Goal: Task Accomplishment & Management: Use online tool/utility

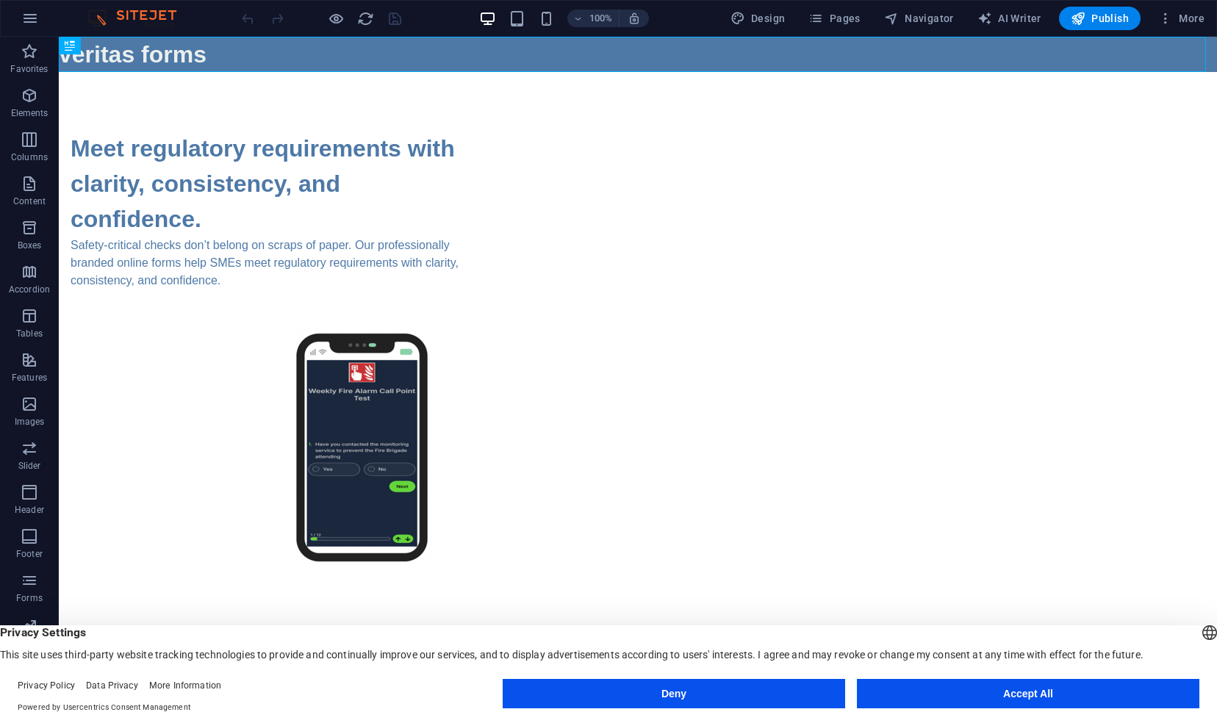
click at [884, 695] on button "Accept All" at bounding box center [1028, 693] width 343 height 29
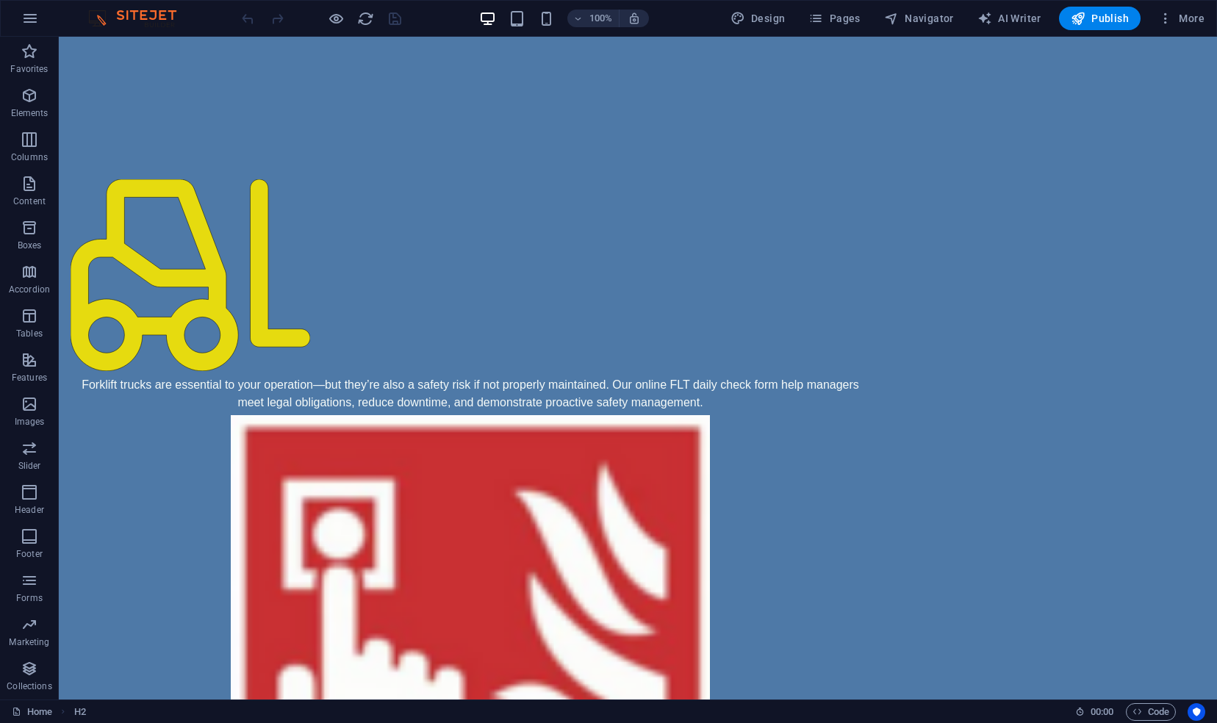
scroll to position [925, 0]
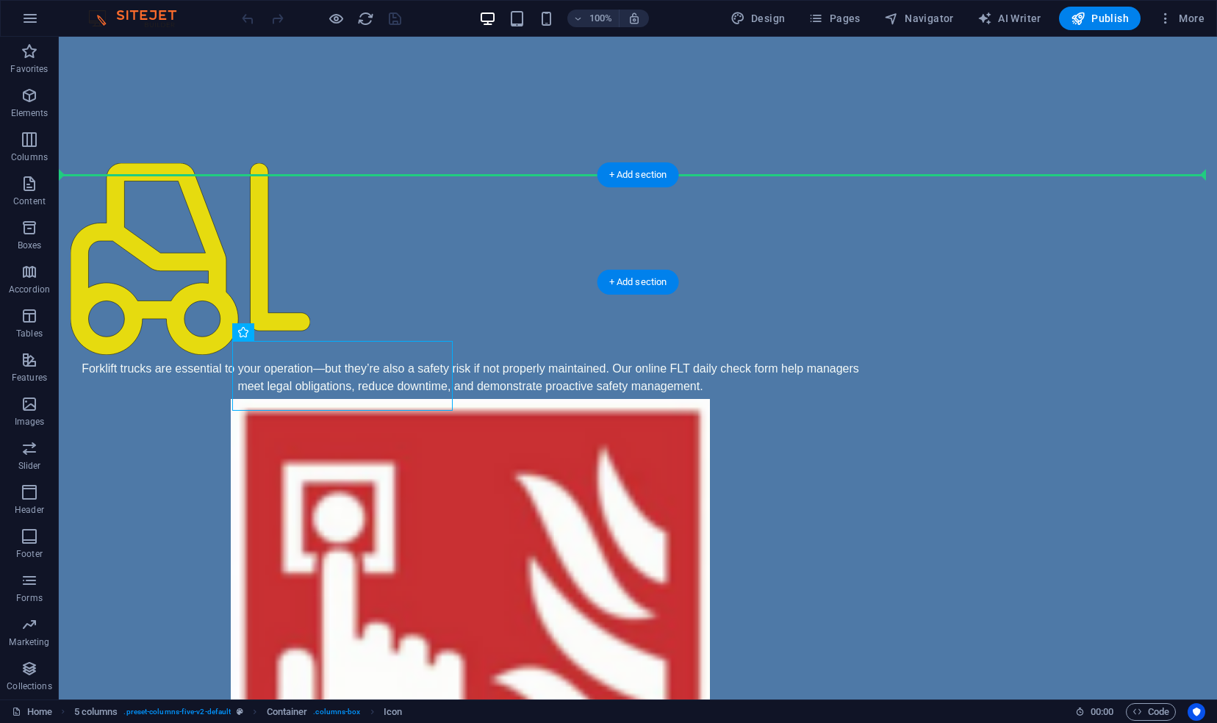
drag, startPoint x: 271, startPoint y: 357, endPoint x: 627, endPoint y: 185, distance: 395.9
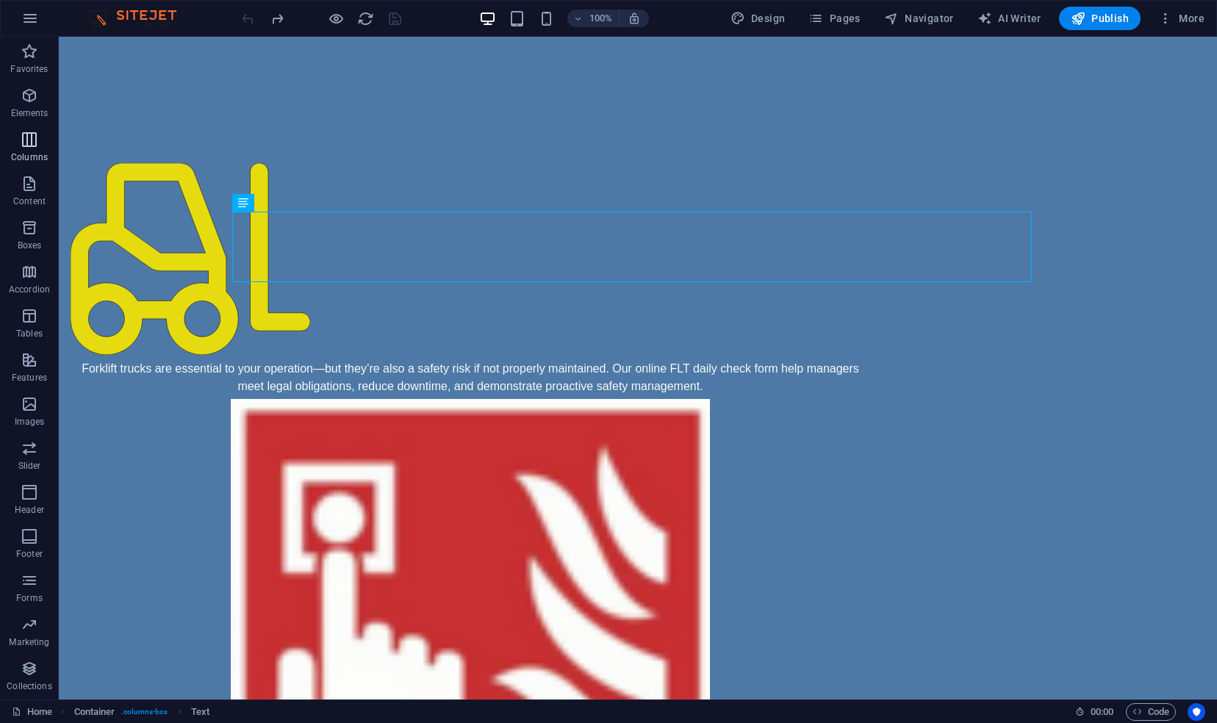
click at [29, 145] on icon "button" at bounding box center [30, 140] width 18 height 18
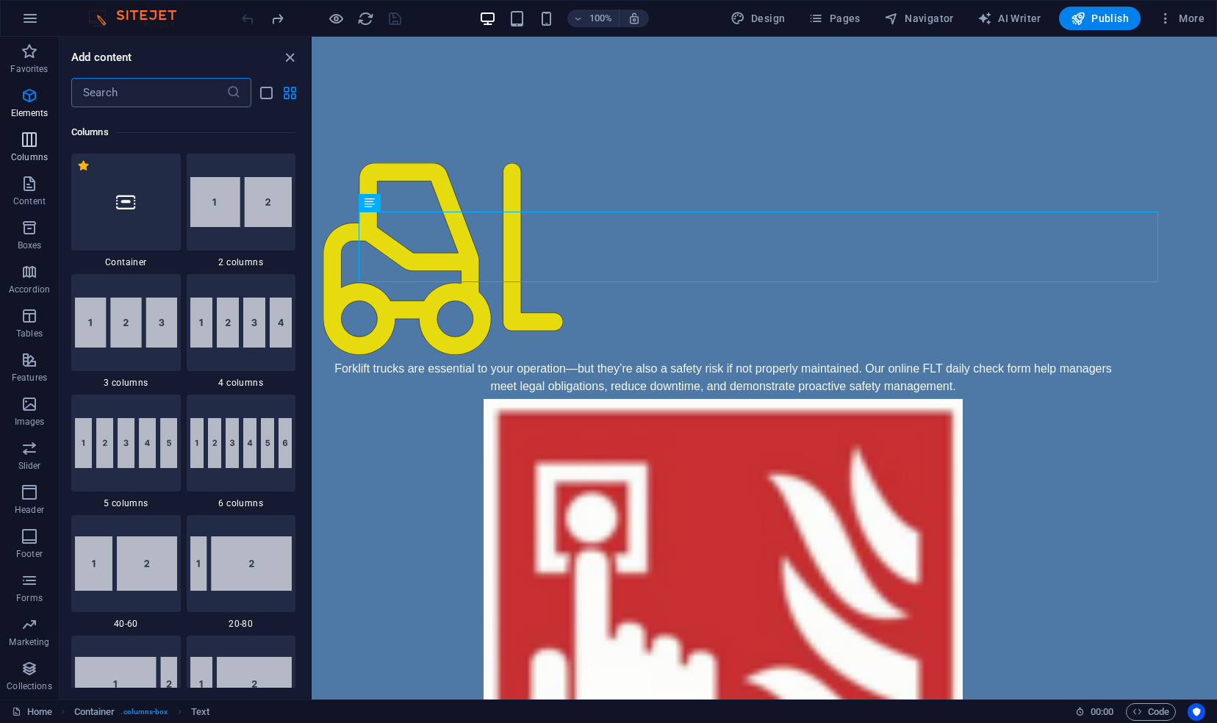
scroll to position [728, 0]
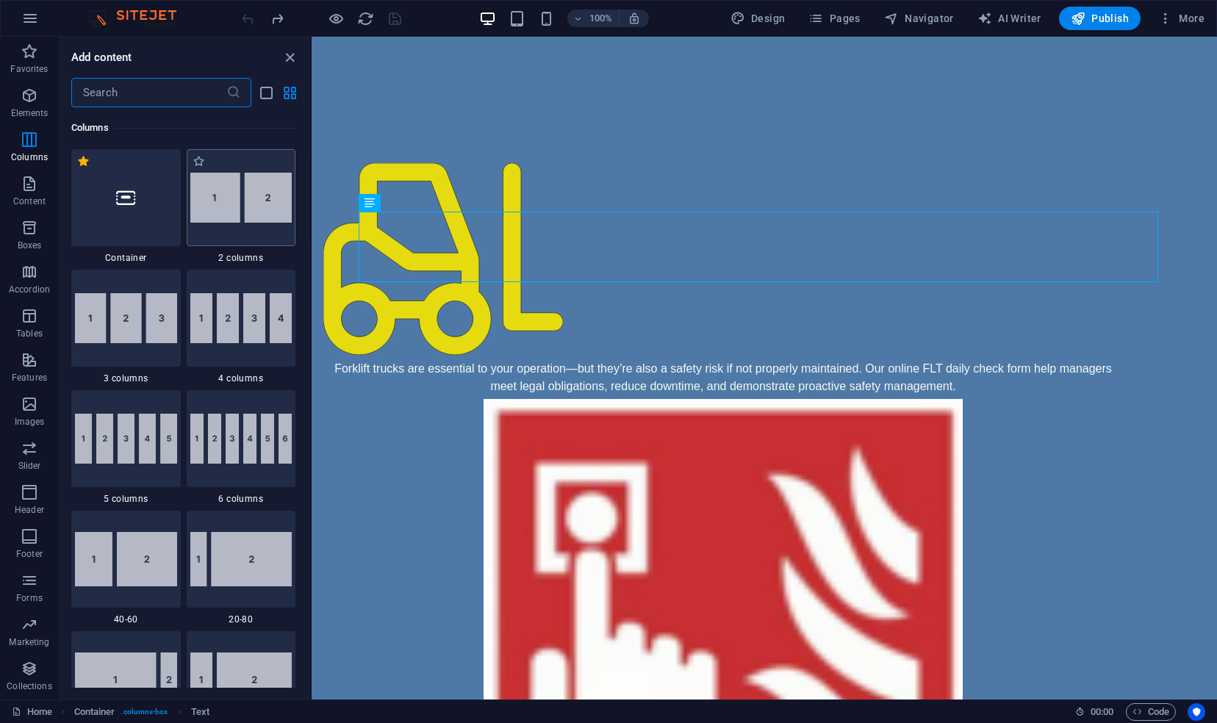
click at [257, 215] on img at bounding box center [241, 198] width 102 height 50
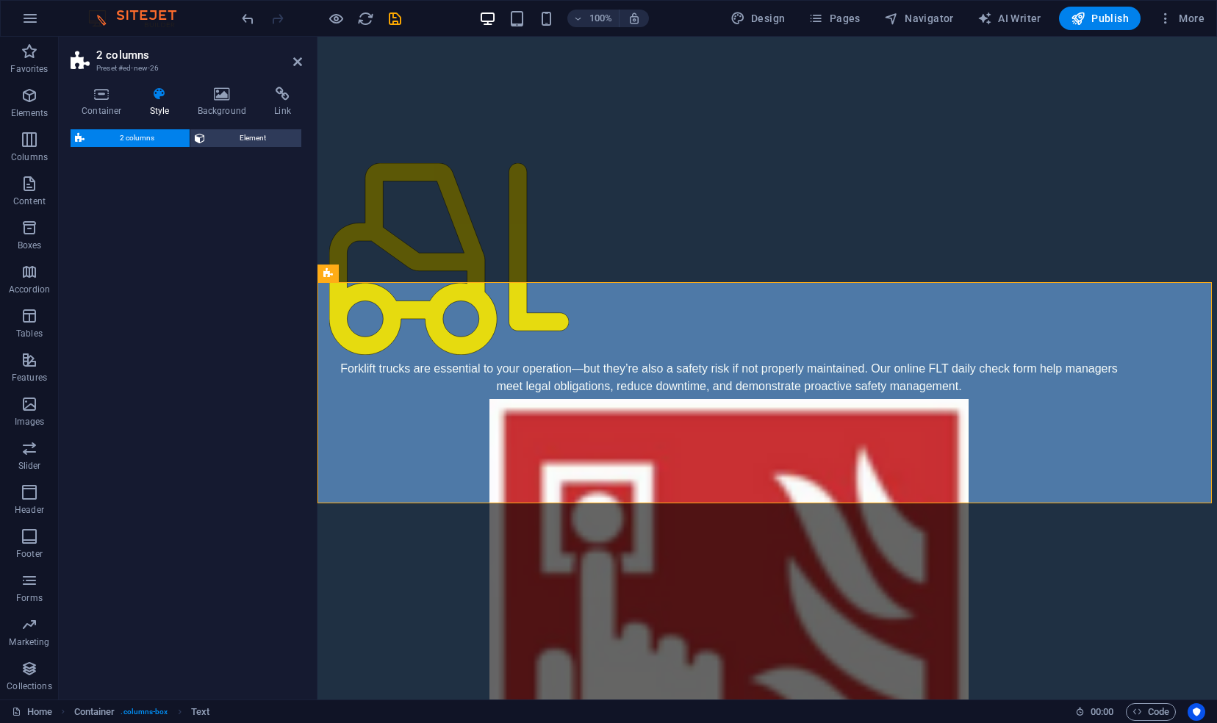
select select "rem"
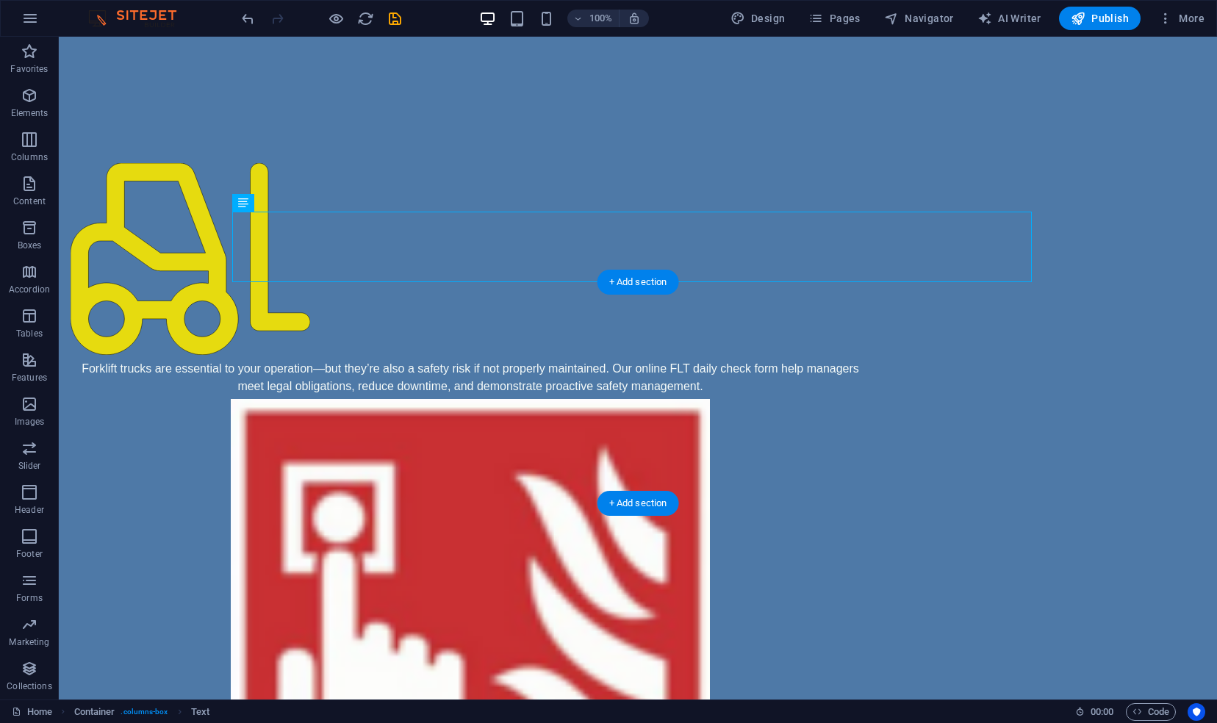
drag, startPoint x: 316, startPoint y: 226, endPoint x: 327, endPoint y: 369, distance: 143.0
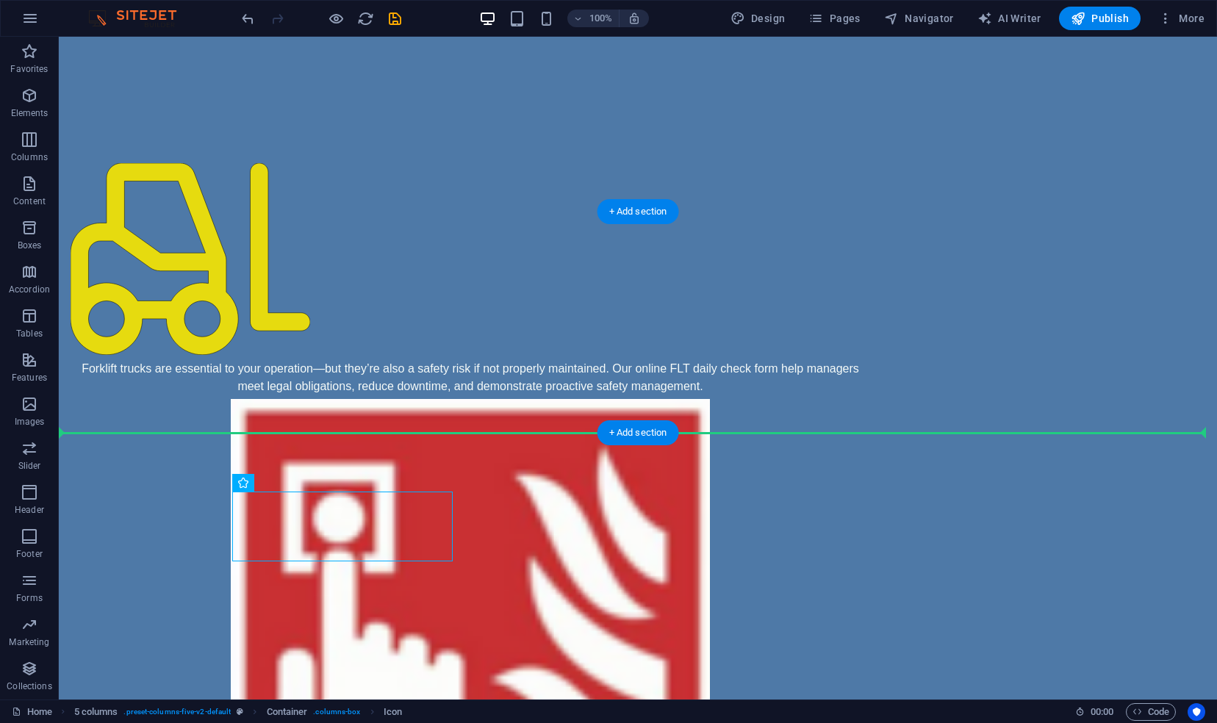
drag, startPoint x: 258, startPoint y: 530, endPoint x: 470, endPoint y: 388, distance: 254.9
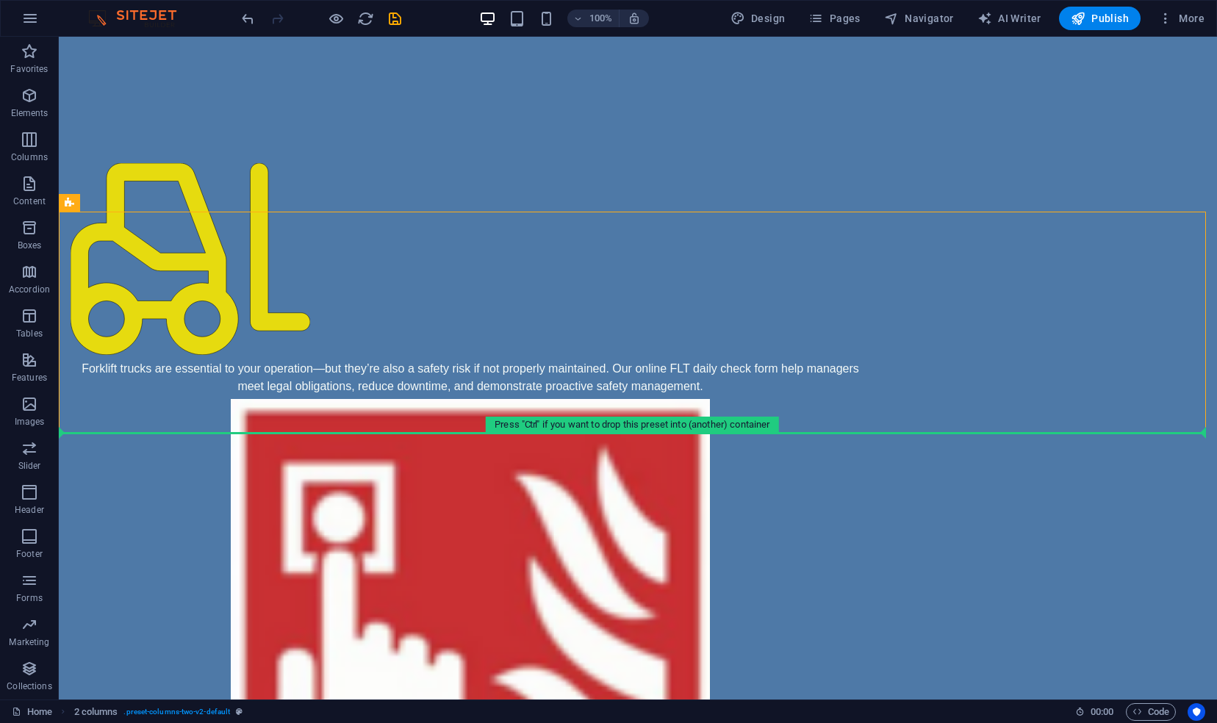
drag, startPoint x: 470, startPoint y: 388, endPoint x: 223, endPoint y: 582, distance: 314.1
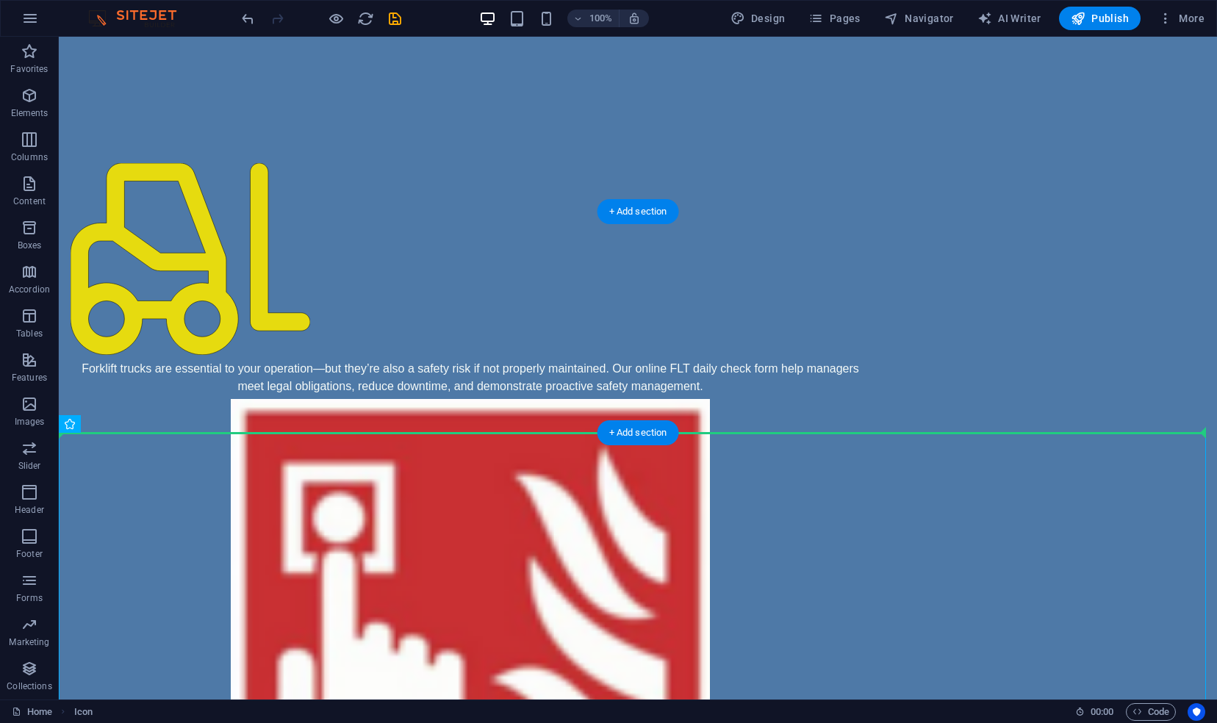
drag, startPoint x: 223, startPoint y: 582, endPoint x: 675, endPoint y: 364, distance: 502.1
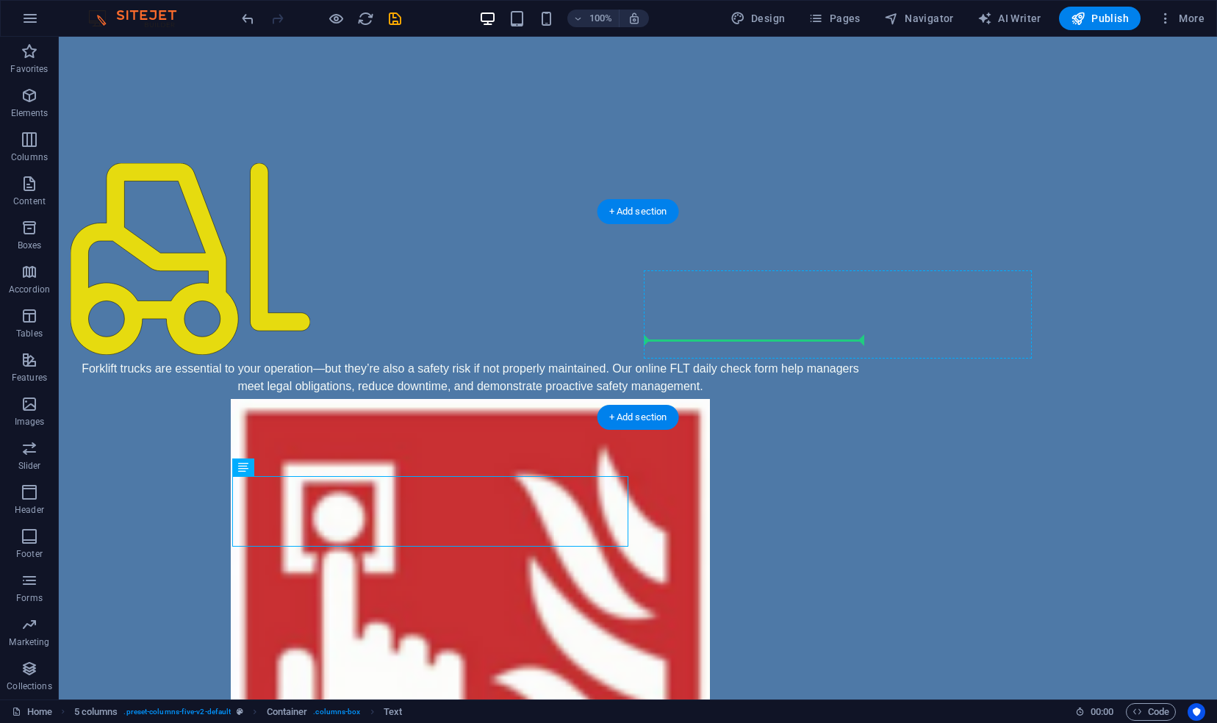
drag, startPoint x: 419, startPoint y: 530, endPoint x: 734, endPoint y: 312, distance: 382.6
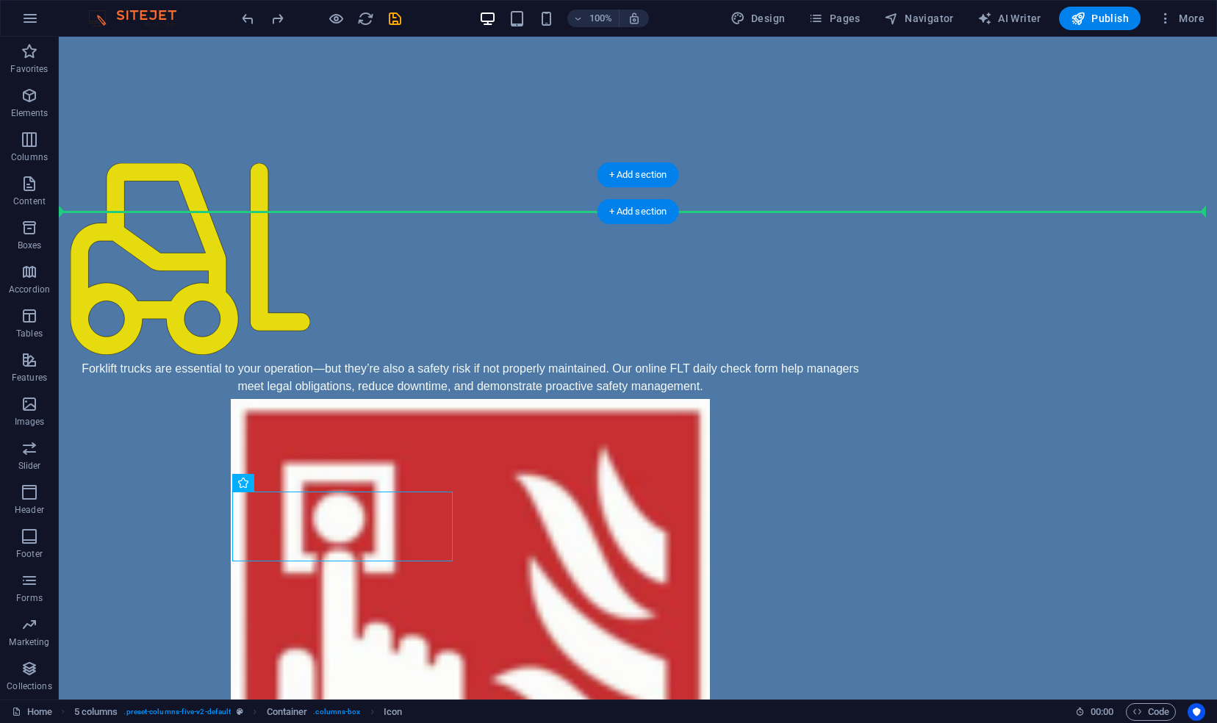
drag, startPoint x: 270, startPoint y: 525, endPoint x: 843, endPoint y: 195, distance: 661.7
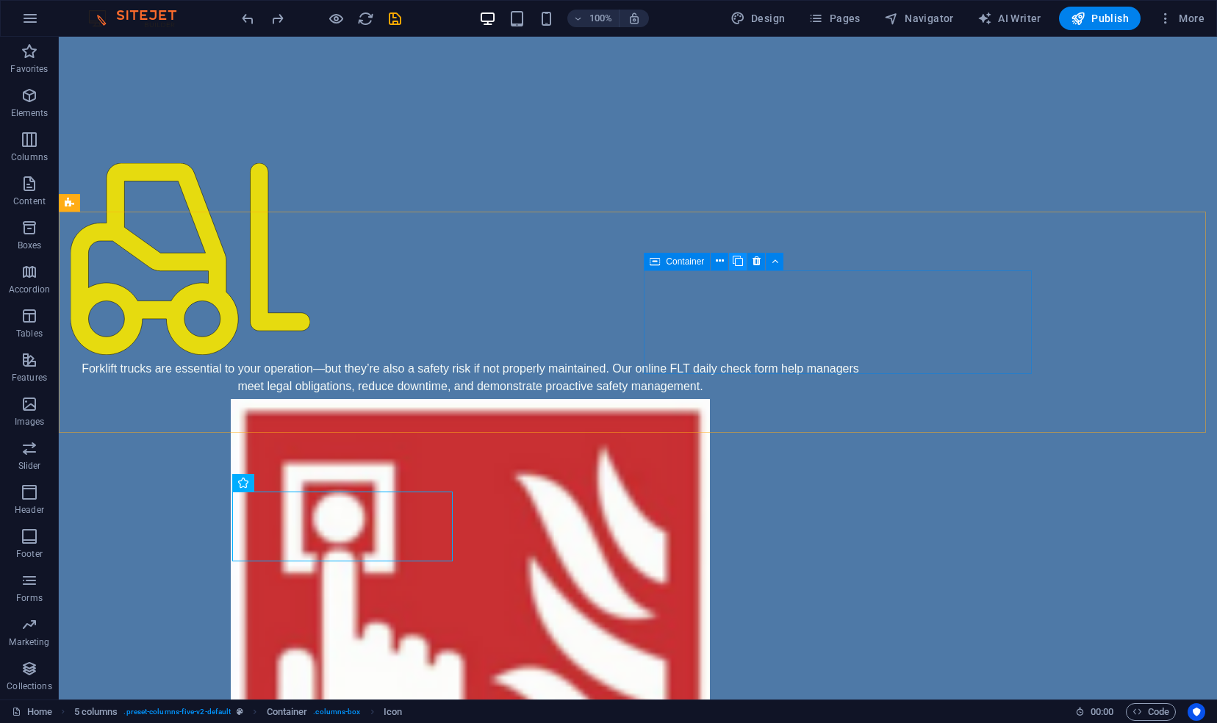
click at [739, 265] on icon at bounding box center [738, 261] width 10 height 15
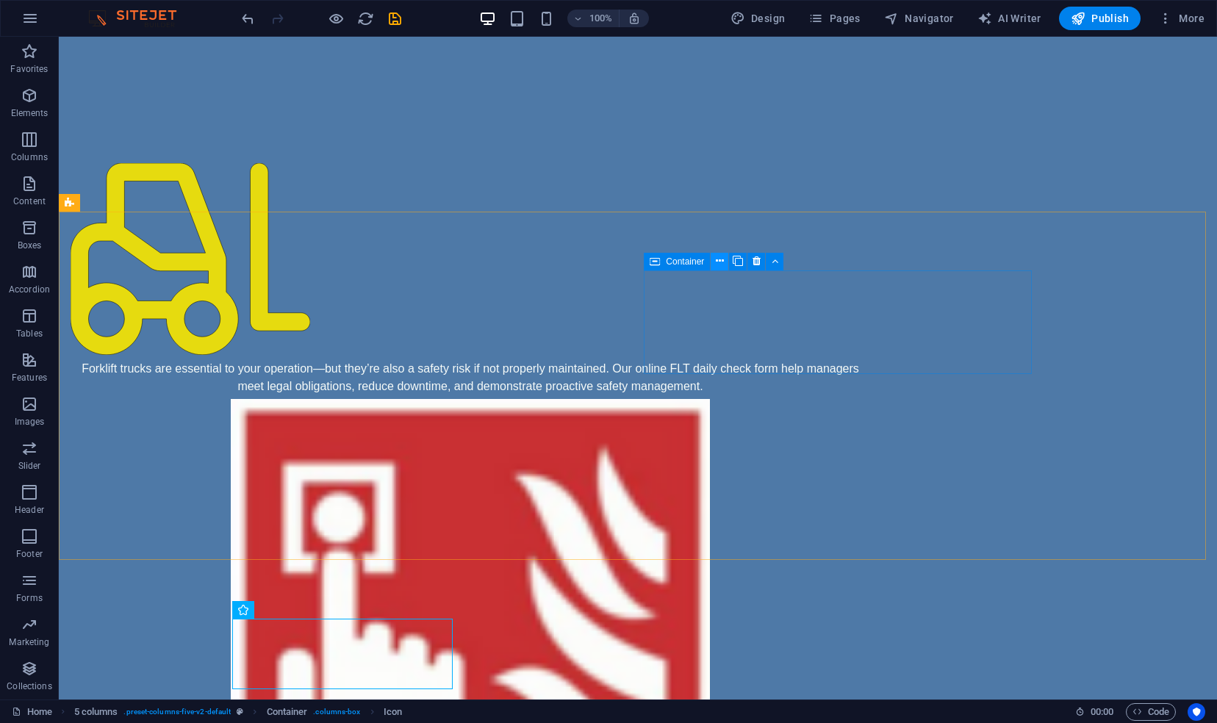
click at [718, 263] on icon at bounding box center [720, 261] width 8 height 15
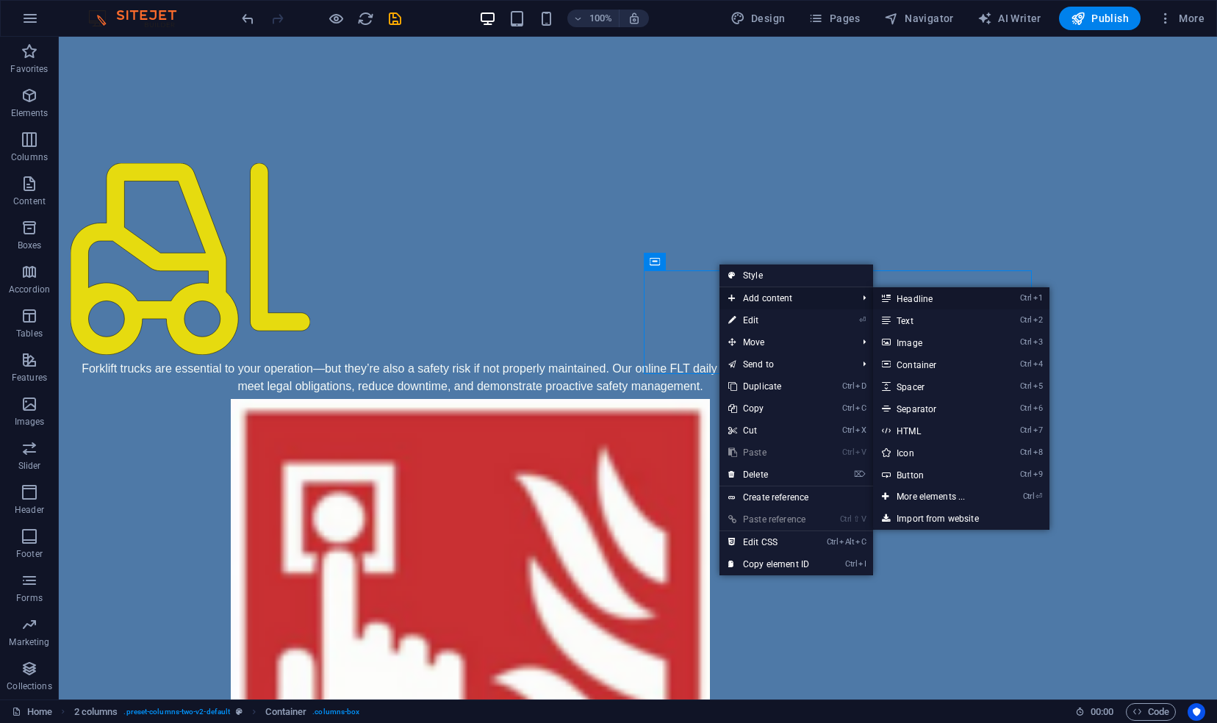
click at [909, 298] on link "Ctrl 1 Headline" at bounding box center [933, 298] width 121 height 22
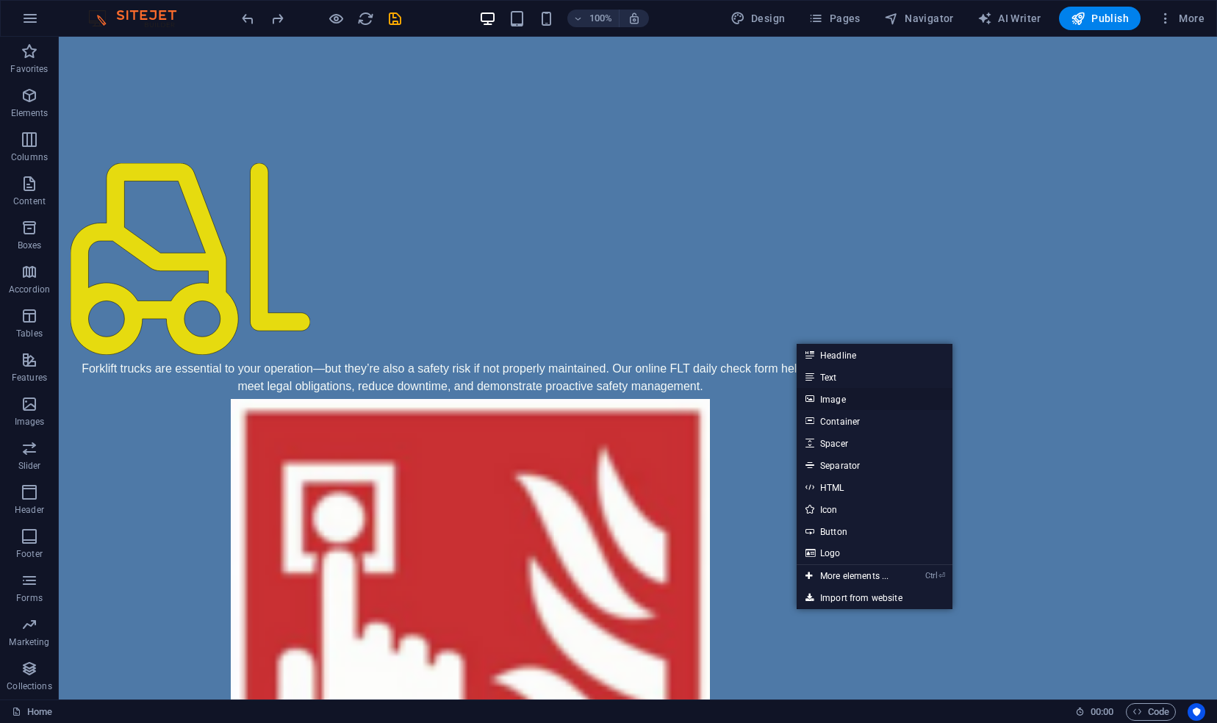
click at [832, 393] on link "Image" at bounding box center [875, 399] width 156 height 22
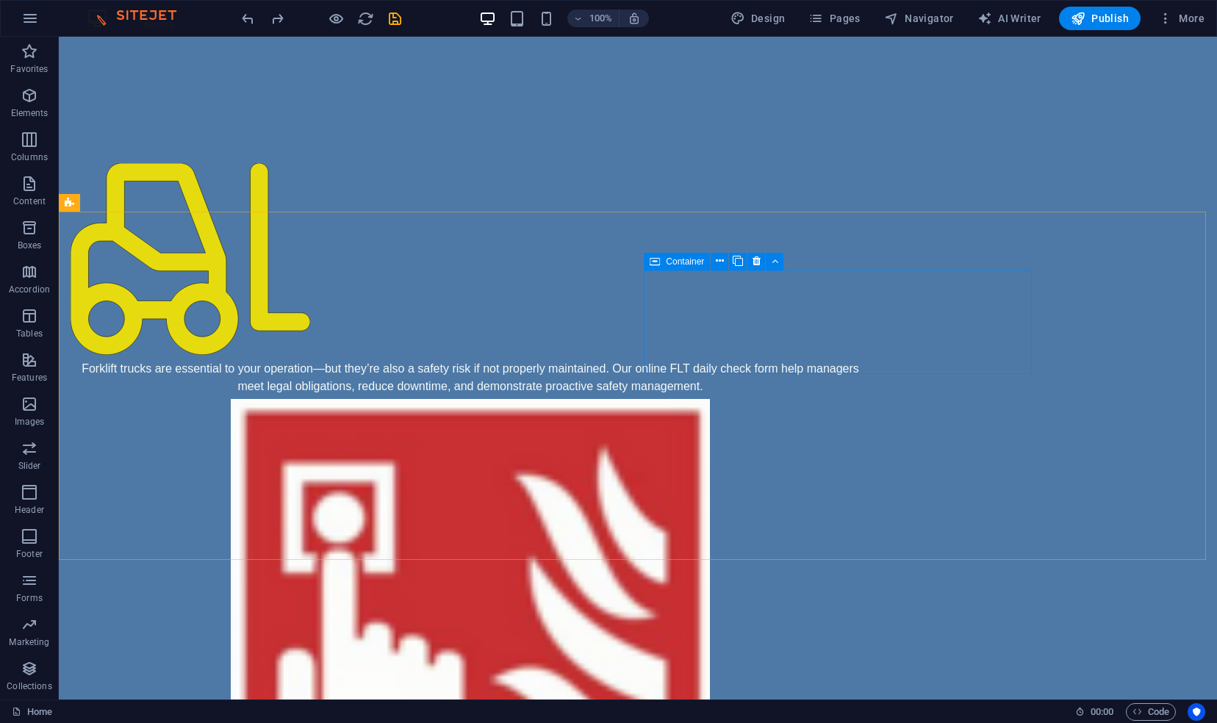
click at [659, 266] on icon at bounding box center [655, 262] width 10 height 18
click at [656, 262] on icon at bounding box center [655, 262] width 10 height 18
click at [719, 261] on icon at bounding box center [720, 261] width 8 height 15
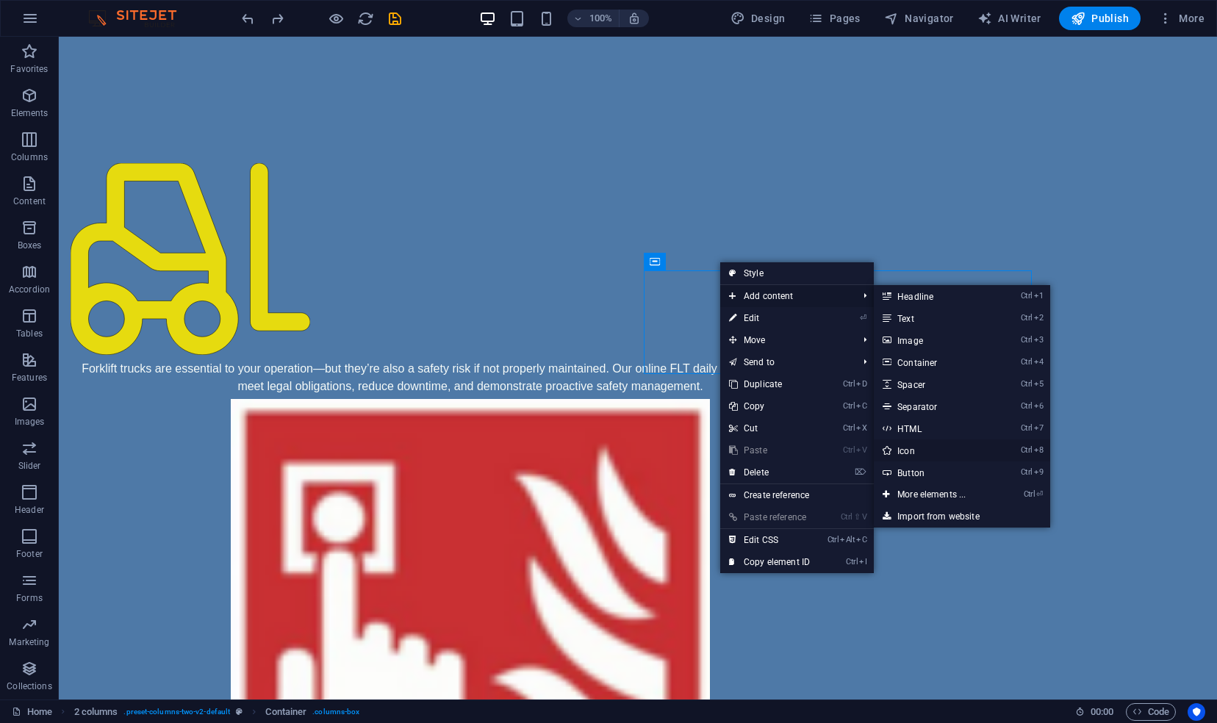
click at [917, 448] on link "Ctrl 8 Icon" at bounding box center [934, 451] width 121 height 22
select select "xMidYMid"
select select "px"
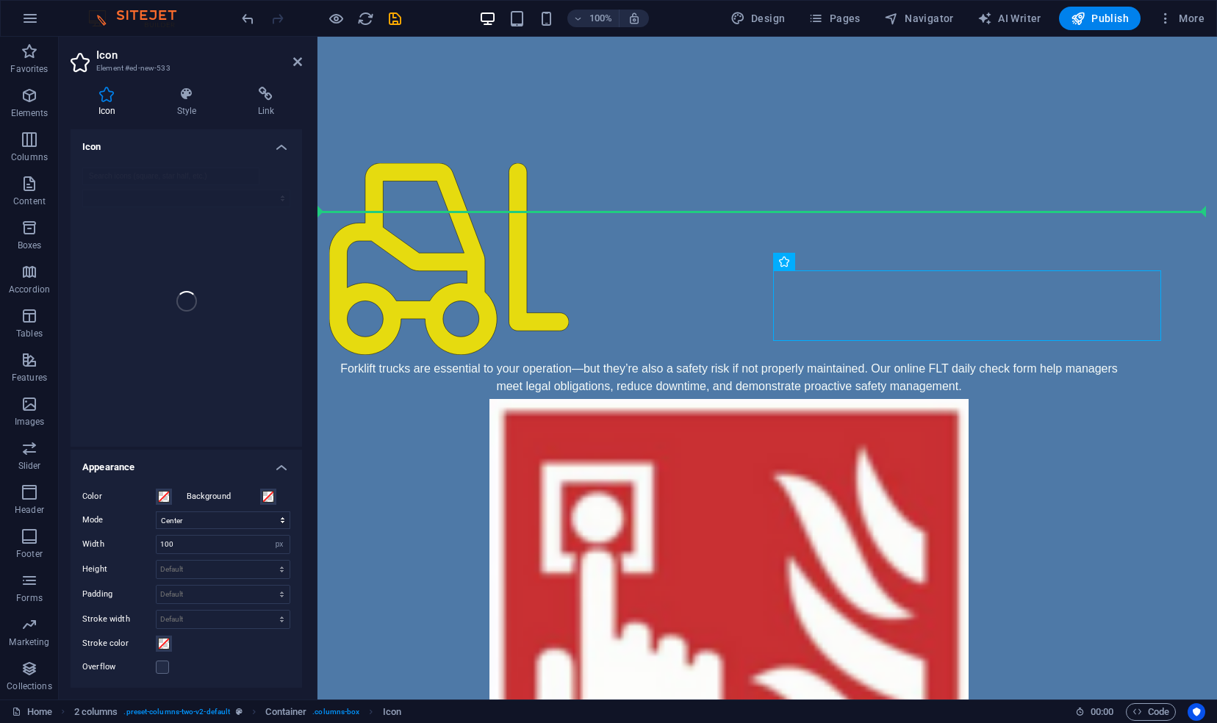
drag, startPoint x: 815, startPoint y: 306, endPoint x: 864, endPoint y: 215, distance: 103.6
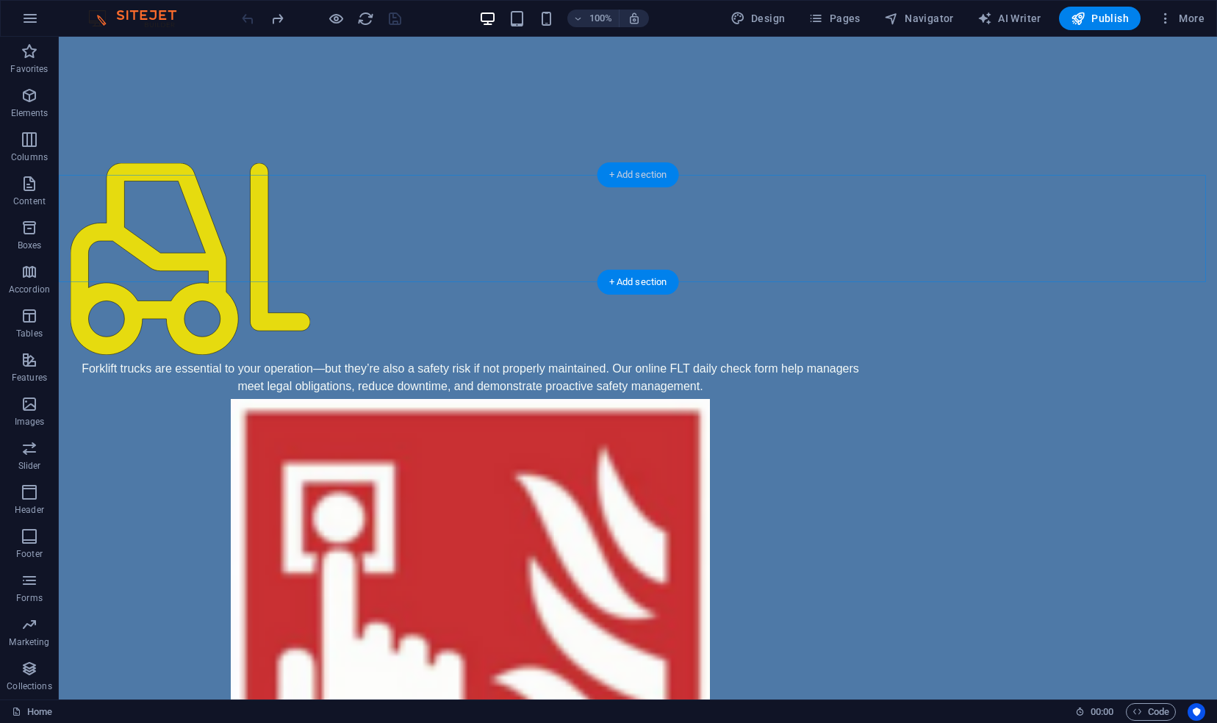
click at [609, 174] on div "+ Add section" at bounding box center [639, 174] width 82 height 25
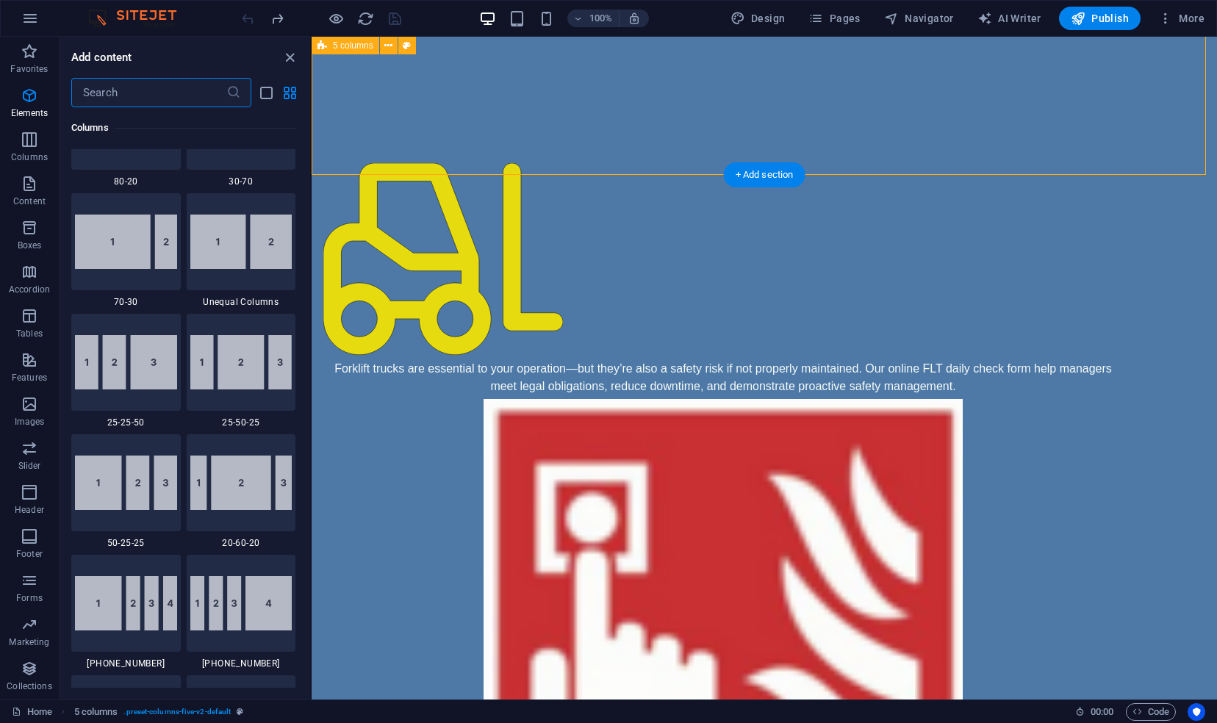
scroll to position [2572, 0]
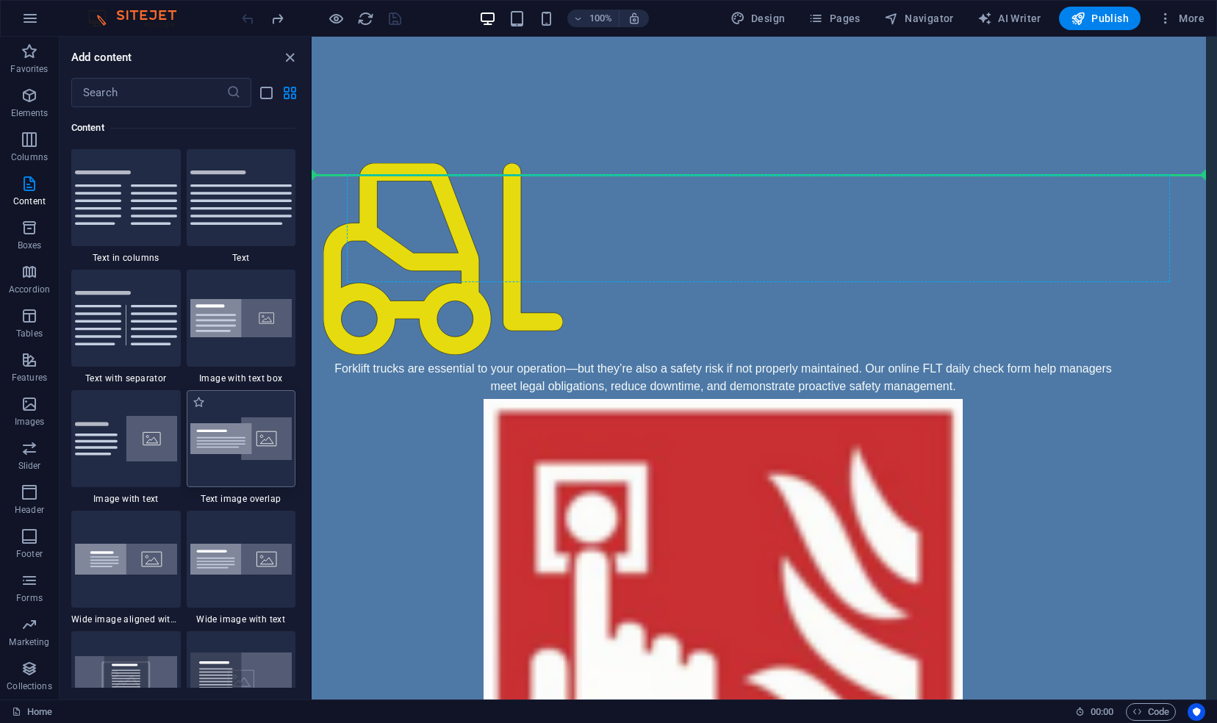
select select "rem"
select select "px"
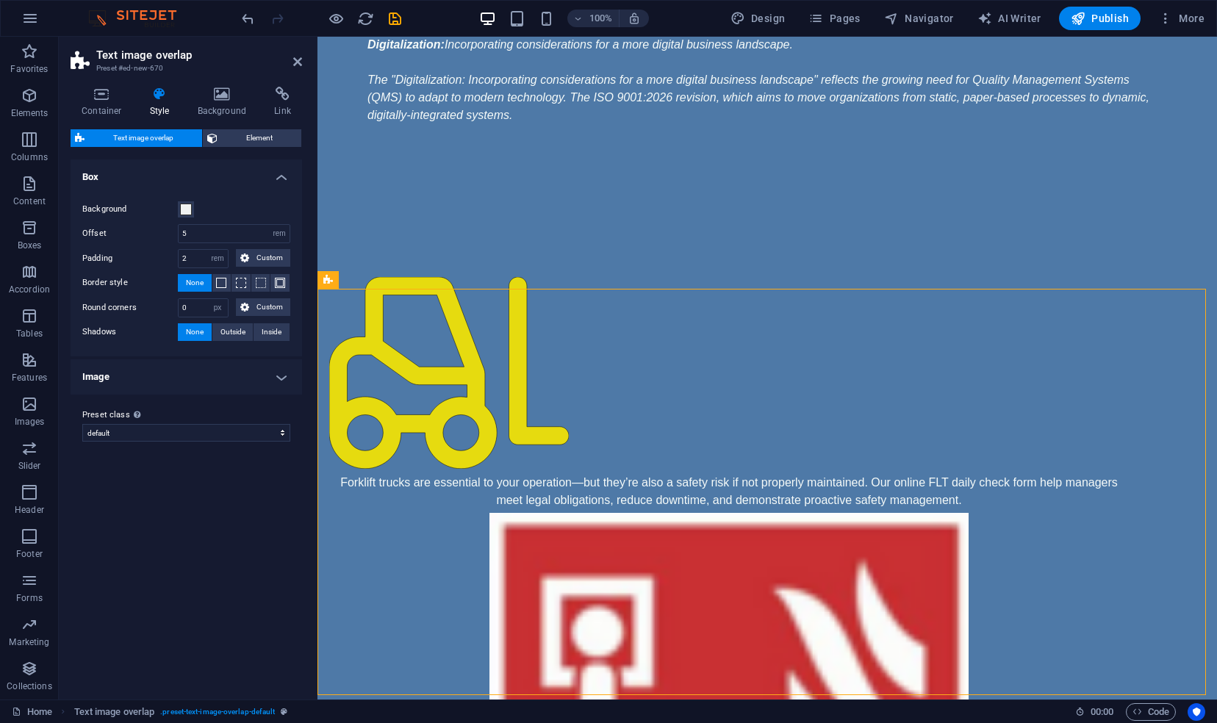
scroll to position [800, 0]
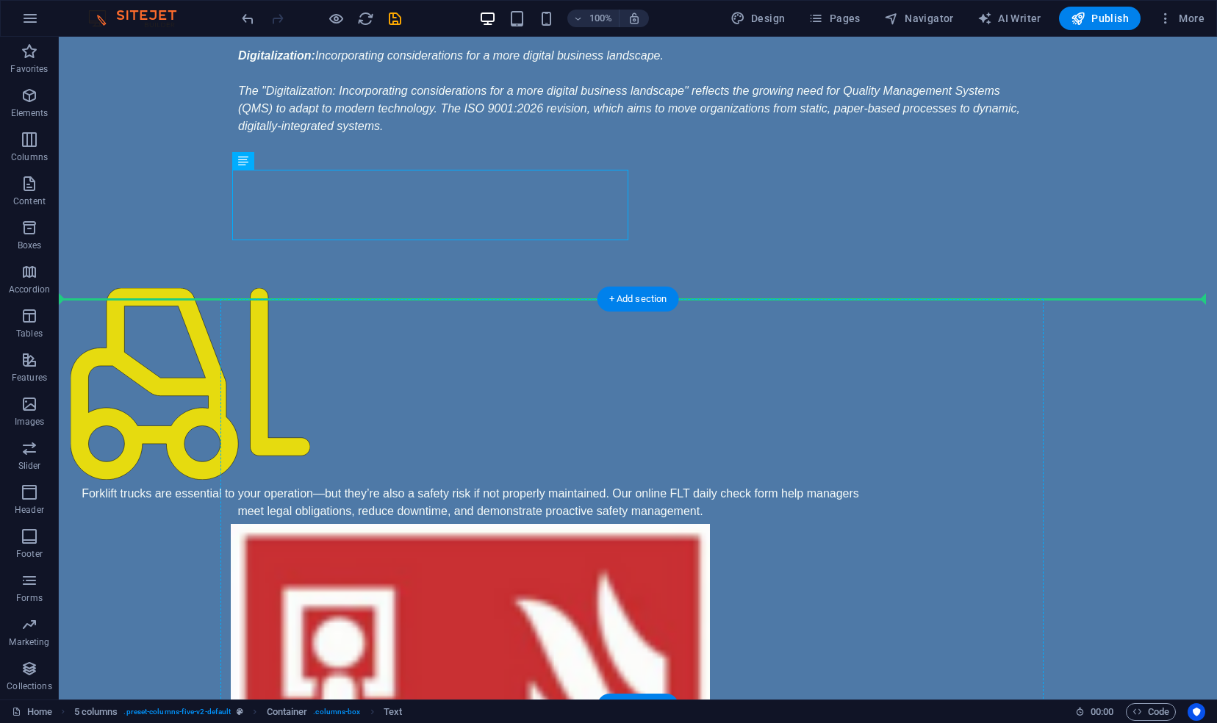
drag, startPoint x: 224, startPoint y: 204, endPoint x: 637, endPoint y: 453, distance: 481.5
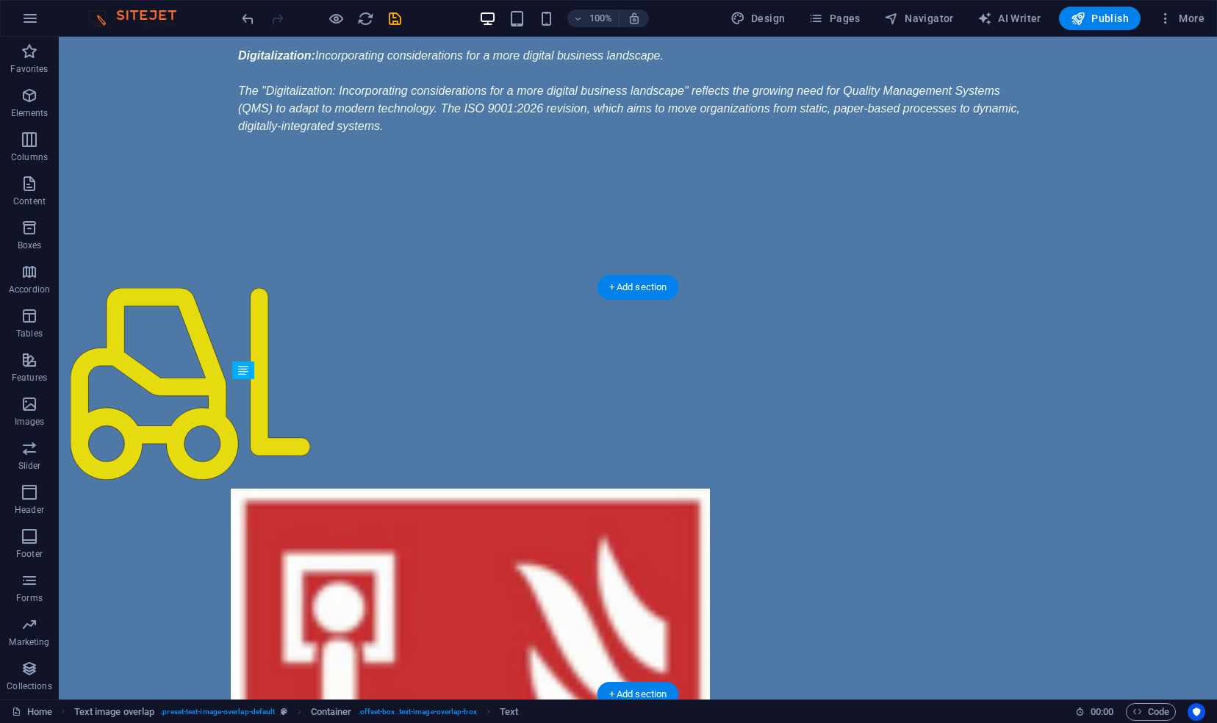
drag, startPoint x: 636, startPoint y: 457, endPoint x: 632, endPoint y: 502, distance: 45.0
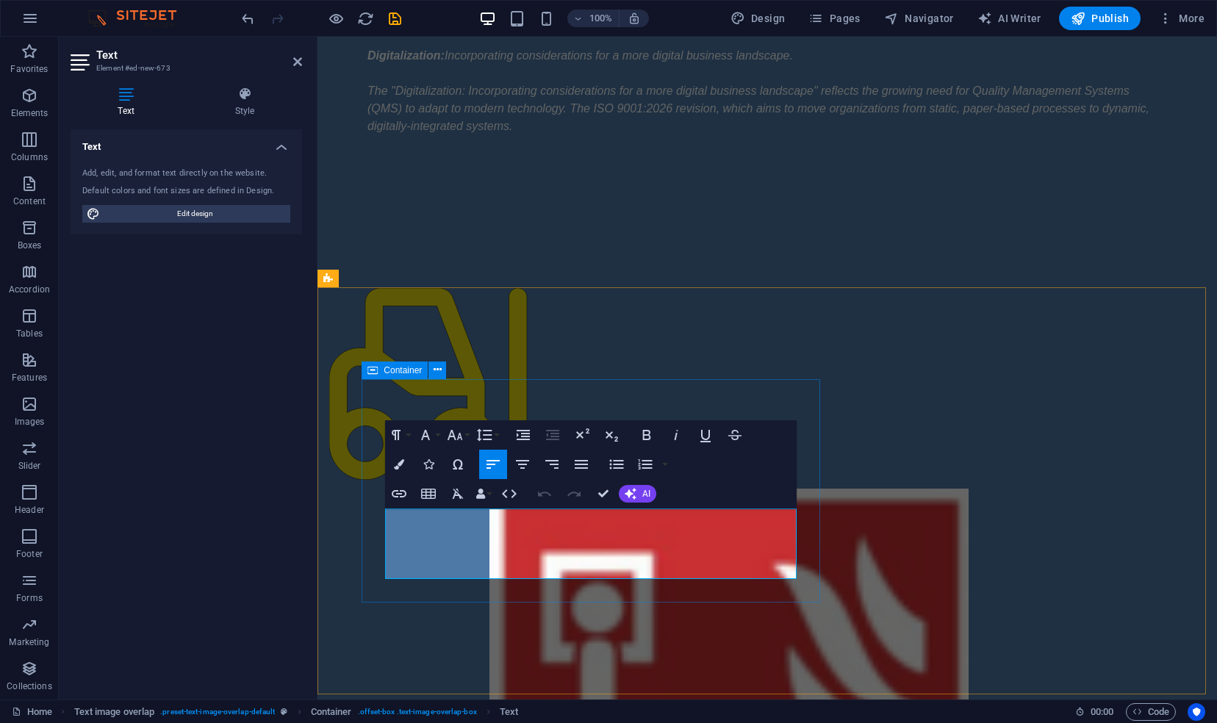
drag, startPoint x: 532, startPoint y: 574, endPoint x: 369, endPoint y: 511, distance: 174.3
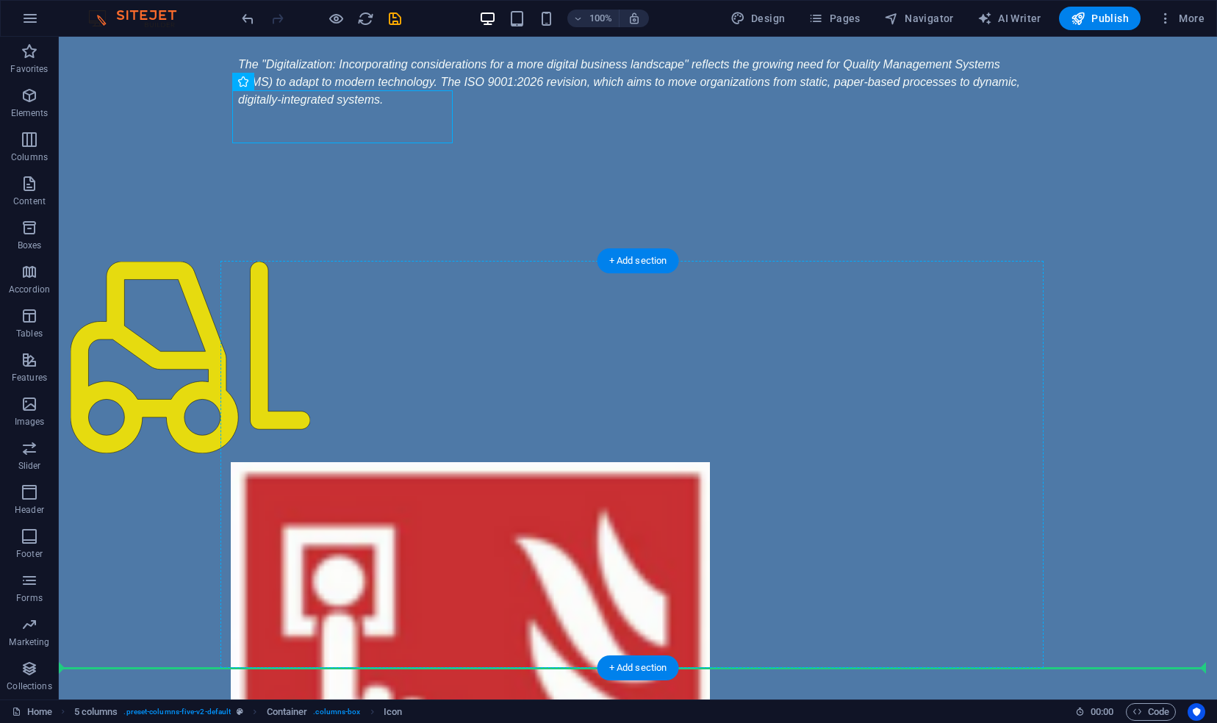
drag, startPoint x: 250, startPoint y: 126, endPoint x: 823, endPoint y: 470, distance: 668.4
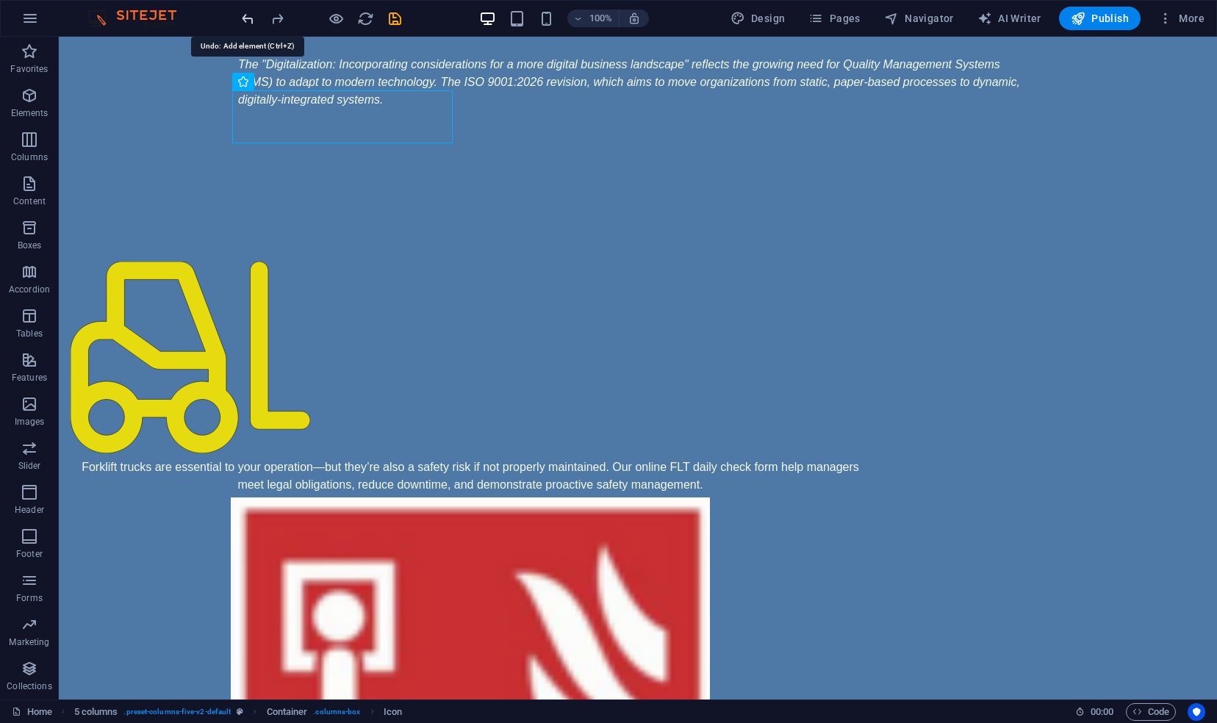
click at [246, 17] on icon "undo" at bounding box center [248, 18] width 17 height 17
click at [246, 17] on div at bounding box center [321, 19] width 165 height 24
drag, startPoint x: 305, startPoint y: 54, endPoint x: 212, endPoint y: 82, distance: 97.7
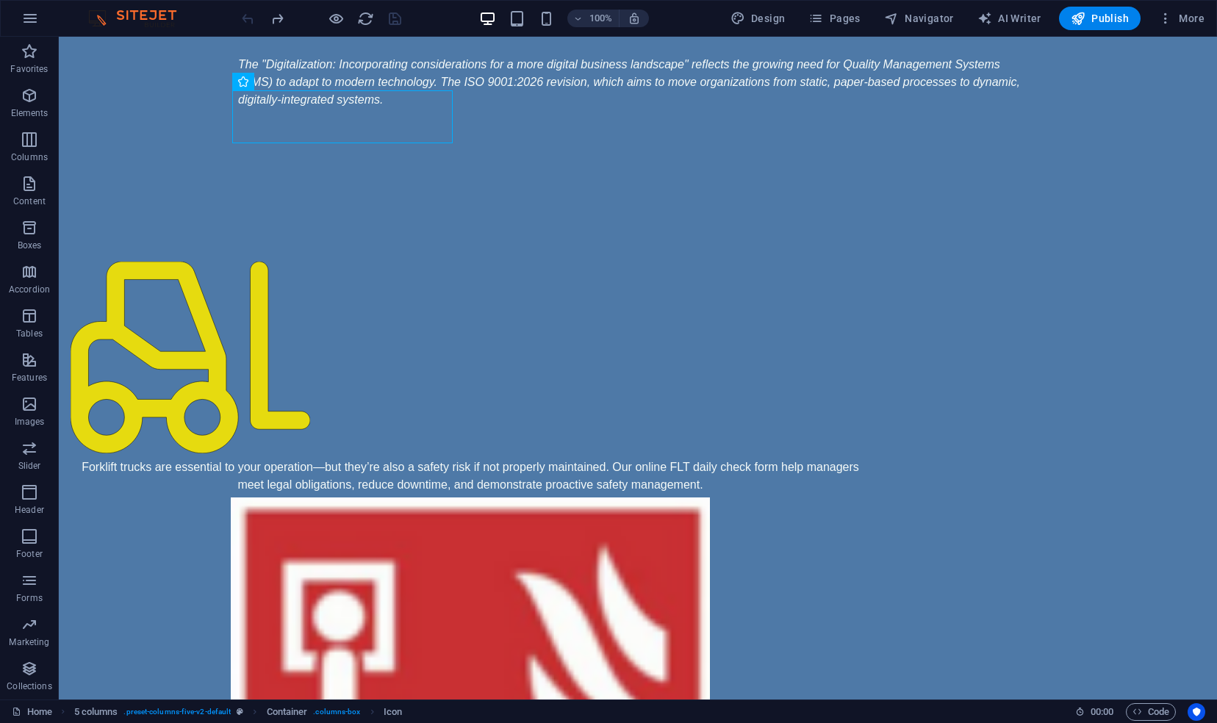
click at [212, 203] on div "Forklift trucks are essential to your operation—but they’re also a safety risk …" at bounding box center [638, 652] width 1159 height 899
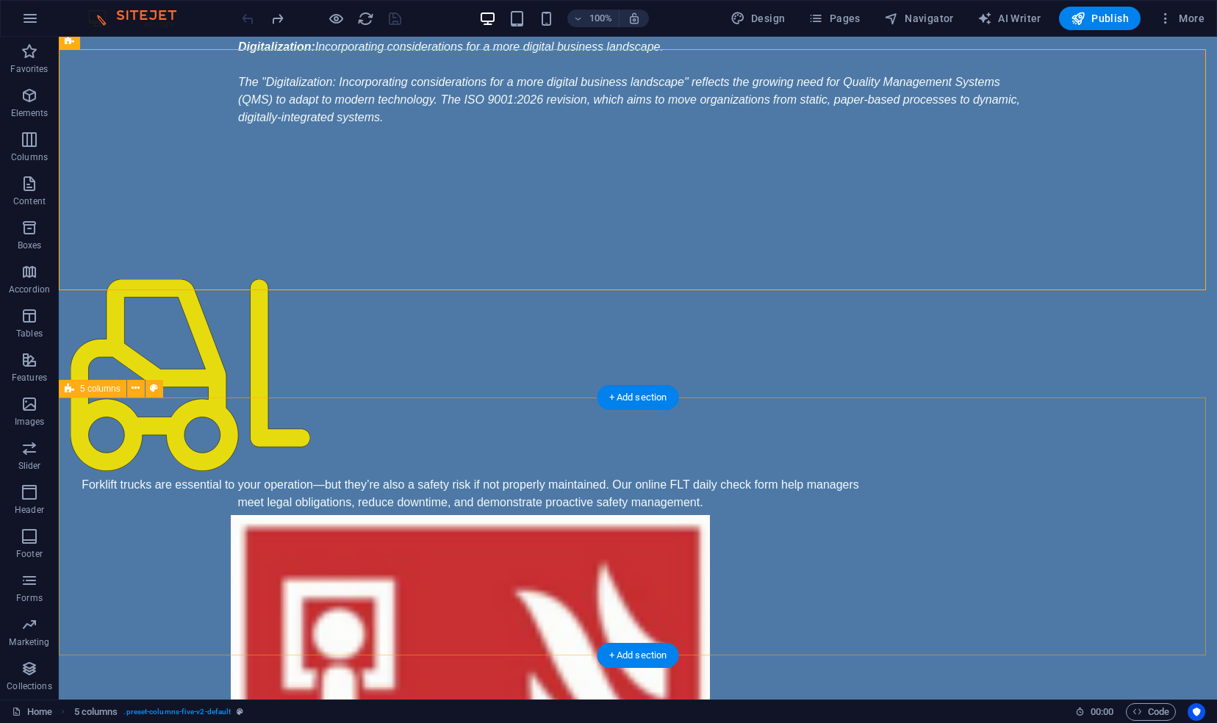
drag, startPoint x: 394, startPoint y: 360, endPoint x: 677, endPoint y: 464, distance: 301.4
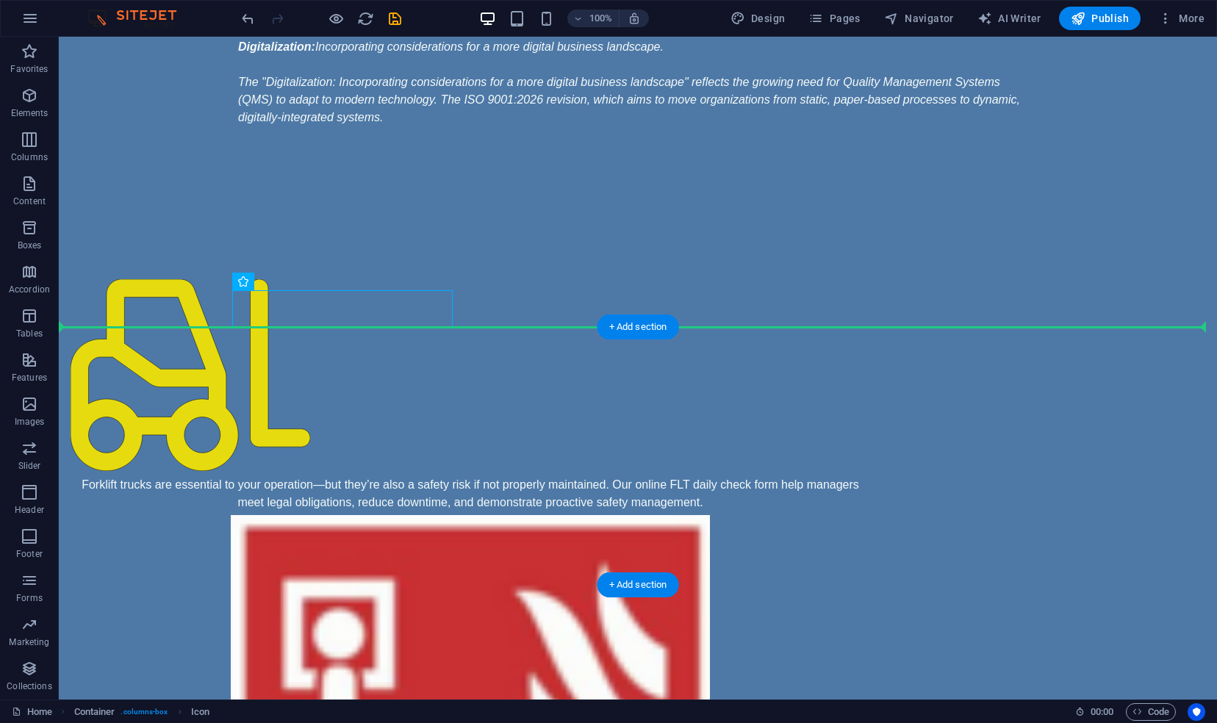
drag, startPoint x: 300, startPoint y: 301, endPoint x: 723, endPoint y: 350, distance: 426.3
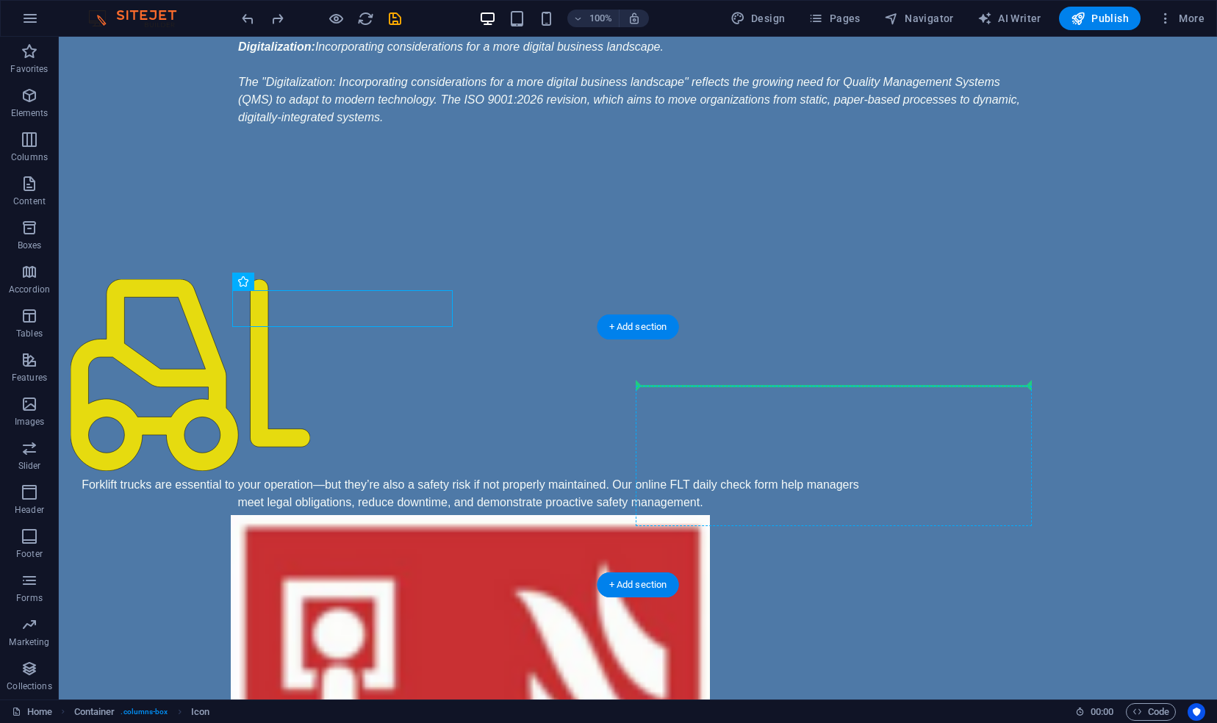
drag, startPoint x: 296, startPoint y: 304, endPoint x: 649, endPoint y: 407, distance: 367.6
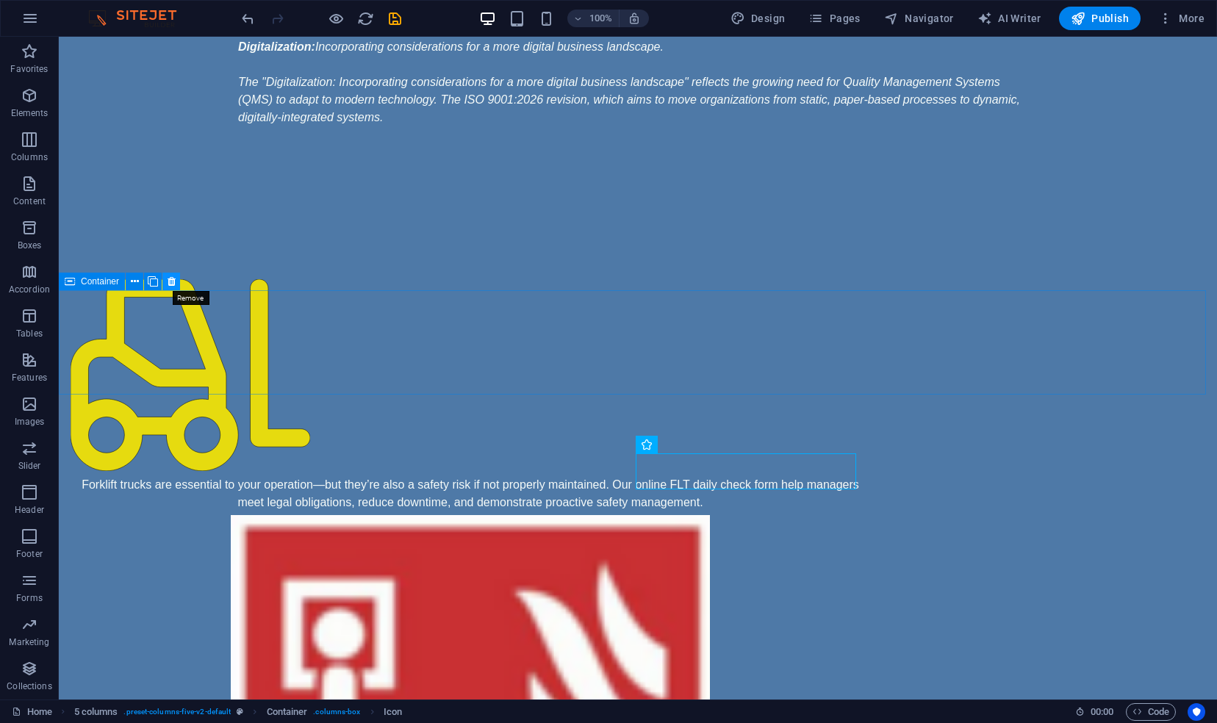
click at [171, 281] on icon at bounding box center [172, 281] width 8 height 15
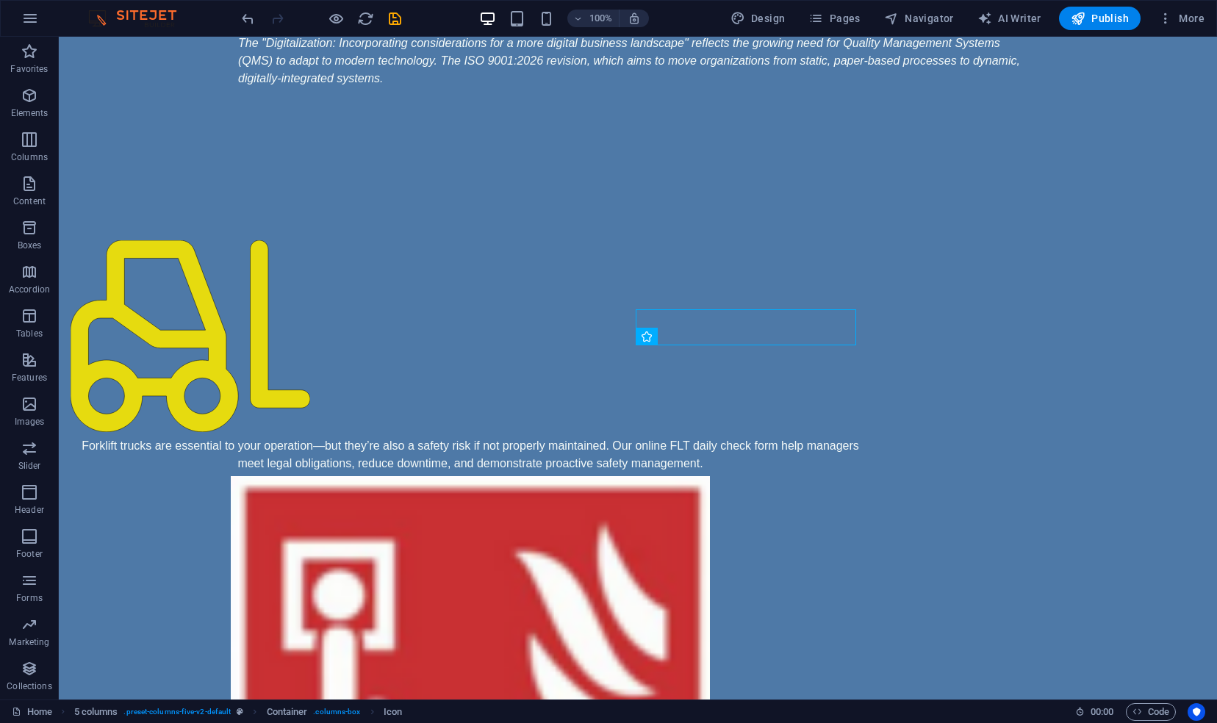
scroll to position [855, 0]
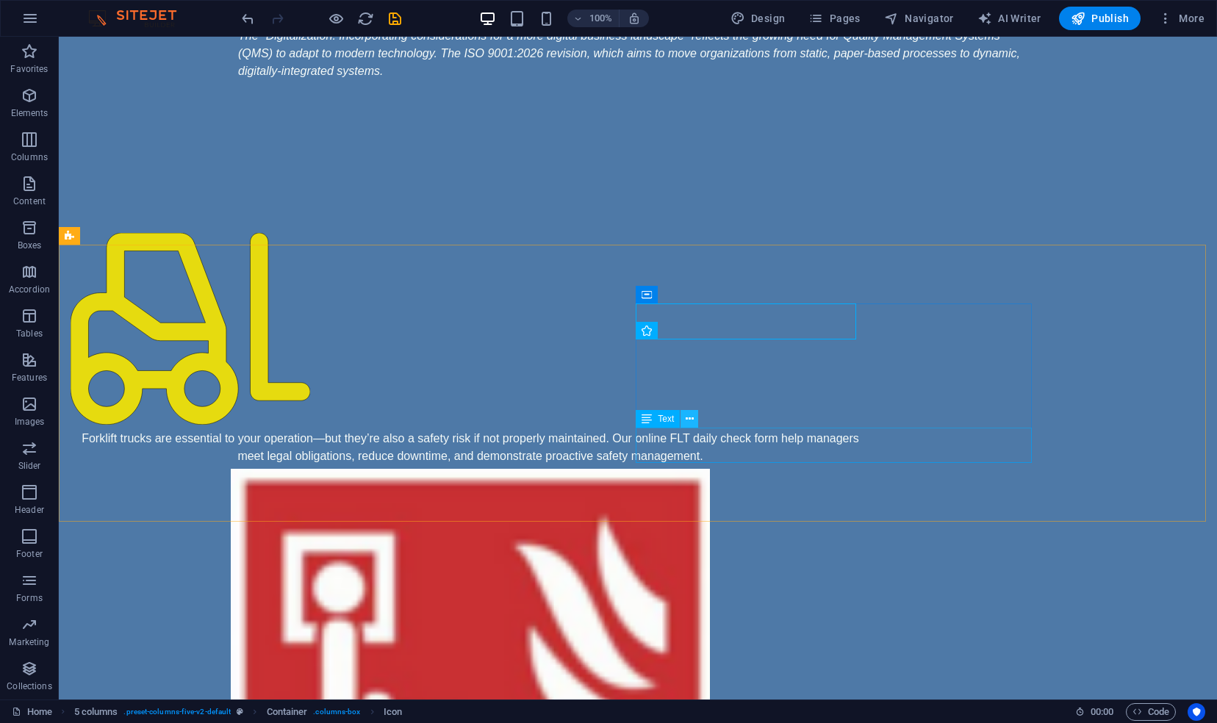
click at [690, 422] on icon at bounding box center [690, 419] width 8 height 15
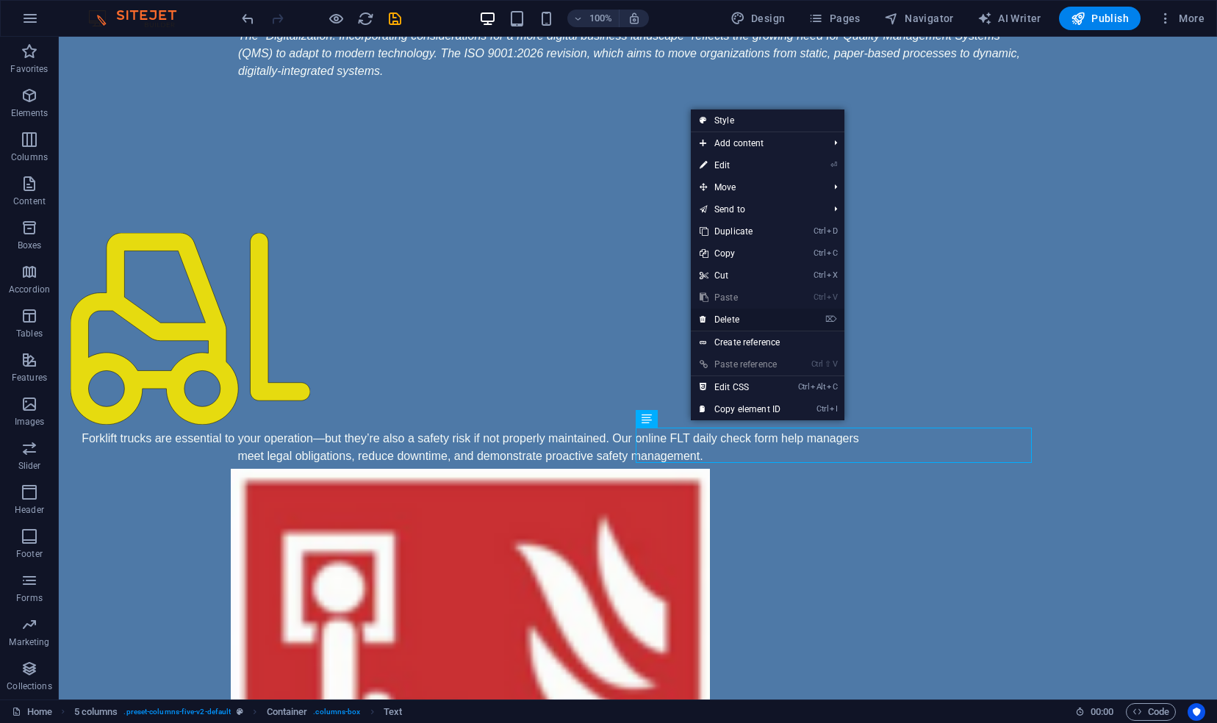
click at [731, 320] on link "⌦ Delete" at bounding box center [740, 320] width 99 height 22
select select "xMidYMid"
select select "%"
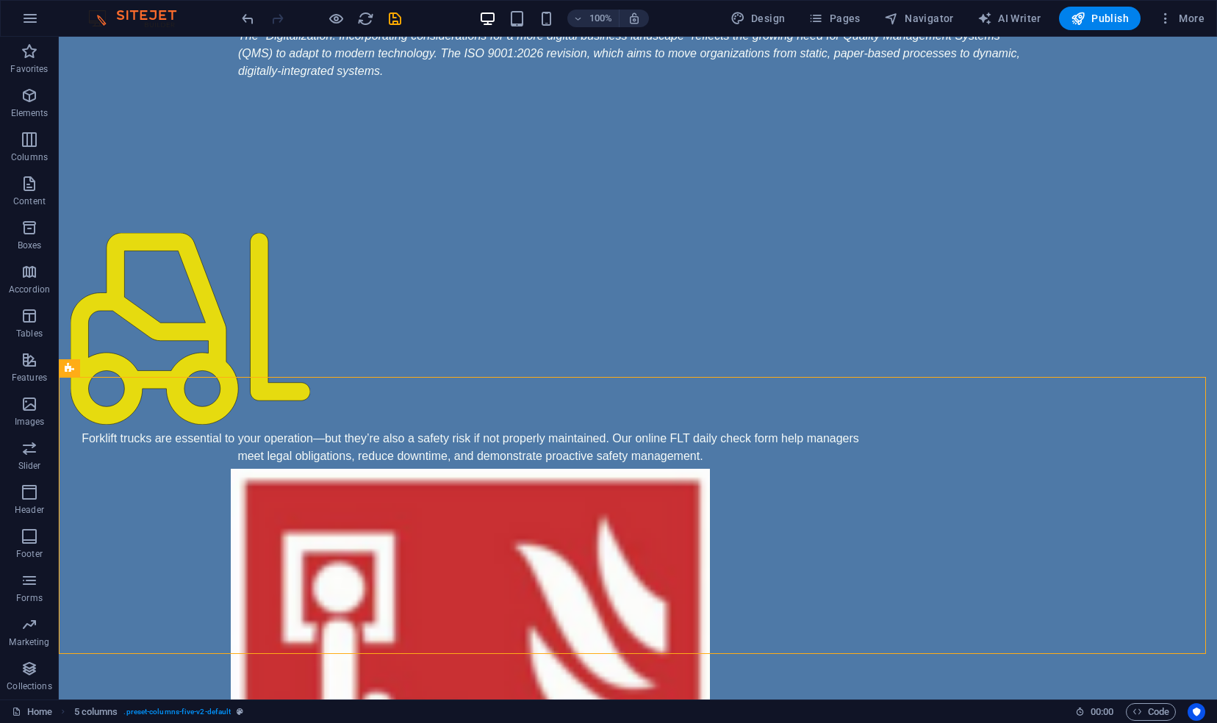
scroll to position [285, 0]
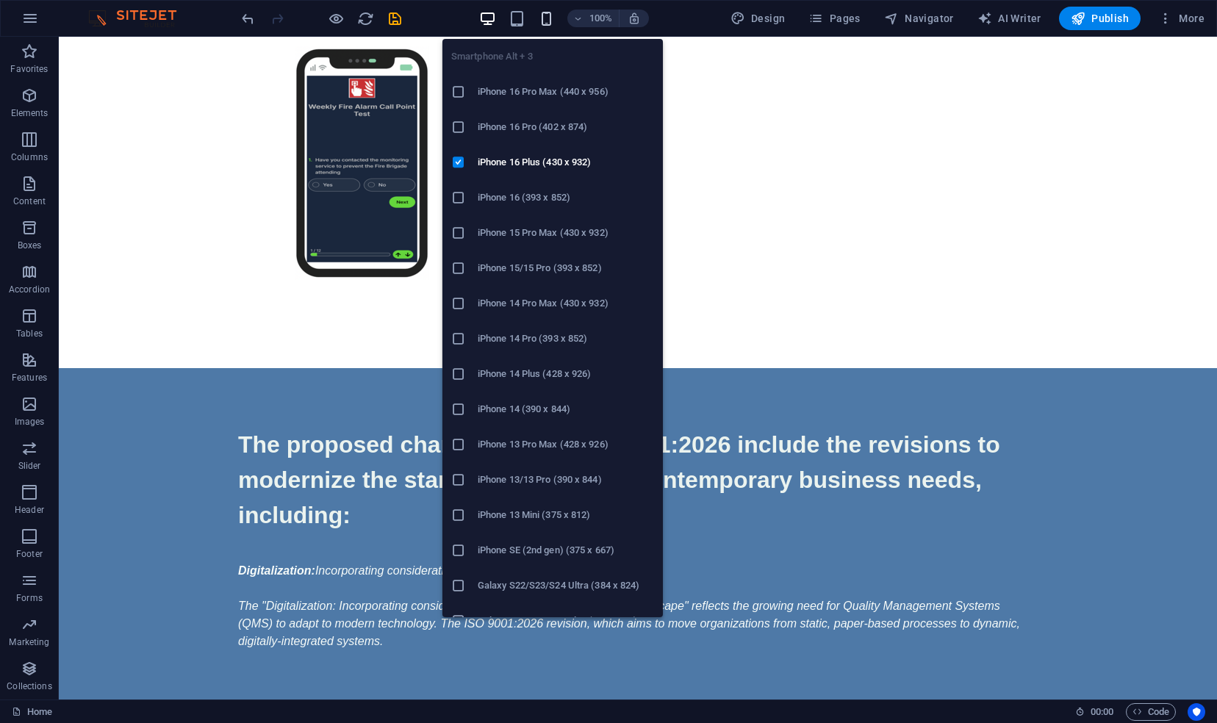
click at [549, 18] on icon "button" at bounding box center [546, 18] width 17 height 17
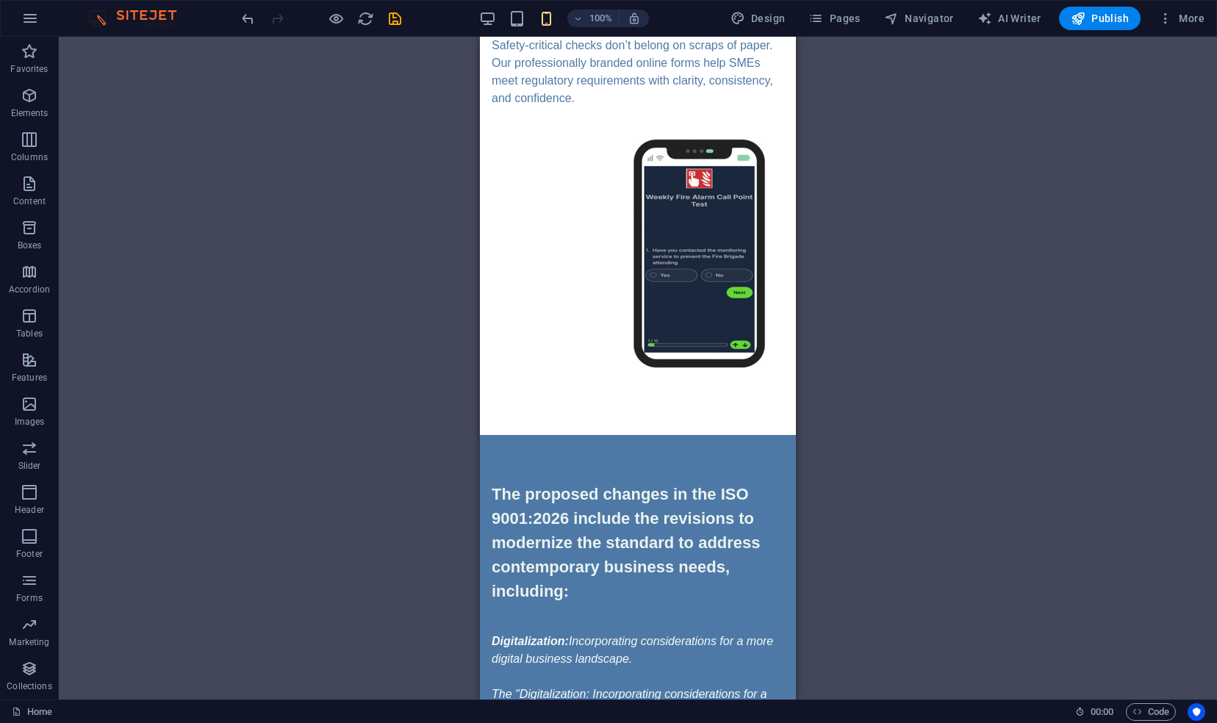
scroll to position [0, 0]
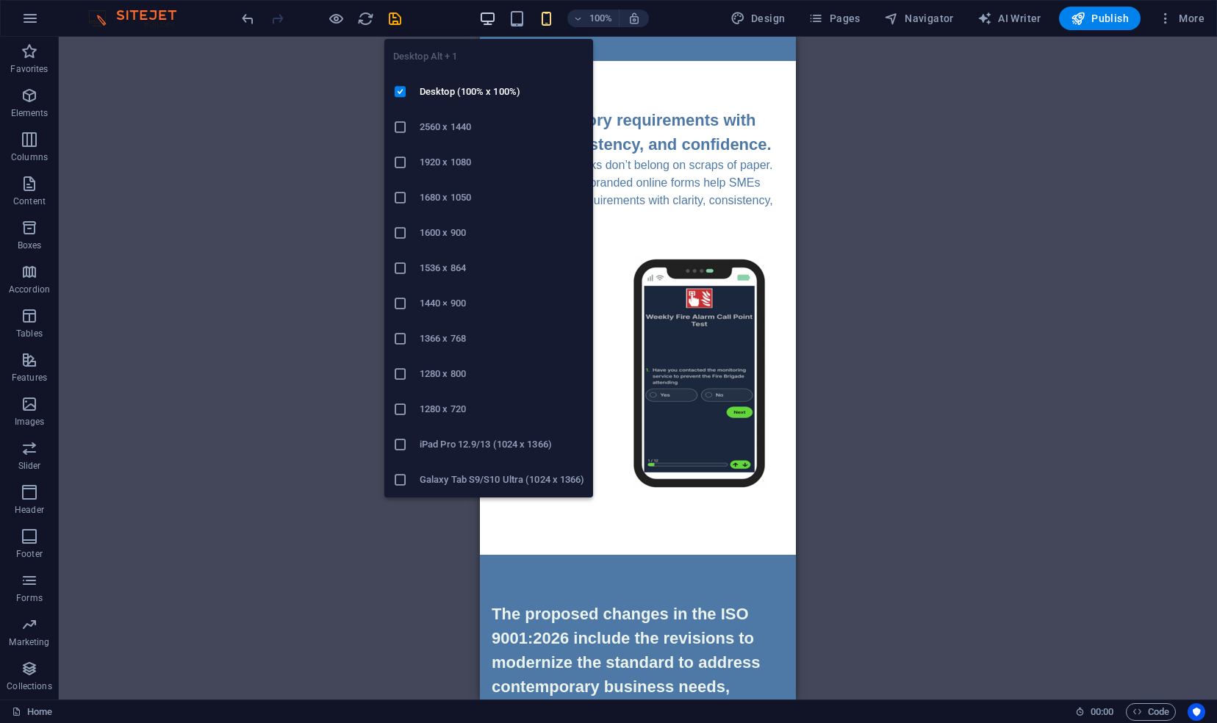
click at [492, 18] on icon "button" at bounding box center [487, 18] width 17 height 17
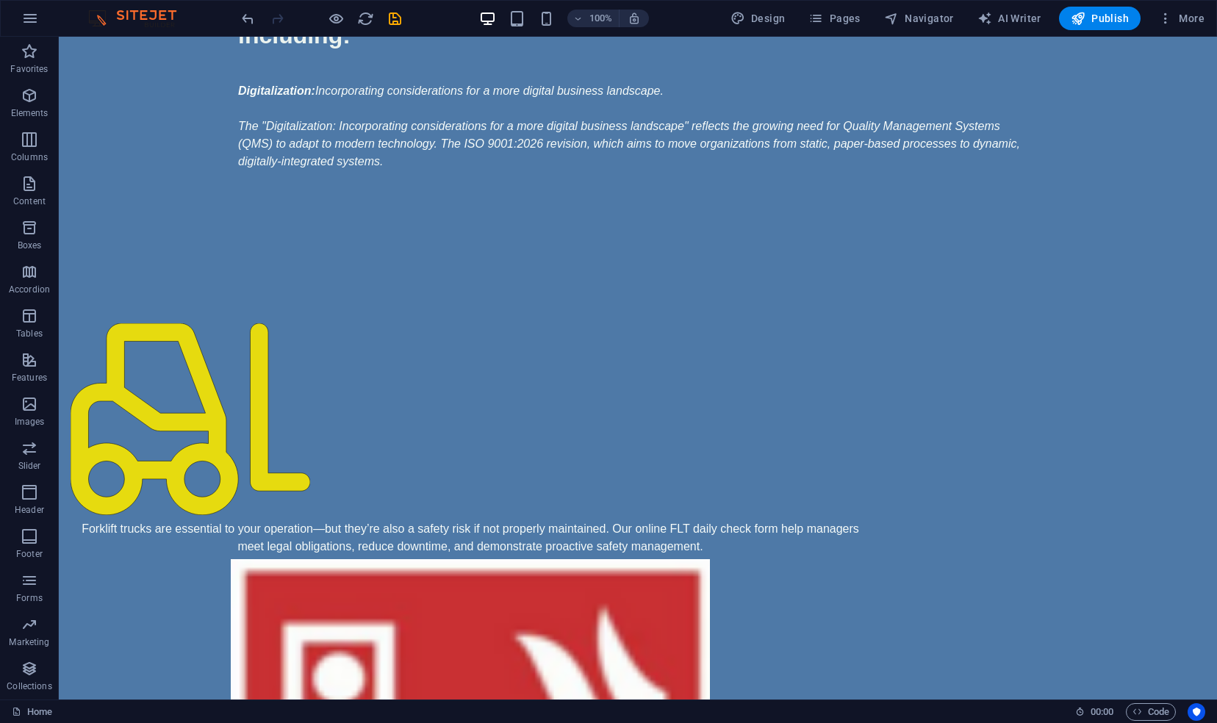
scroll to position [788, 0]
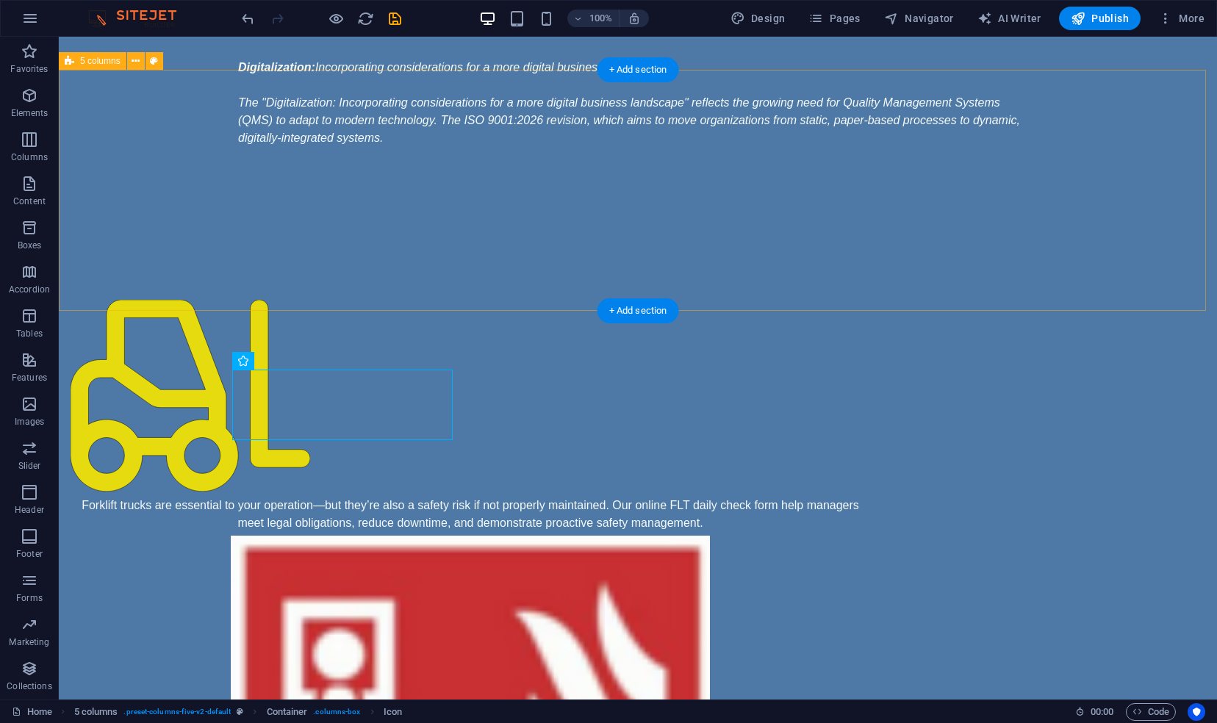
click at [340, 287] on div "Forklift trucks are essential to your operation—but they’re also a safety risk …" at bounding box center [638, 690] width 1159 height 899
click at [159, 57] on button at bounding box center [155, 61] width 18 height 18
select select "px"
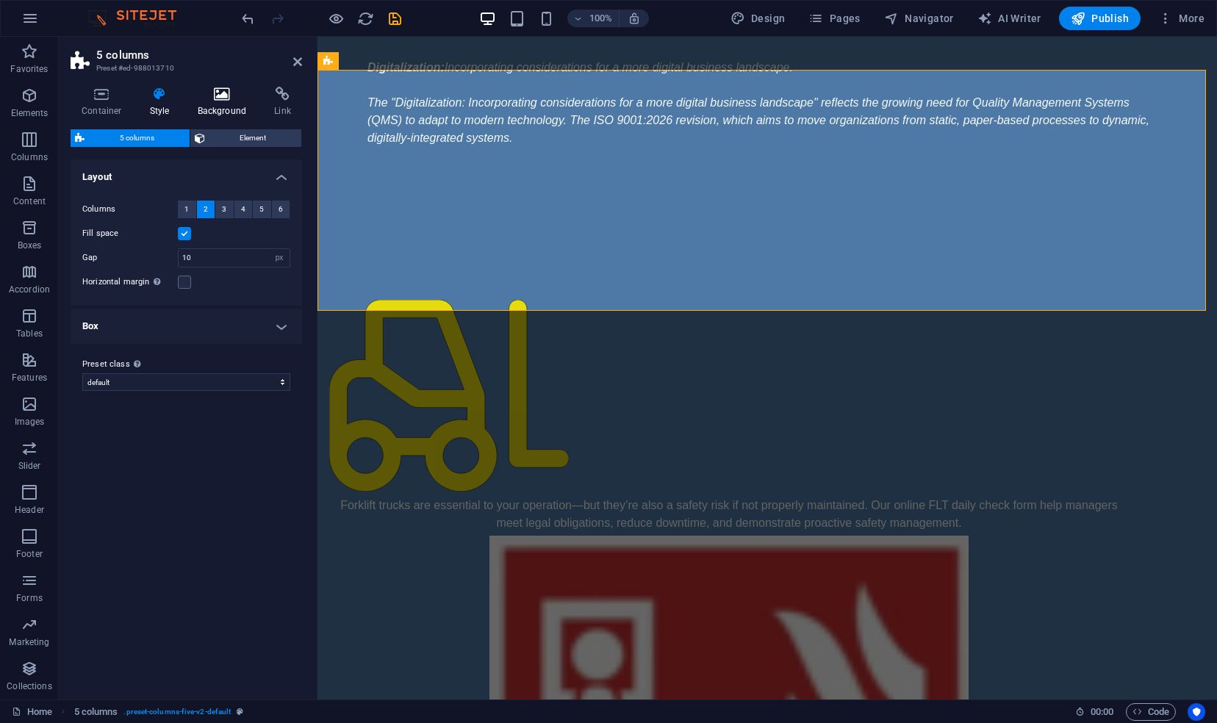
click at [225, 96] on icon at bounding box center [222, 94] width 71 height 15
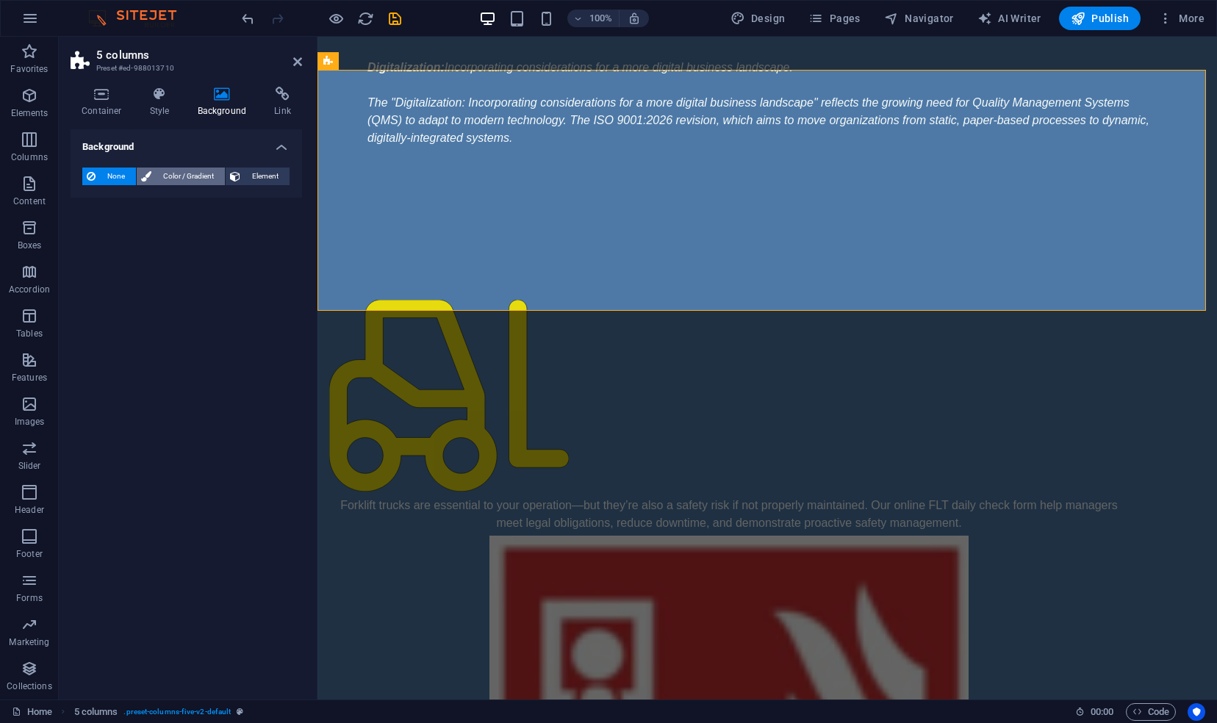
click at [188, 176] on span "Color / Gradient" at bounding box center [188, 177] width 65 height 18
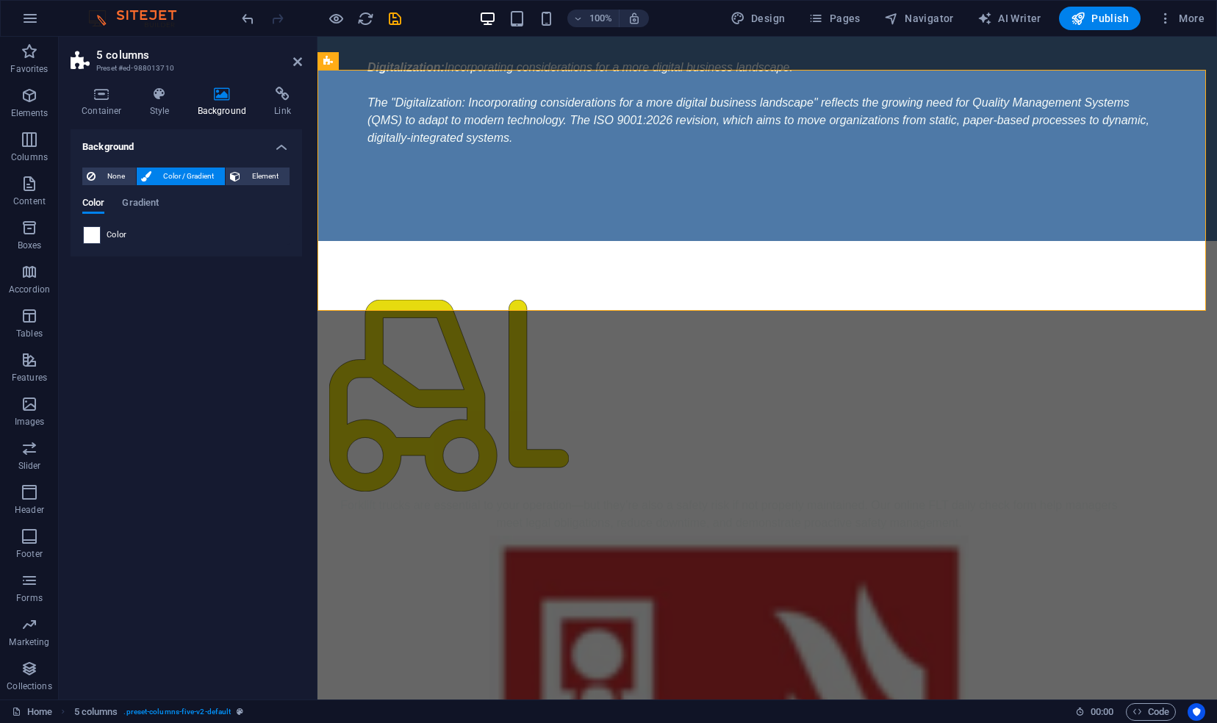
click at [88, 234] on span at bounding box center [92, 235] width 16 height 16
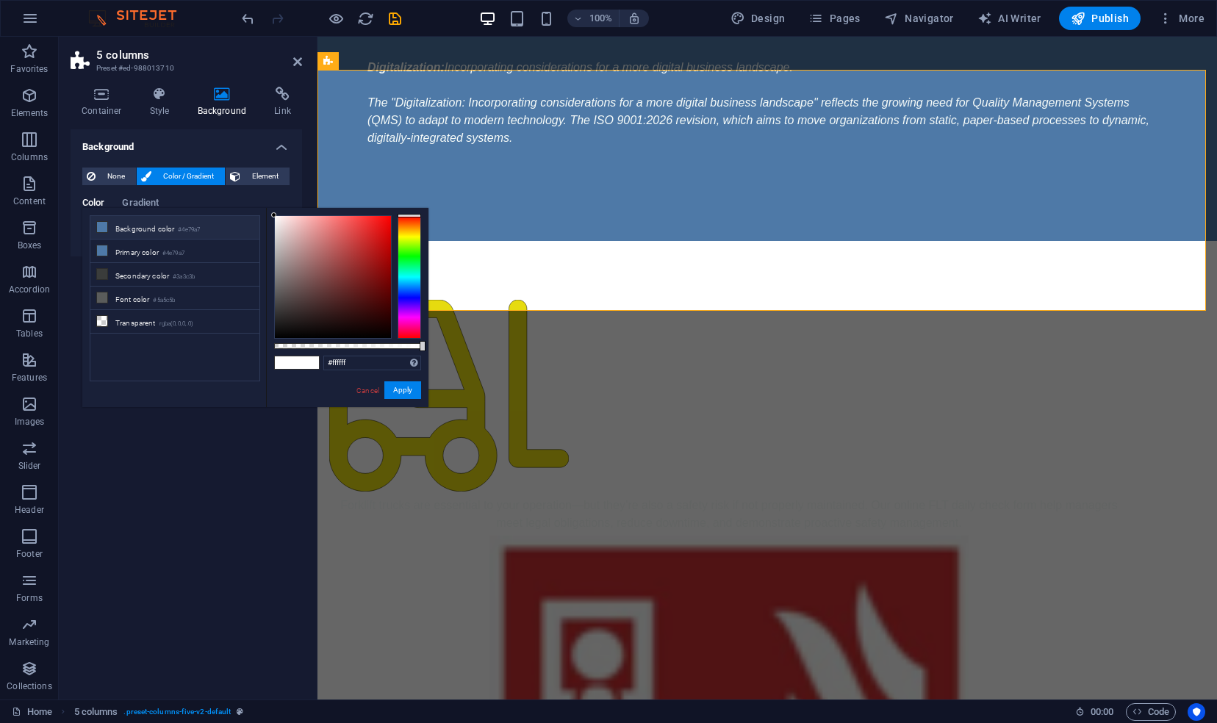
click at [103, 223] on icon at bounding box center [102, 227] width 10 height 10
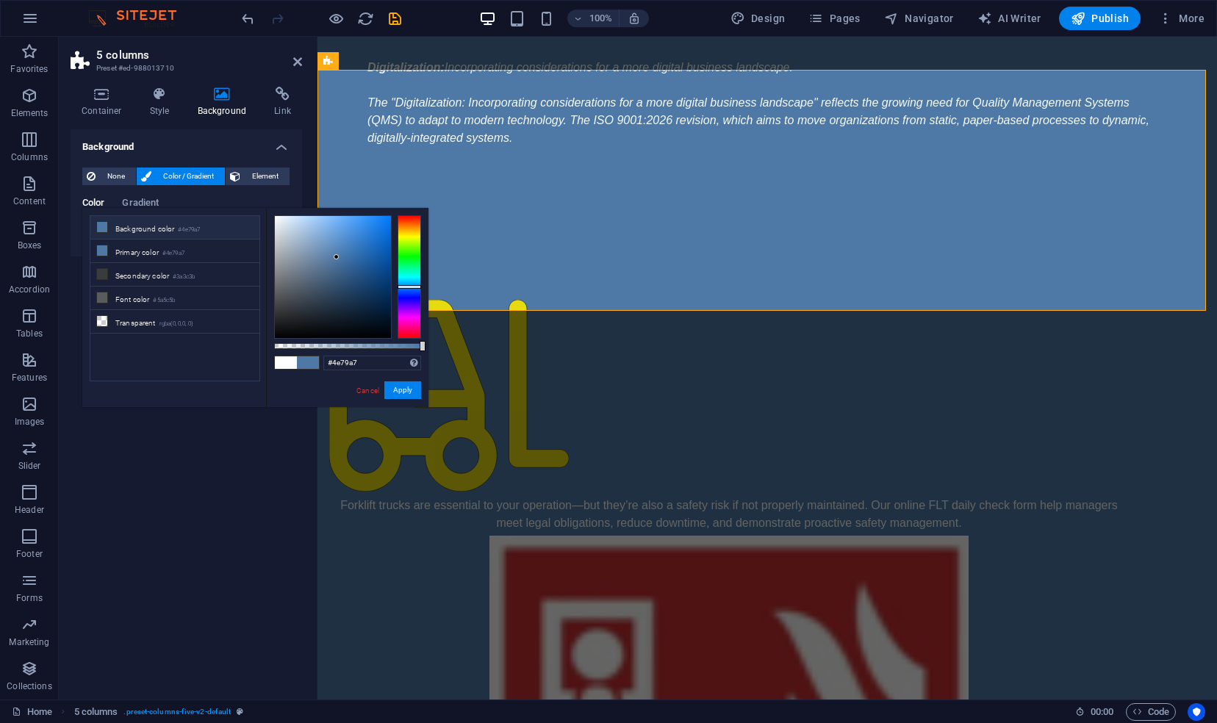
type input "#d3d9e0"
click at [281, 230] on div at bounding box center [333, 277] width 116 height 122
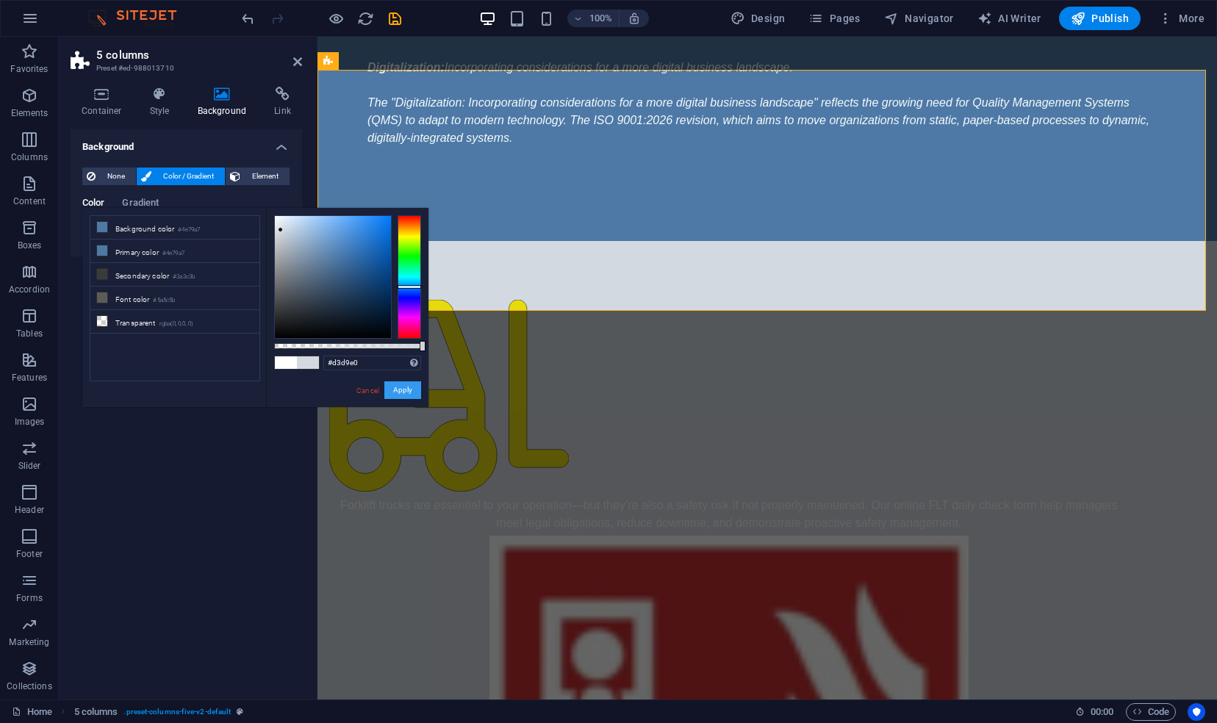
click at [398, 388] on button "Apply" at bounding box center [402, 391] width 37 height 18
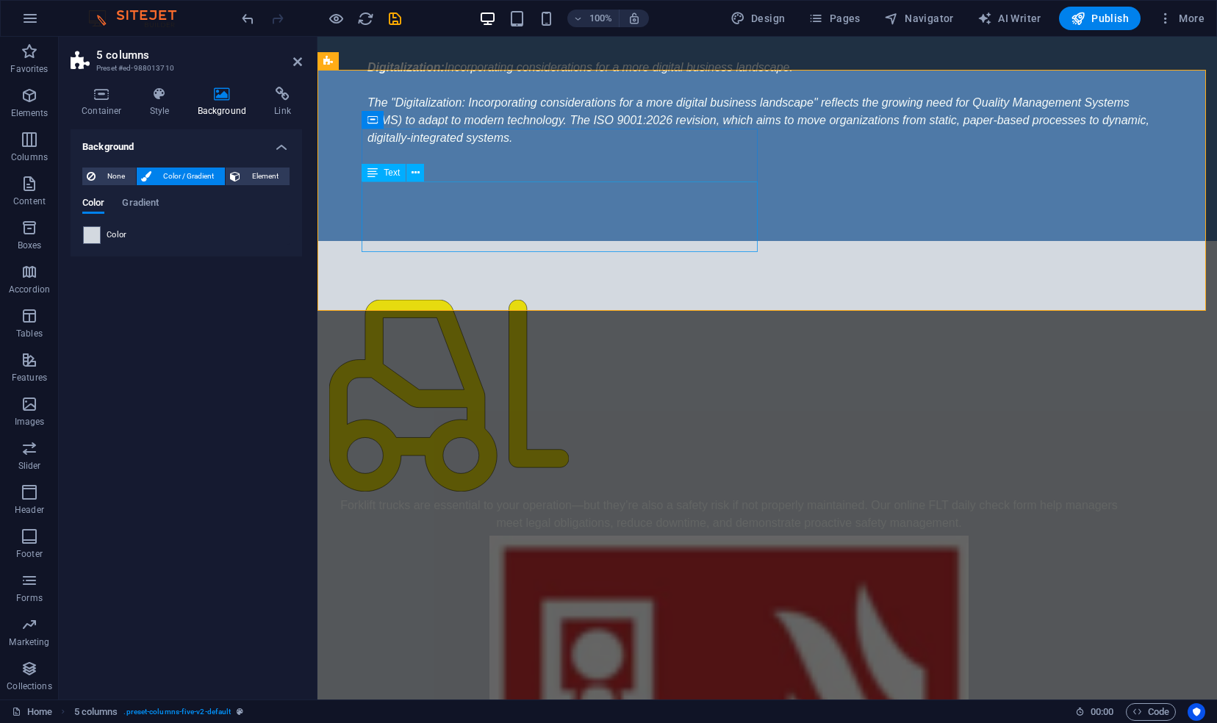
click at [474, 497] on div "Forklift trucks are essential to your operation—but they’re also a safety risk …" at bounding box center [729, 514] width 800 height 35
click at [412, 497] on div "Forklift trucks are essential to your operation—but they’re also a safety risk …" at bounding box center [729, 514] width 800 height 35
click at [372, 174] on icon at bounding box center [373, 173] width 10 height 18
click at [361, 293] on div "Forklift trucks are essential to your operation—but they’re also a safety risk …" at bounding box center [768, 690] width 900 height 899
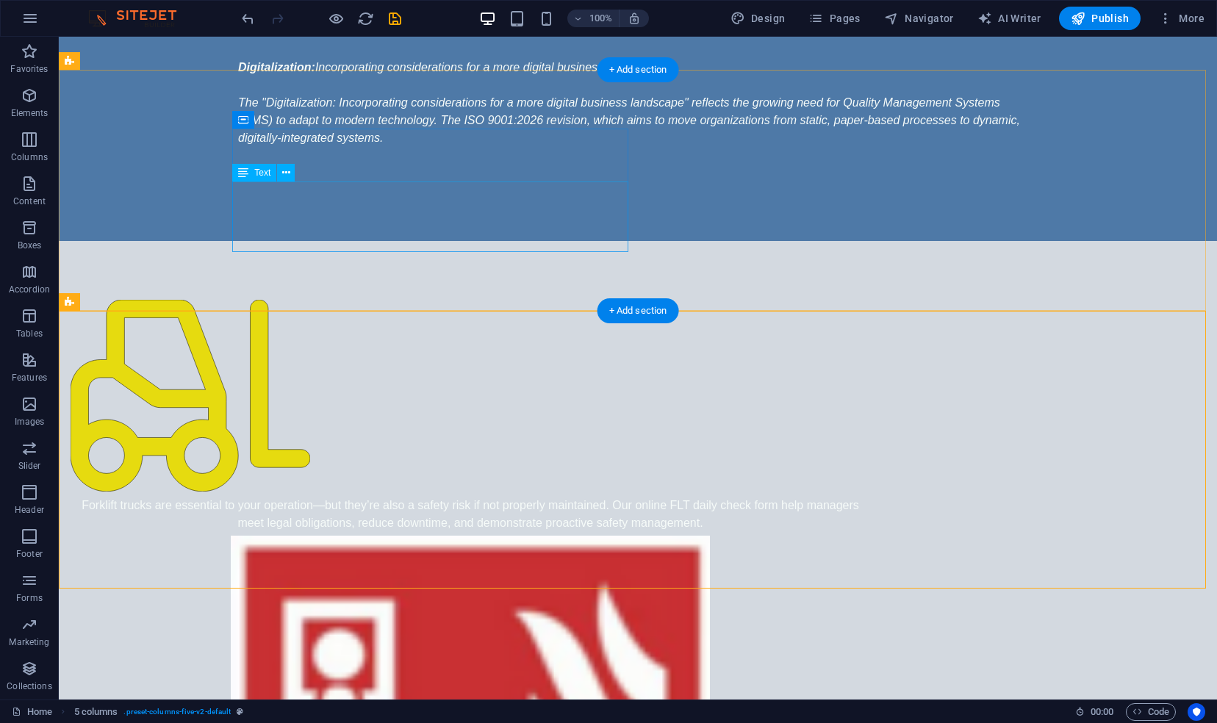
click at [334, 497] on div "Forklift trucks are essential to your operation—but they’re also a safety risk …" at bounding box center [471, 514] width 800 height 35
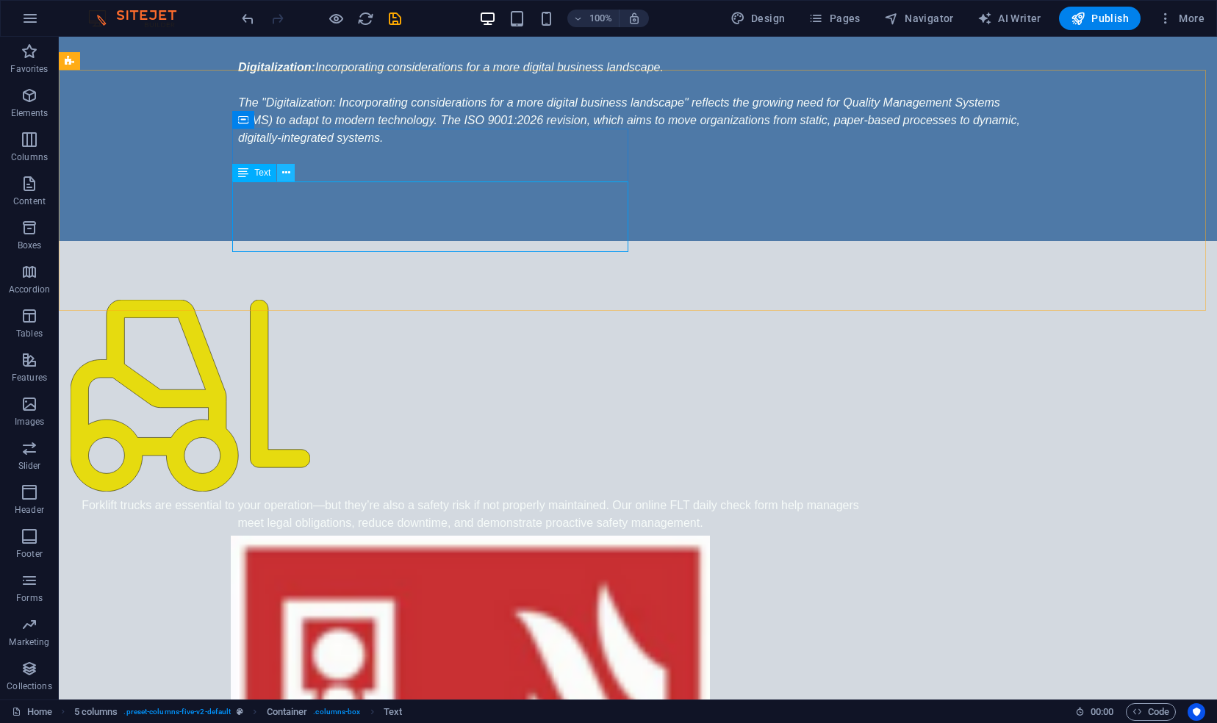
click at [290, 169] on icon at bounding box center [286, 172] width 8 height 15
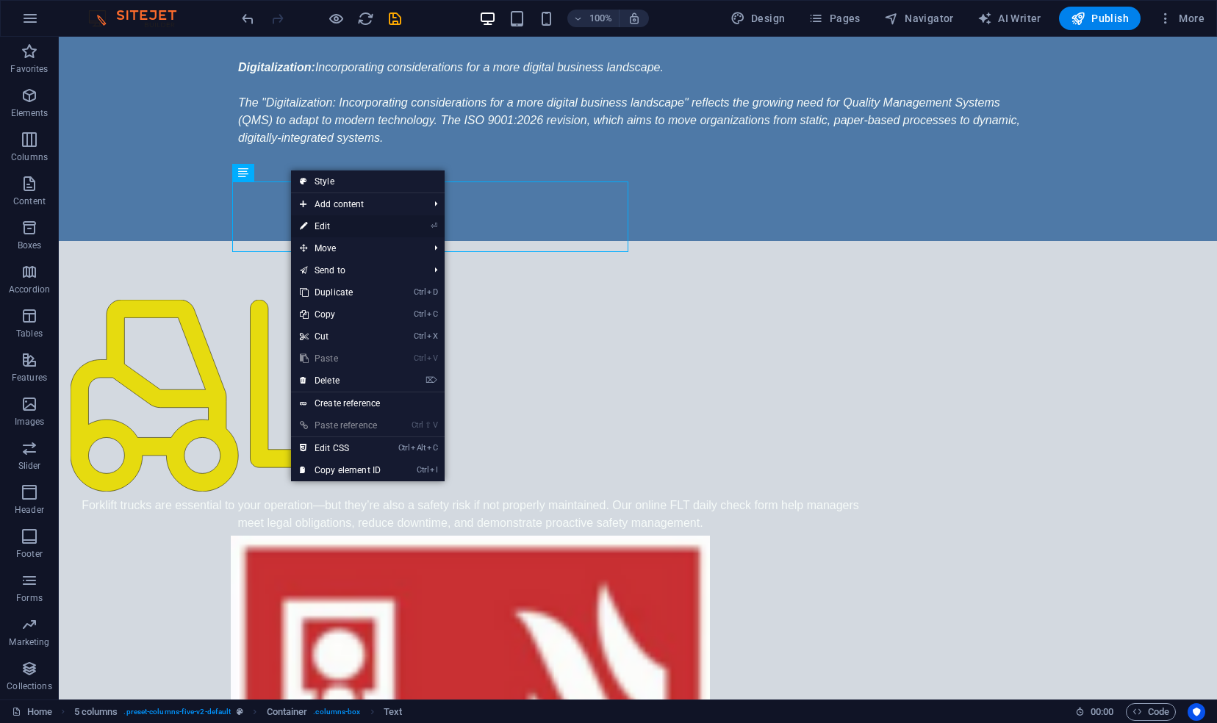
click at [327, 225] on link "⏎ Edit" at bounding box center [340, 226] width 99 height 22
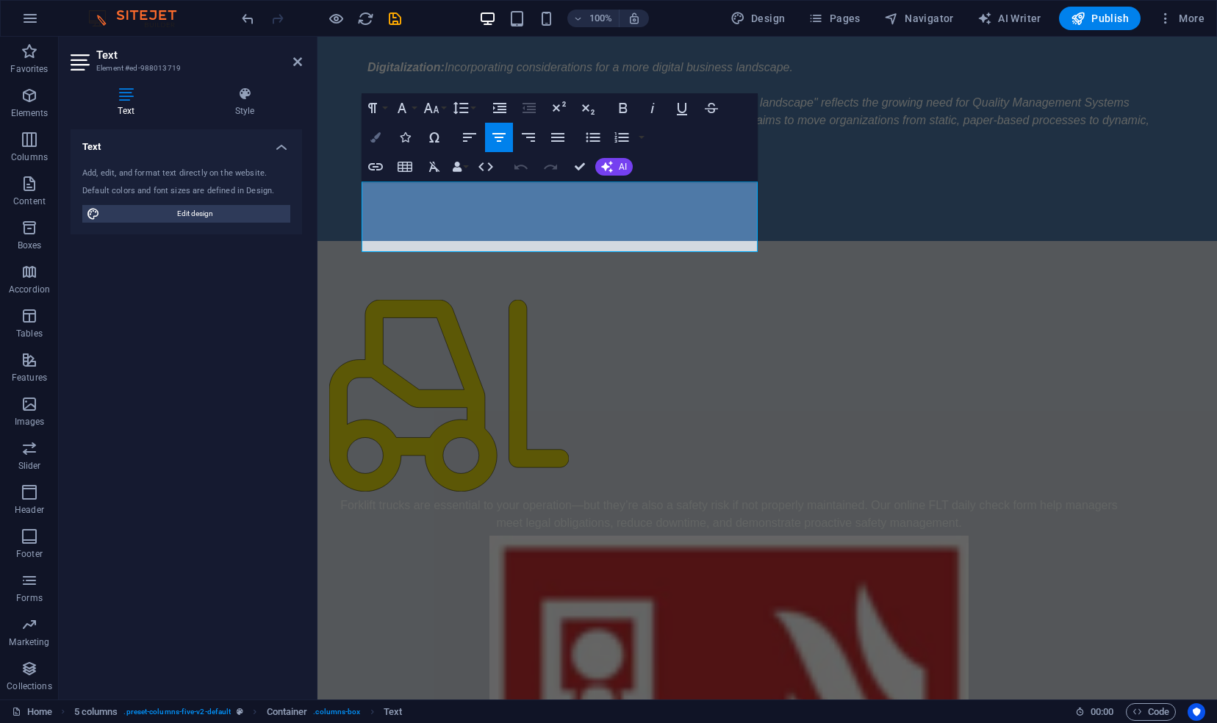
click at [379, 139] on icon "button" at bounding box center [376, 137] width 10 height 10
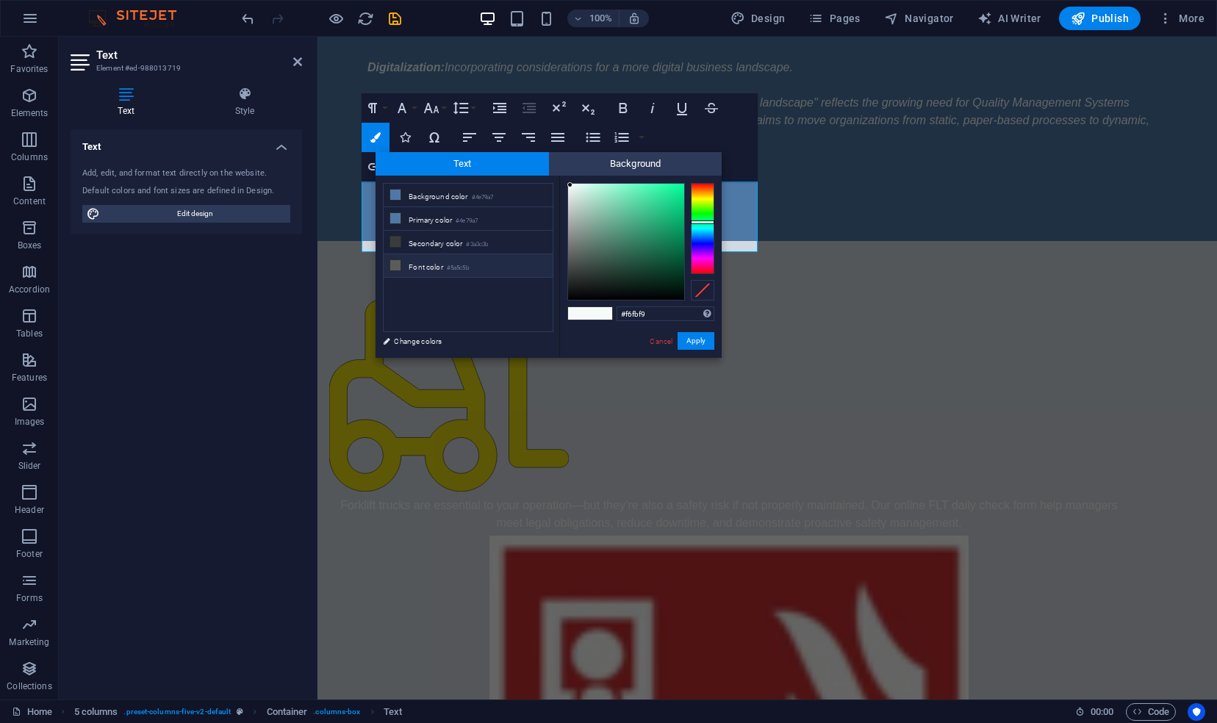
click at [398, 264] on icon at bounding box center [395, 265] width 10 height 10
click at [397, 196] on icon at bounding box center [395, 195] width 10 height 10
type input "#4e79a7"
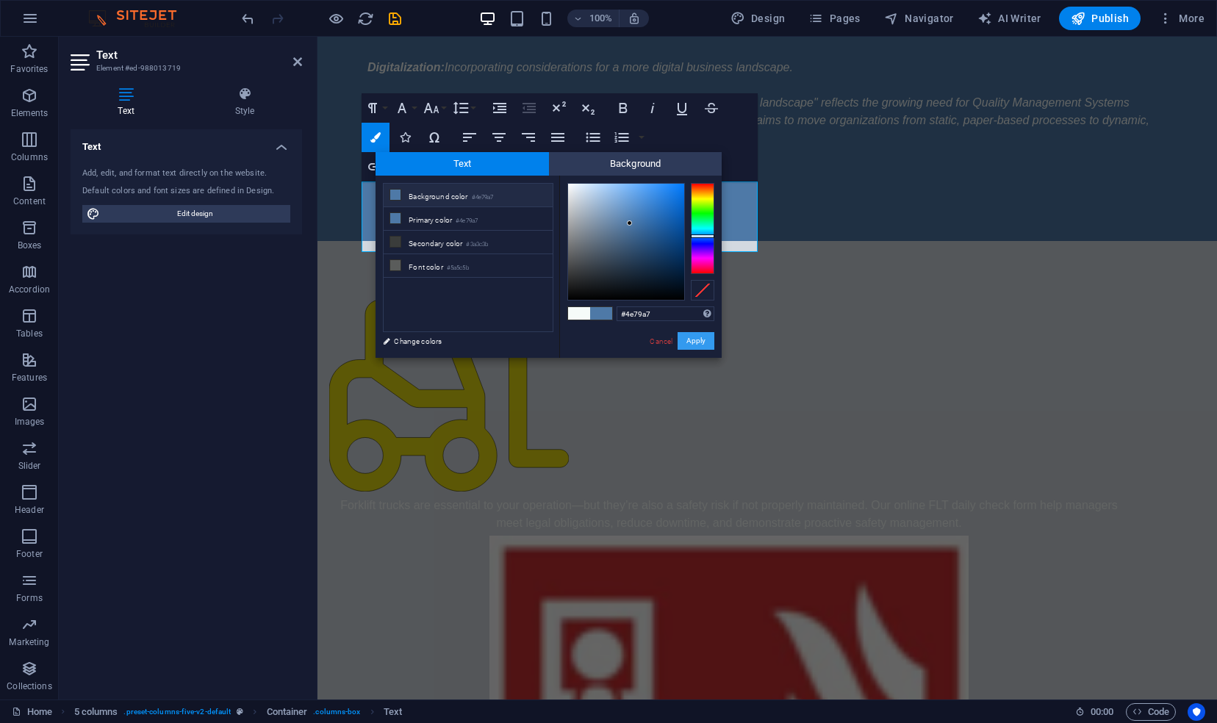
click at [689, 343] on button "Apply" at bounding box center [696, 341] width 37 height 18
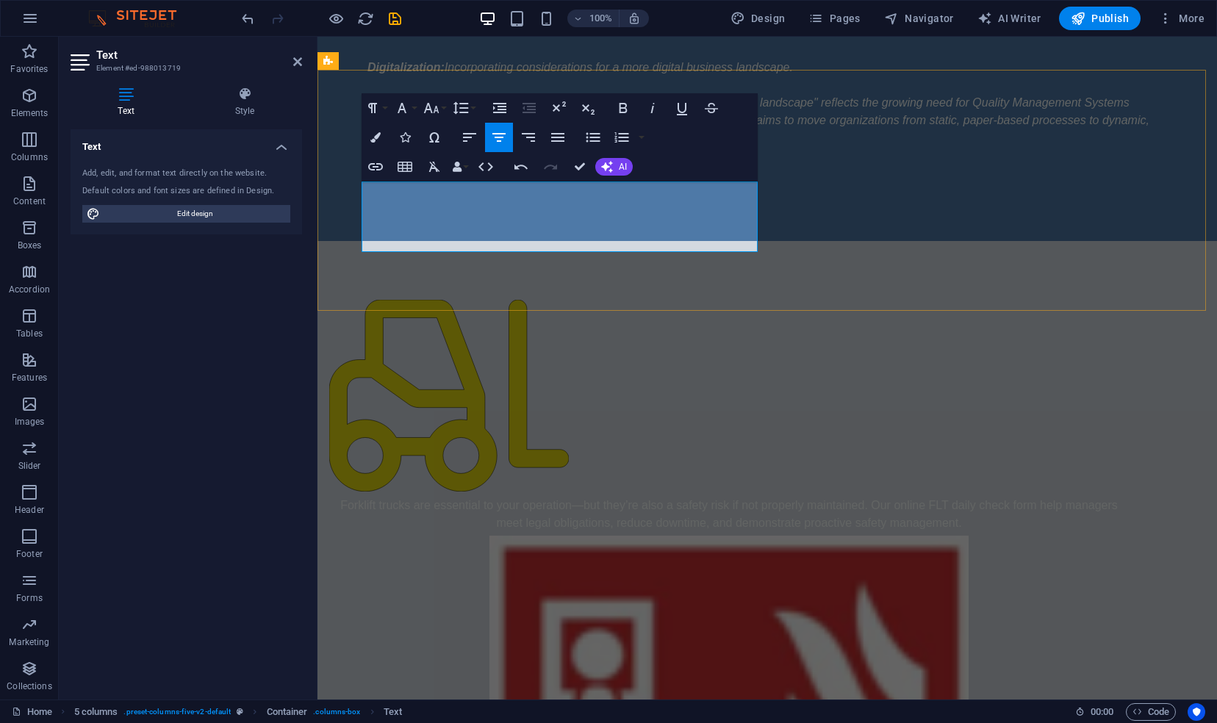
click at [741, 497] on p "​ ​ Forklift trucks are essential to your operation—but they’re also a safety r…" at bounding box center [729, 514] width 800 height 35
click at [628, 497] on p "​ ​ Forklift trucks are essential to your operation—but they’re also a safety r…" at bounding box center [729, 514] width 800 height 35
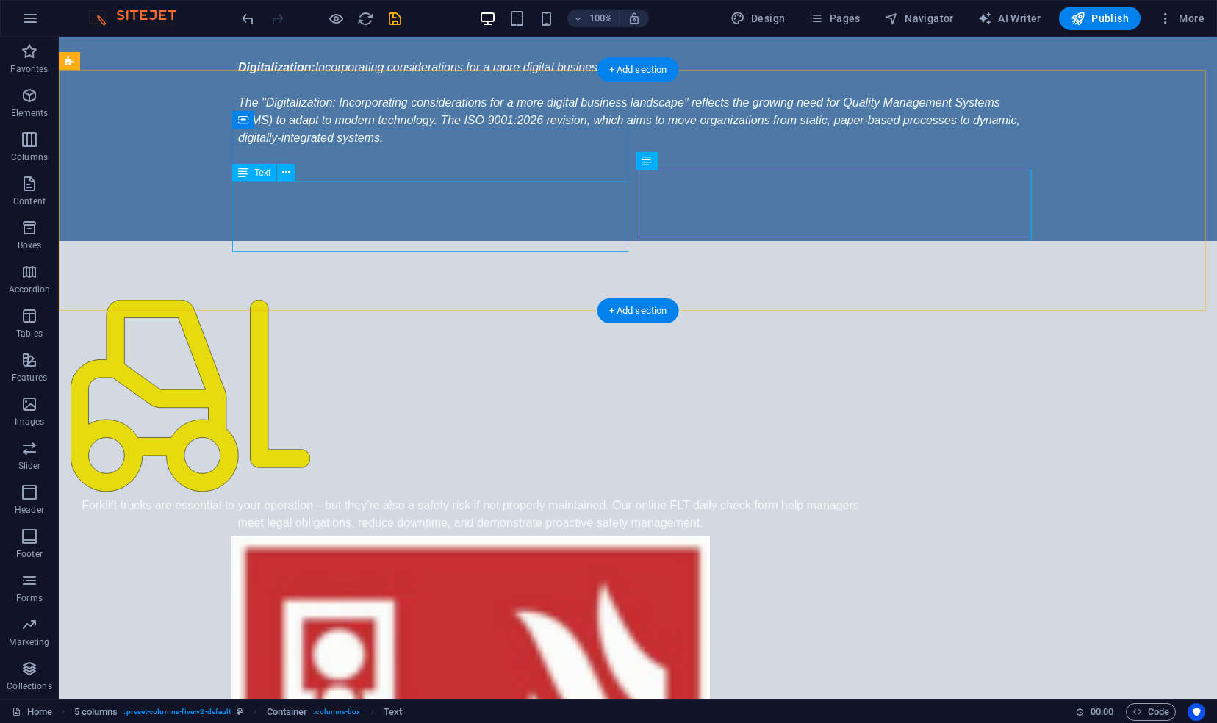
click at [587, 497] on div "Forklift trucks are essential to your operation—but they’re also a safety risk …" at bounding box center [471, 514] width 800 height 35
click at [288, 174] on icon at bounding box center [286, 172] width 8 height 15
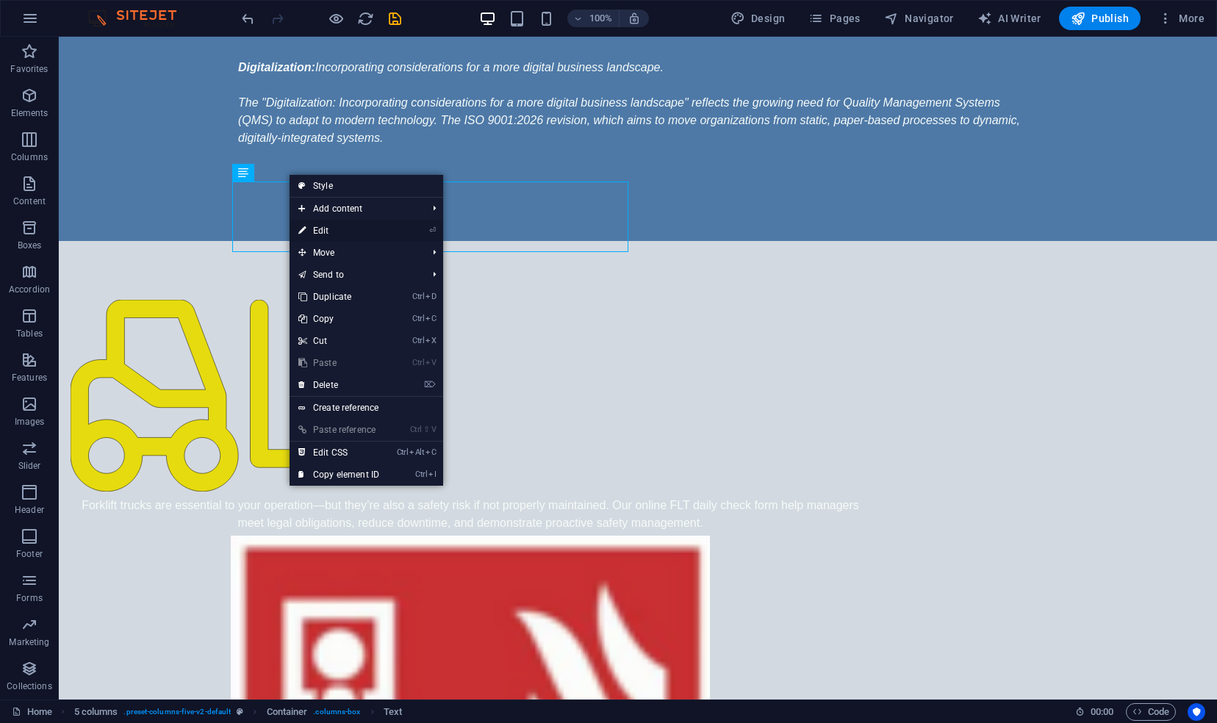
click at [362, 225] on link "⏎ Edit" at bounding box center [339, 231] width 99 height 22
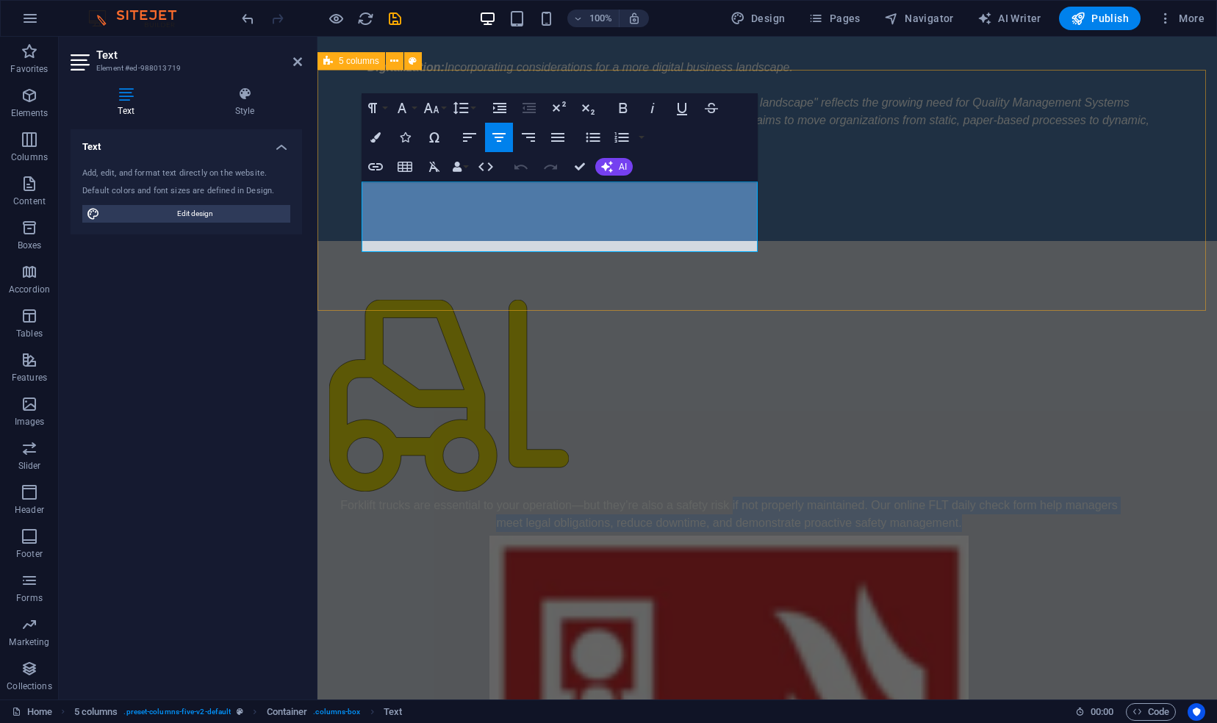
drag, startPoint x: 622, startPoint y: 243, endPoint x: 350, endPoint y: 201, distance: 275.1
click at [350, 241] on div "Forklift trucks are essential to your operation—but they’re also a safety risk …" at bounding box center [768, 690] width 900 height 899
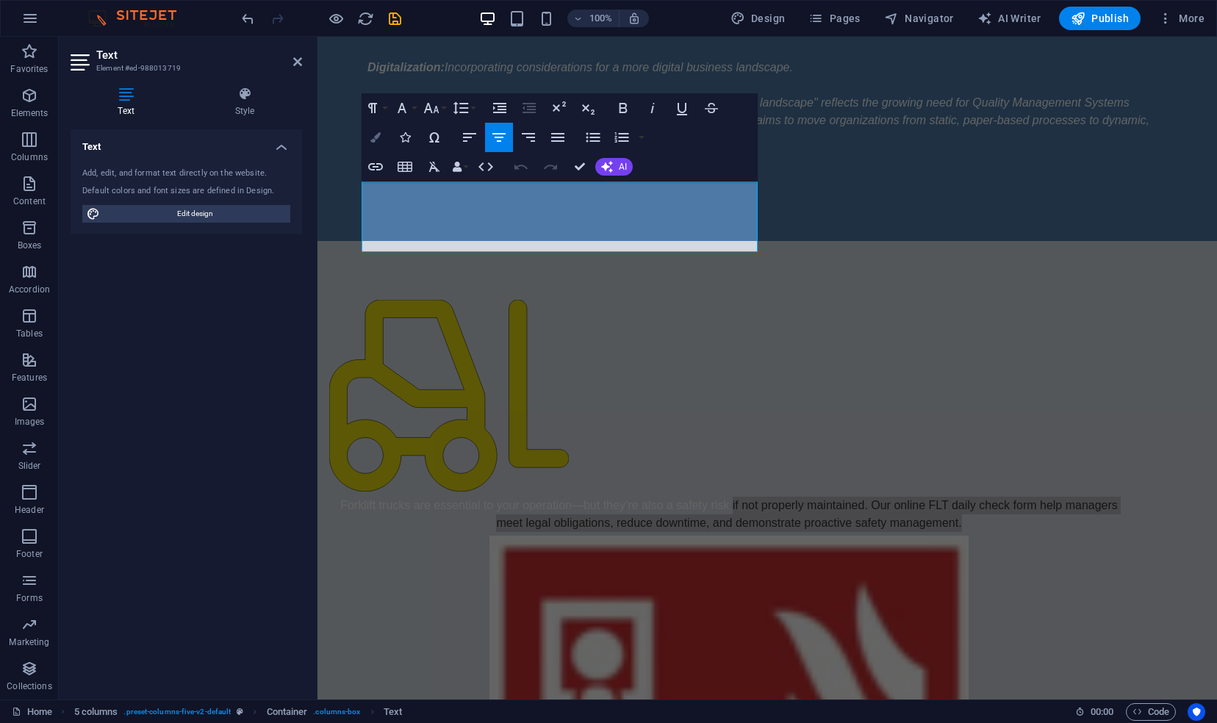
click at [376, 137] on icon "button" at bounding box center [376, 137] width 10 height 10
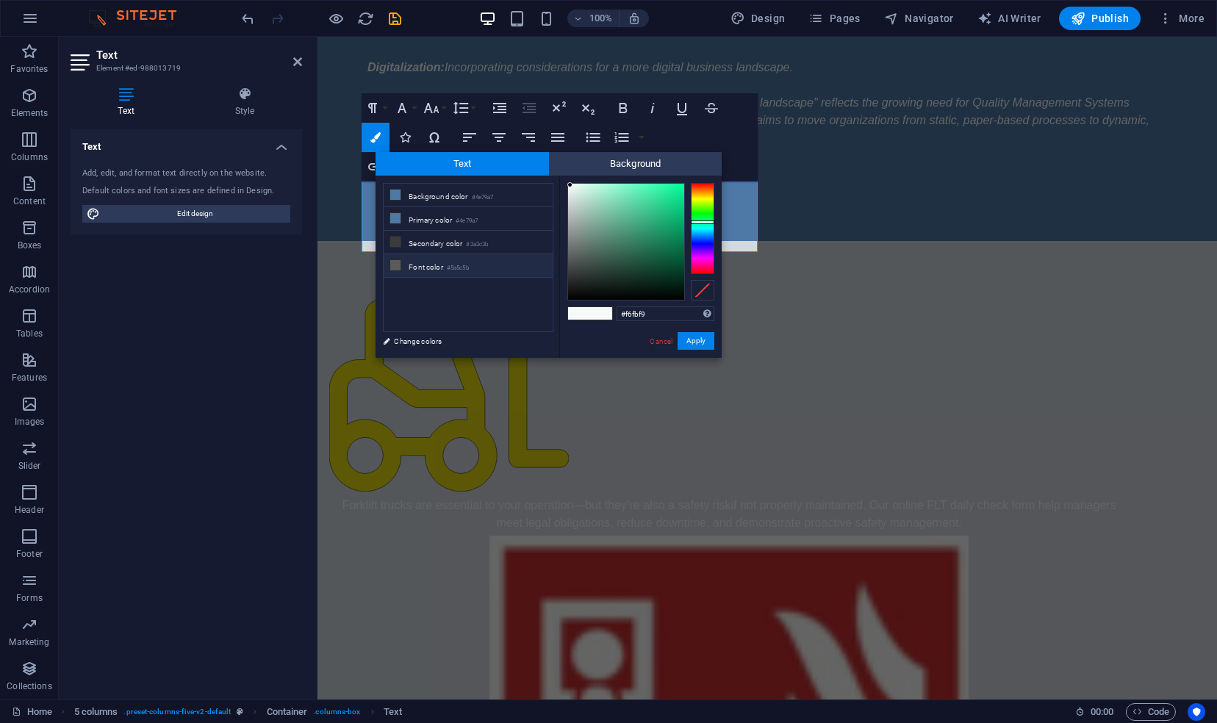
click at [396, 262] on icon at bounding box center [395, 265] width 10 height 10
drag, startPoint x: 570, startPoint y: 257, endPoint x: 576, endPoint y: 187, distance: 70.2
click at [576, 187] on div at bounding box center [575, 187] width 5 height 5
drag, startPoint x: 576, startPoint y: 185, endPoint x: 581, endPoint y: 197, distance: 12.6
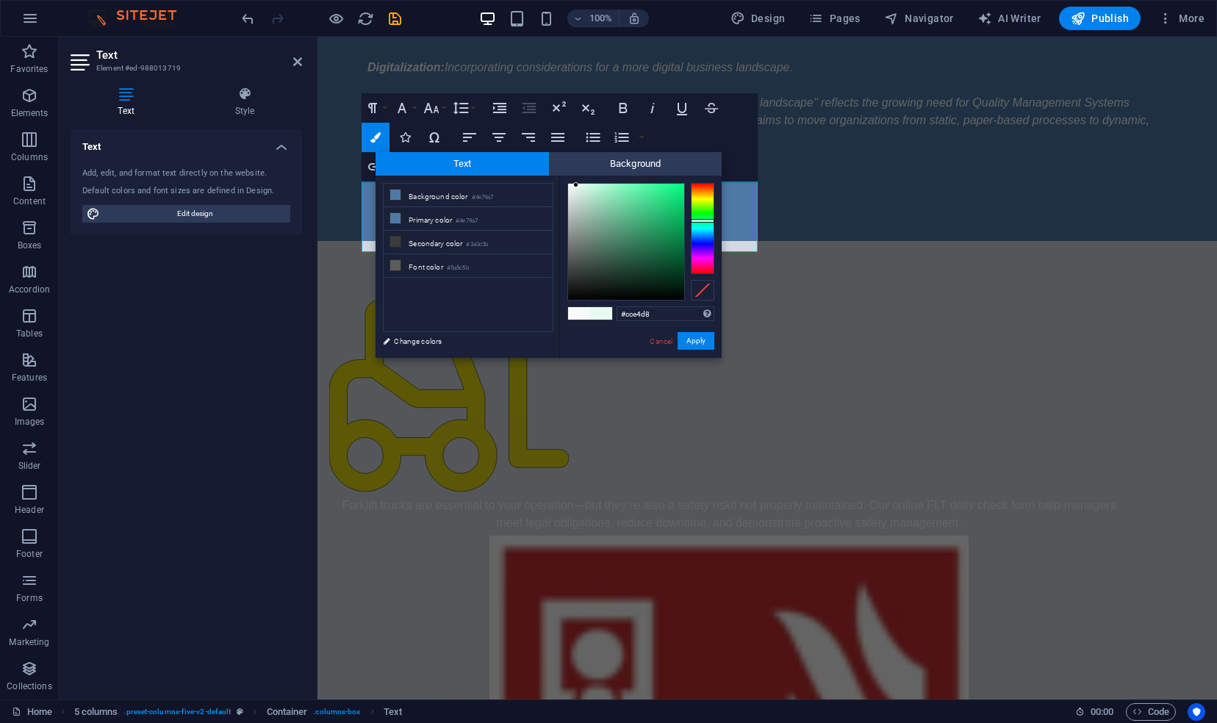
click at [579, 187] on div at bounding box center [575, 184] width 5 height 5
click at [457, 198] on li "Background color #4e79a7" at bounding box center [468, 196] width 169 height 24
type input "#4e79a7"
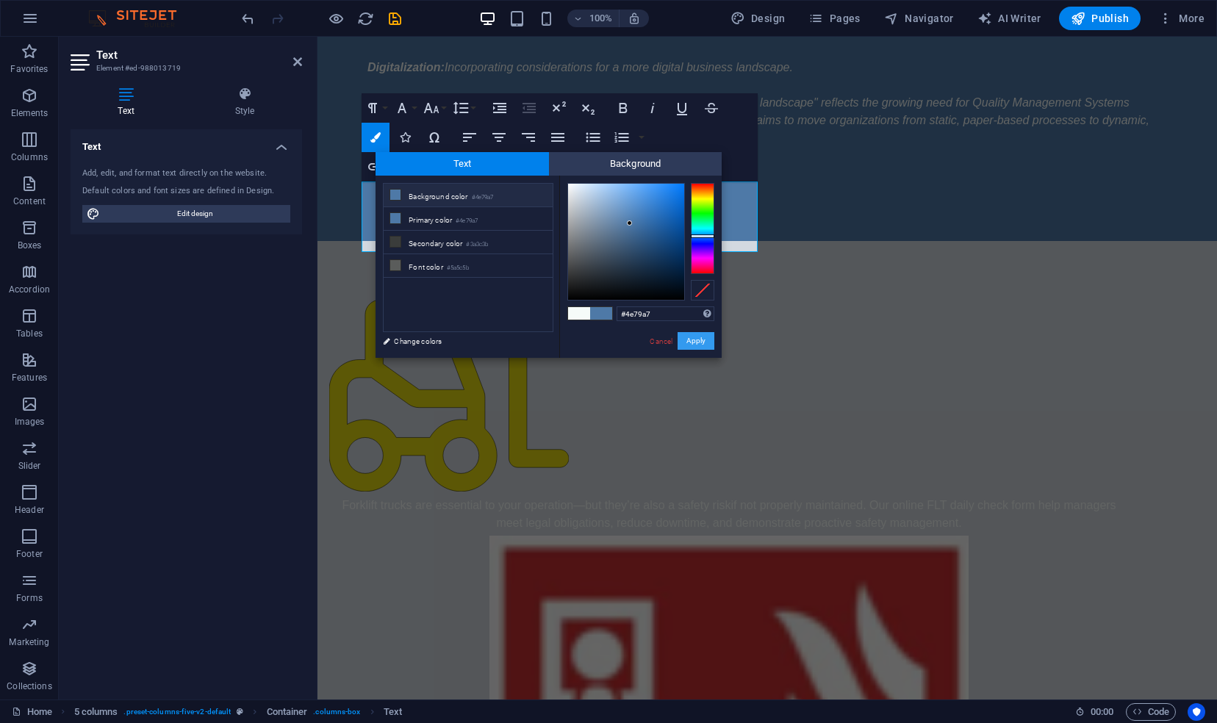
click at [695, 344] on button "Apply" at bounding box center [696, 341] width 37 height 18
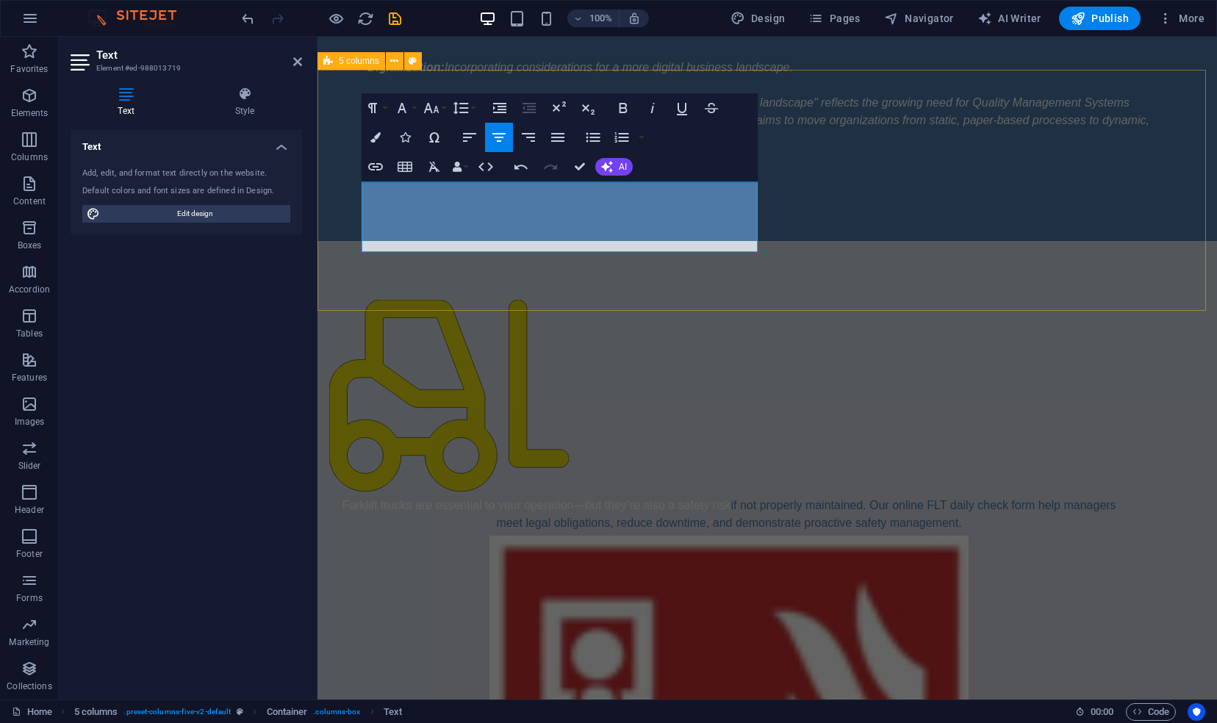
click at [673, 288] on div "Forklift trucks are essential to your operation—but they’re also a safety risk …" at bounding box center [768, 690] width 900 height 899
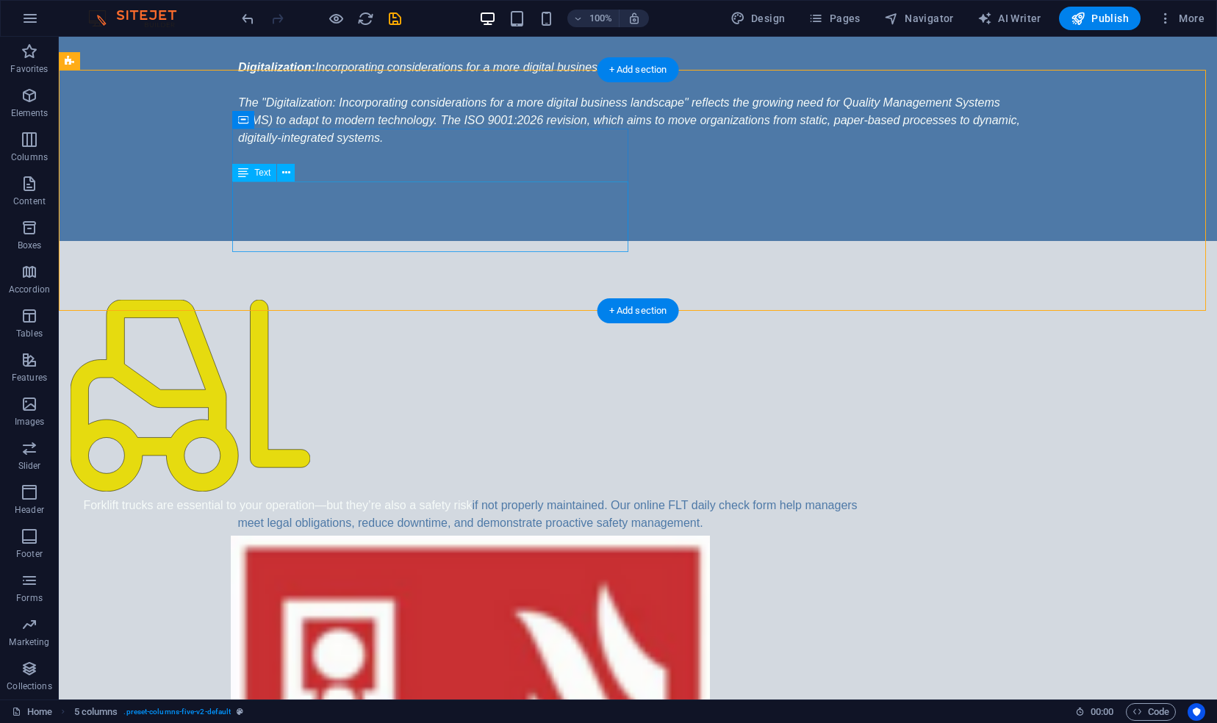
click at [550, 497] on div "Forklift trucks are essential to your operation—but they’re also a safety risk …" at bounding box center [471, 514] width 800 height 35
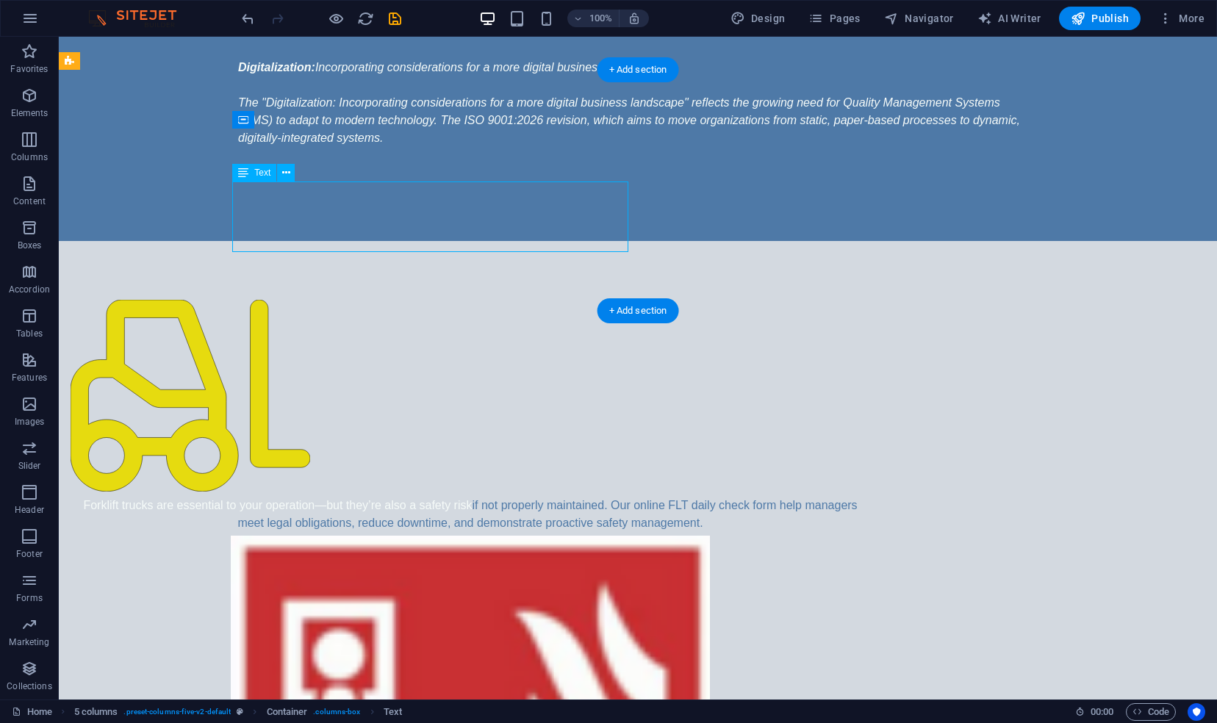
click at [240, 497] on div "Forklift trucks are essential to your operation—but they’re also a safety risk …" at bounding box center [471, 514] width 800 height 35
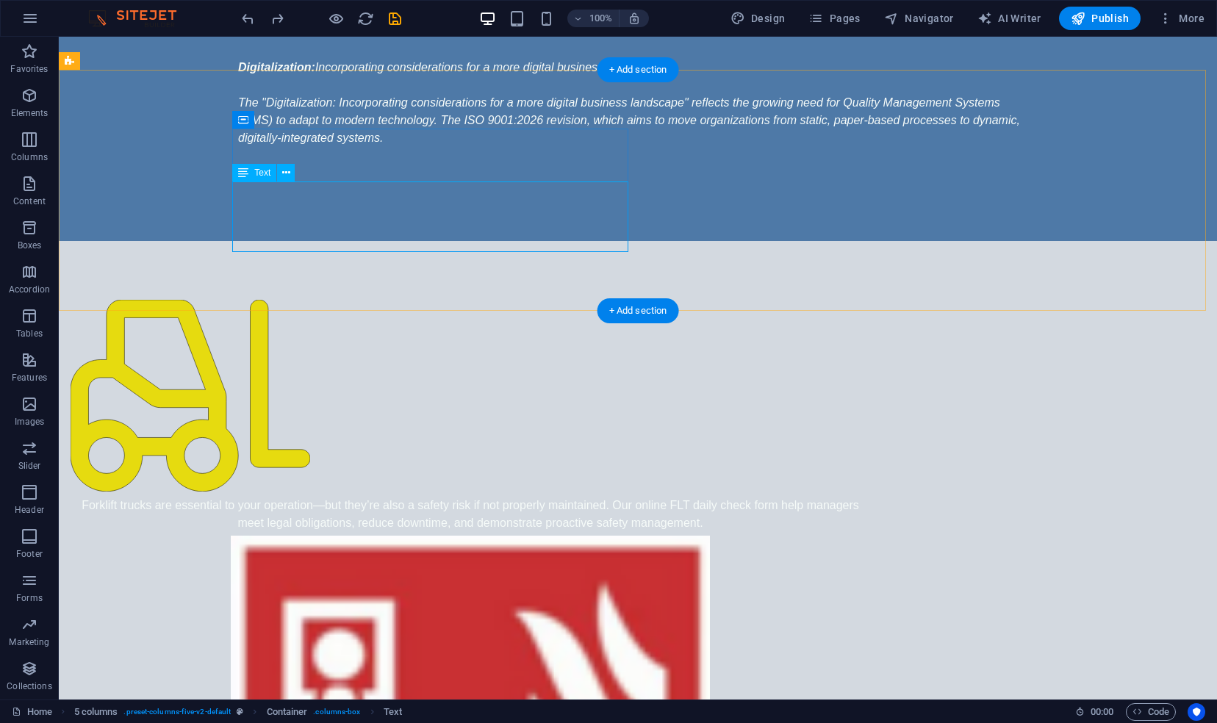
click at [473, 497] on div "Forklift trucks are essential to your operation—but they’re also a safety risk …" at bounding box center [471, 514] width 800 height 35
click at [462, 497] on div "Forklift trucks are essential to your operation—but they’re also a safety risk …" at bounding box center [471, 514] width 800 height 35
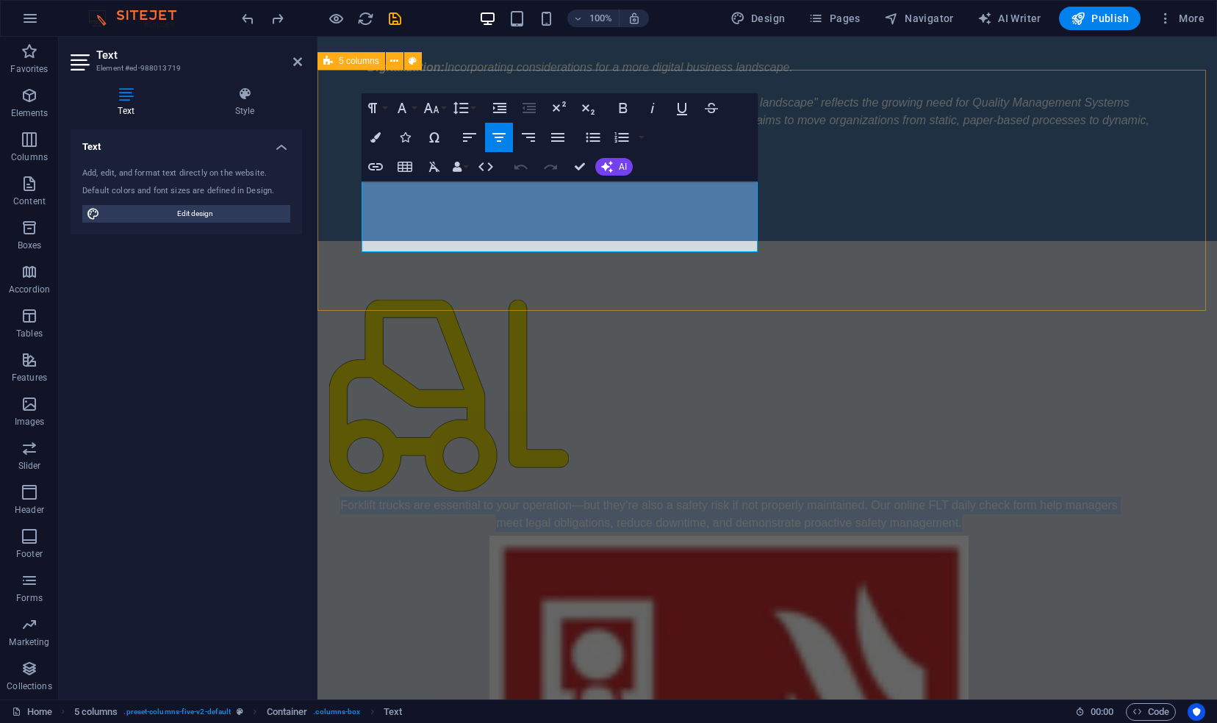
drag, startPoint x: 596, startPoint y: 241, endPoint x: 351, endPoint y: 196, distance: 249.0
click at [351, 241] on div "Forklift trucks are essential to your operation—but they’re also a safety risk …" at bounding box center [768, 690] width 900 height 899
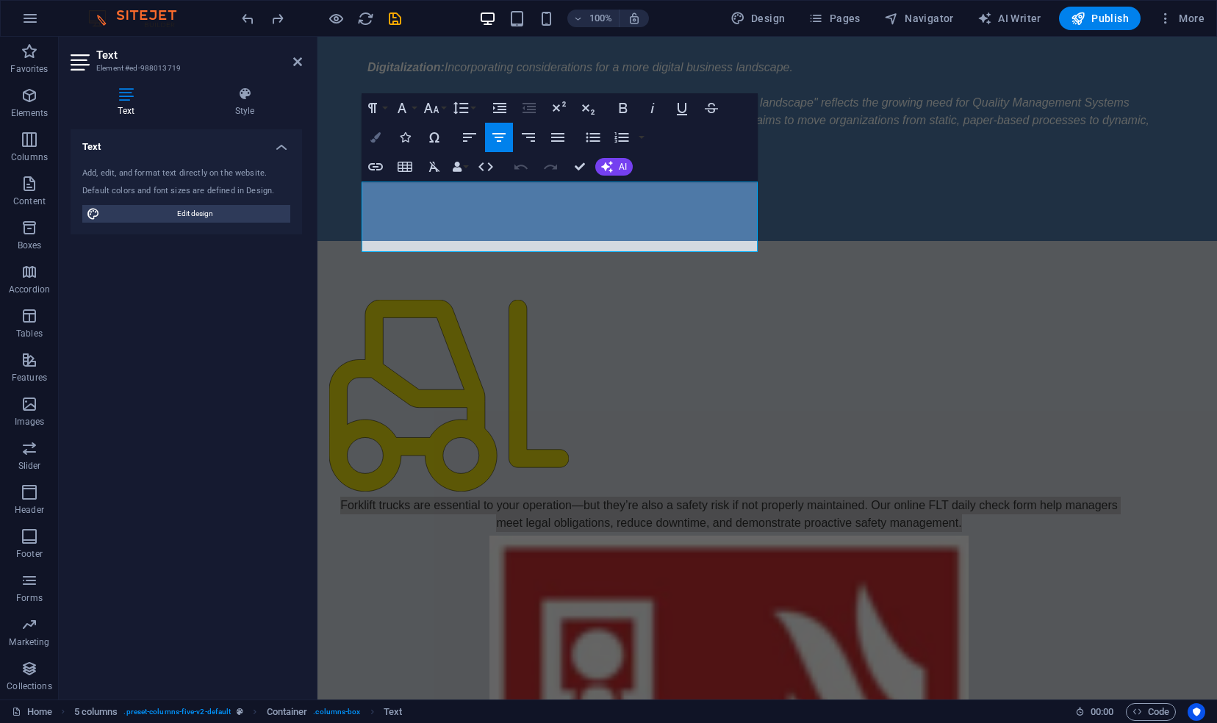
click at [376, 140] on icon "button" at bounding box center [376, 137] width 10 height 10
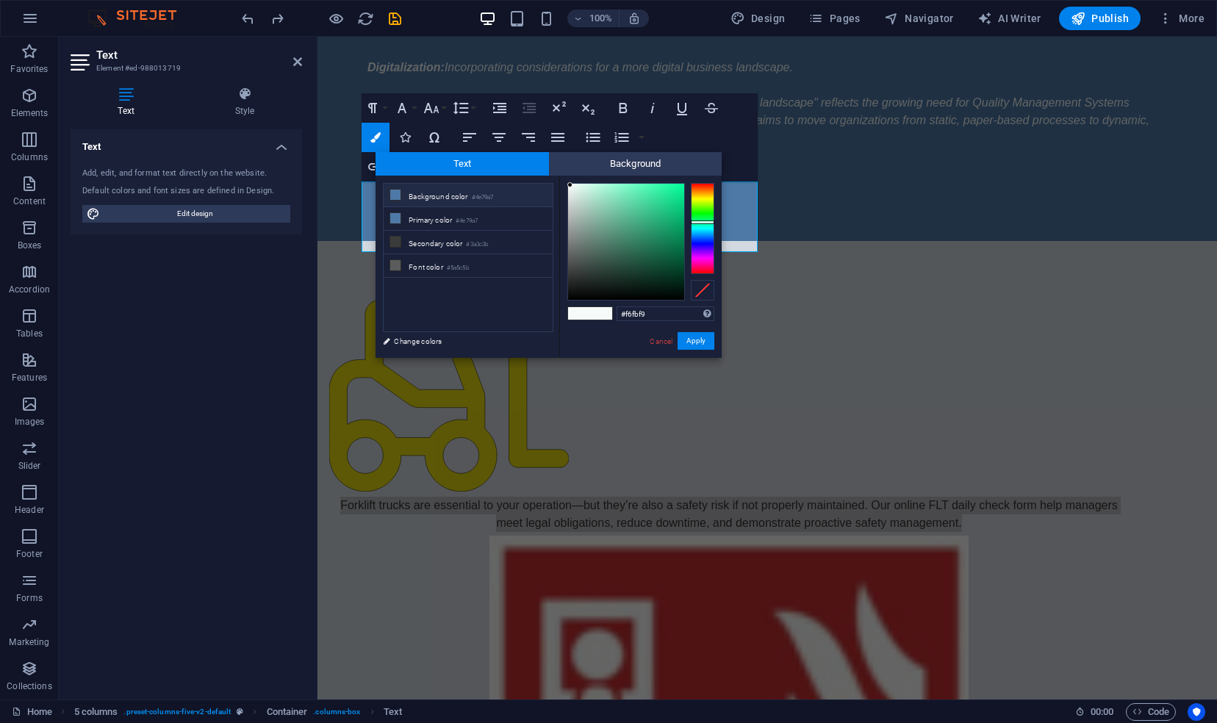
click at [416, 195] on li "Background color #4e79a7" at bounding box center [468, 196] width 169 height 24
type input "#4e79a7"
click at [416, 195] on li "Background color #4e79a7" at bounding box center [468, 196] width 169 height 24
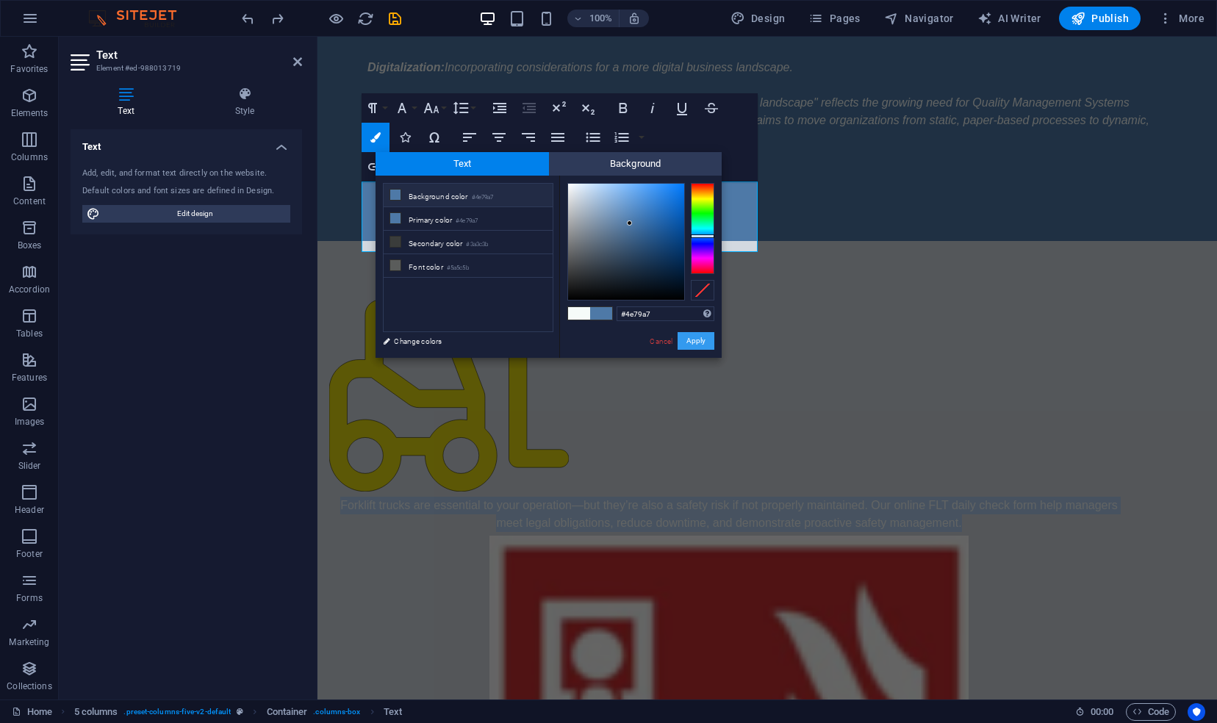
click at [703, 344] on button "Apply" at bounding box center [696, 341] width 37 height 18
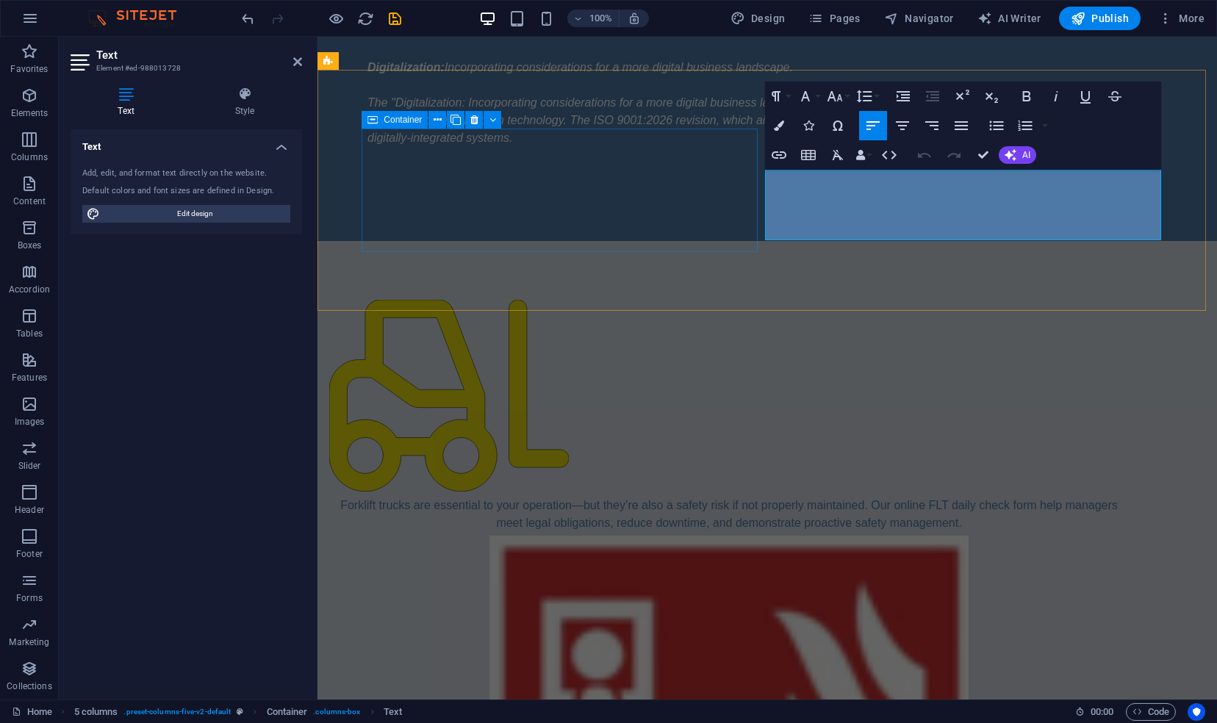
drag, startPoint x: 1075, startPoint y: 215, endPoint x: 745, endPoint y: 172, distance: 332.8
click at [745, 237] on div "Forklift trucks are essential to your operation—but they’re also a safety risk …" at bounding box center [729, 690] width 831 height 906
click at [780, 127] on icon "button" at bounding box center [779, 126] width 10 height 10
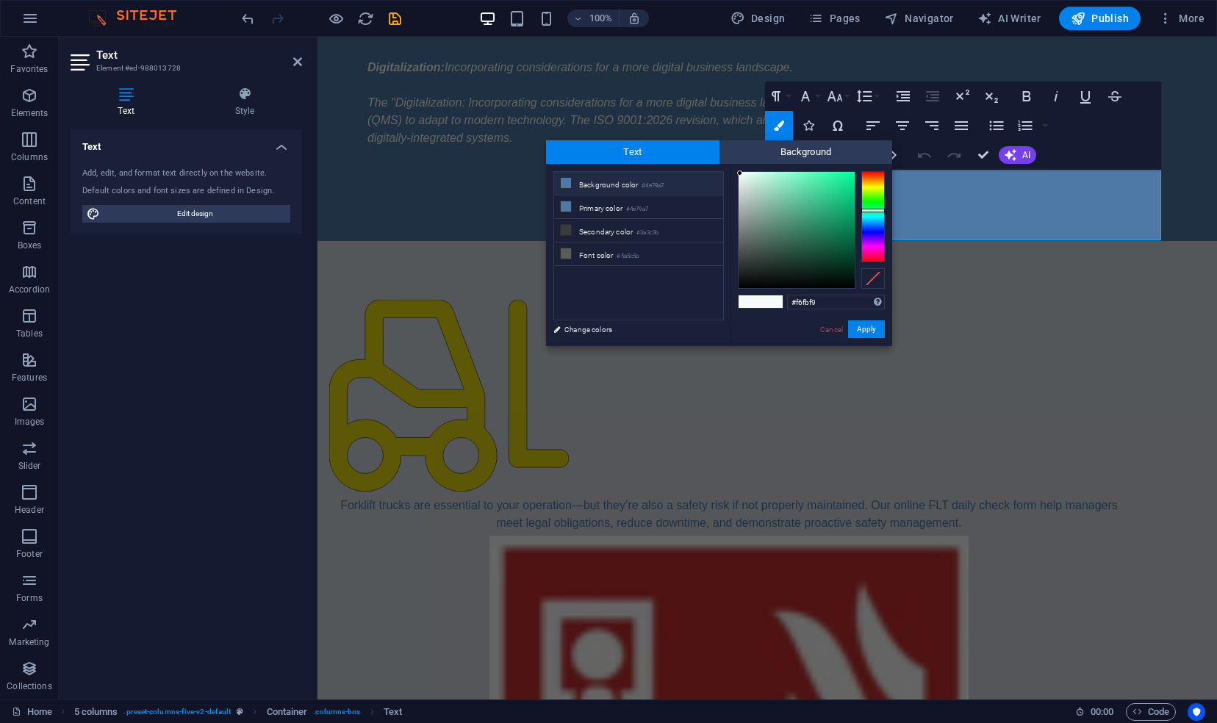
click at [601, 185] on li "Background color #4e79a7" at bounding box center [638, 184] width 169 height 24
type input "#4e79a7"
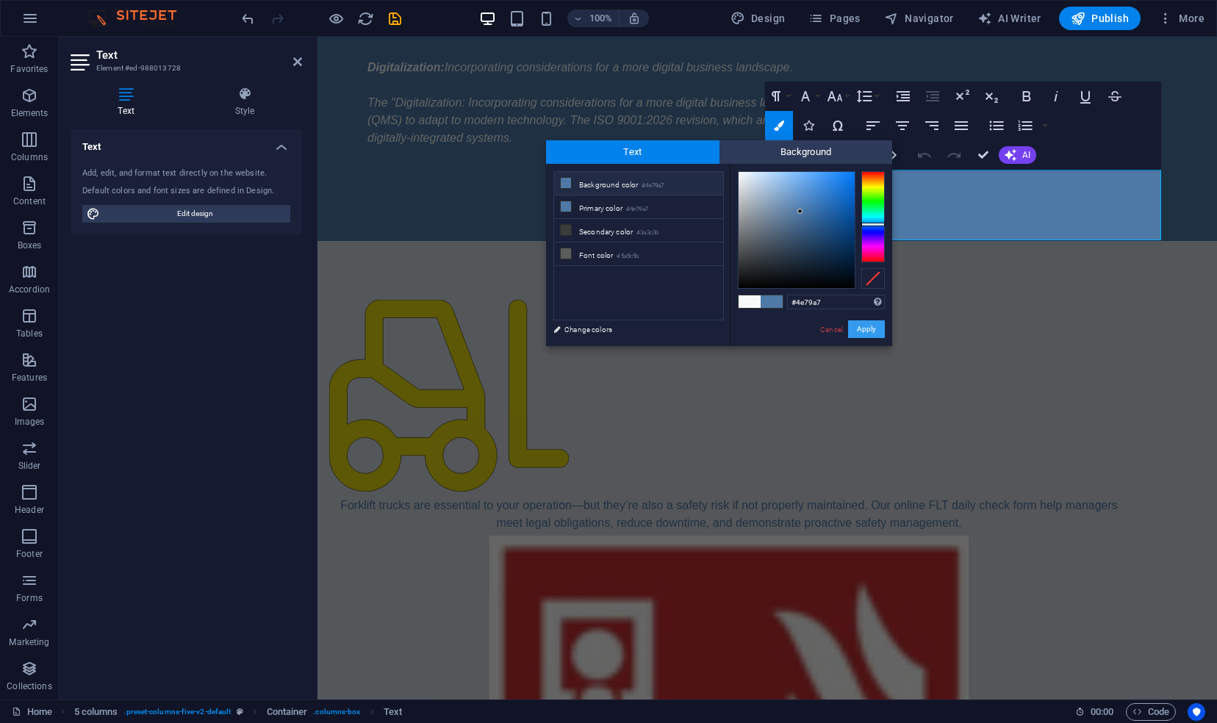
click at [870, 331] on button "Apply" at bounding box center [866, 330] width 37 height 18
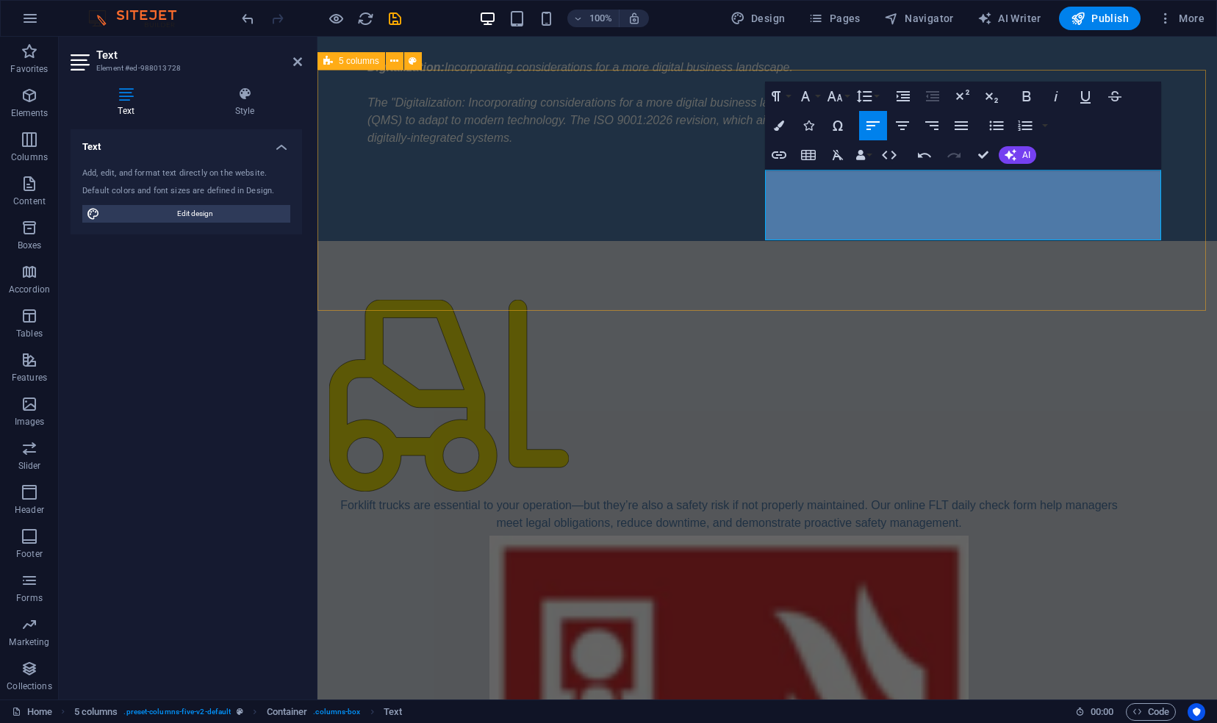
click at [895, 289] on div "Forklift trucks are essential to your operation—but they’re also a safety risk …" at bounding box center [768, 690] width 900 height 899
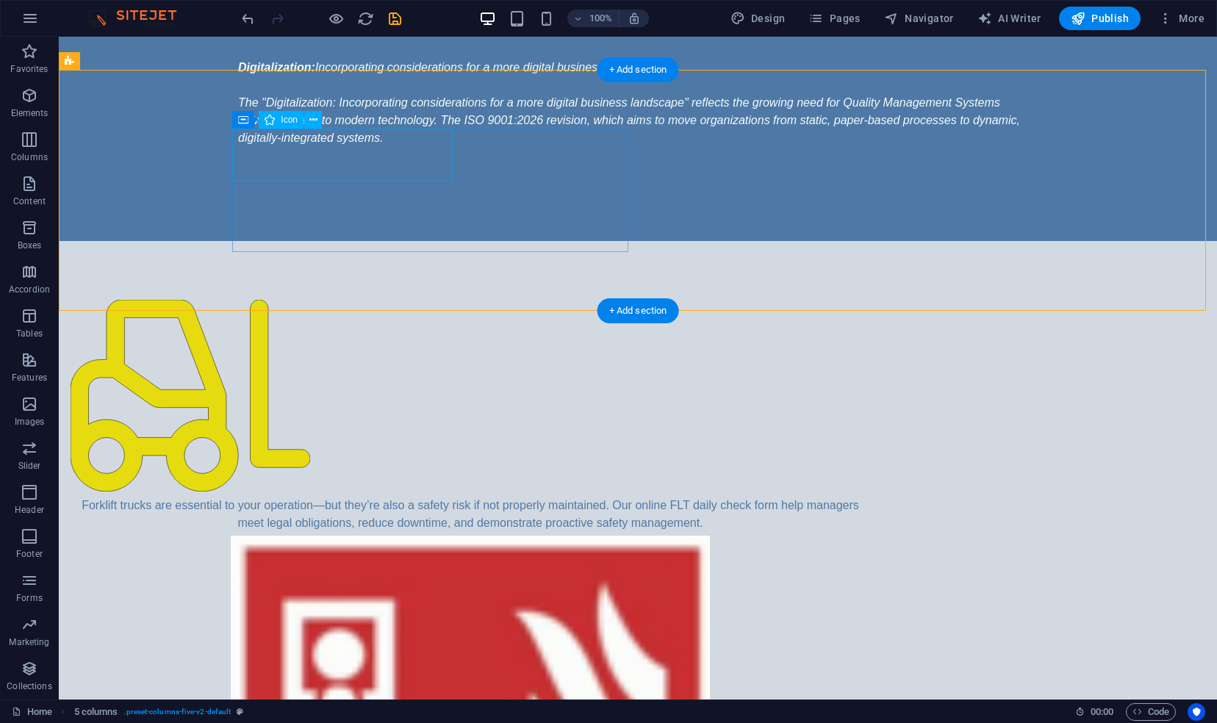
click at [267, 300] on figure at bounding box center [471, 398] width 800 height 197
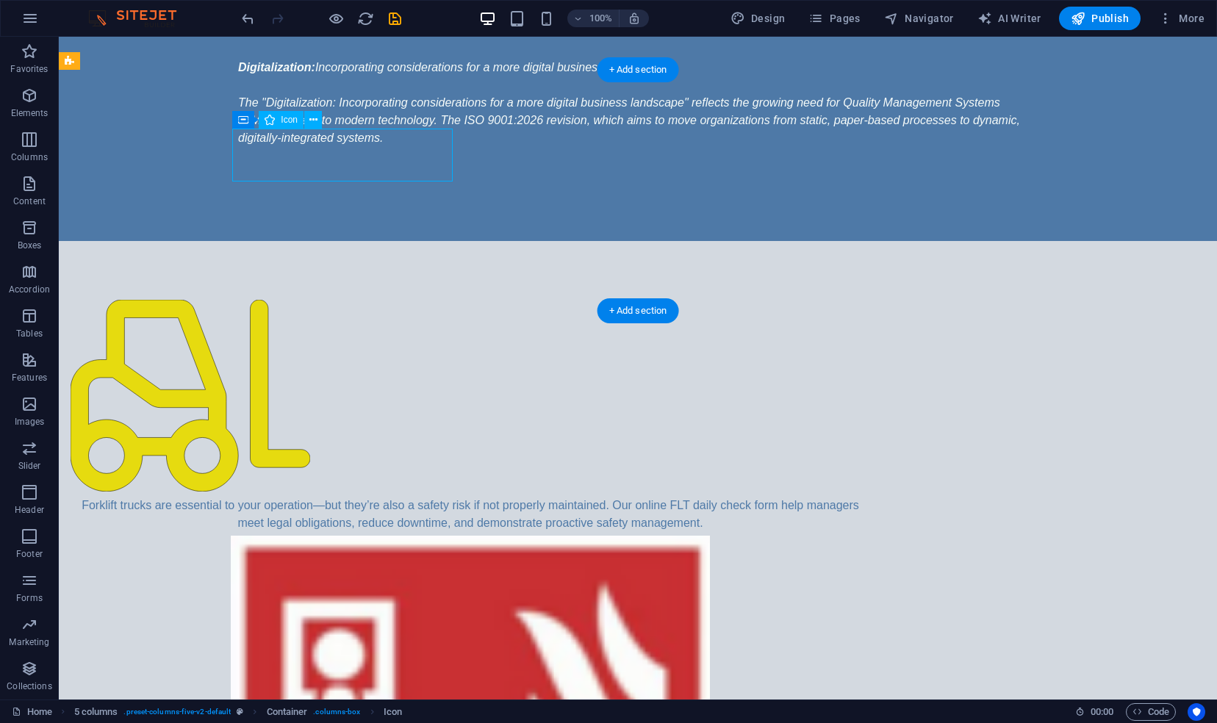
click at [268, 300] on figure at bounding box center [471, 398] width 800 height 197
select select "%"
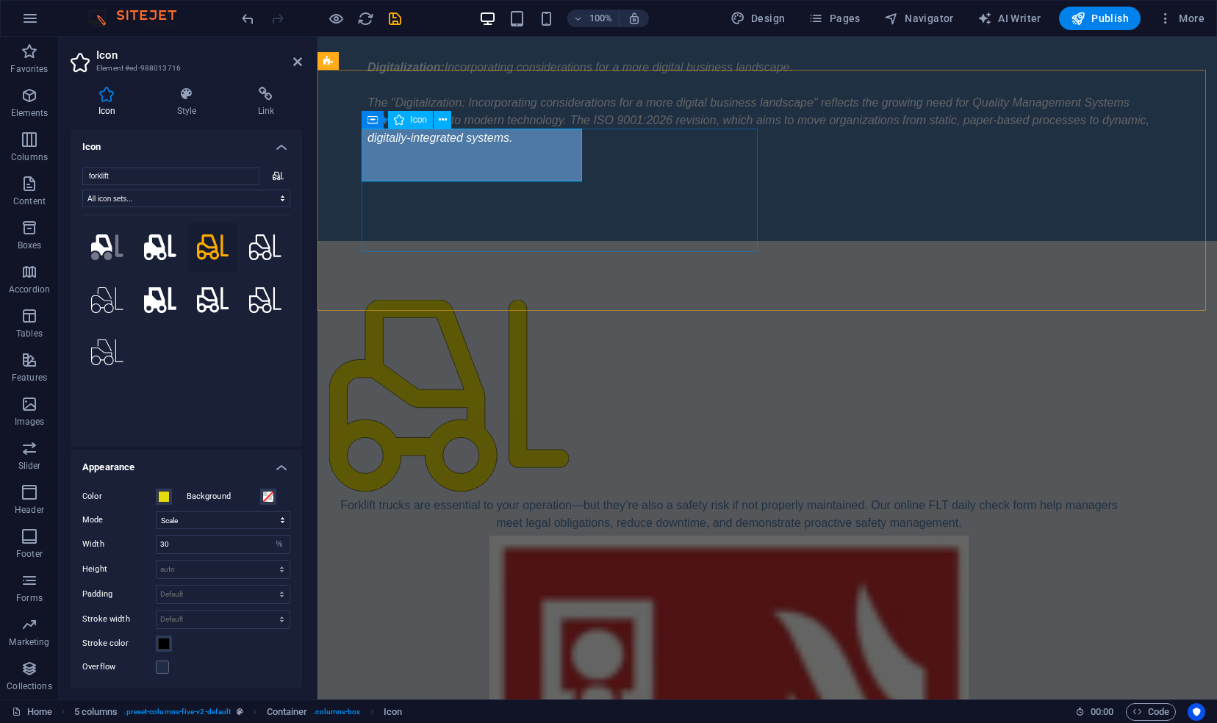
click at [397, 300] on figure at bounding box center [729, 398] width 800 height 197
click at [223, 548] on input "30" at bounding box center [223, 545] width 133 height 18
type input "3"
type input "25"
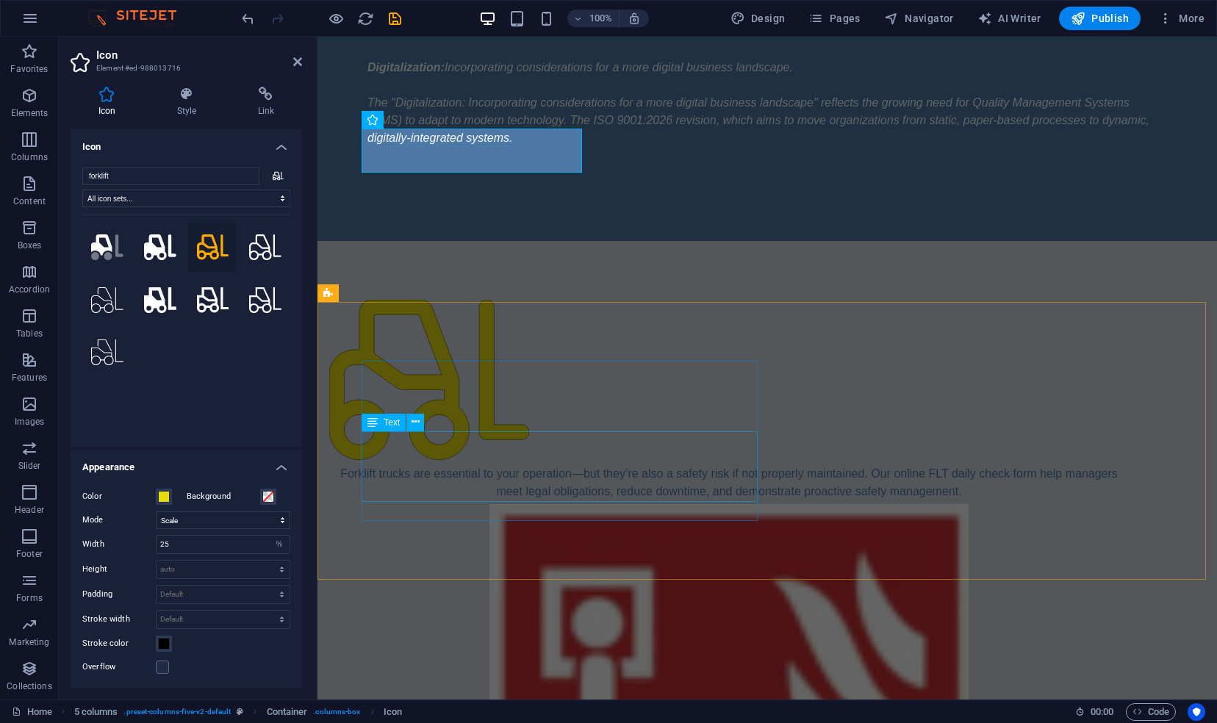
click at [376, 428] on icon at bounding box center [373, 423] width 10 height 18
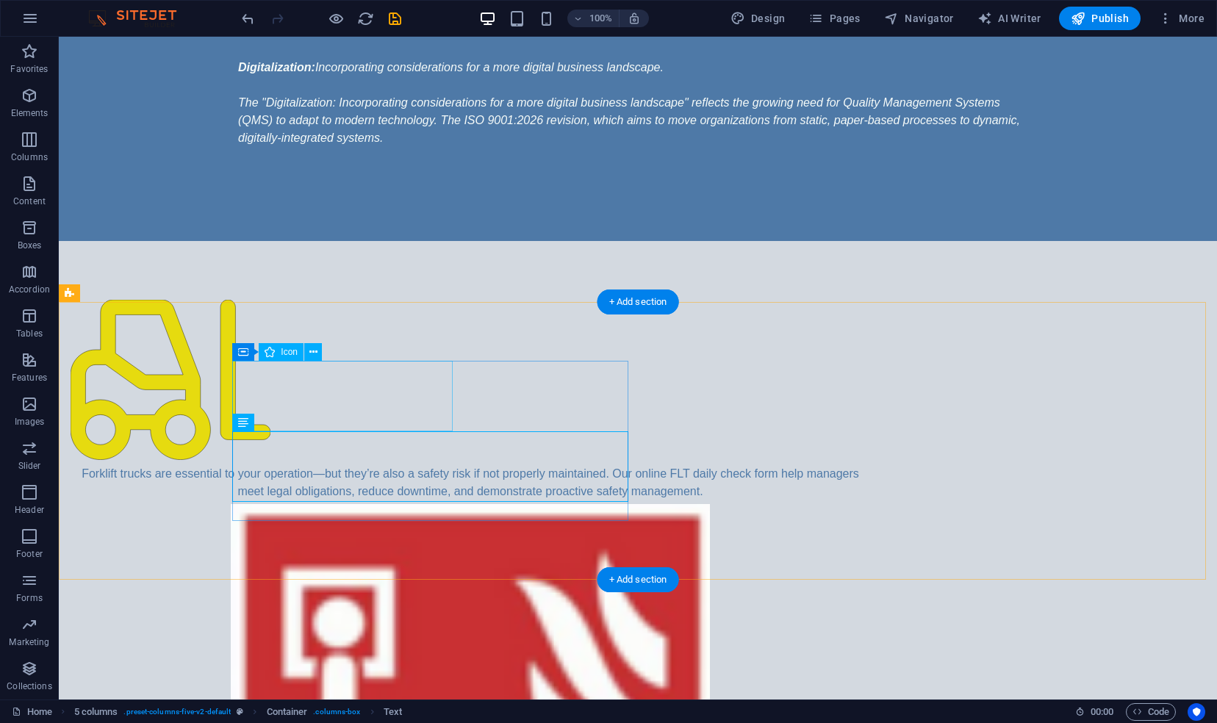
select select "xMidYMid"
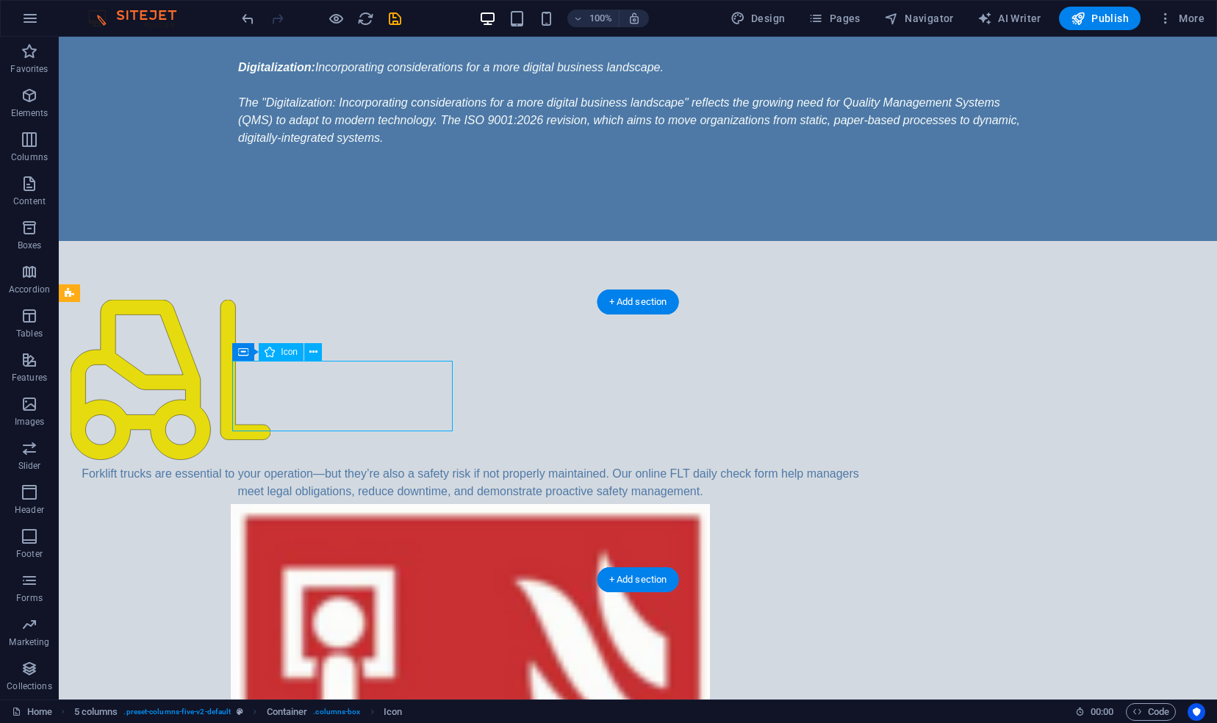
select select "%"
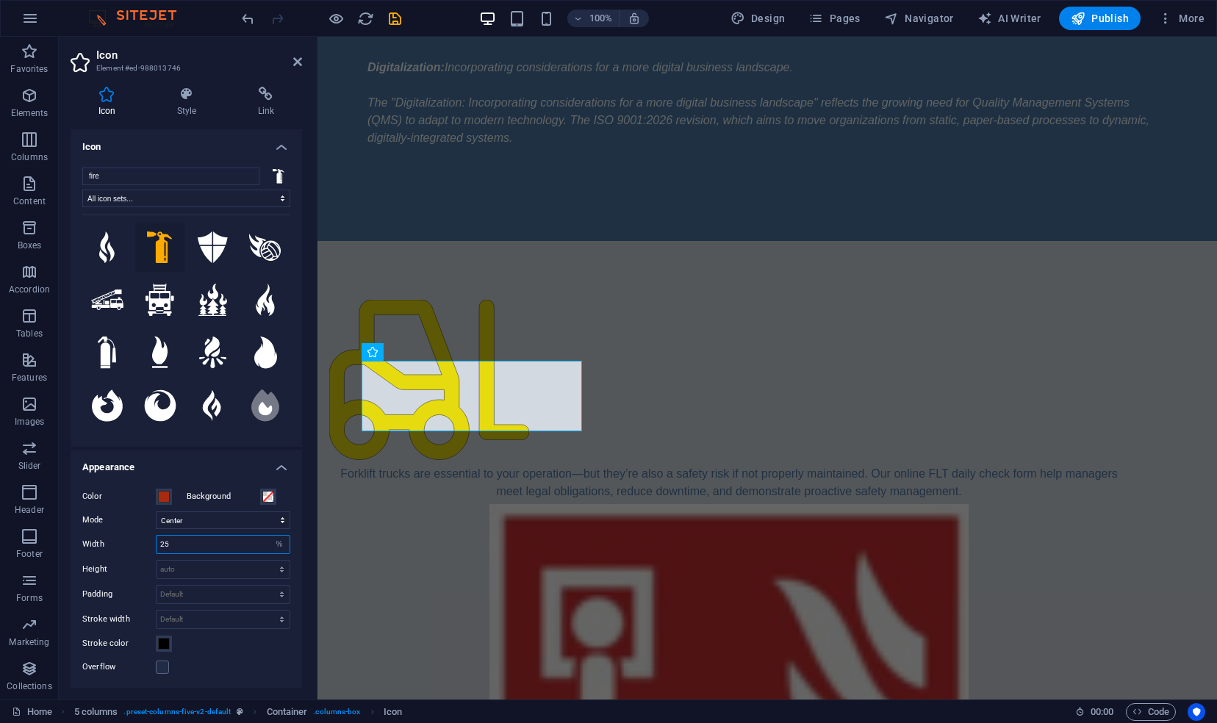
click at [263, 543] on input "25" at bounding box center [223, 545] width 133 height 18
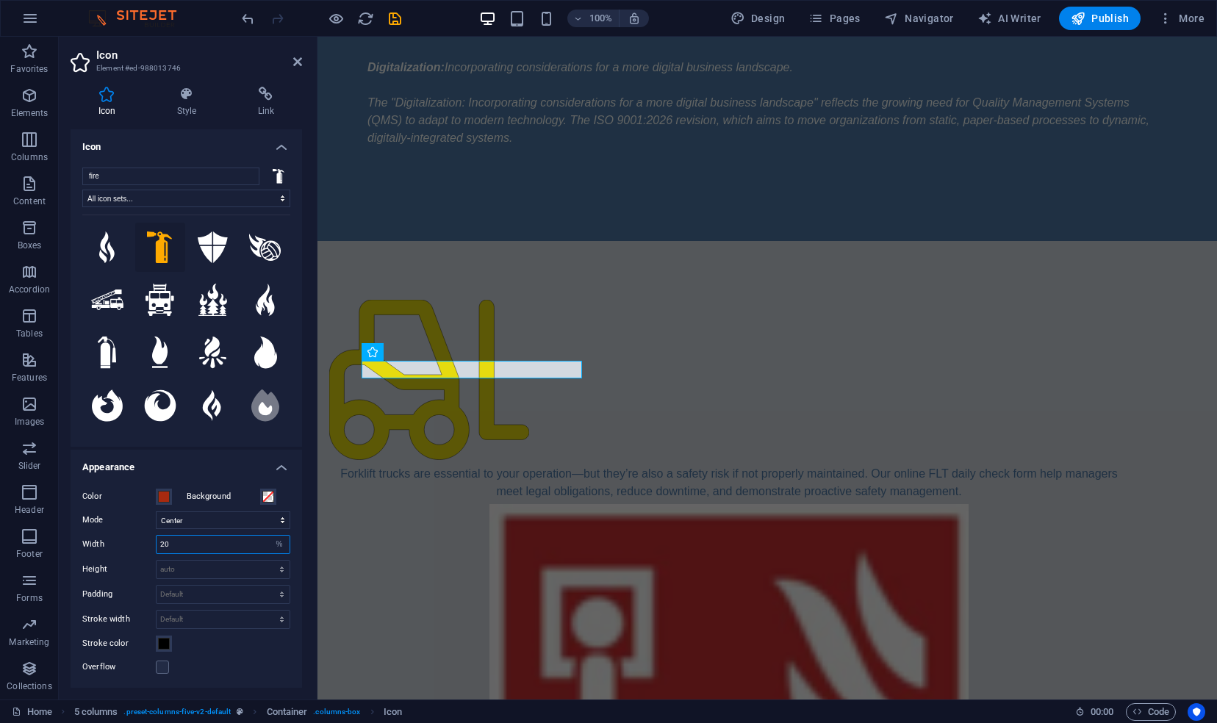
type input "20"
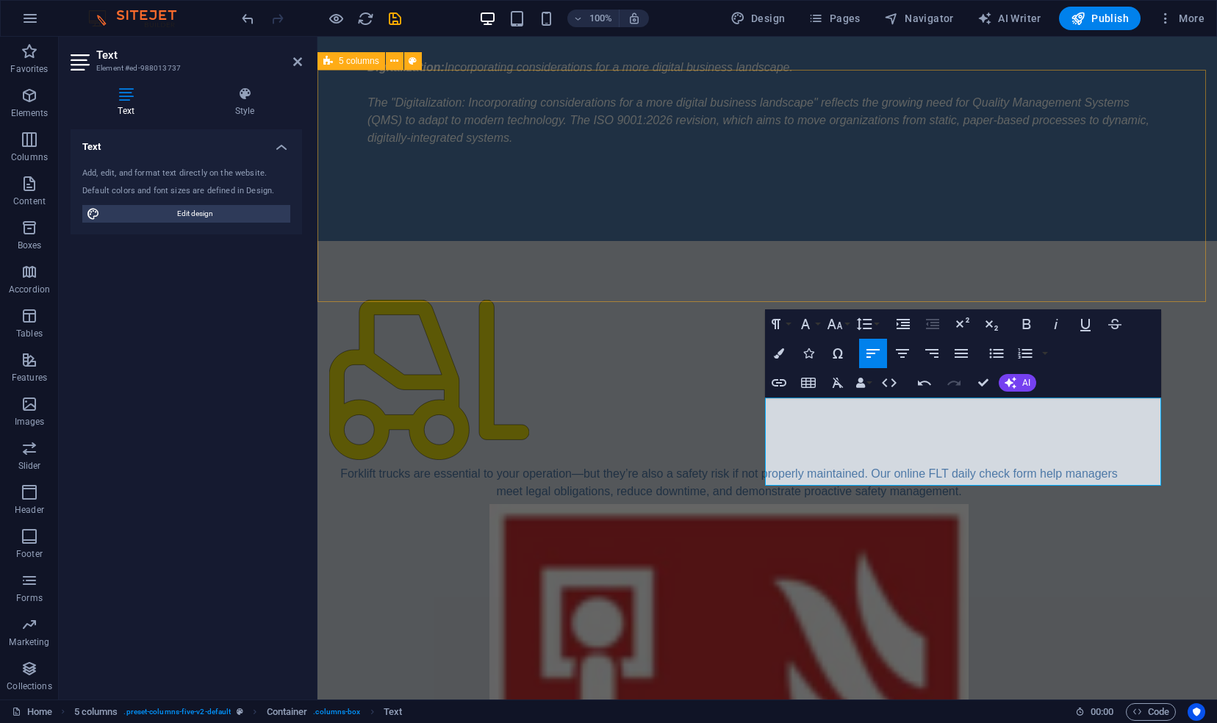
click at [682, 296] on div "Forklift trucks are essential to your operation—but they’re also a safety risk …" at bounding box center [768, 674] width 900 height 867
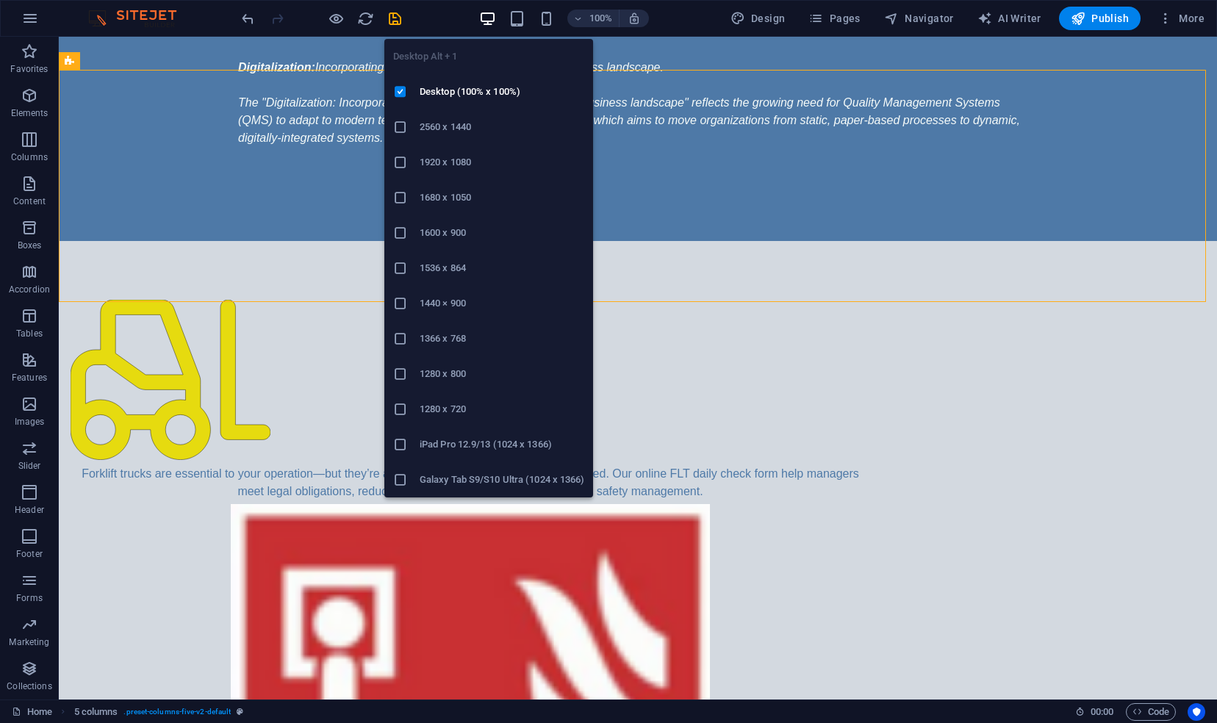
click at [492, 15] on icon "button" at bounding box center [487, 18] width 17 height 17
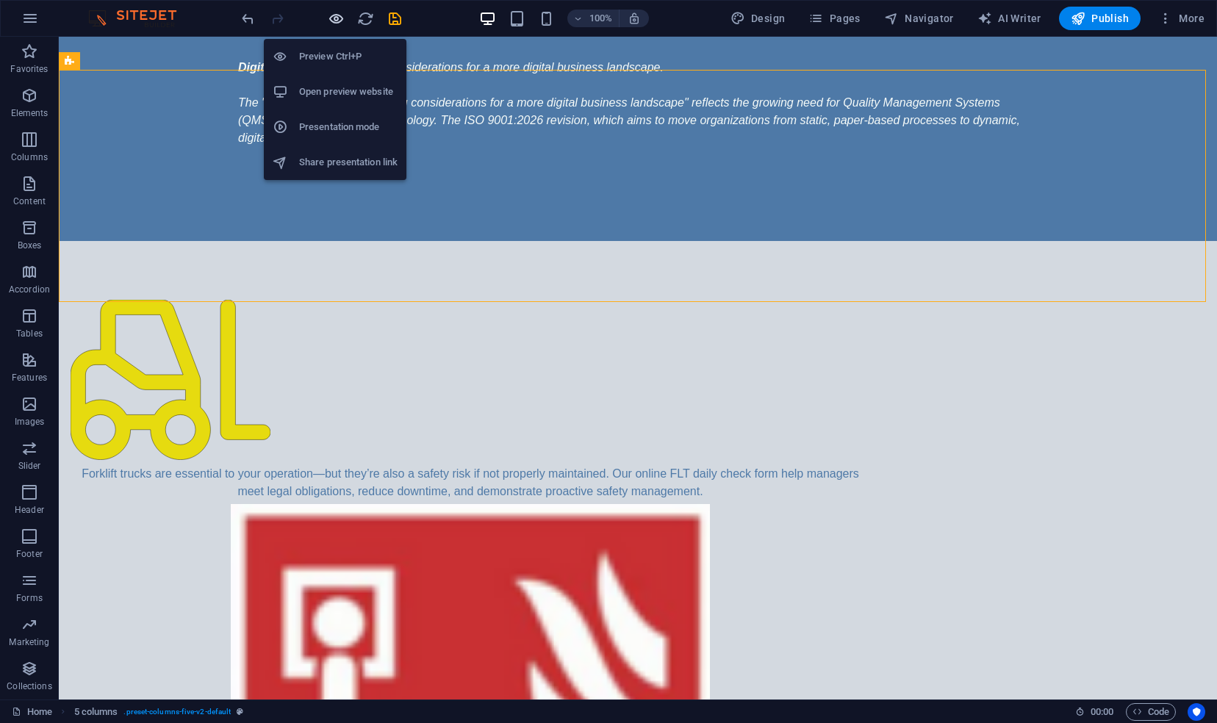
drag, startPoint x: 492, startPoint y: 15, endPoint x: 336, endPoint y: 21, distance: 156.0
click at [336, 21] on div "100% Design Pages Navigator AI Writer Publish More" at bounding box center [725, 19] width 972 height 24
click at [336, 21] on icon "button" at bounding box center [336, 18] width 17 height 17
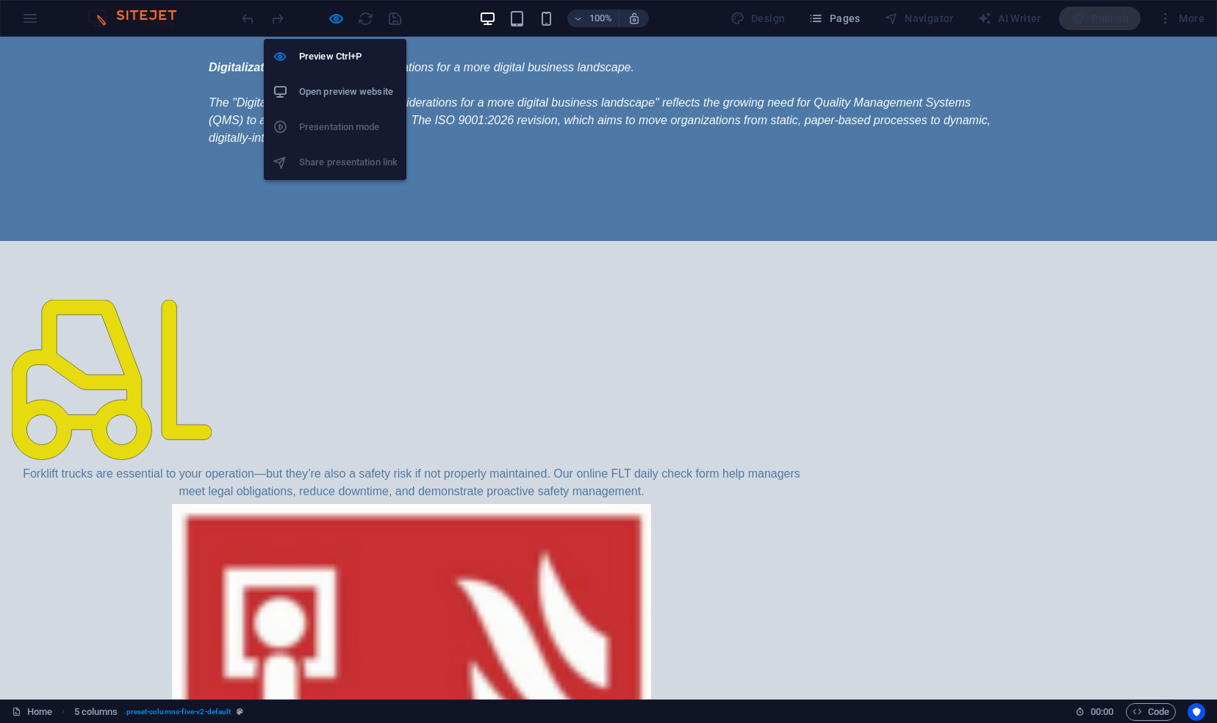
click at [326, 91] on h6 "Open preview website" at bounding box center [348, 92] width 99 height 18
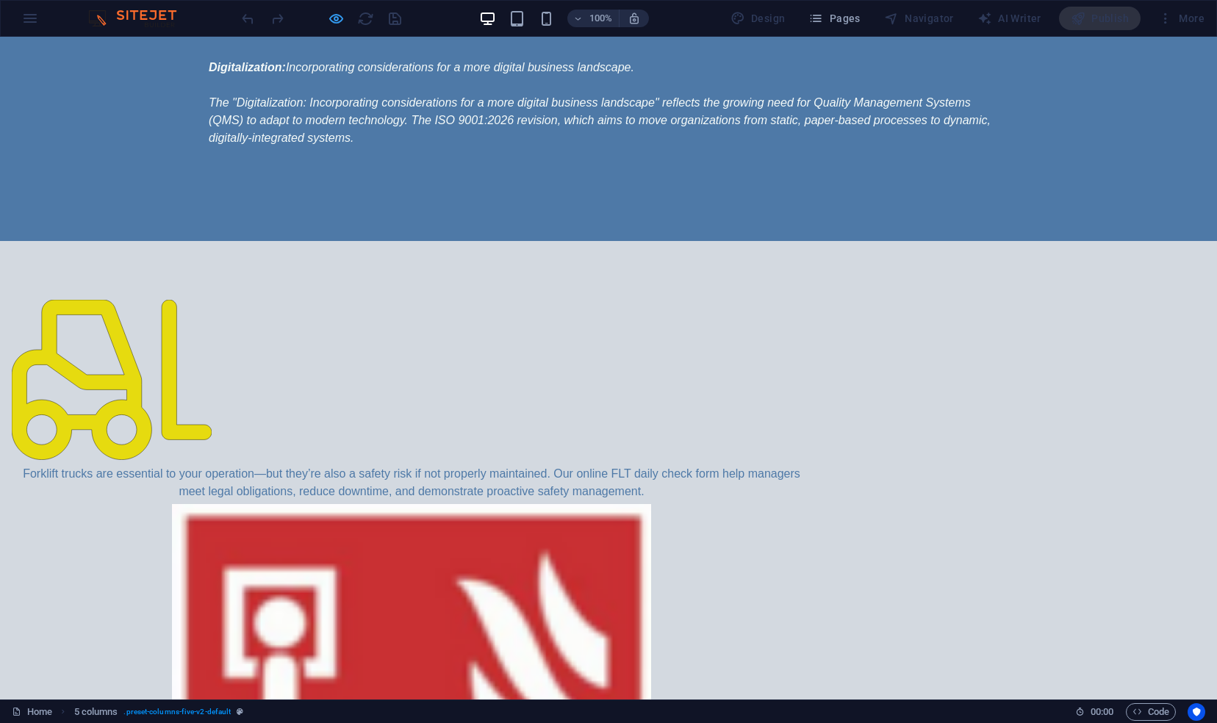
click at [341, 16] on icon "button" at bounding box center [336, 18] width 17 height 17
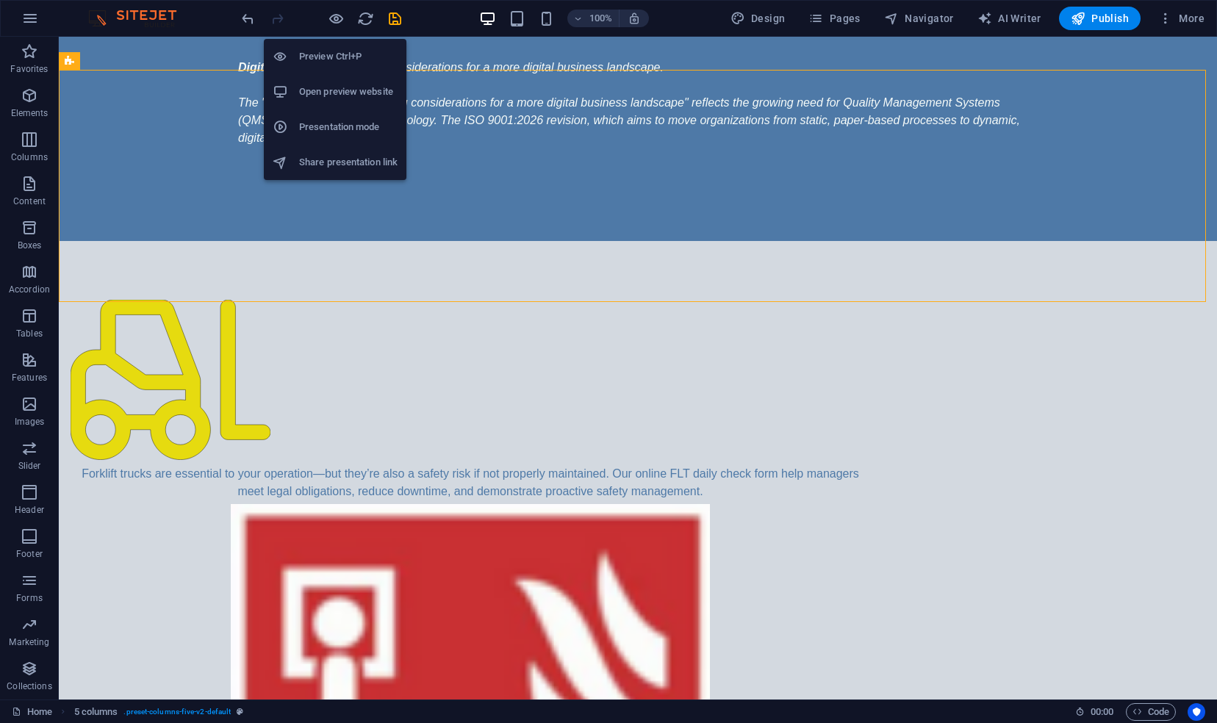
click at [309, 62] on h6 "Preview Ctrl+P" at bounding box center [348, 57] width 99 height 18
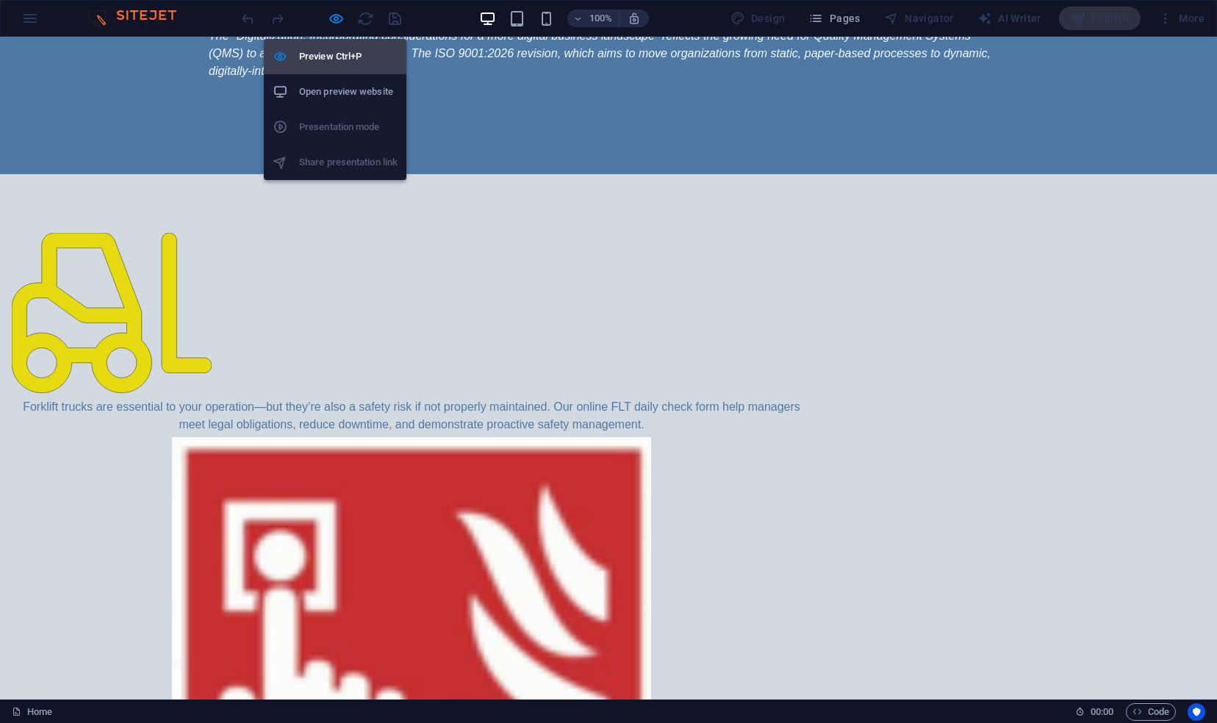
scroll to position [903, 0]
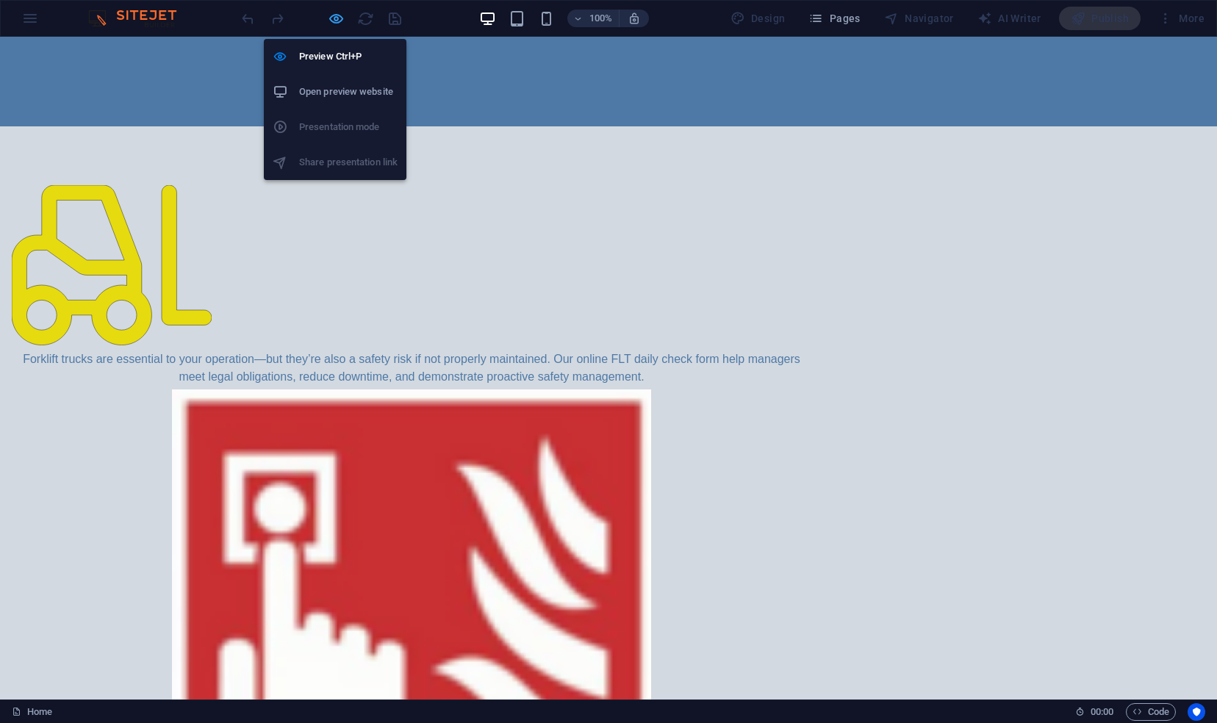
click at [335, 21] on icon "button" at bounding box center [336, 18] width 17 height 17
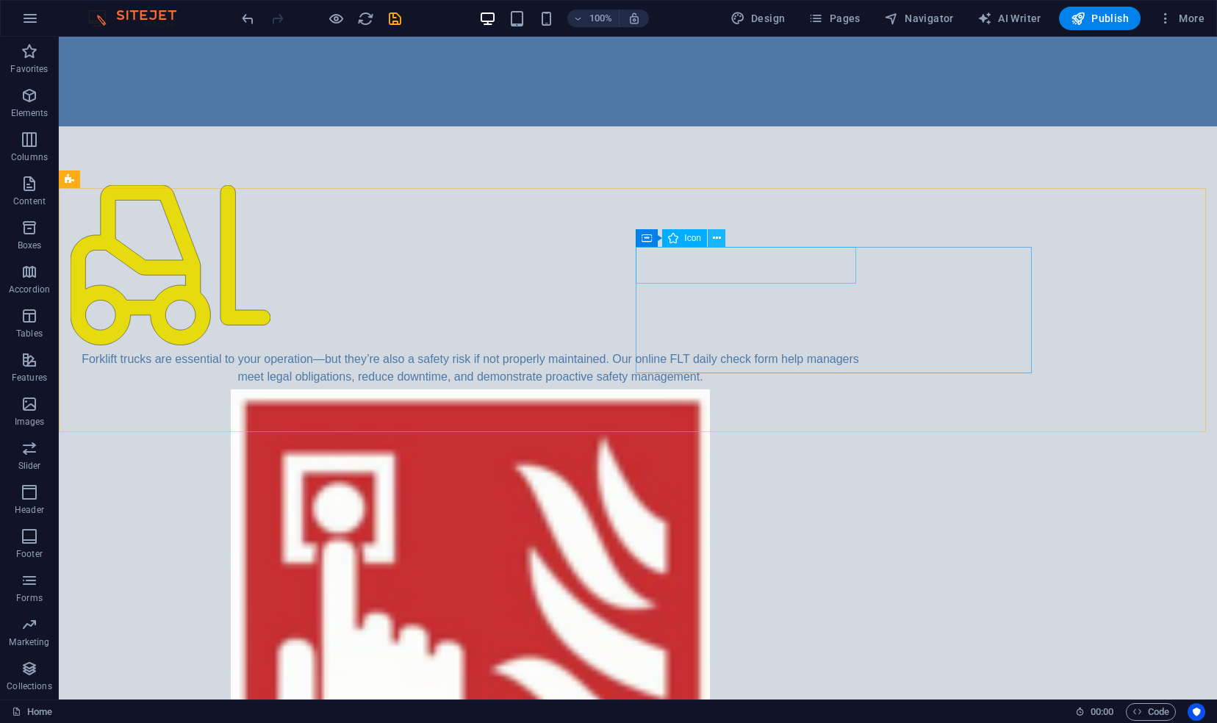
click at [716, 235] on icon at bounding box center [717, 238] width 8 height 15
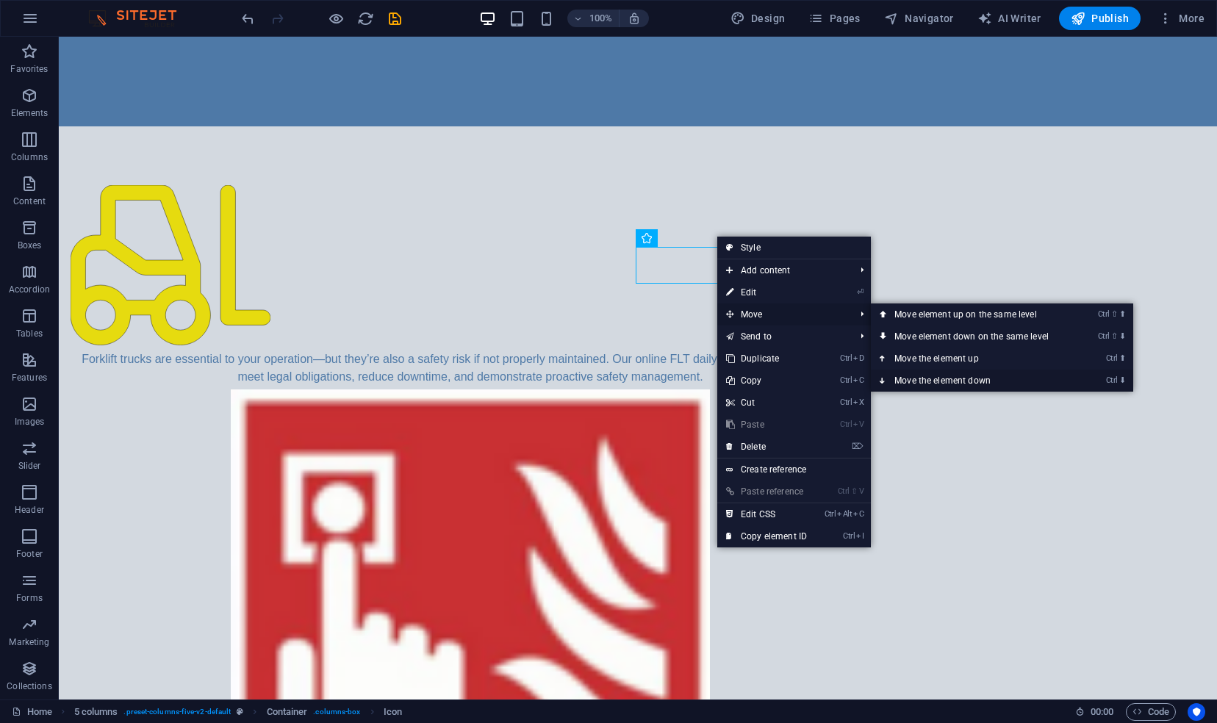
click at [897, 375] on link "Ctrl ⬇ Move the element down" at bounding box center [974, 381] width 207 height 22
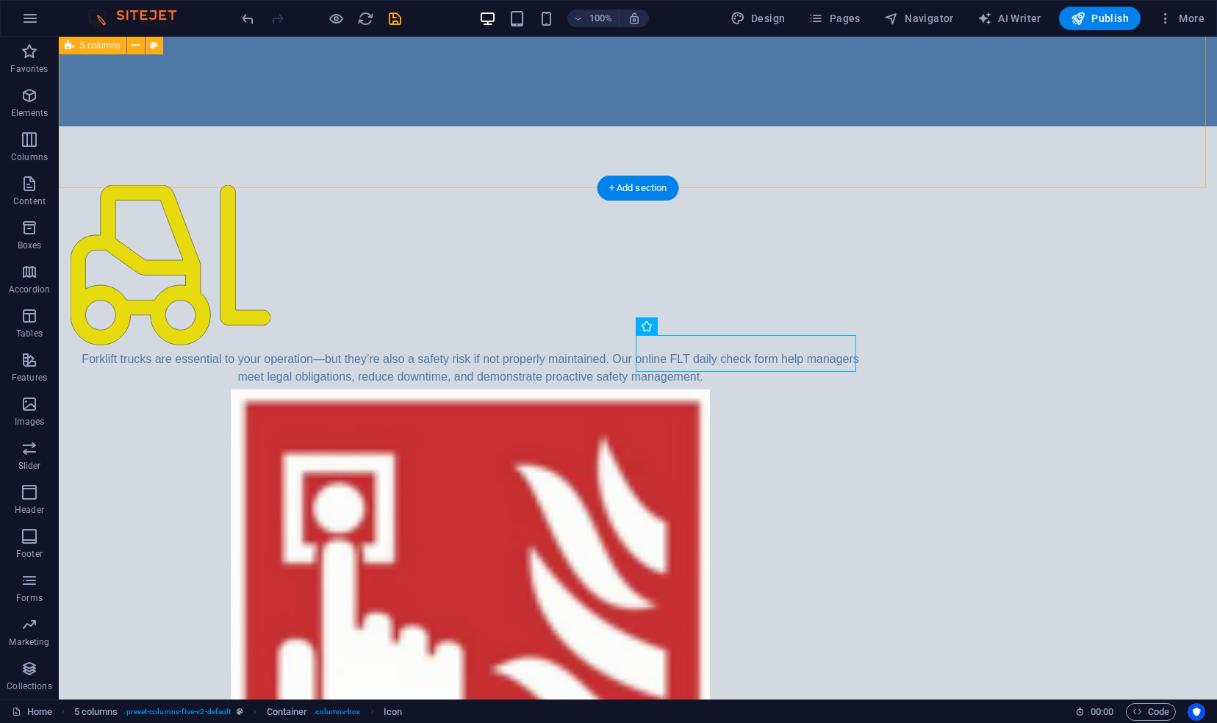
click at [310, 187] on div "Forklift trucks are essential to your operation—but they’re also a safety risk …" at bounding box center [638, 559] width 1159 height 867
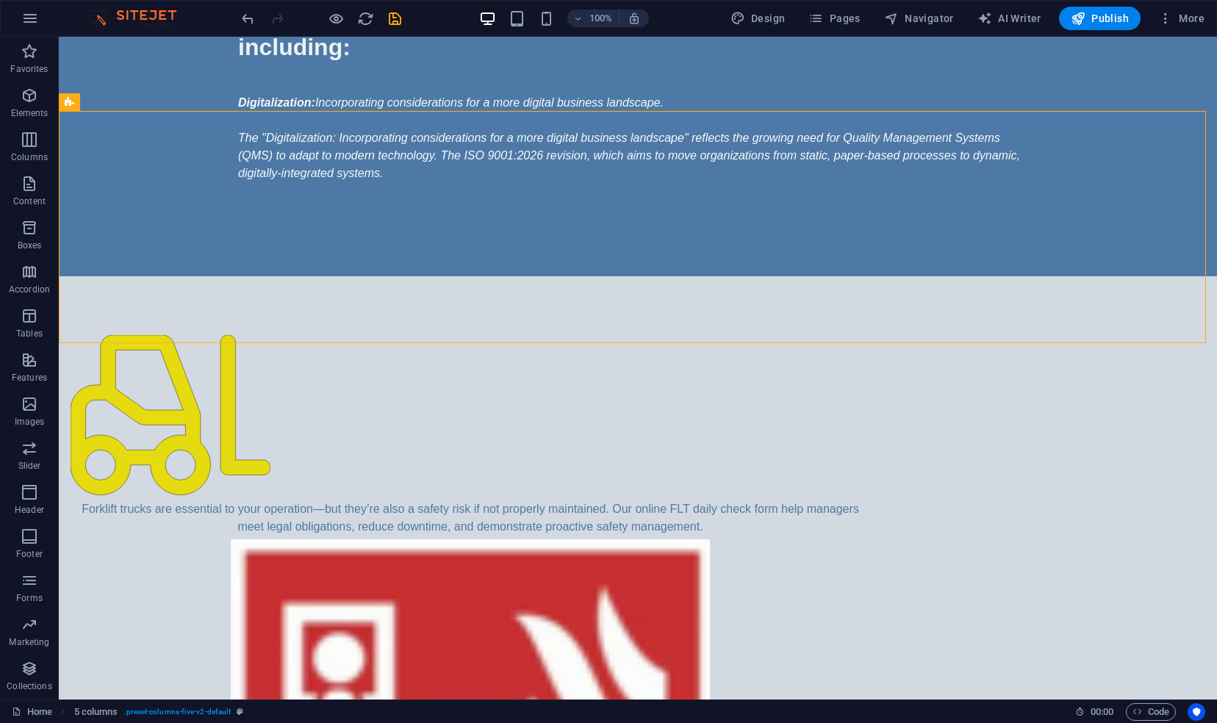
scroll to position [748, 0]
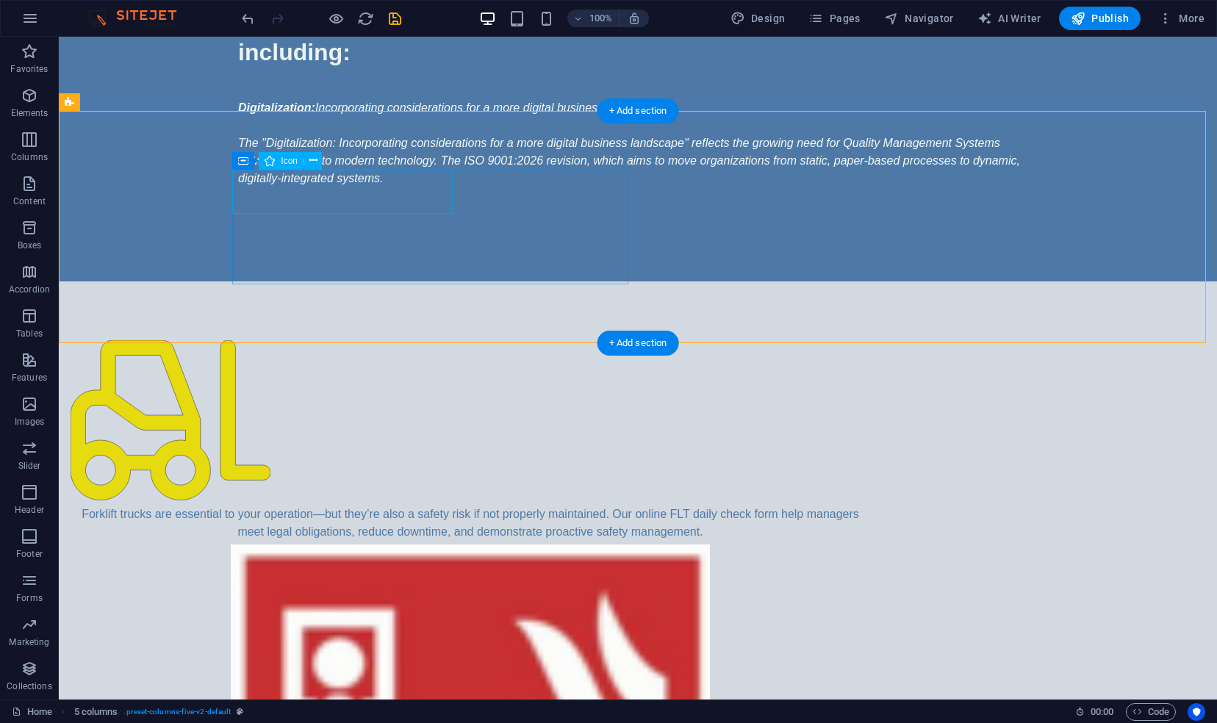
click at [260, 340] on figure at bounding box center [471, 422] width 800 height 165
click at [313, 162] on icon at bounding box center [314, 160] width 8 height 15
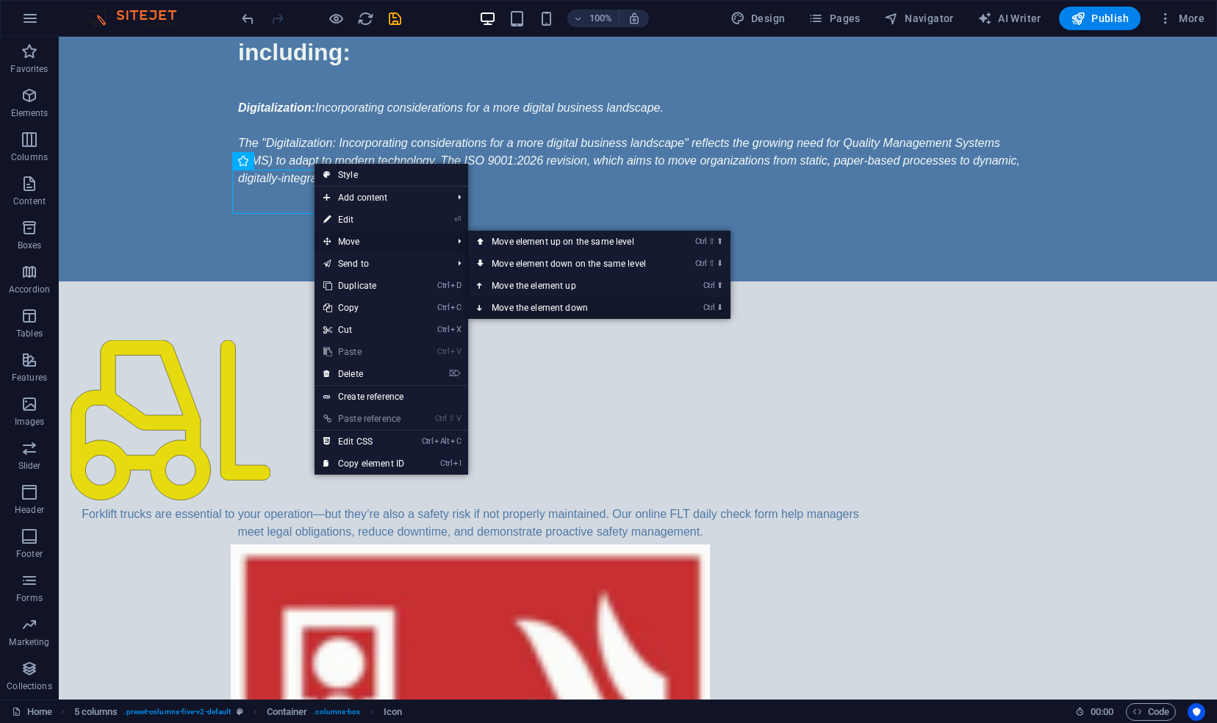
click at [511, 301] on link "Ctrl ⬇ Move the element down" at bounding box center [571, 308] width 207 height 22
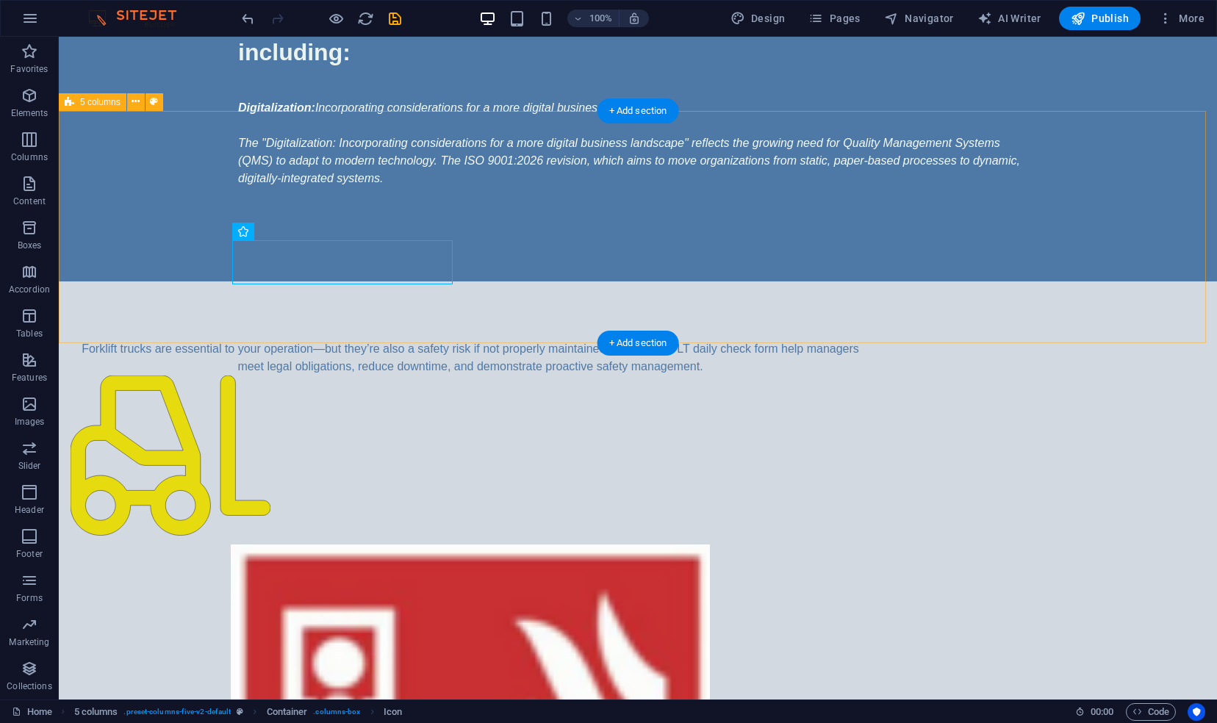
click at [1042, 282] on div "Forklift trucks are essential to your operation—but they’re also a safety risk …" at bounding box center [638, 715] width 1159 height 867
click at [257, 376] on figure at bounding box center [471, 458] width 800 height 165
click at [163, 282] on div "Forklift trucks are essential to your operation—but they’re also a safety risk …" at bounding box center [638, 715] width 1159 height 867
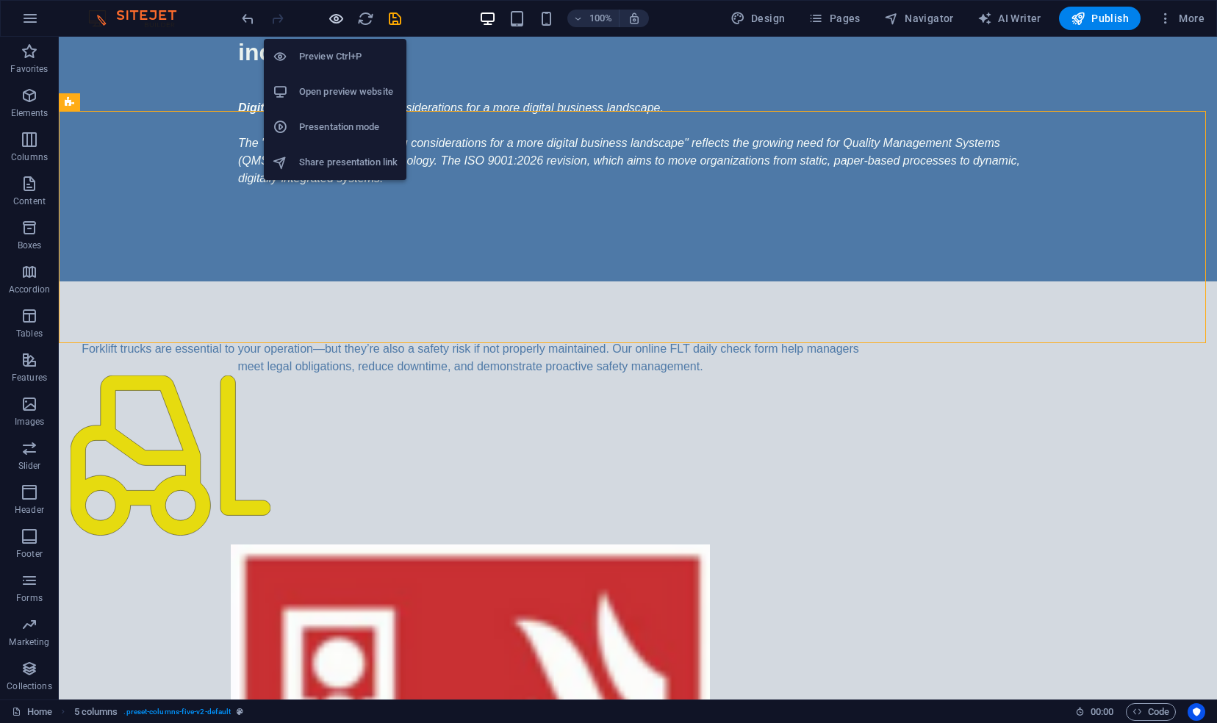
click at [334, 18] on icon "button" at bounding box center [336, 18] width 17 height 17
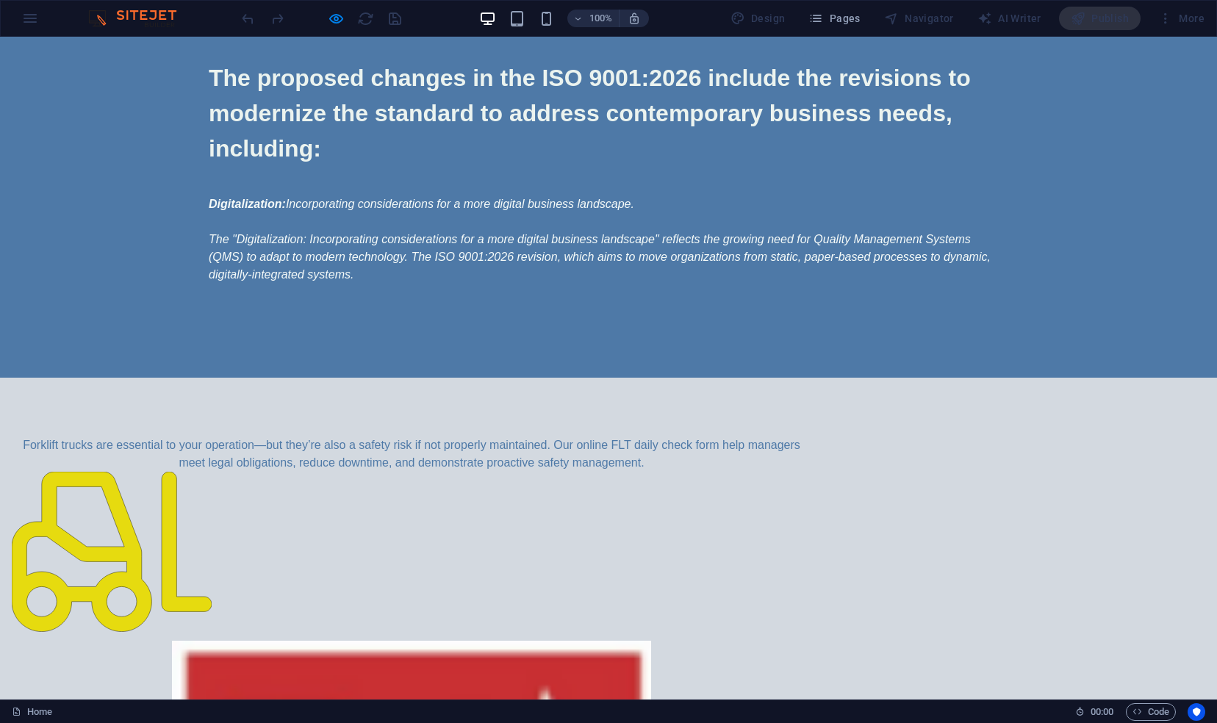
scroll to position [650, 0]
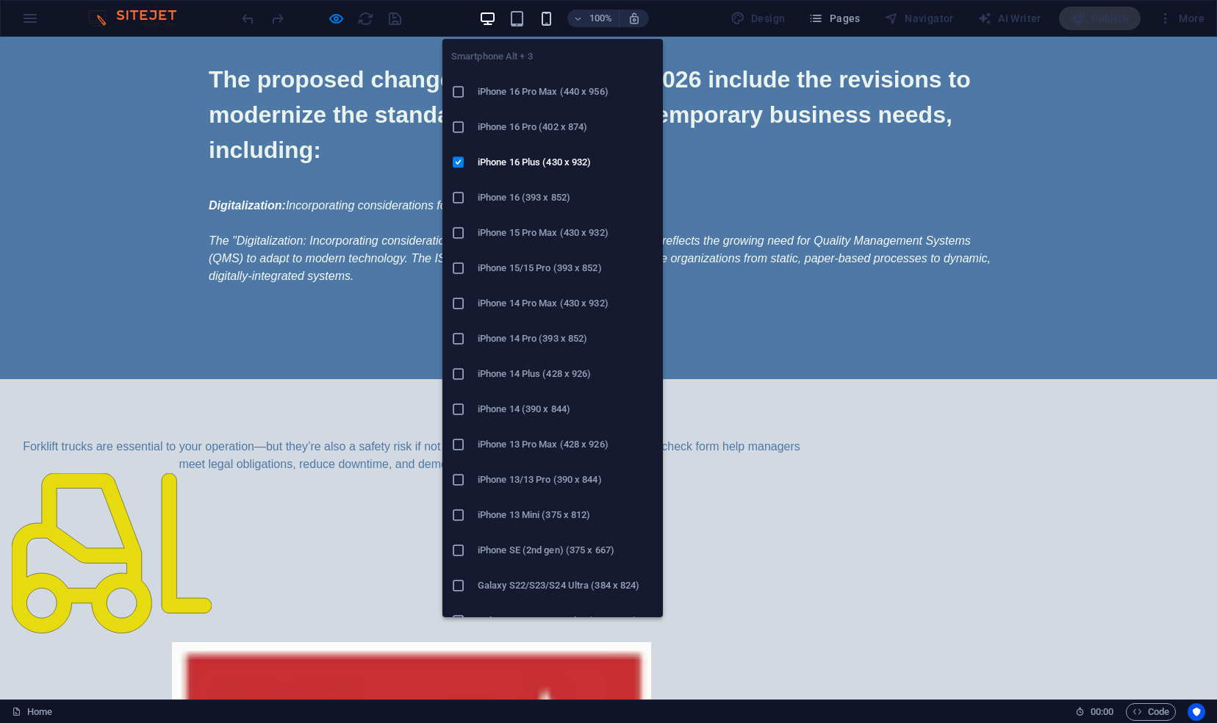
click at [547, 18] on icon "button" at bounding box center [546, 18] width 17 height 17
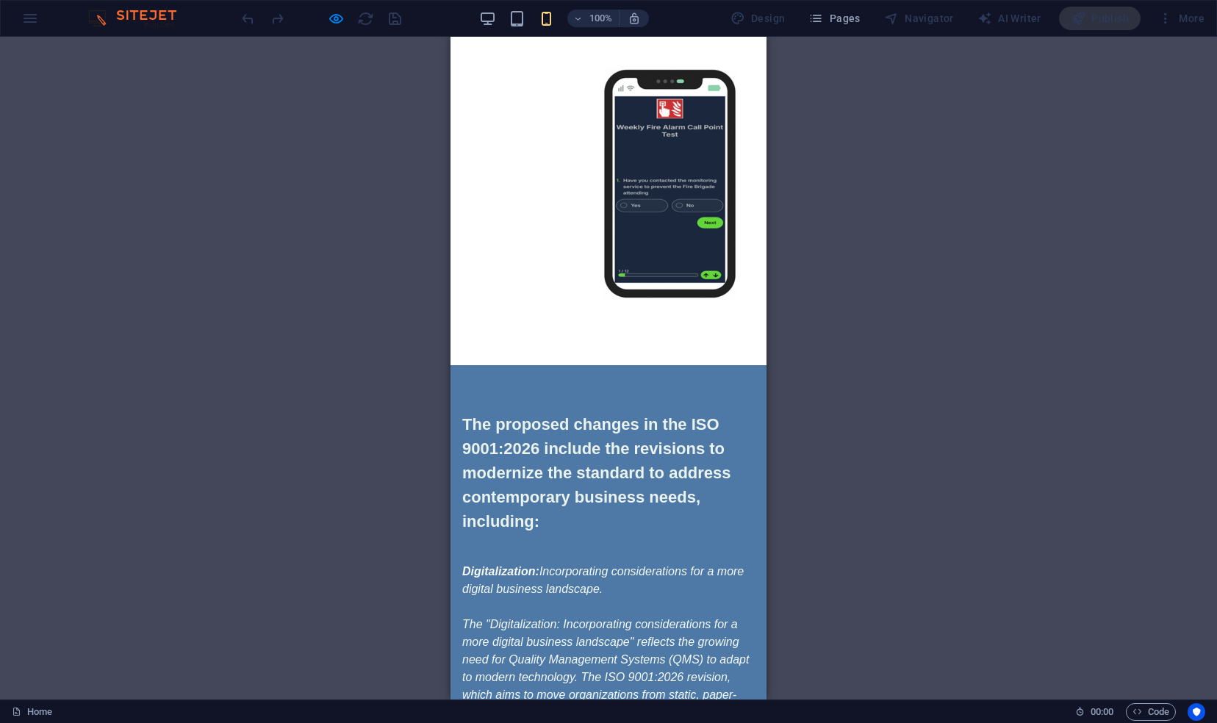
drag, startPoint x: 762, startPoint y: 243, endPoint x: 1217, endPoint y: 149, distance: 465.3
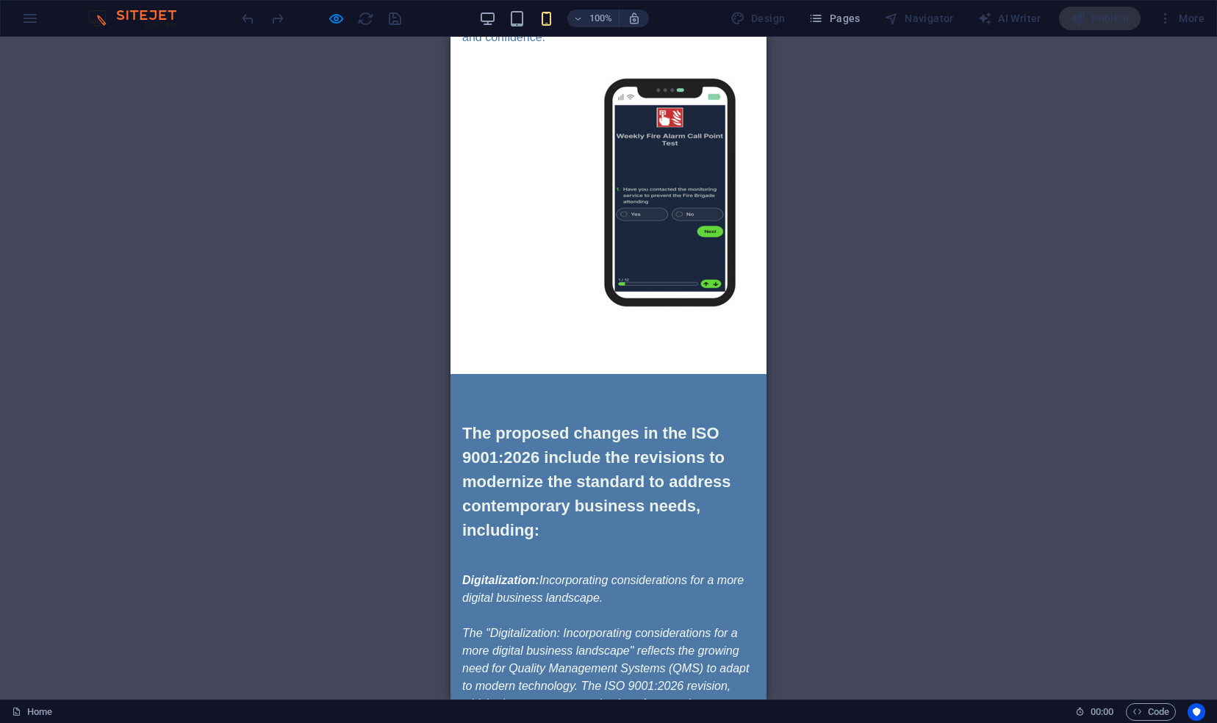
drag, startPoint x: 767, startPoint y: 112, endPoint x: 770, endPoint y: 93, distance: 20.2
click at [770, 93] on div "Drag here to replace the existing content. Press “Ctrl” if you want to create a…" at bounding box center [608, 368] width 1217 height 663
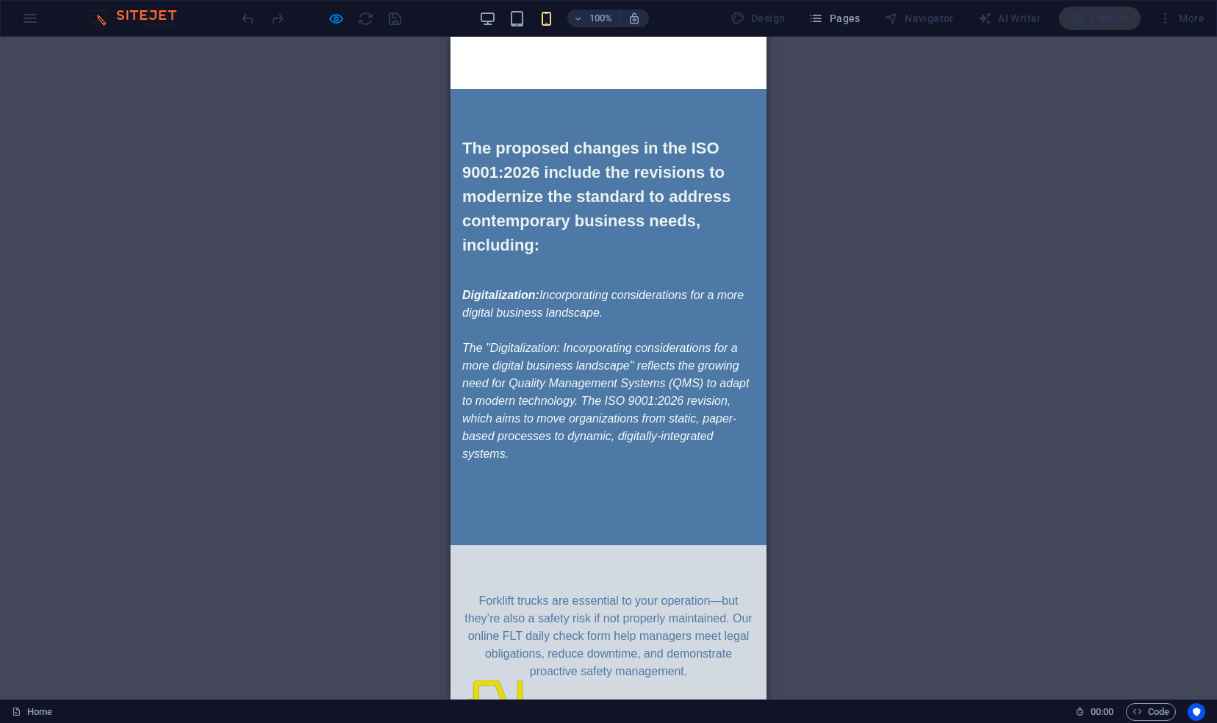
scroll to position [475, 0]
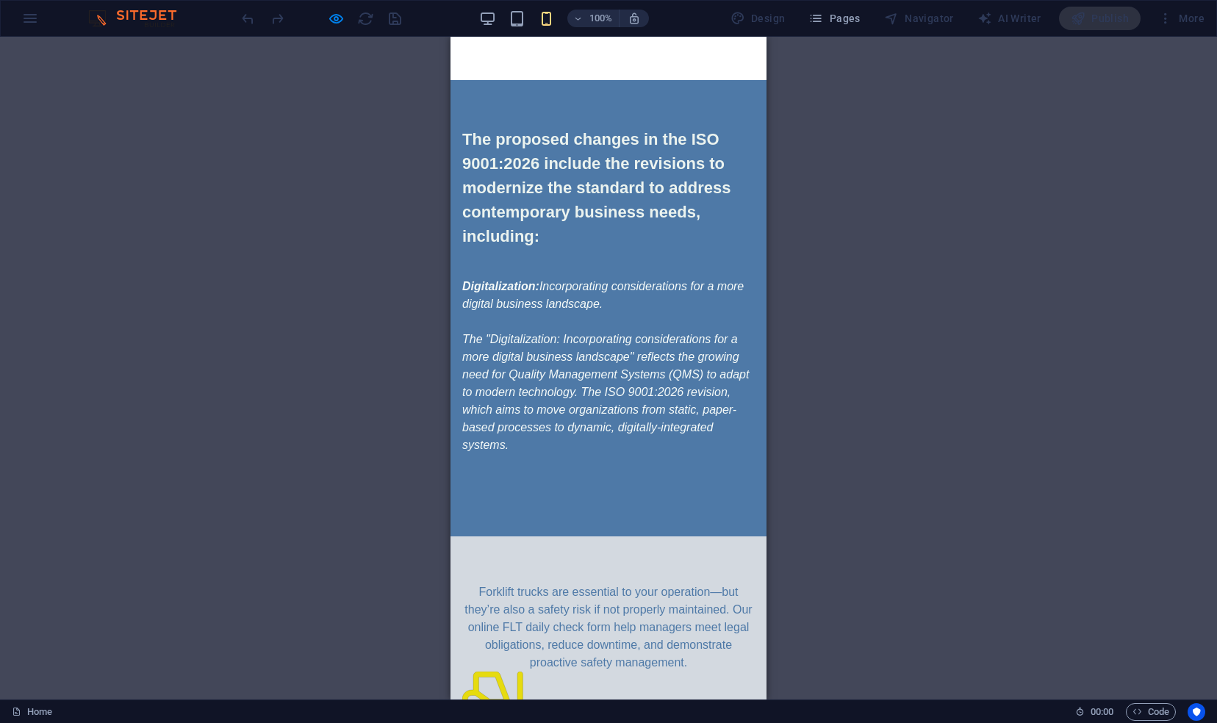
drag, startPoint x: 784, startPoint y: 198, endPoint x: 781, endPoint y: 284, distance: 85.4
click at [781, 284] on div "Drag here to replace the existing content. Press “Ctrl” if you want to create a…" at bounding box center [608, 368] width 1217 height 663
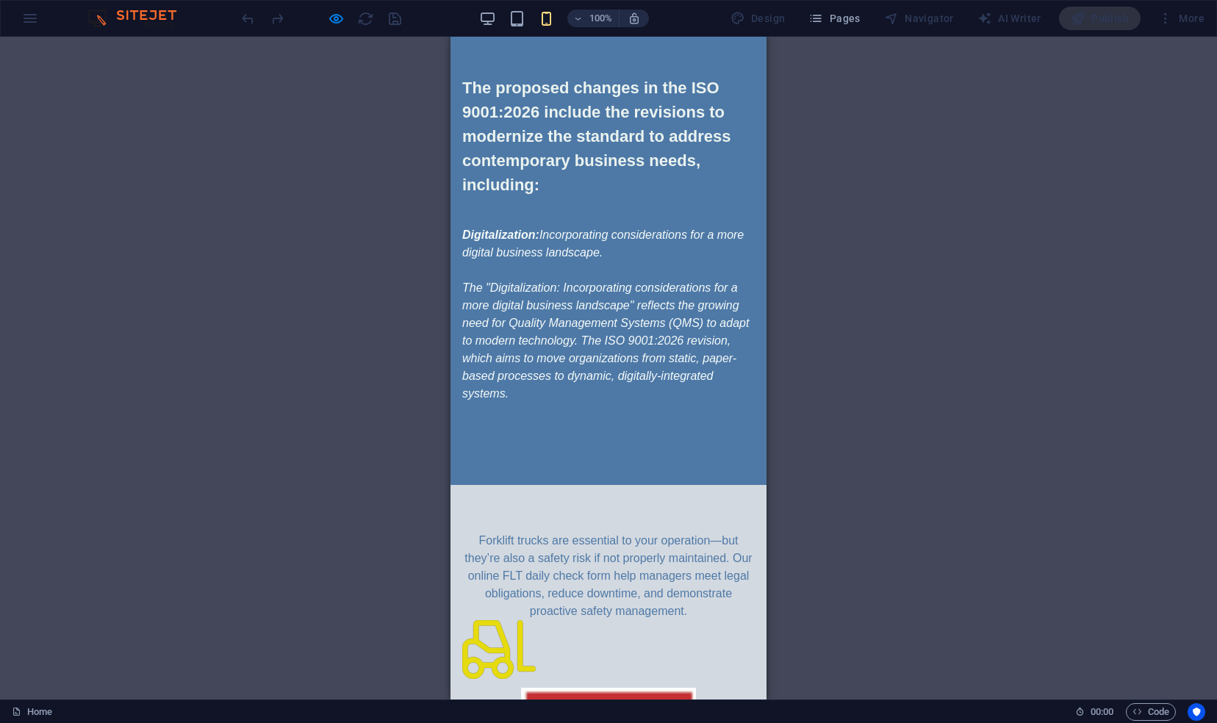
scroll to position [591, 0]
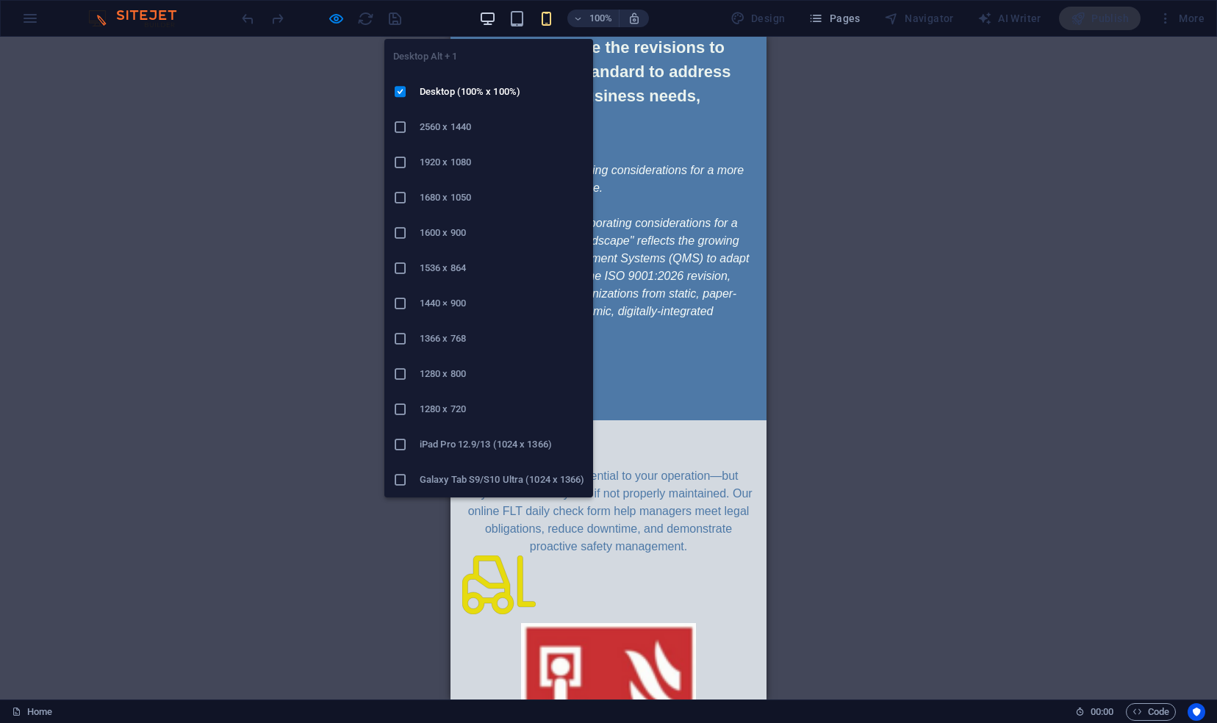
click at [488, 15] on icon "button" at bounding box center [487, 18] width 17 height 17
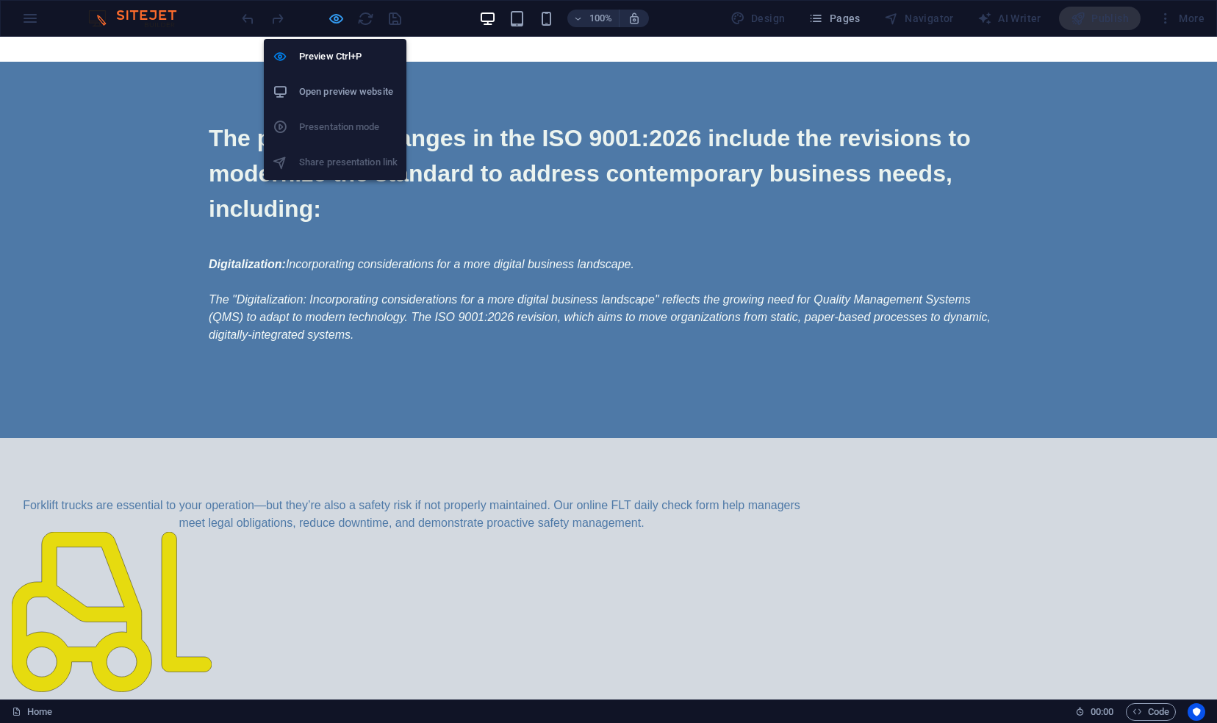
click at [332, 15] on icon "button" at bounding box center [336, 18] width 17 height 17
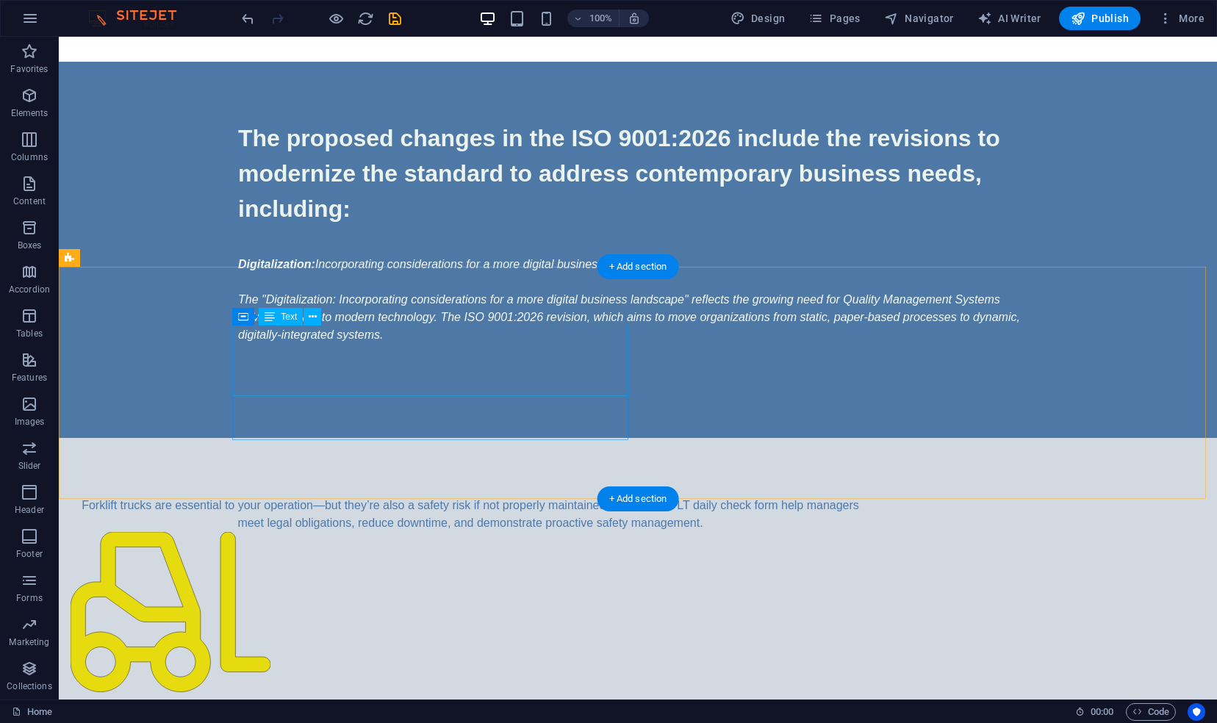
click at [308, 497] on div "Forklift trucks are essential to your operation—but they’re also a safety risk …" at bounding box center [471, 514] width 800 height 35
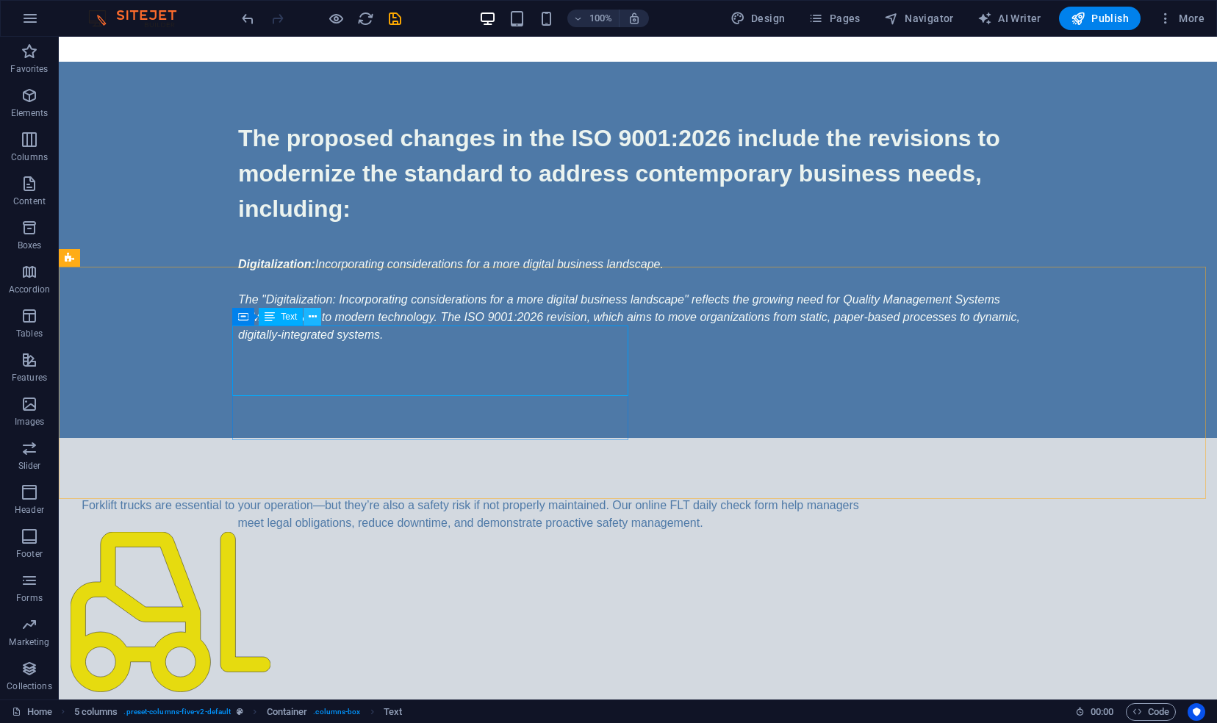
click at [312, 319] on icon at bounding box center [313, 317] width 8 height 15
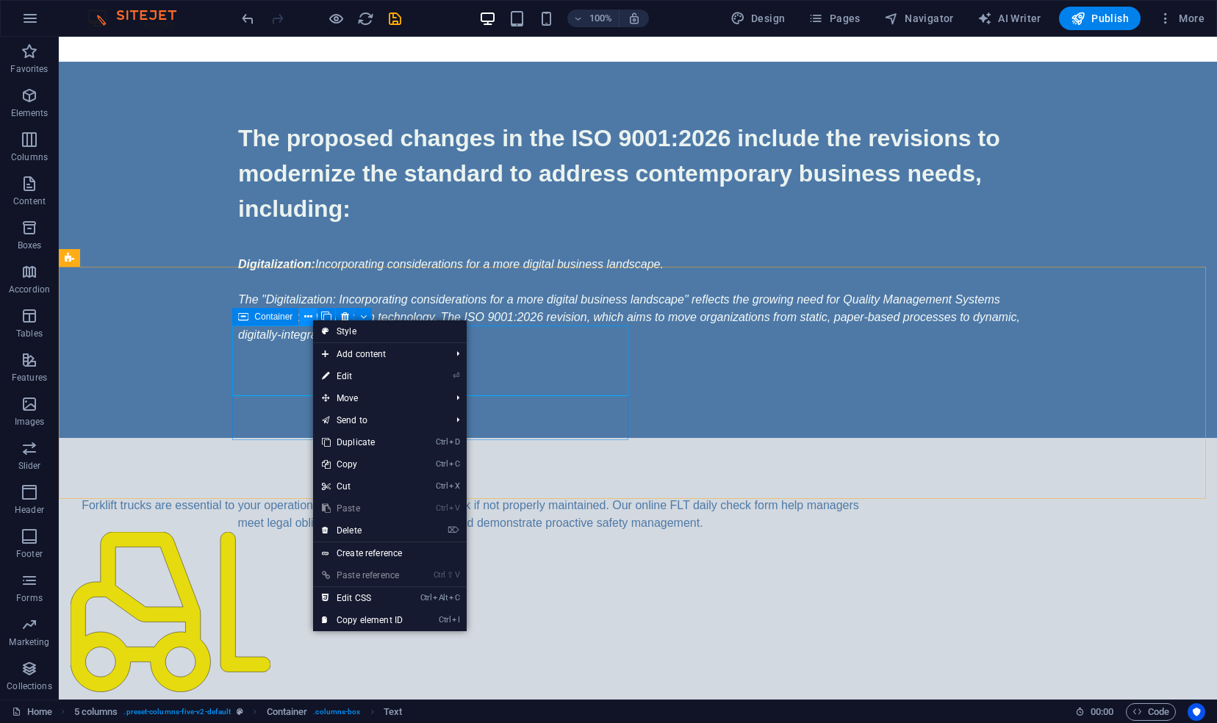
click at [304, 319] on icon at bounding box center [308, 317] width 8 height 15
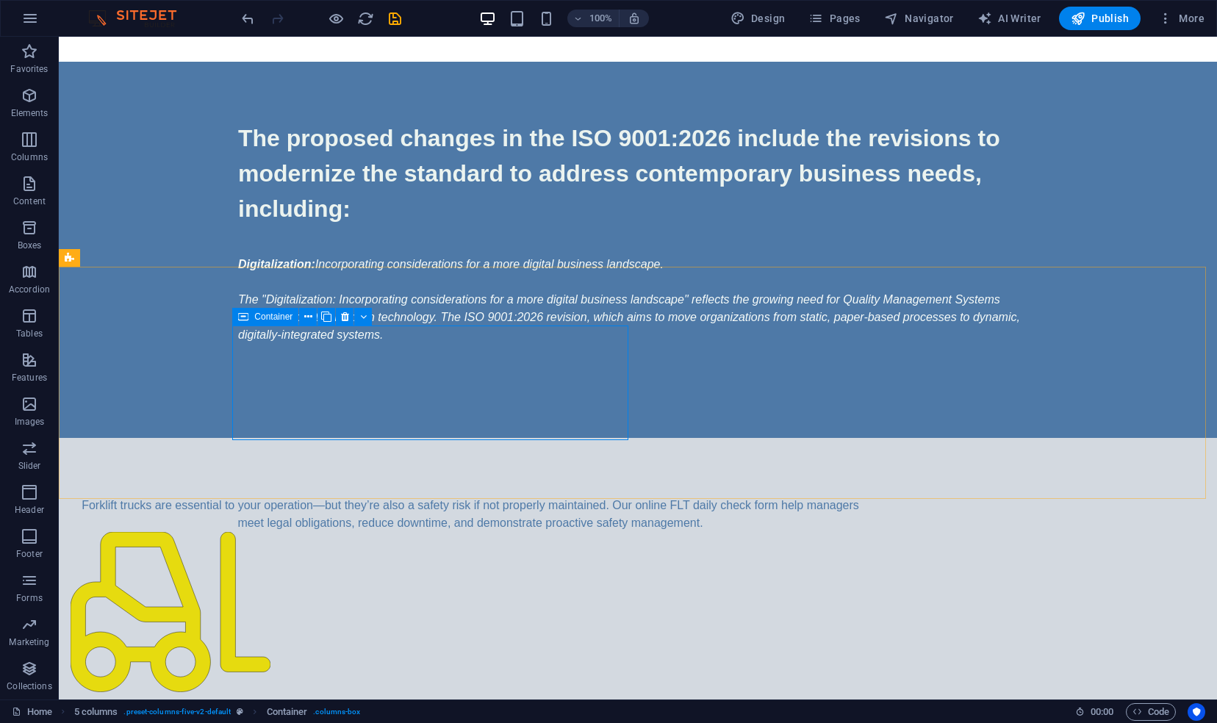
click at [244, 323] on icon at bounding box center [243, 317] width 10 height 18
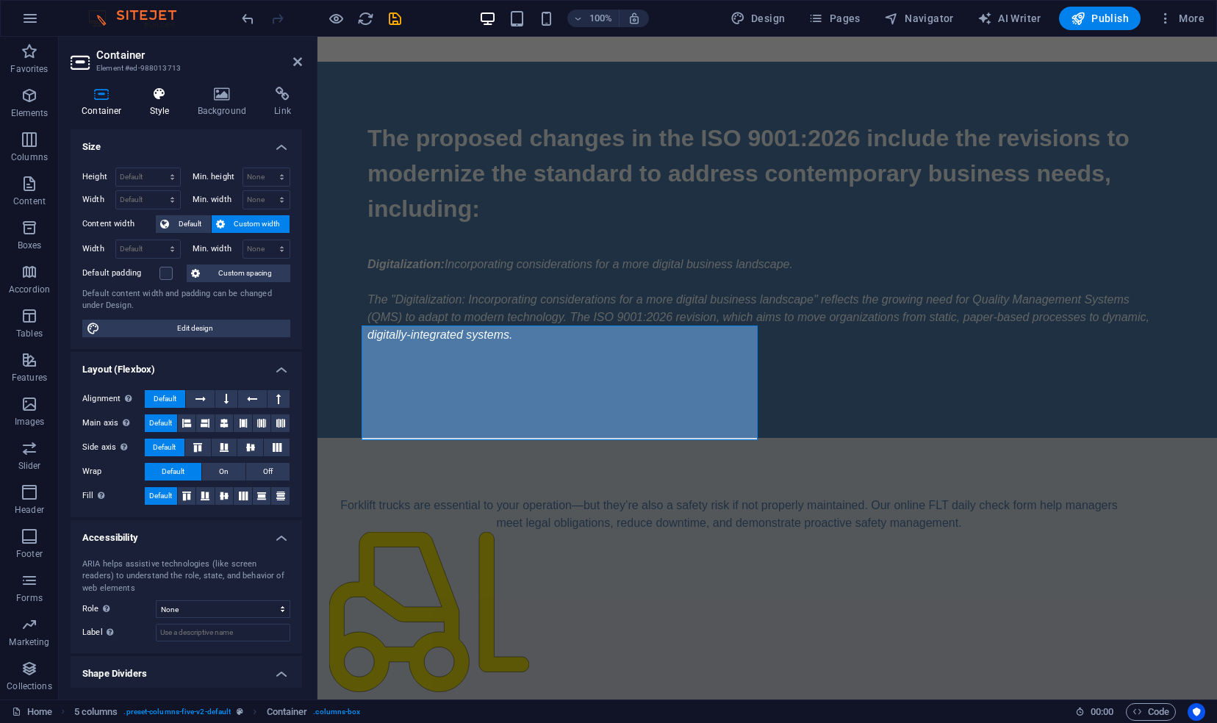
click at [159, 101] on h4 "Style" at bounding box center [163, 102] width 48 height 31
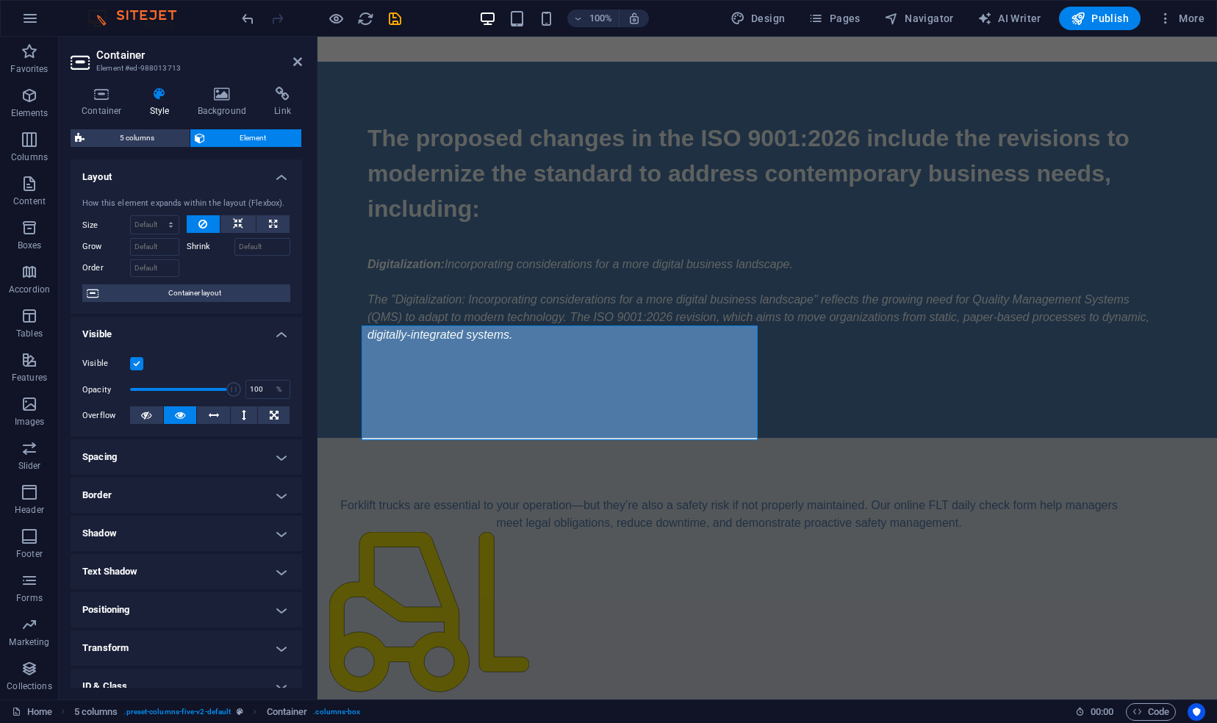
click at [216, 131] on span "Element" at bounding box center [254, 138] width 88 height 18
click at [107, 101] on icon at bounding box center [102, 94] width 62 height 15
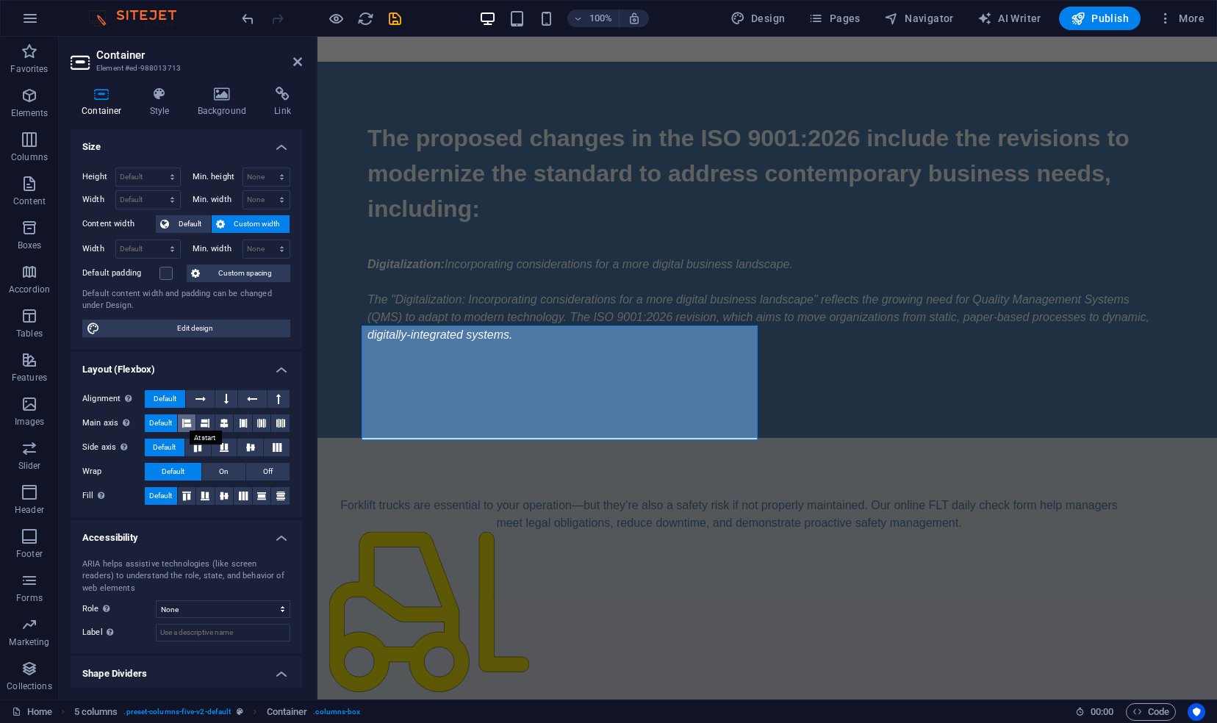
click at [189, 418] on icon at bounding box center [186, 424] width 9 height 18
click at [205, 418] on icon at bounding box center [205, 424] width 9 height 18
click at [276, 397] on icon at bounding box center [278, 399] width 4 height 18
click at [254, 397] on icon at bounding box center [252, 399] width 10 height 18
click at [225, 393] on icon at bounding box center [226, 399] width 4 height 18
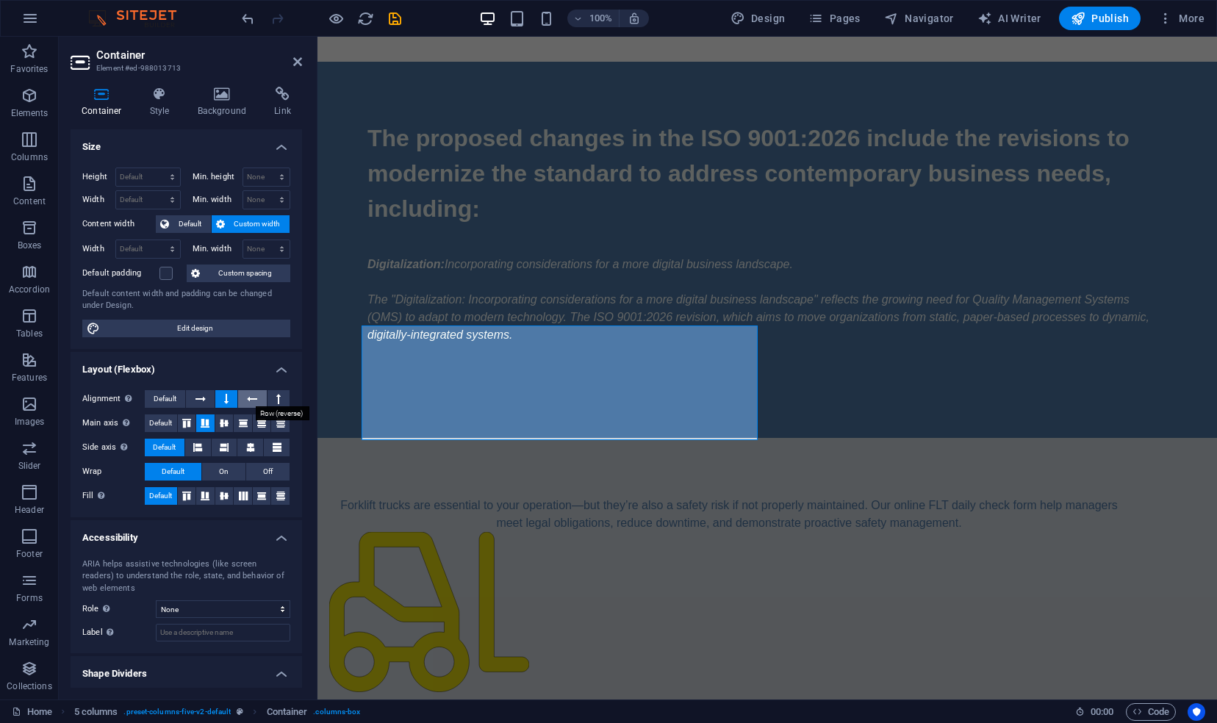
click at [245, 396] on button at bounding box center [252, 399] width 28 height 18
click at [398, 532] on figure at bounding box center [729, 614] width 800 height 165
click at [415, 386] on icon at bounding box center [416, 387] width 8 height 15
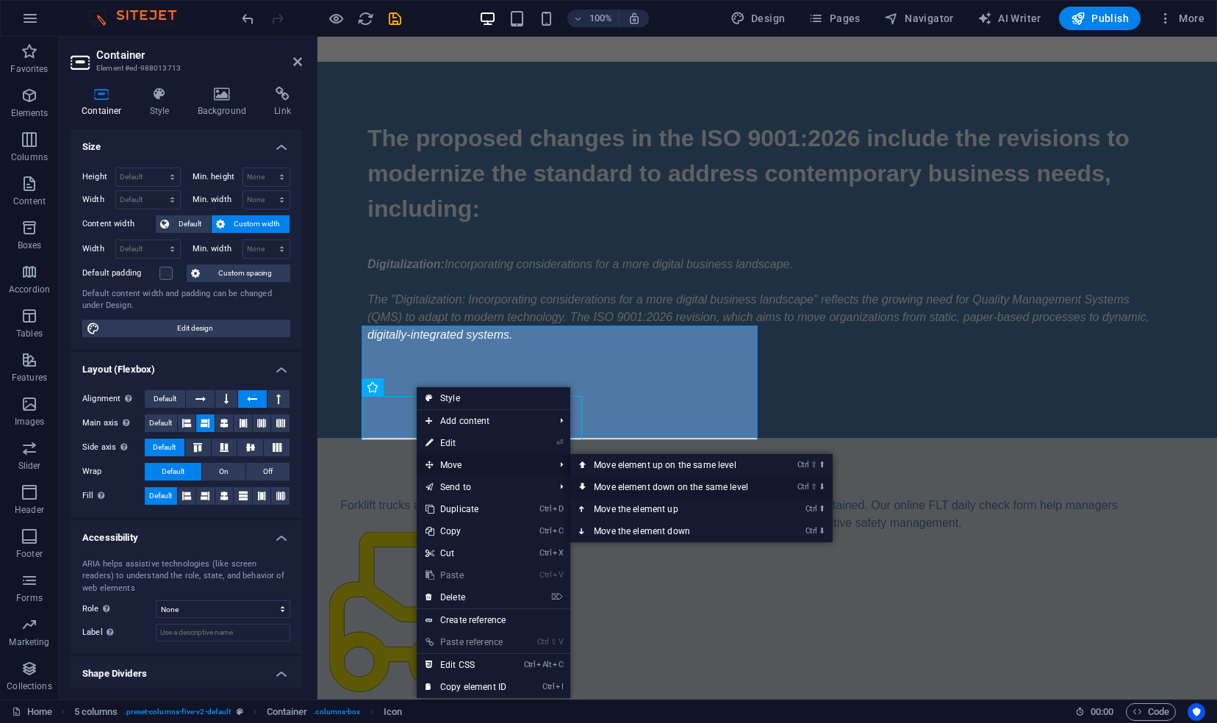
click at [600, 482] on link "Ctrl ⇧ ⬇ Move element down on the same level" at bounding box center [673, 487] width 207 height 22
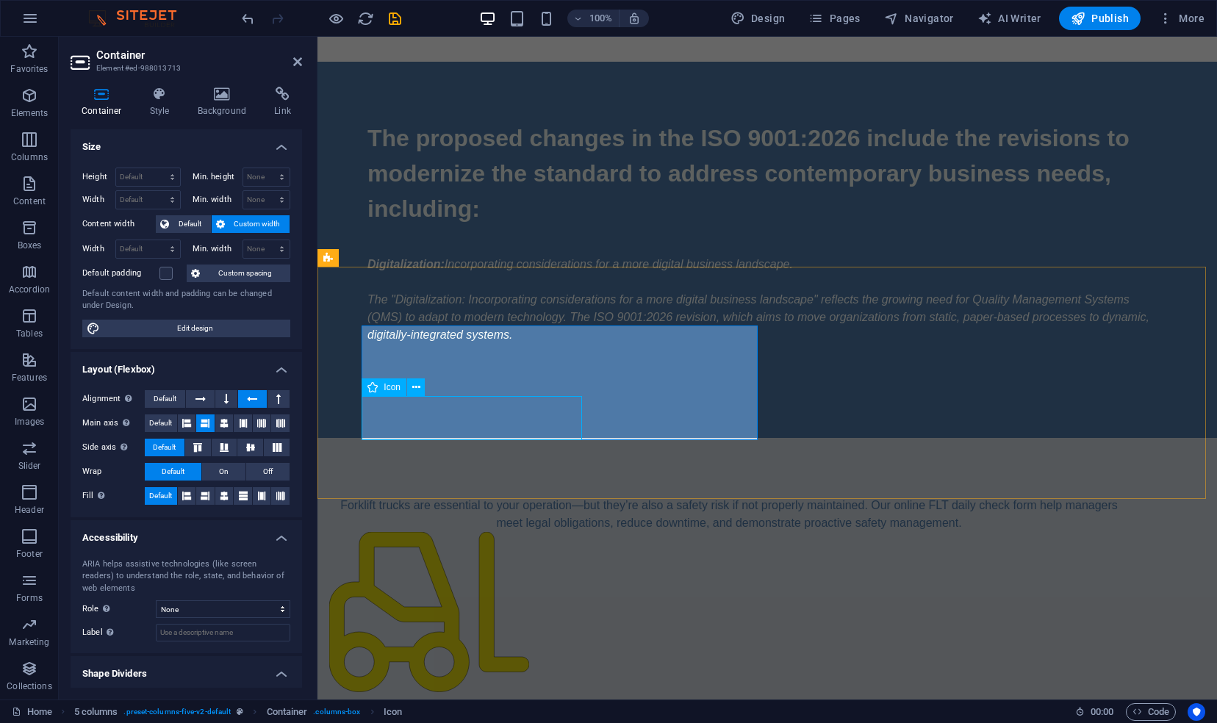
click at [425, 532] on figure at bounding box center [729, 614] width 800 height 165
click at [418, 390] on icon at bounding box center [416, 387] width 8 height 15
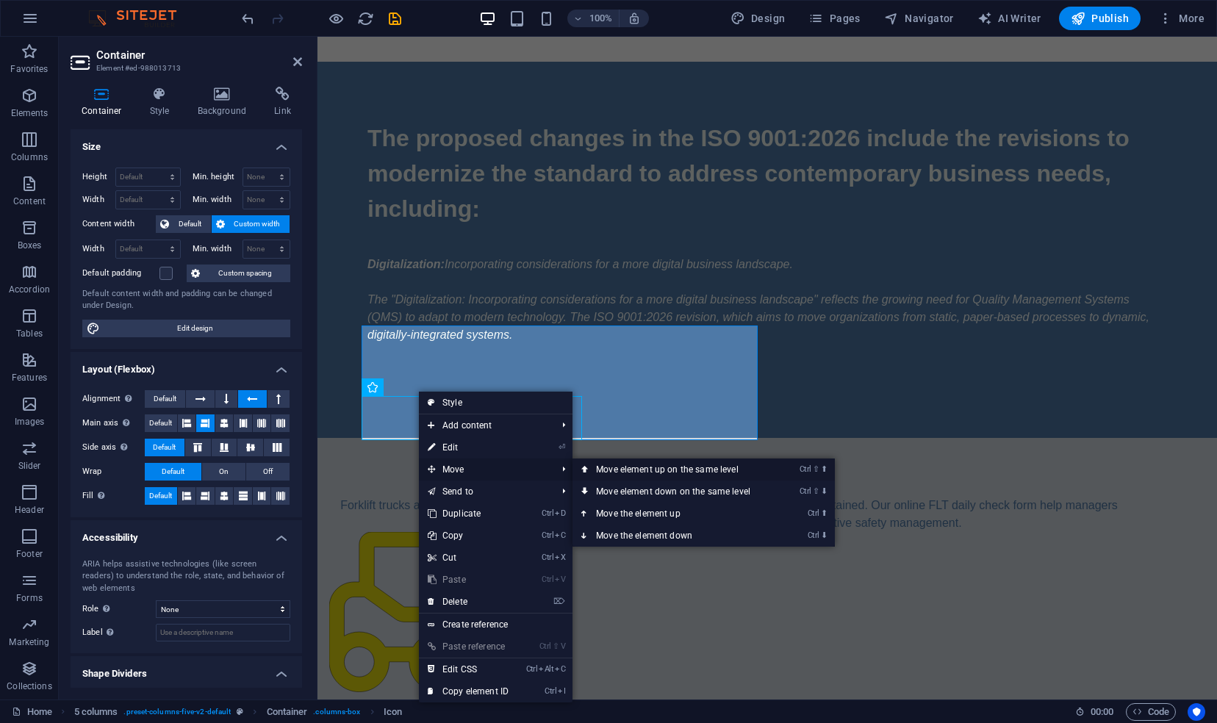
click at [610, 469] on link "Ctrl ⇧ ⬆ Move element up on the same level" at bounding box center [676, 470] width 207 height 22
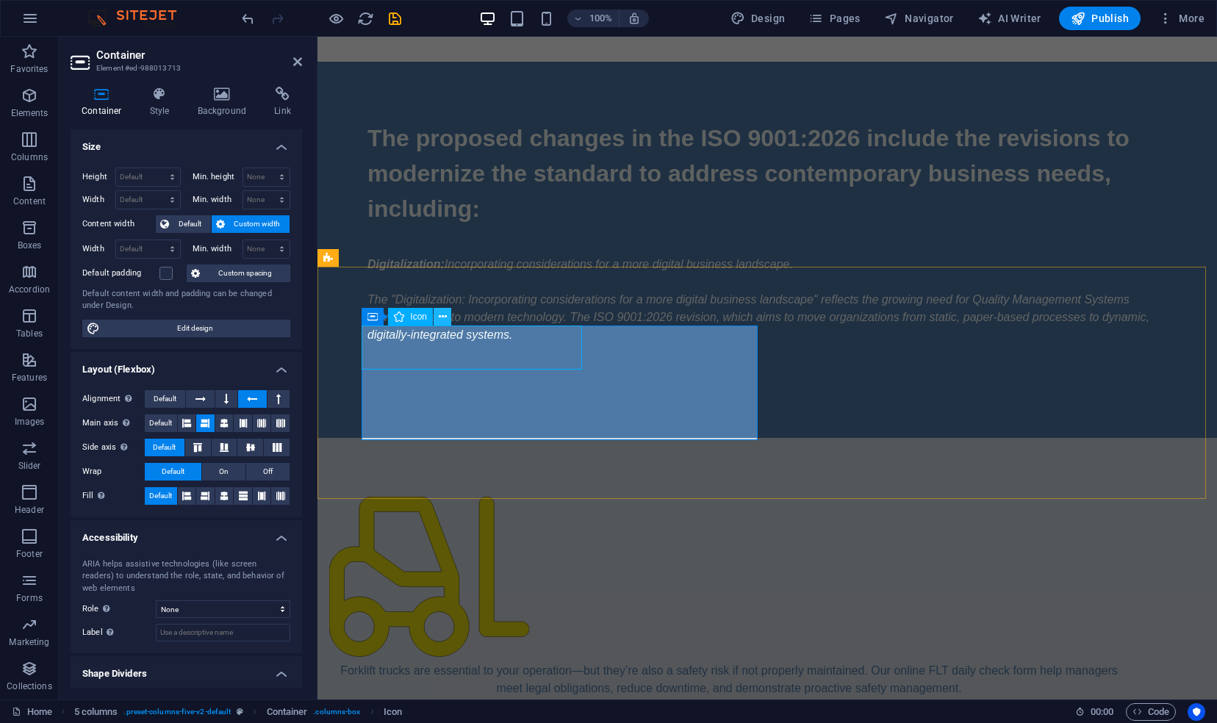
click at [443, 316] on icon at bounding box center [443, 317] width 8 height 15
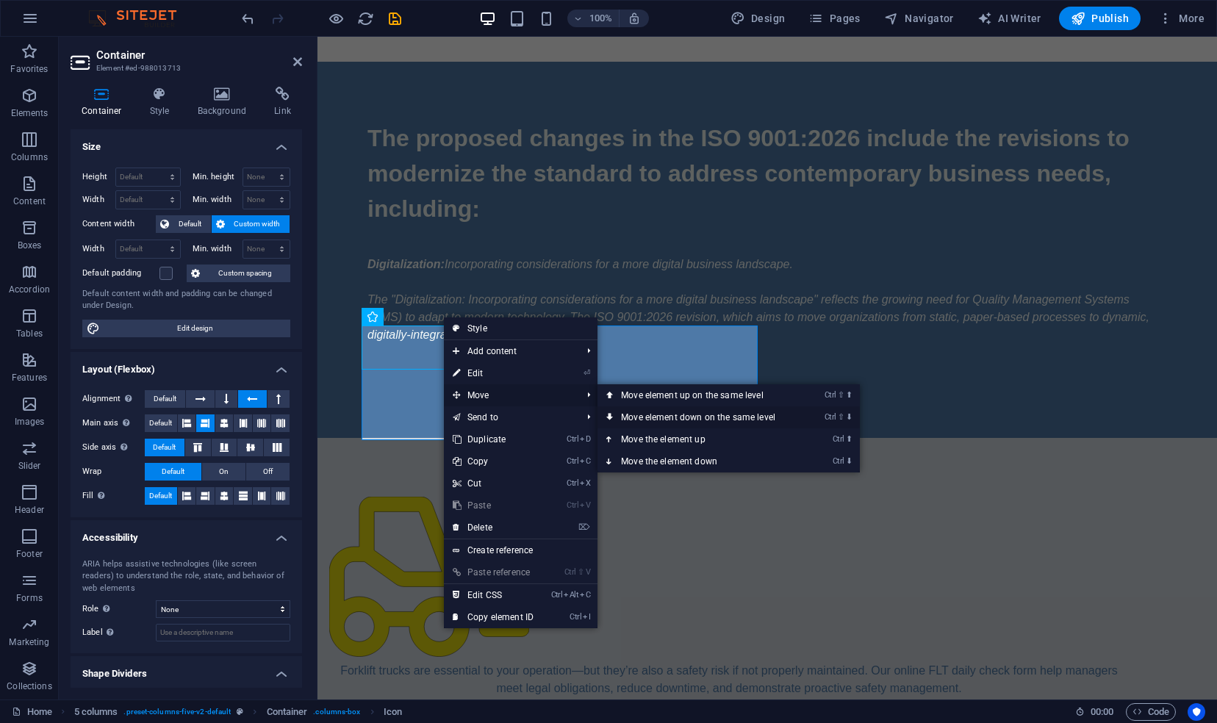
click at [641, 411] on link "Ctrl ⇧ ⬇ Move element down on the same level" at bounding box center [701, 418] width 207 height 22
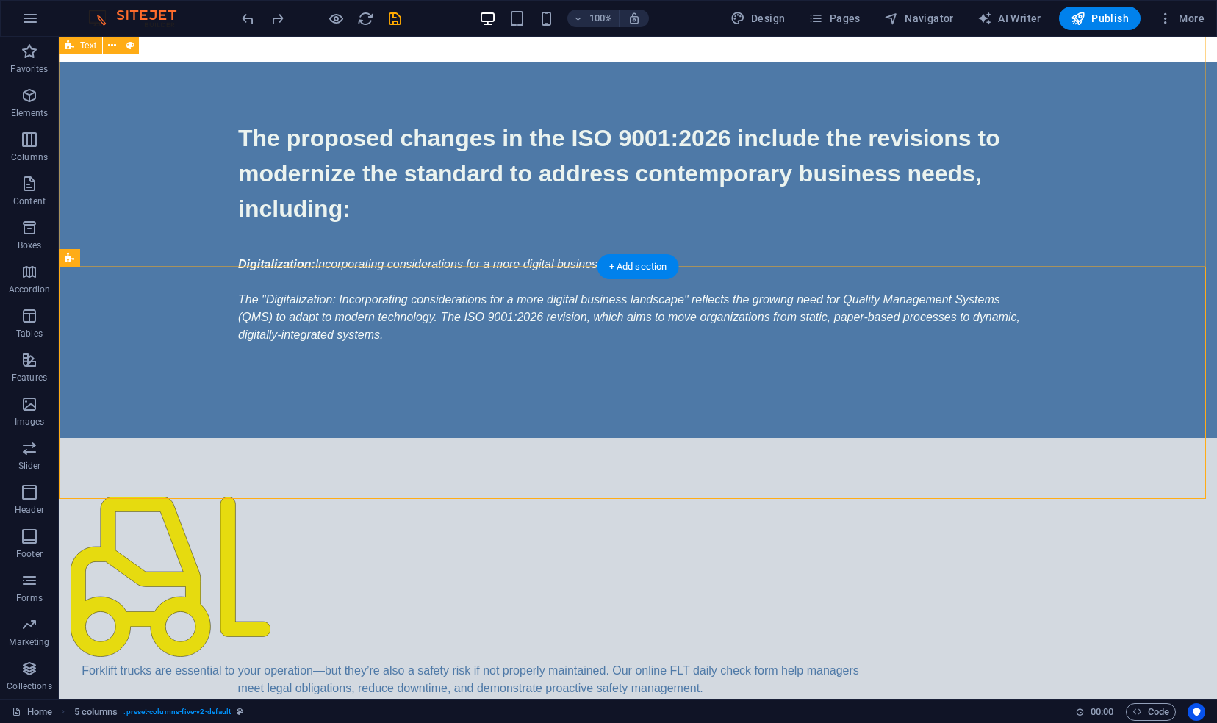
click at [848, 224] on div "The proposed changes in the ISO 9001:2026 include the revisions to modernize th…" at bounding box center [638, 250] width 1159 height 376
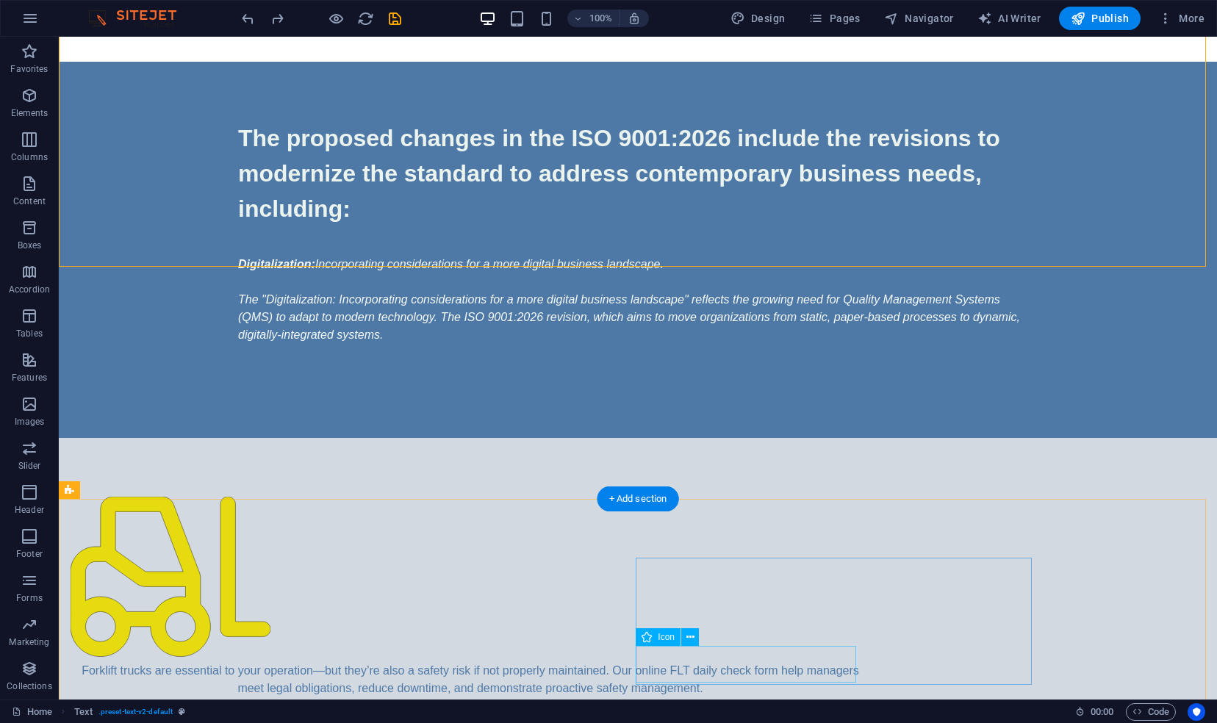
click at [688, 638] on icon at bounding box center [691, 637] width 8 height 15
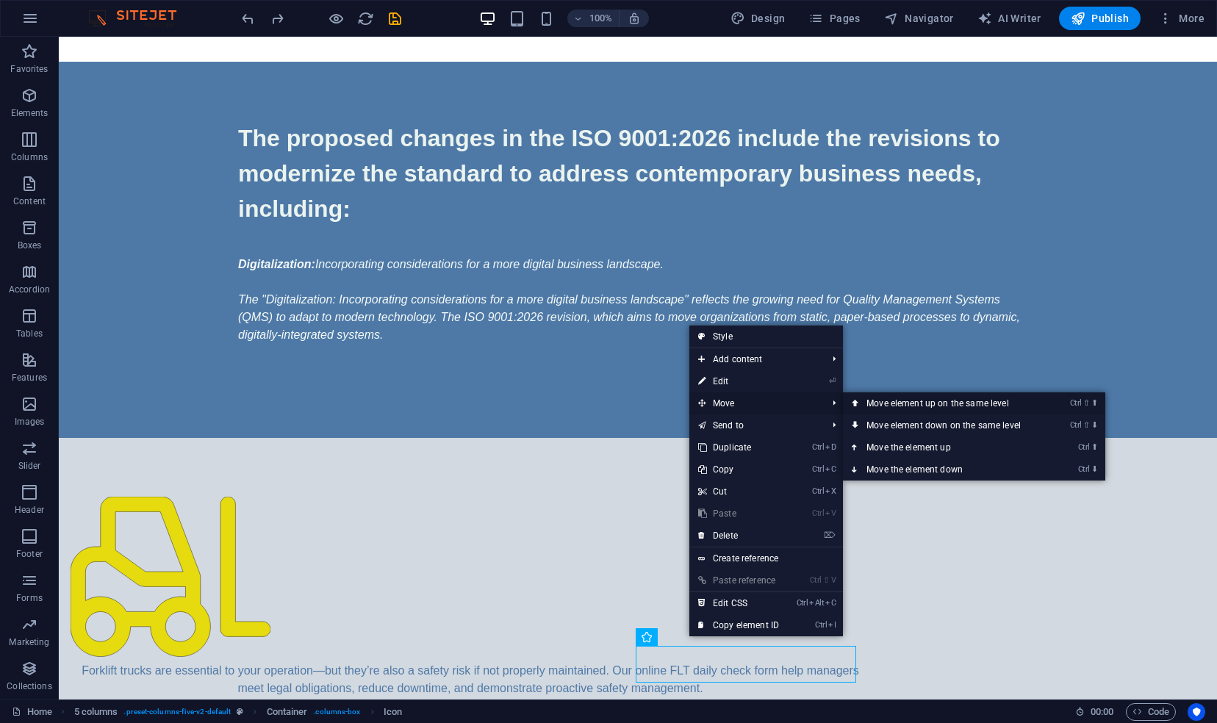
click at [874, 404] on link "Ctrl ⇧ ⬆ Move element up on the same level" at bounding box center [946, 404] width 207 height 22
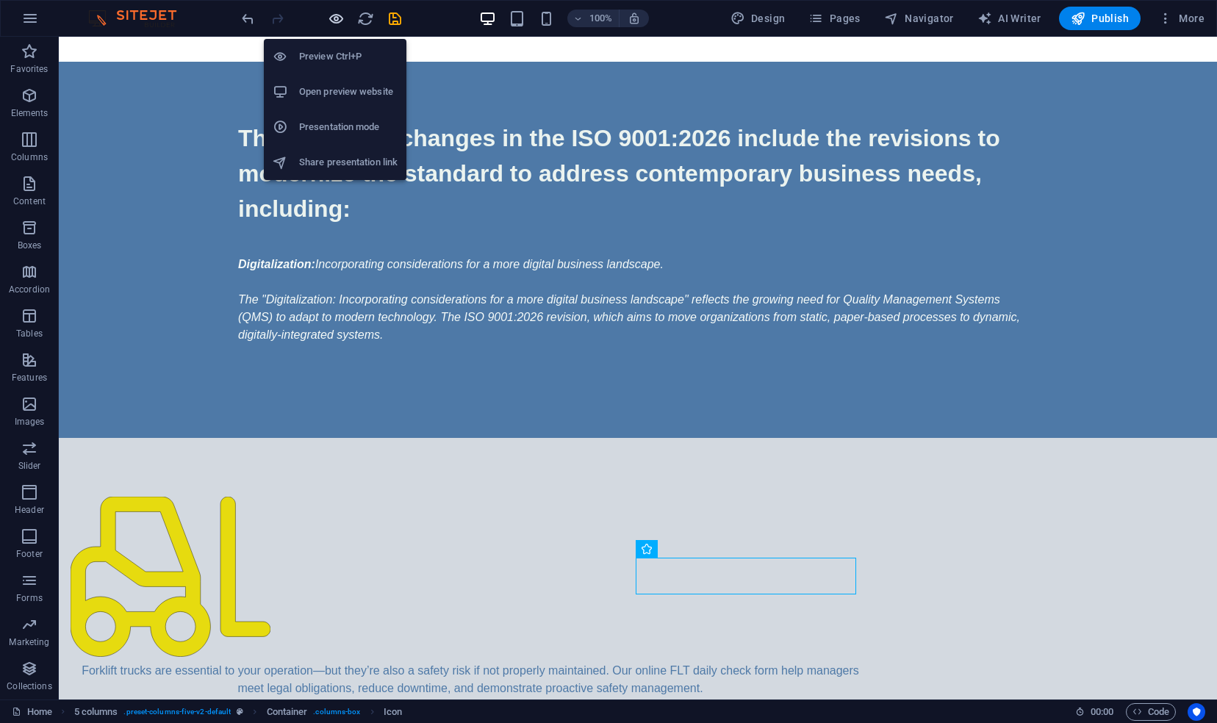
click at [339, 16] on icon "button" at bounding box center [336, 18] width 17 height 17
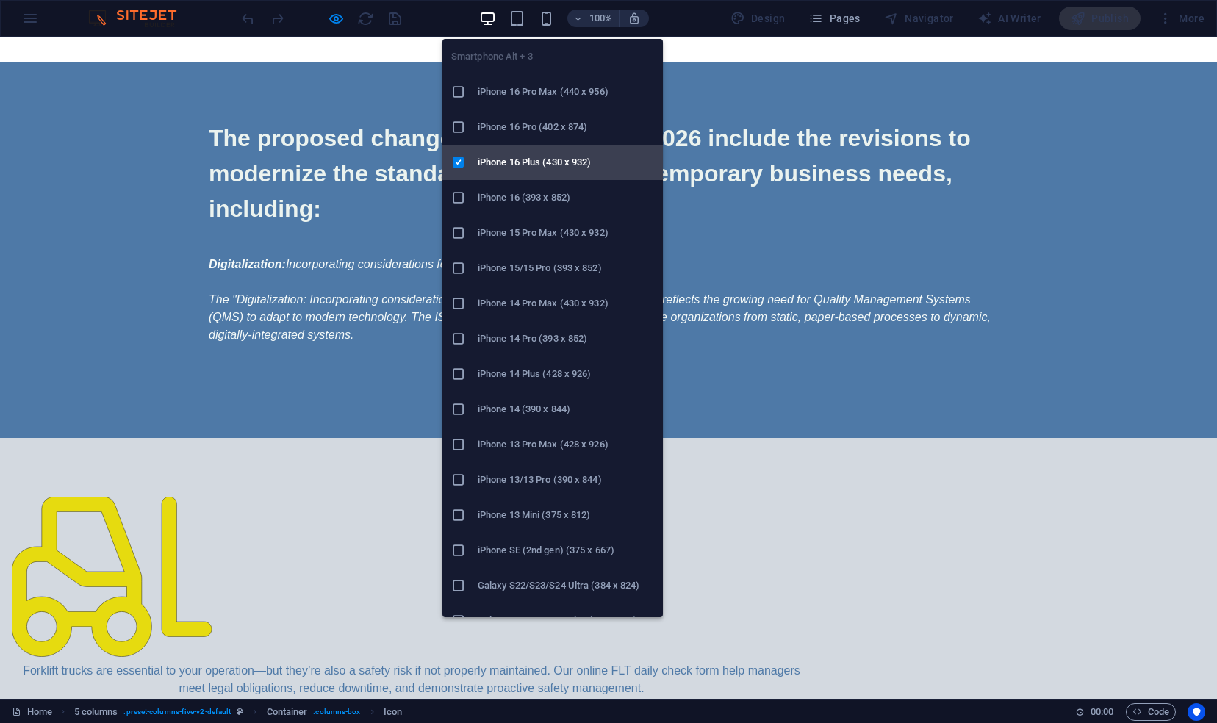
click at [533, 163] on h6 "iPhone 16 Plus (430 x 932)" at bounding box center [566, 163] width 176 height 18
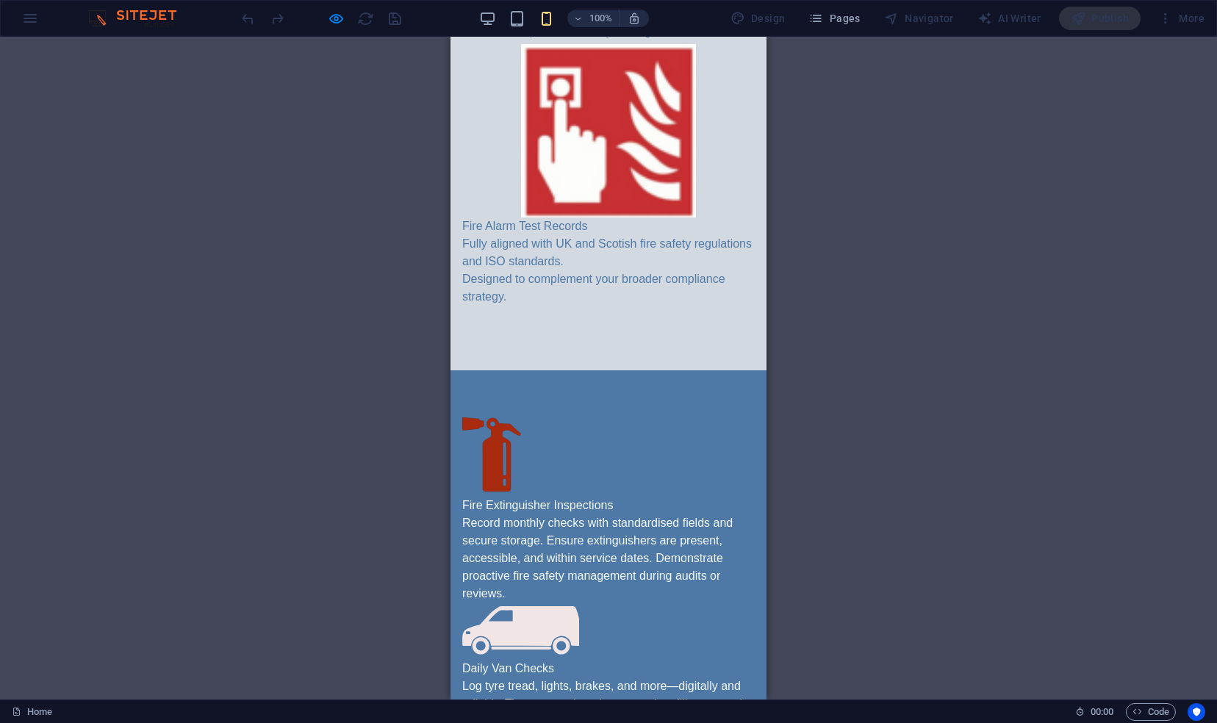
scroll to position [517, 0]
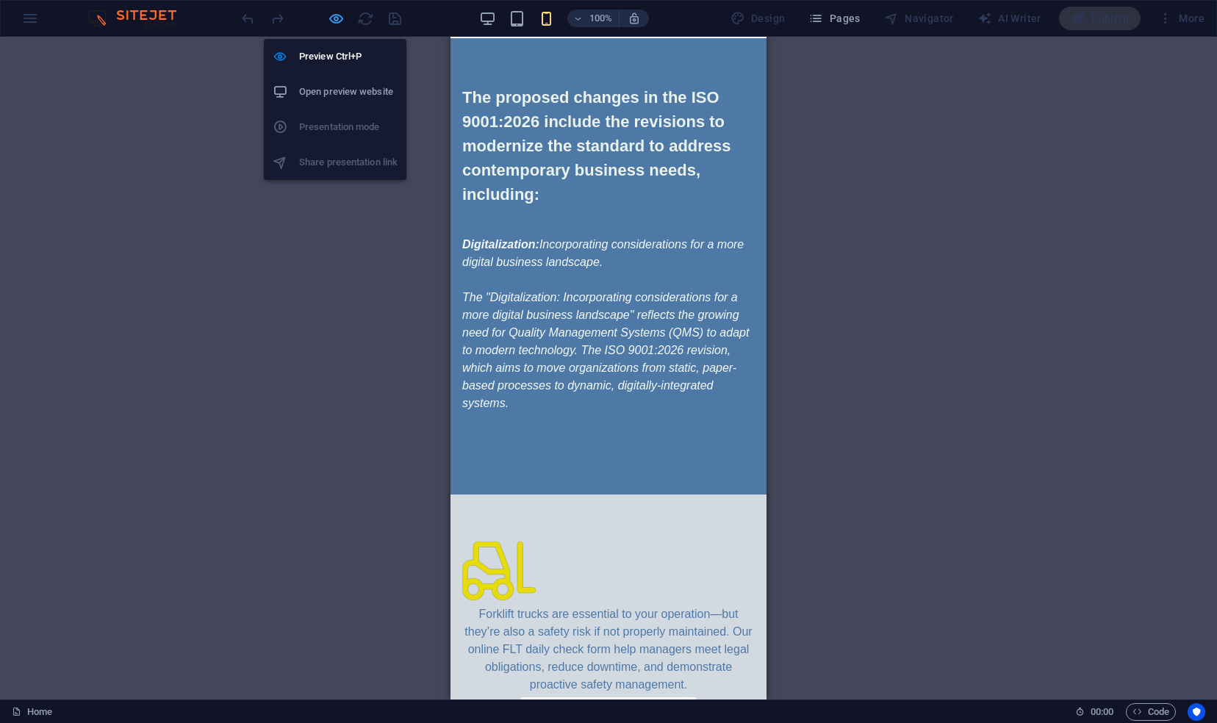
click at [338, 21] on icon "button" at bounding box center [336, 18] width 17 height 17
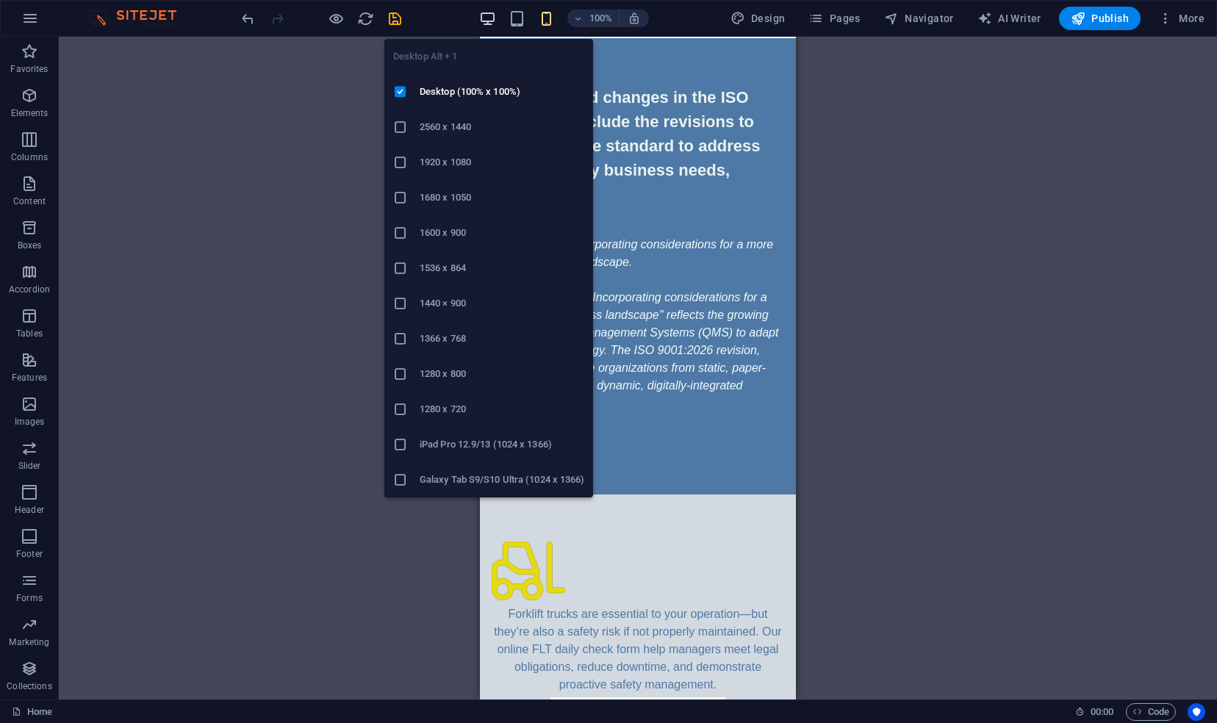
click at [483, 16] on icon "button" at bounding box center [487, 18] width 17 height 17
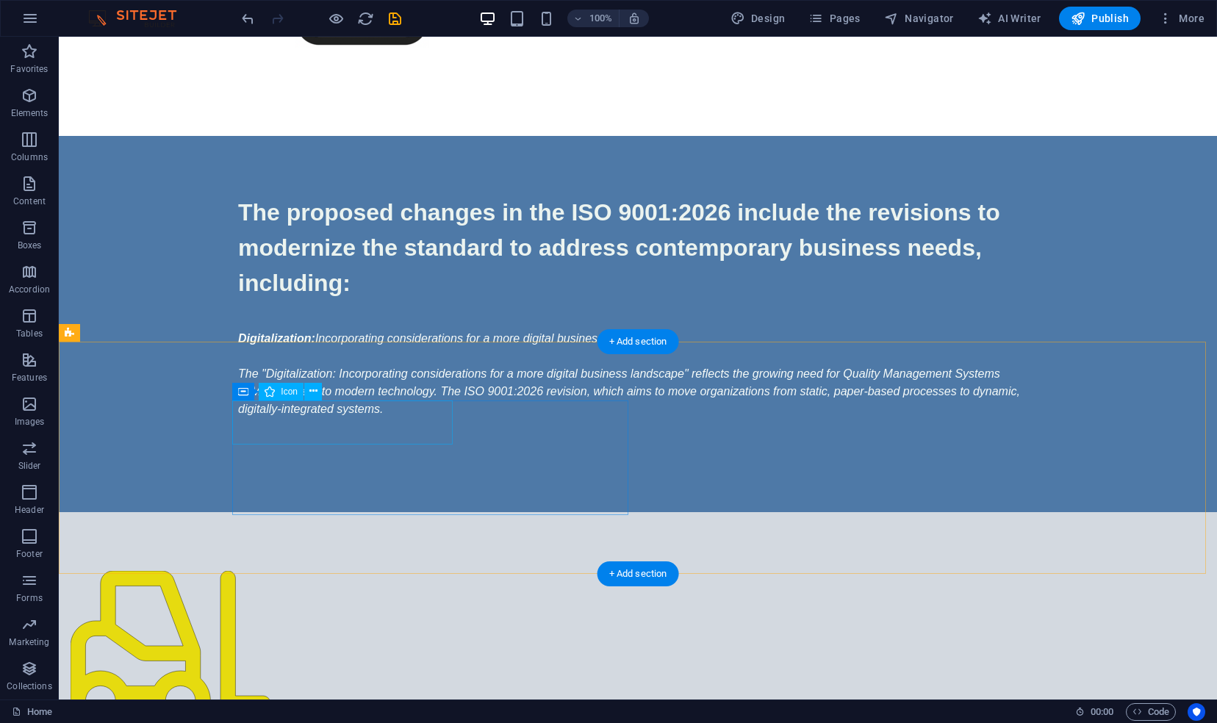
click at [283, 571] on figure at bounding box center [471, 653] width 800 height 165
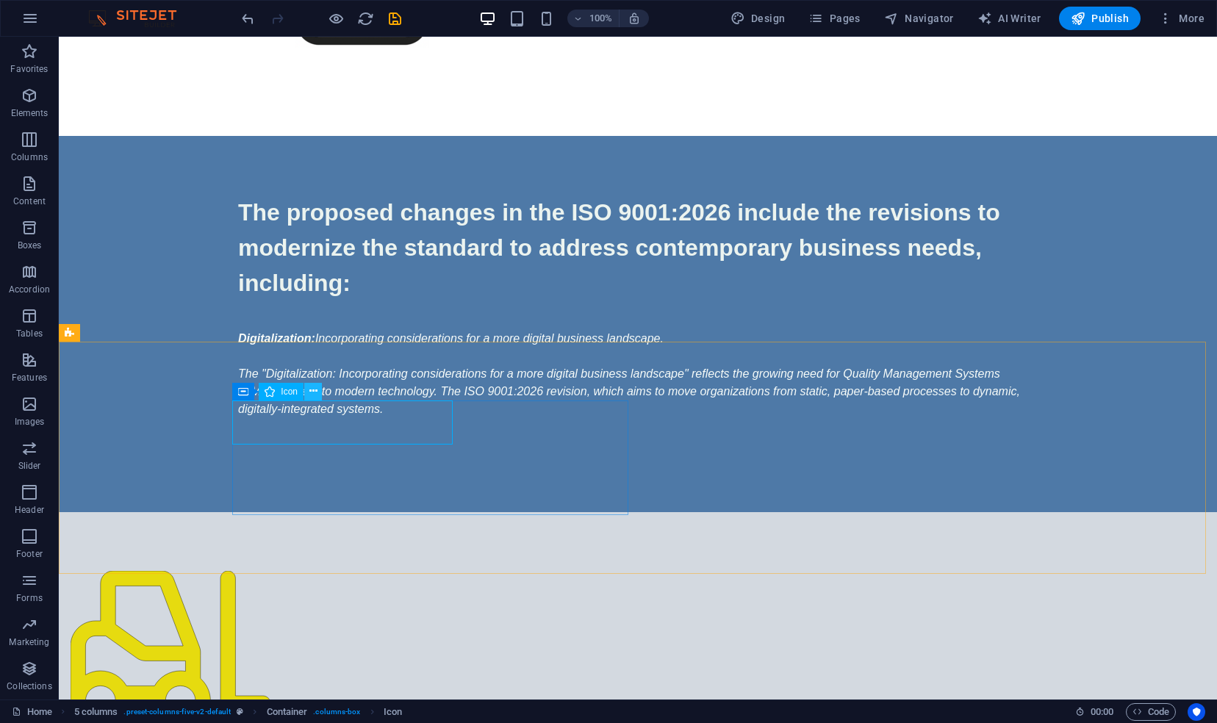
click at [312, 391] on icon at bounding box center [314, 391] width 8 height 15
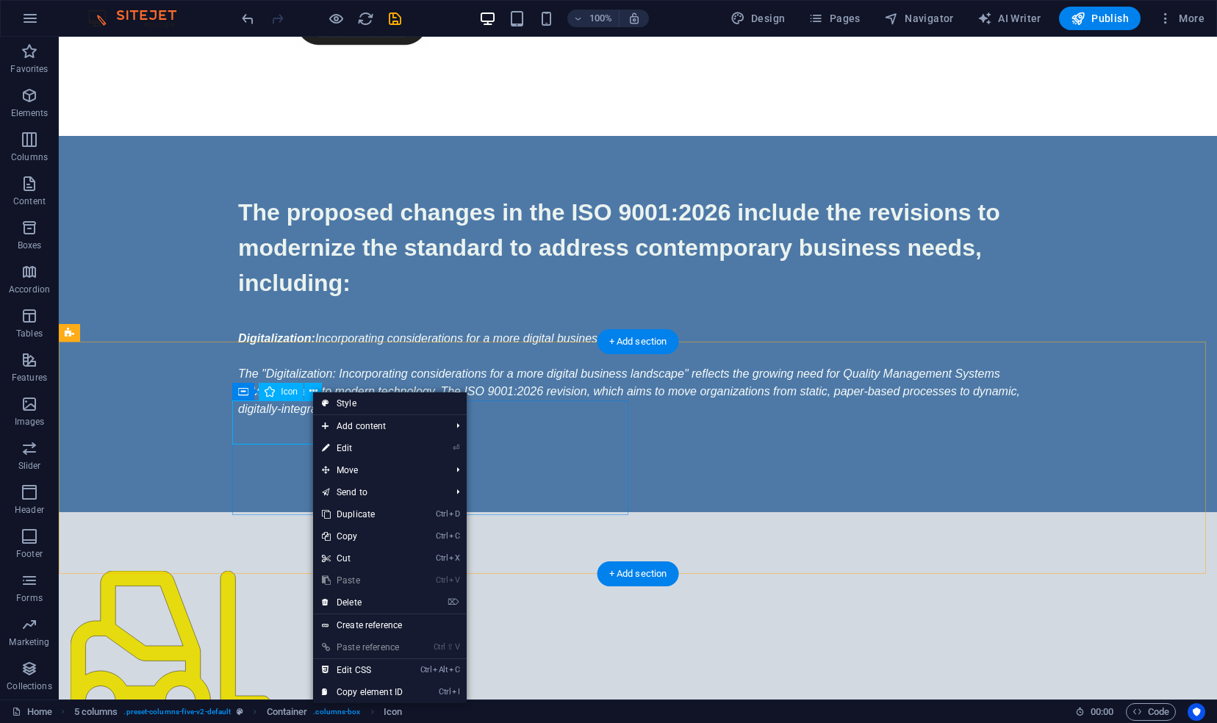
click at [262, 571] on figure at bounding box center [471, 653] width 800 height 165
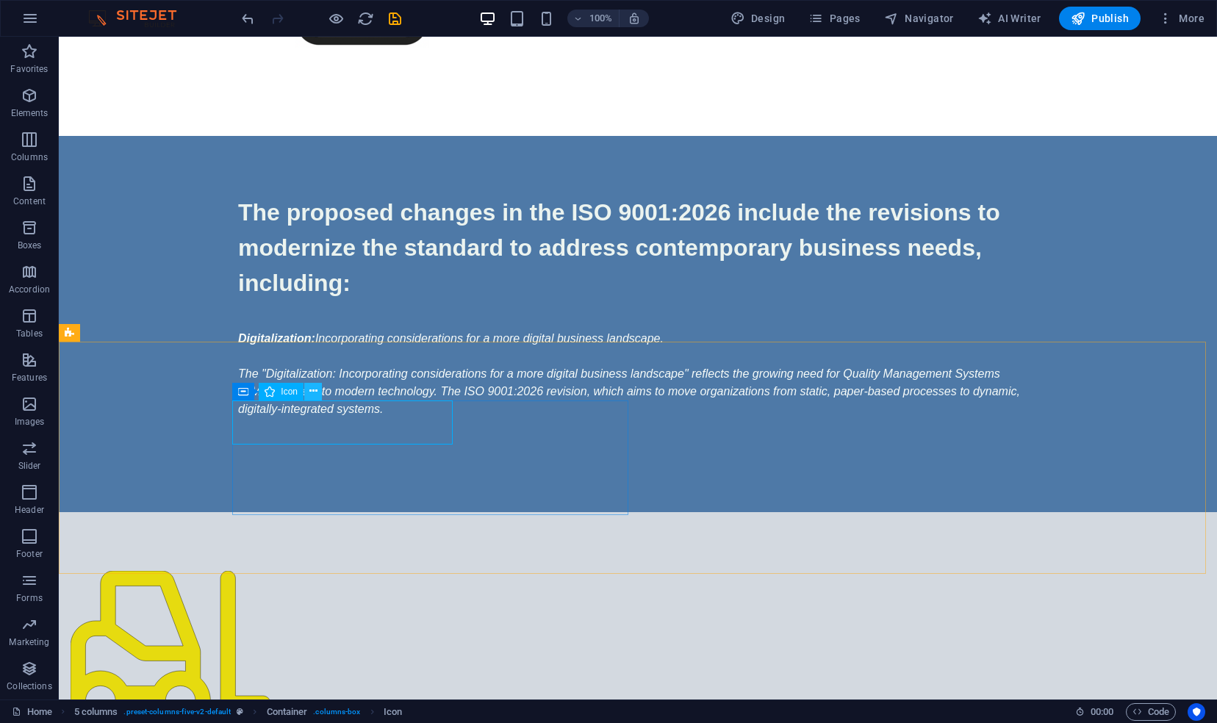
click at [315, 391] on icon at bounding box center [314, 391] width 8 height 15
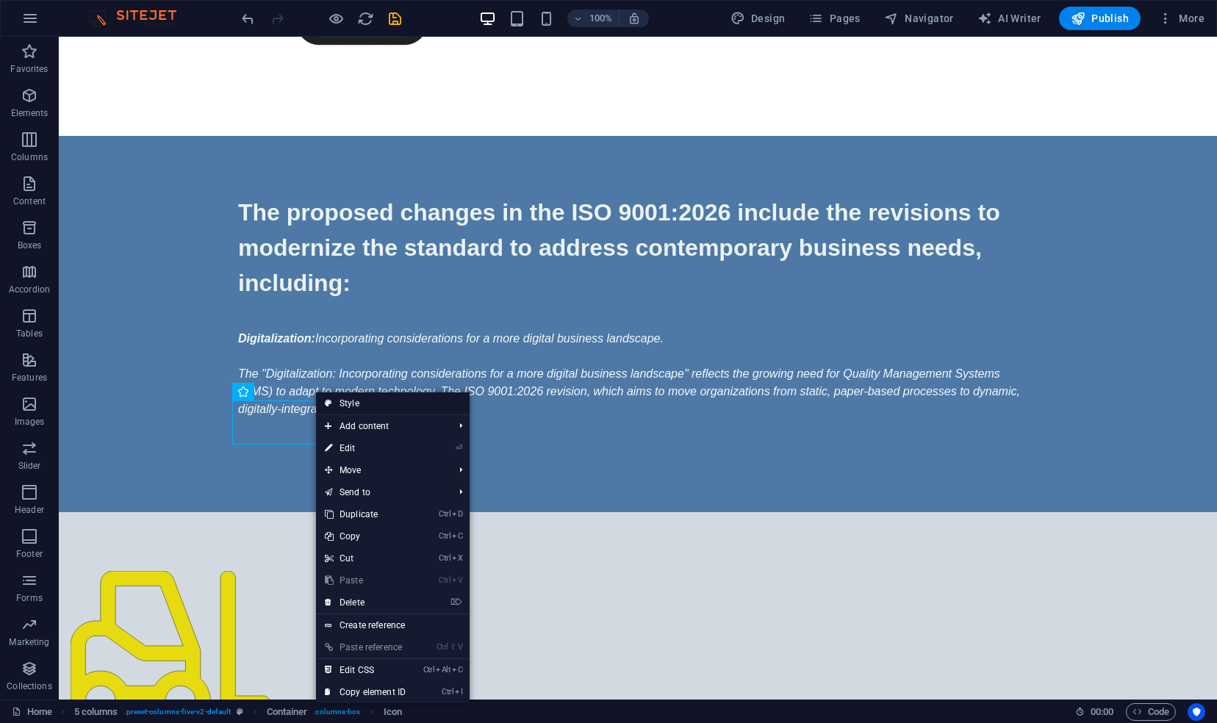
click at [368, 403] on link "Style" at bounding box center [393, 404] width 154 height 22
select select "px"
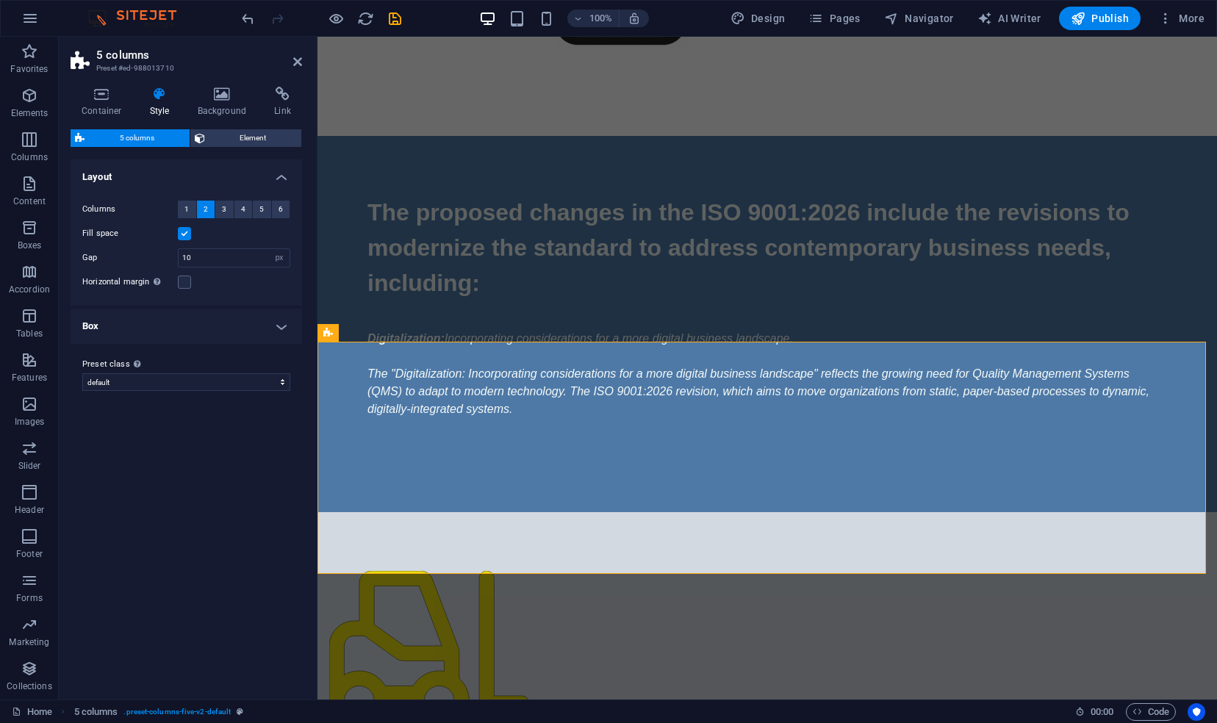
click at [235, 296] on div "Columns 1 2 3 4 5 6 Fill space Gap 10 px rem % vw vh Horizontal margin Only if …" at bounding box center [186, 246] width 237 height 120
click at [184, 281] on label at bounding box center [184, 282] width 13 height 13
click at [0, 0] on input "Horizontal margin Only if the containers "Content width" is not set to "Default"" at bounding box center [0, 0] width 0 height 0
click at [184, 281] on label at bounding box center [184, 282] width 13 height 13
click at [0, 0] on input "Horizontal margin Only if the containers "Content width" is not set to "Default"" at bounding box center [0, 0] width 0 height 0
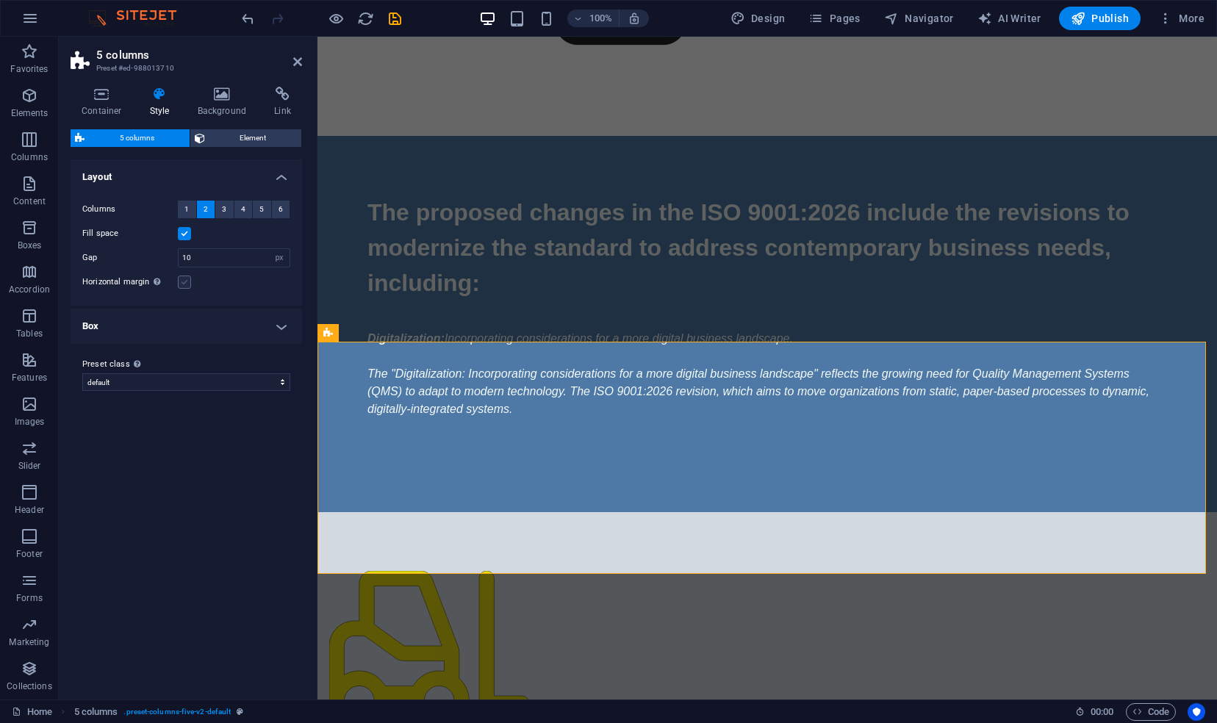
click at [184, 281] on label at bounding box center [184, 282] width 13 height 13
click at [0, 0] on input "Horizontal margin Only if the containers "Content width" is not set to "Default"" at bounding box center [0, 0] width 0 height 0
click at [281, 326] on h4 "Box" at bounding box center [187, 326] width 232 height 35
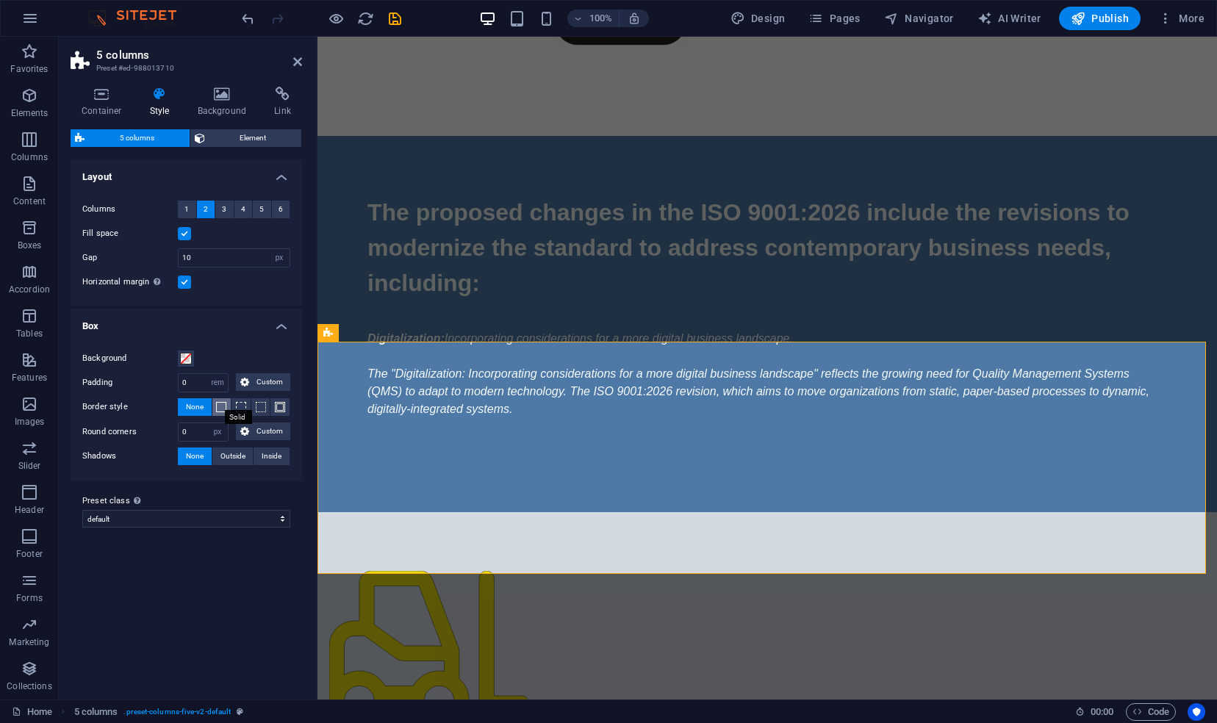
click at [223, 404] on span at bounding box center [221, 407] width 10 height 10
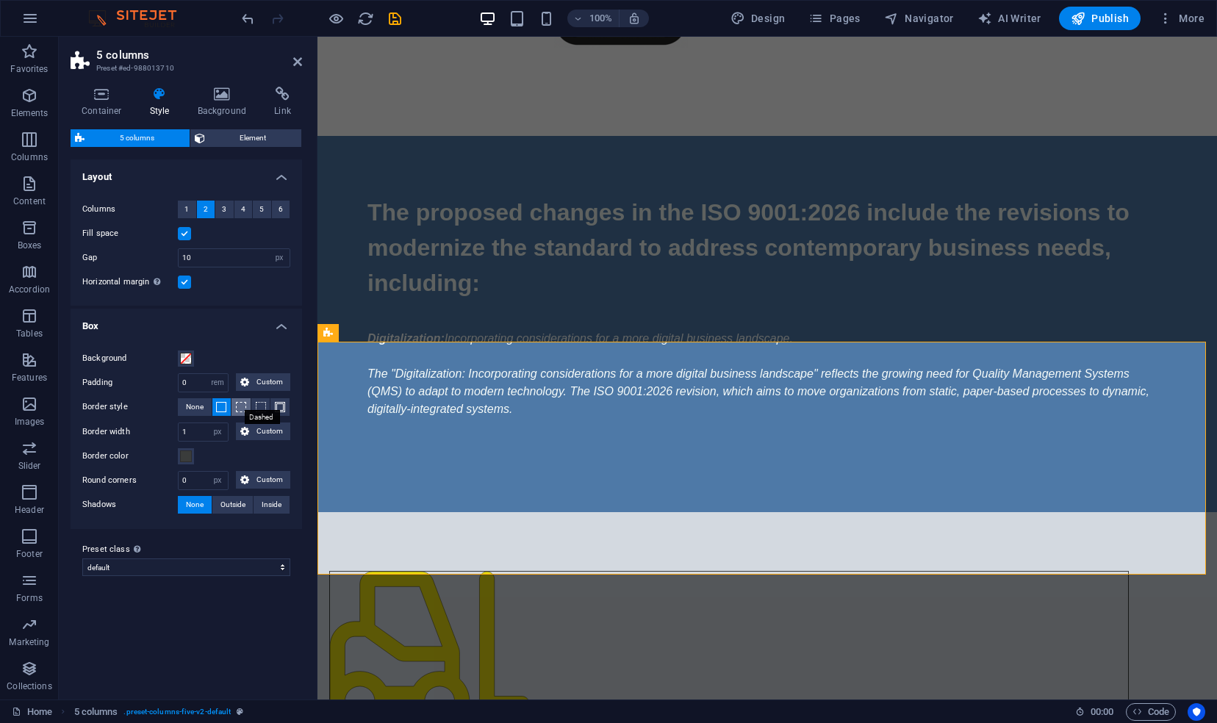
click at [239, 404] on span at bounding box center [241, 407] width 10 height 10
click at [262, 404] on span at bounding box center [261, 407] width 10 height 10
click at [281, 406] on span at bounding box center [280, 407] width 10 height 10
click at [218, 407] on span at bounding box center [221, 407] width 10 height 10
click at [200, 407] on span "None" at bounding box center [195, 407] width 18 height 18
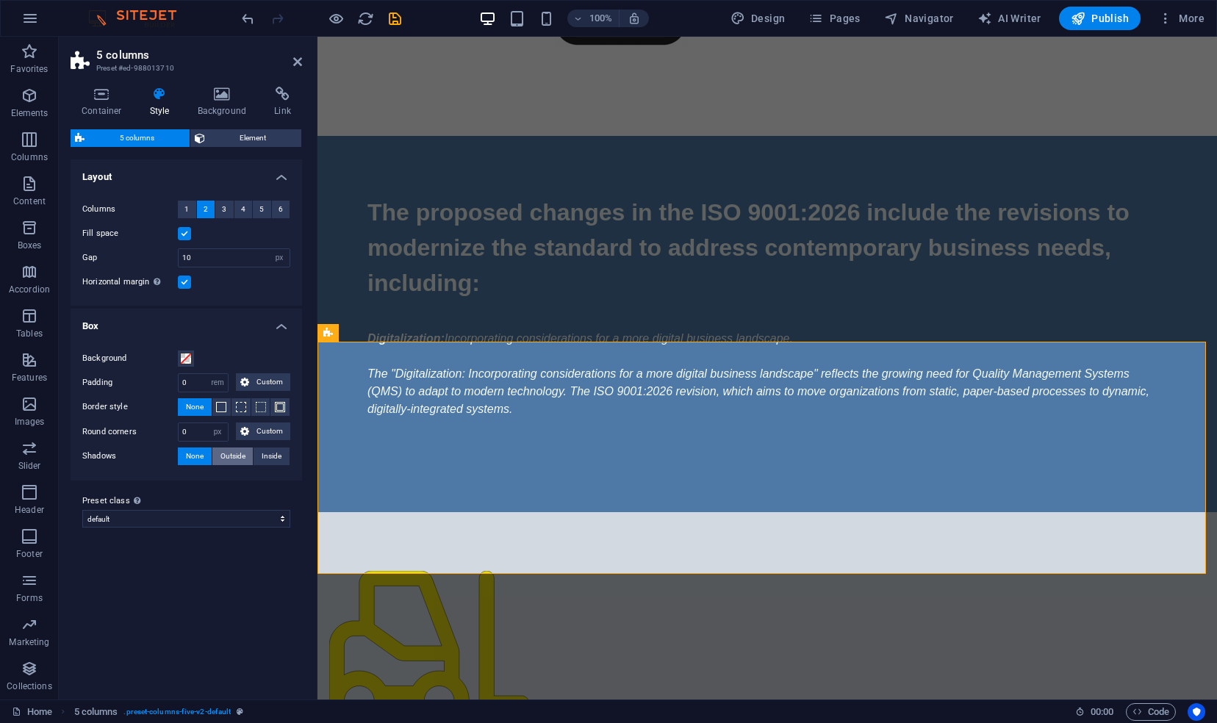
click at [230, 453] on span "Outside" at bounding box center [233, 457] width 25 height 18
type input "2"
type input "4"
click at [195, 451] on span "None" at bounding box center [195, 457] width 18 height 18
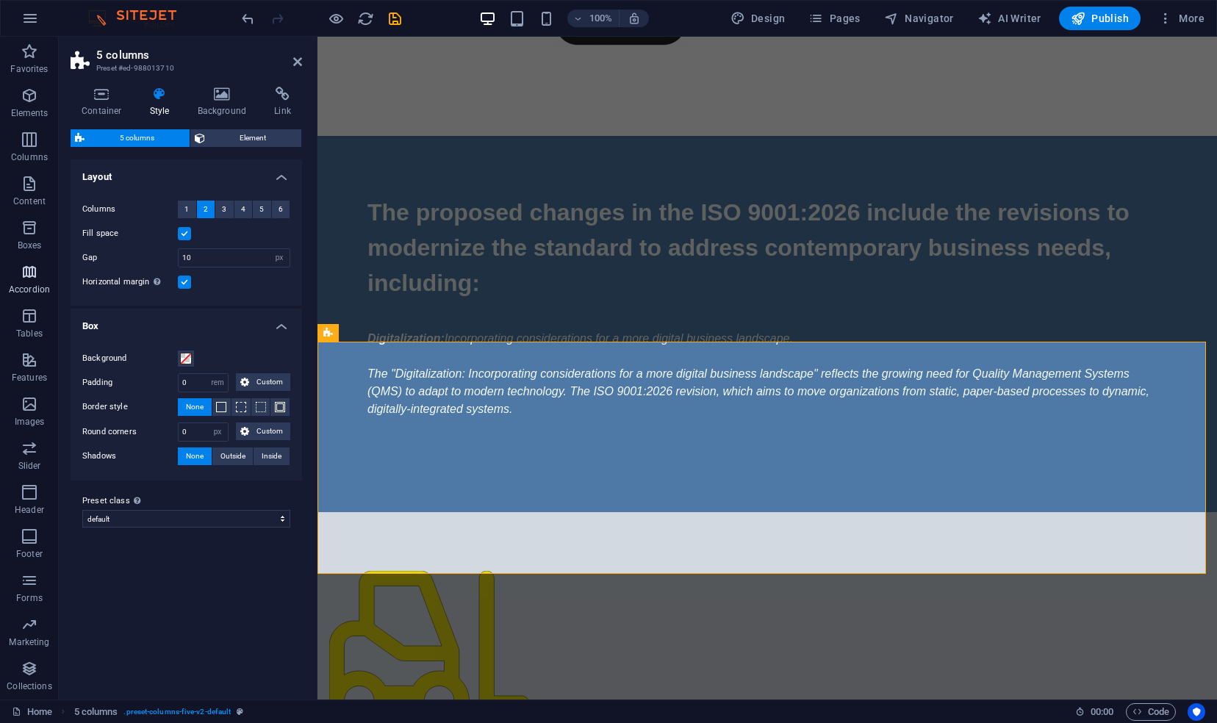
click at [35, 268] on icon "button" at bounding box center [30, 272] width 18 height 18
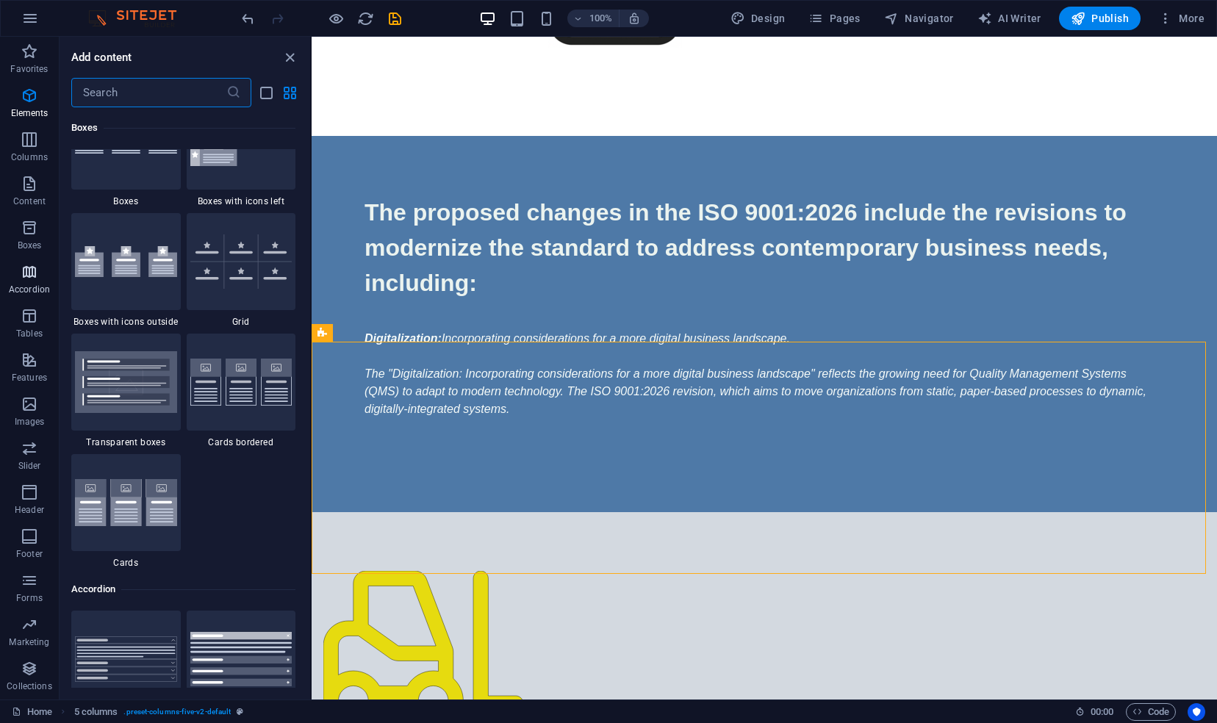
scroll to position [4694, 0]
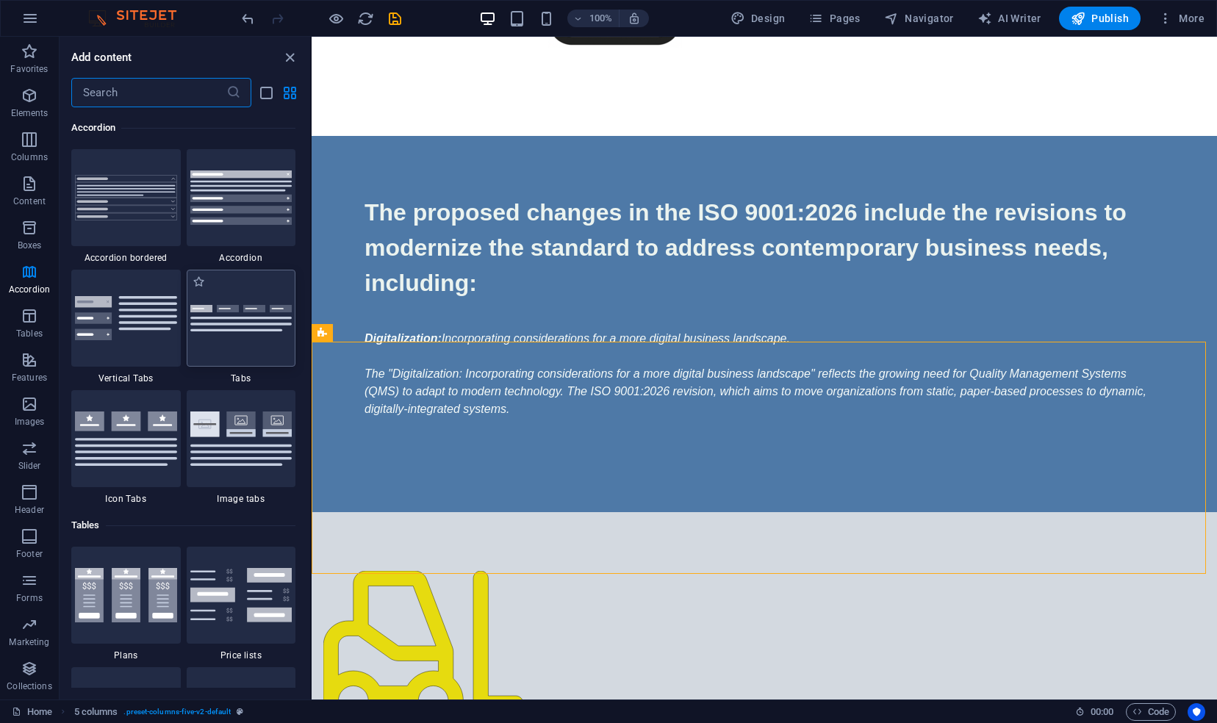
click at [218, 332] on div at bounding box center [242, 318] width 110 height 97
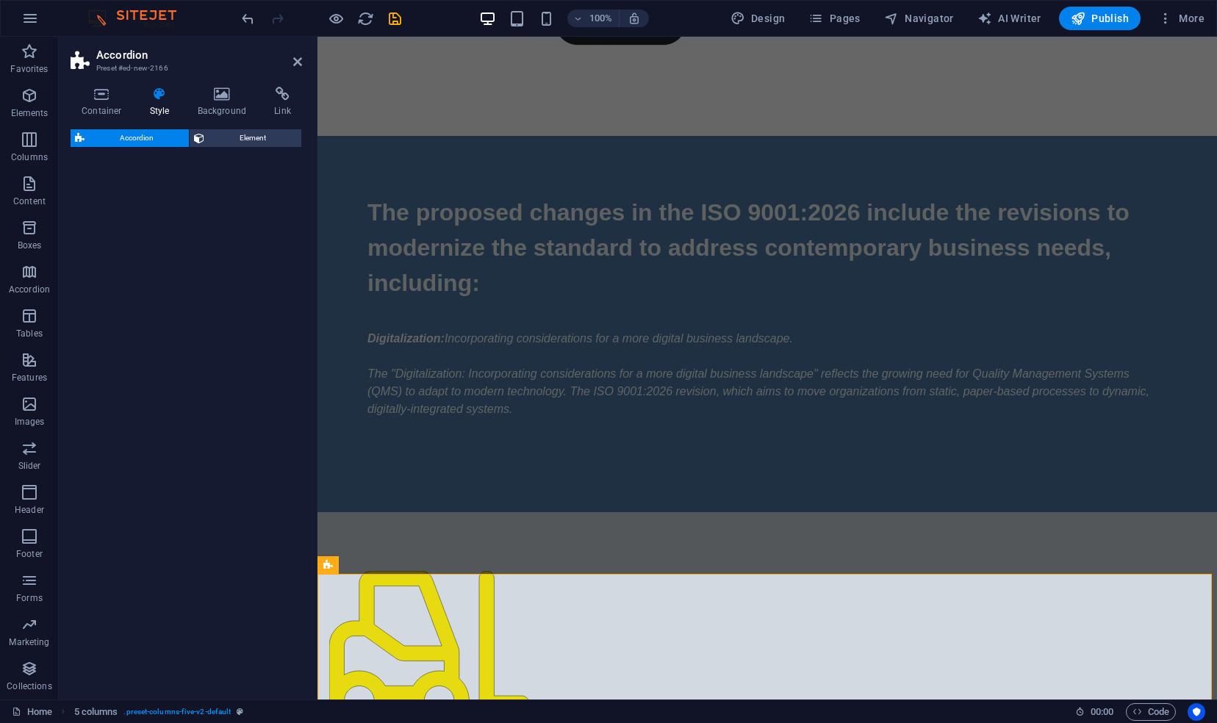
select select "rem"
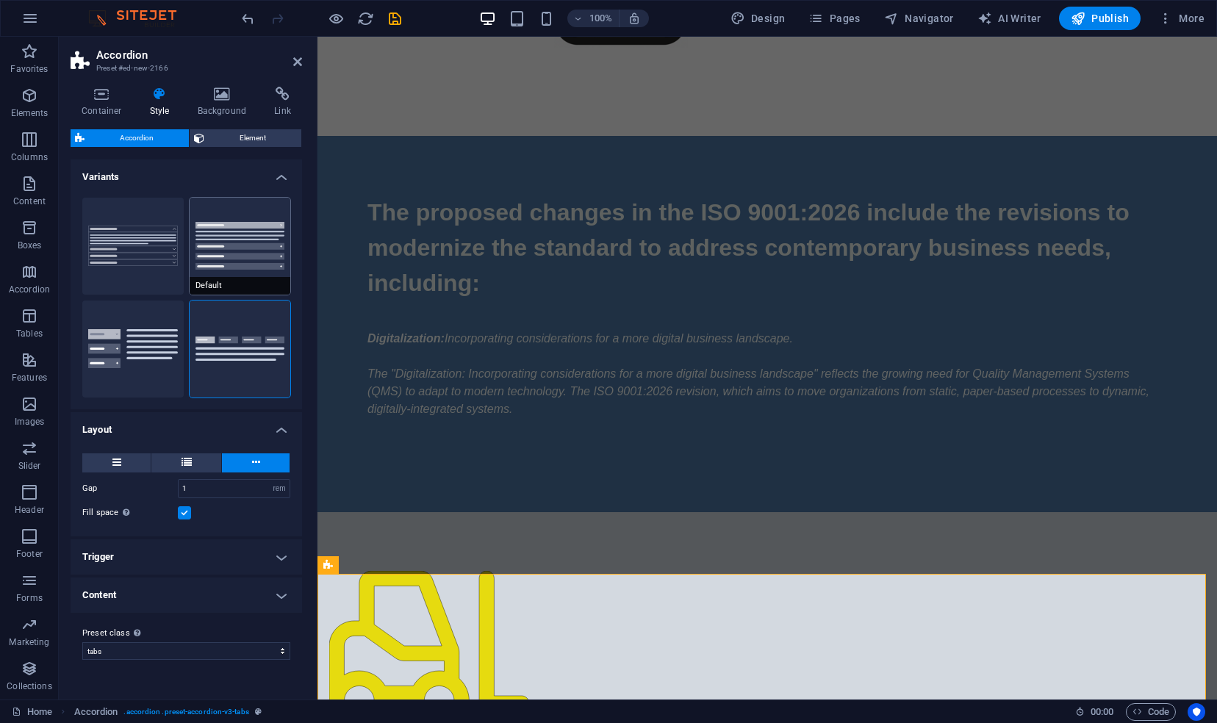
click at [254, 259] on button "Default" at bounding box center [240, 246] width 101 height 97
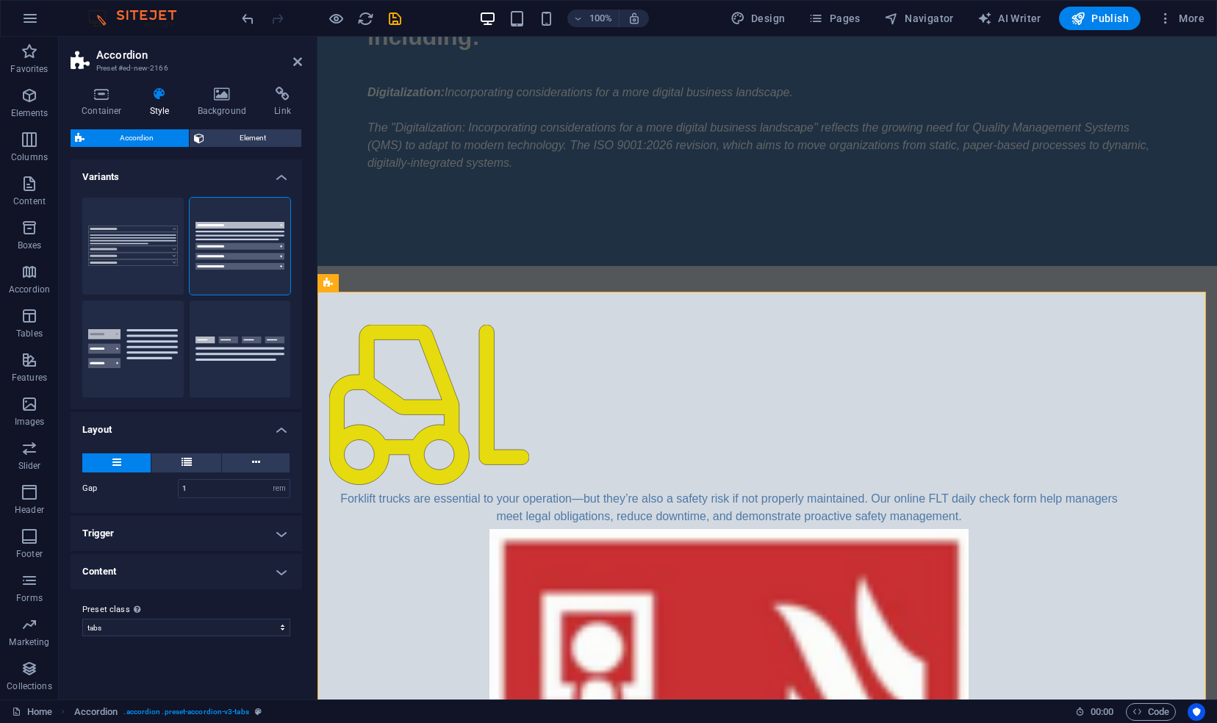
scroll to position [732, 0]
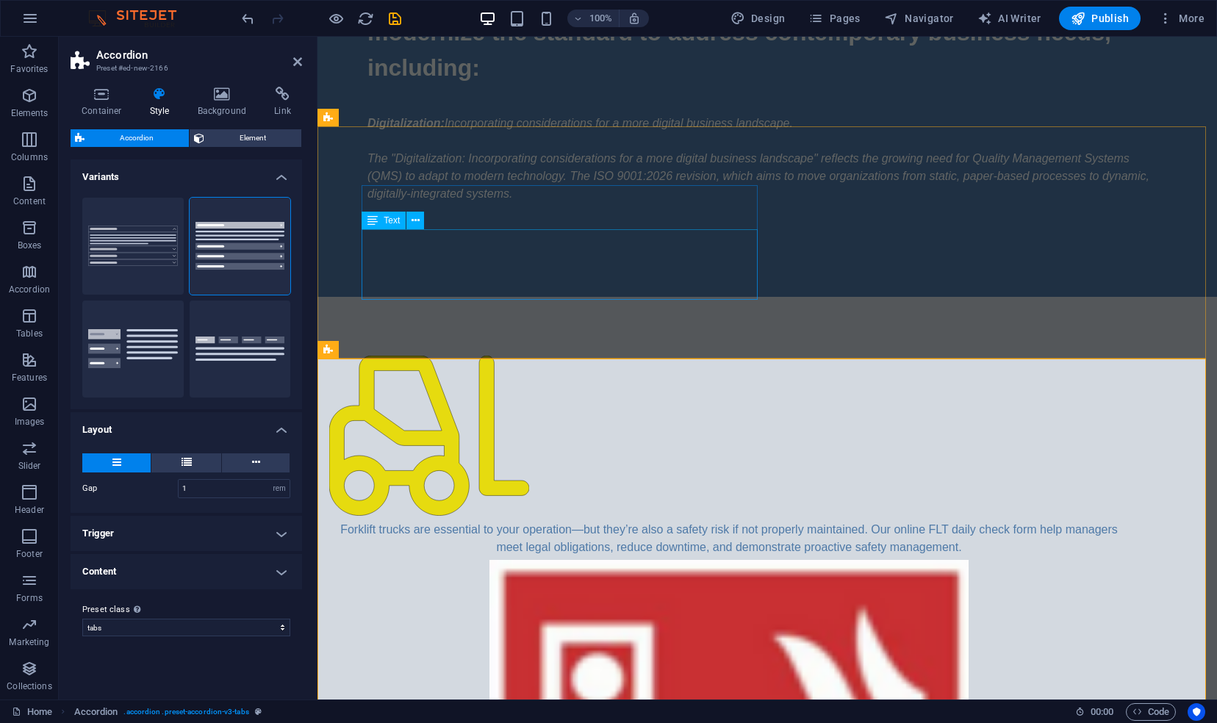
click at [559, 521] on div "Forklift trucks are essential to your operation—but they’re also a safety risk …" at bounding box center [729, 538] width 800 height 35
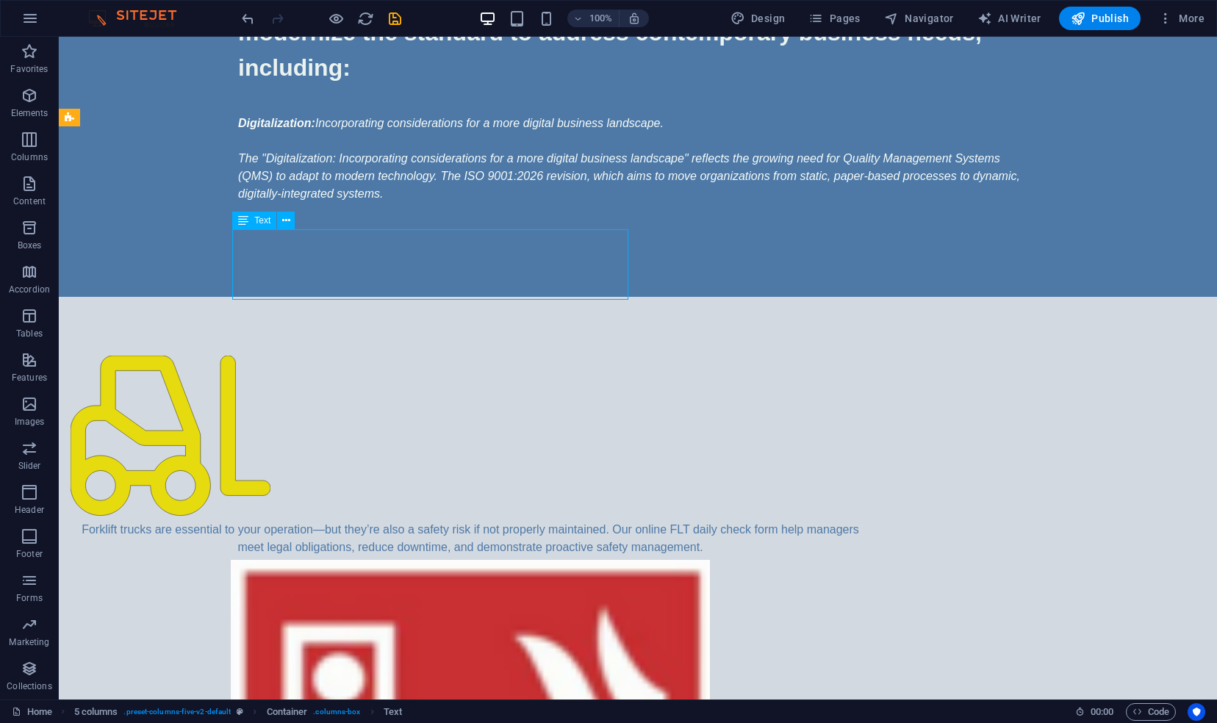
click at [559, 521] on div "Forklift trucks are essential to your operation—but they’re also a safety risk …" at bounding box center [471, 538] width 800 height 35
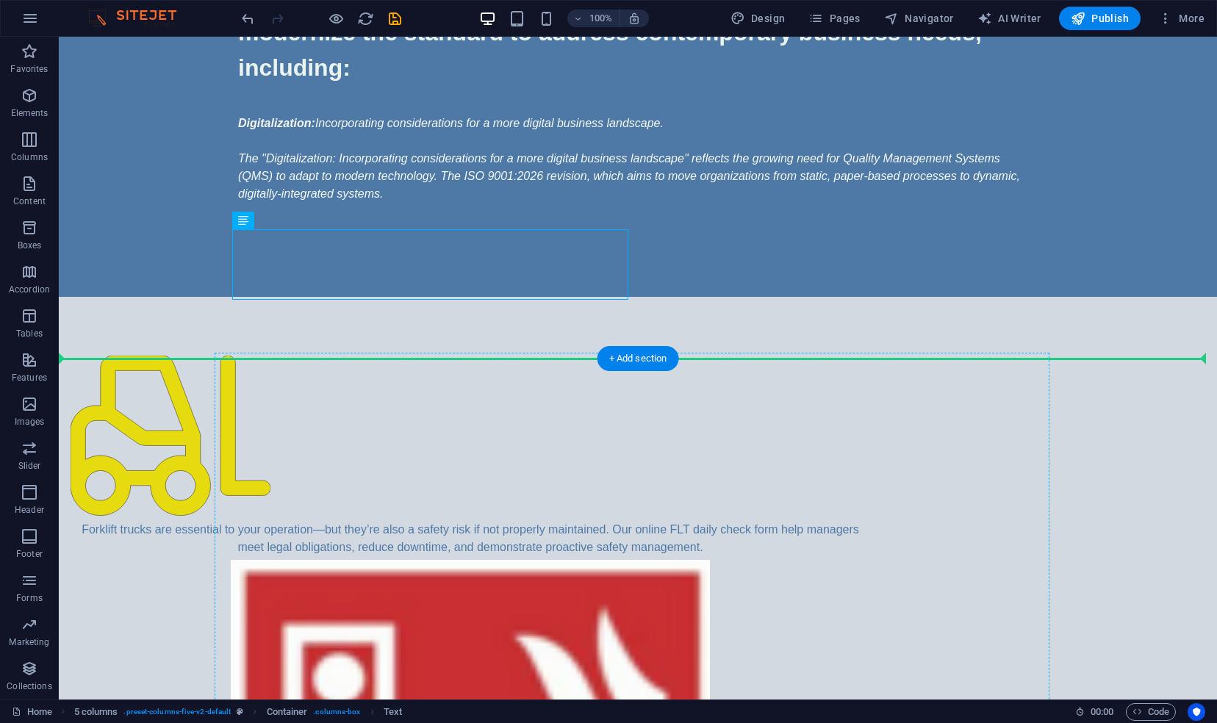
drag, startPoint x: 517, startPoint y: 261, endPoint x: 513, endPoint y: 426, distance: 165.5
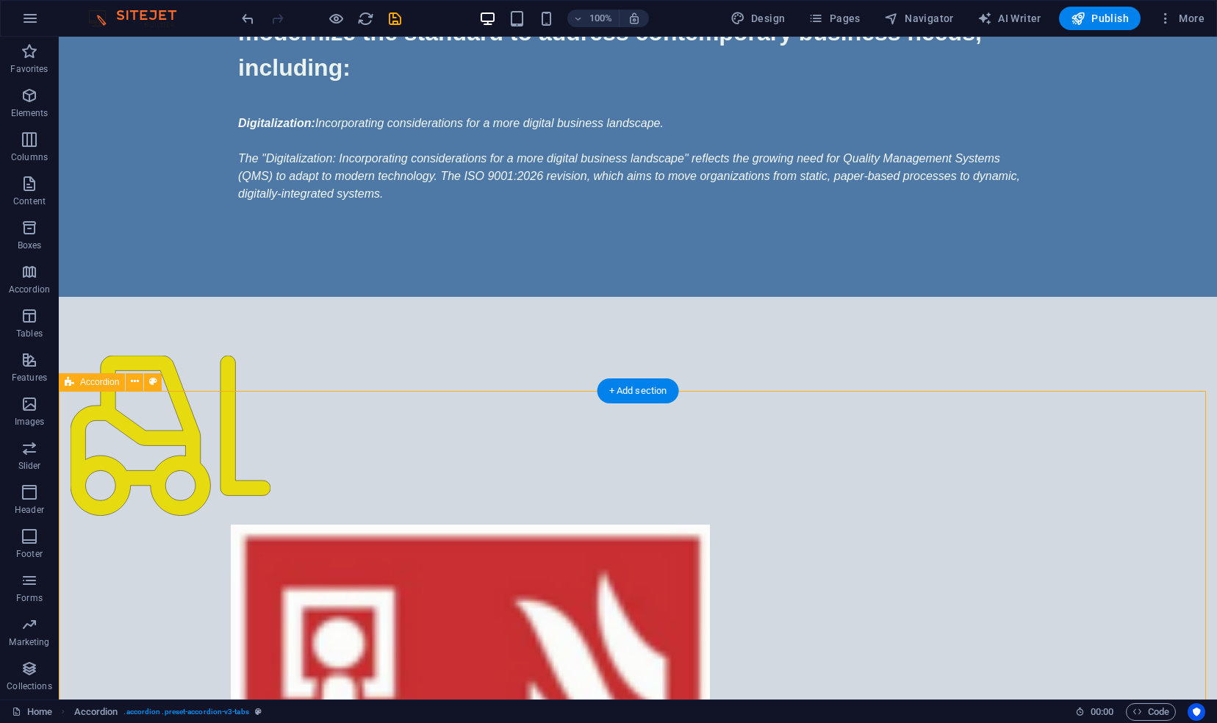
drag, startPoint x: 513, startPoint y: 426, endPoint x: 497, endPoint y: 521, distance: 95.5
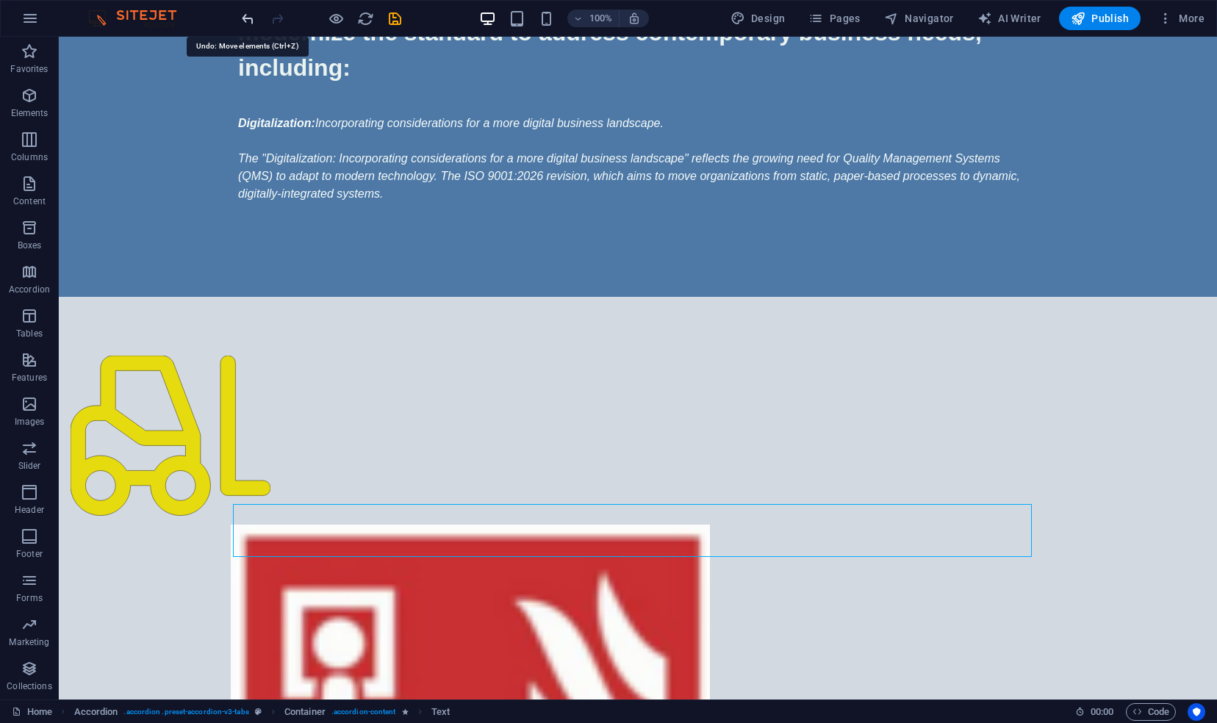
click at [250, 20] on icon "undo" at bounding box center [248, 18] width 17 height 17
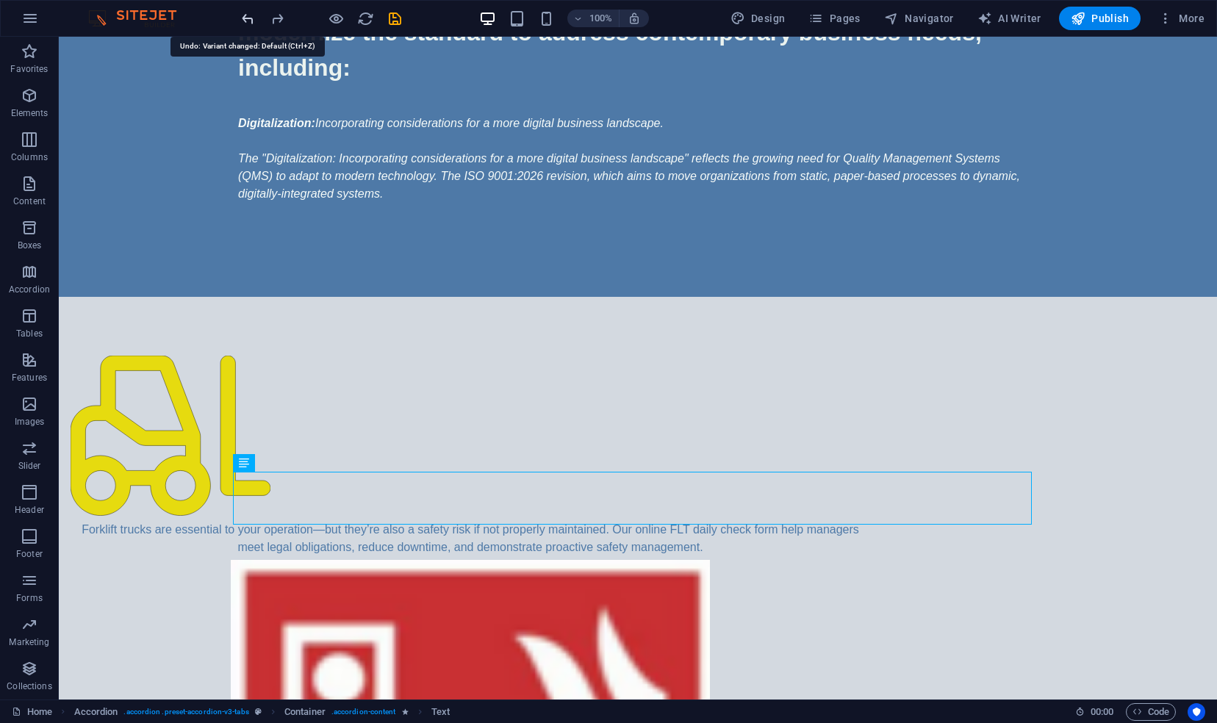
click at [250, 20] on icon "undo" at bounding box center [248, 18] width 17 height 17
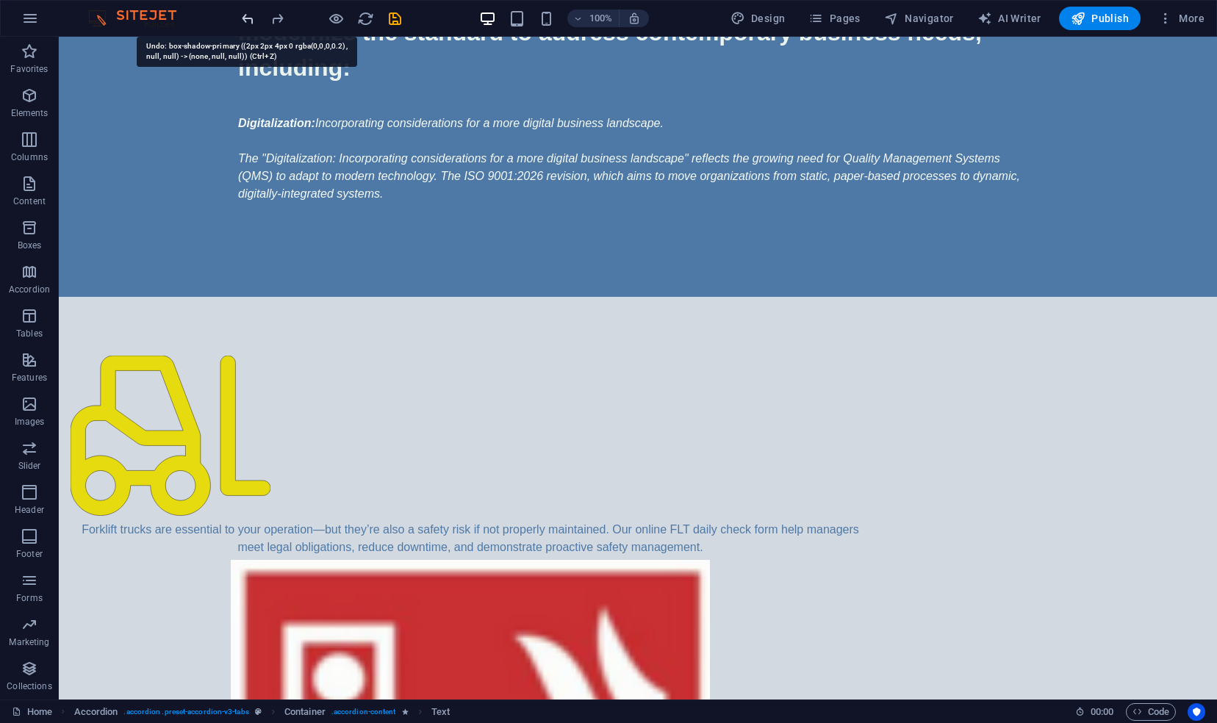
click at [250, 20] on icon "undo" at bounding box center [248, 18] width 17 height 17
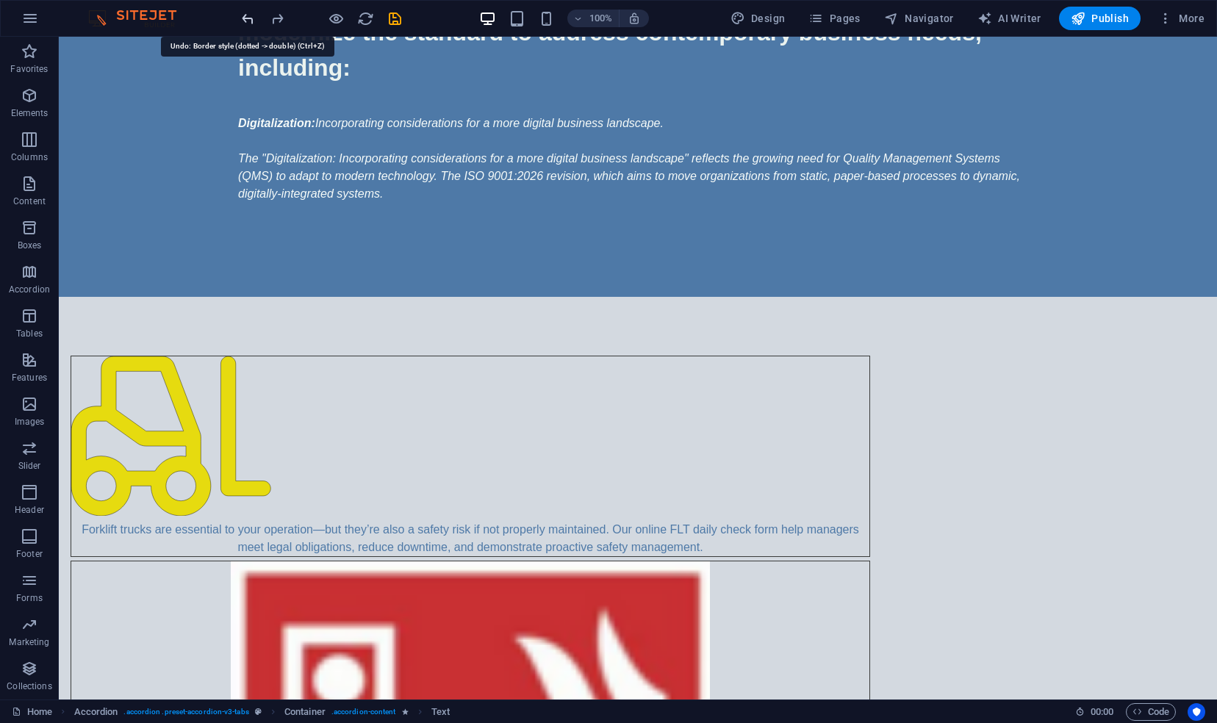
click at [250, 20] on icon "undo" at bounding box center [248, 18] width 17 height 17
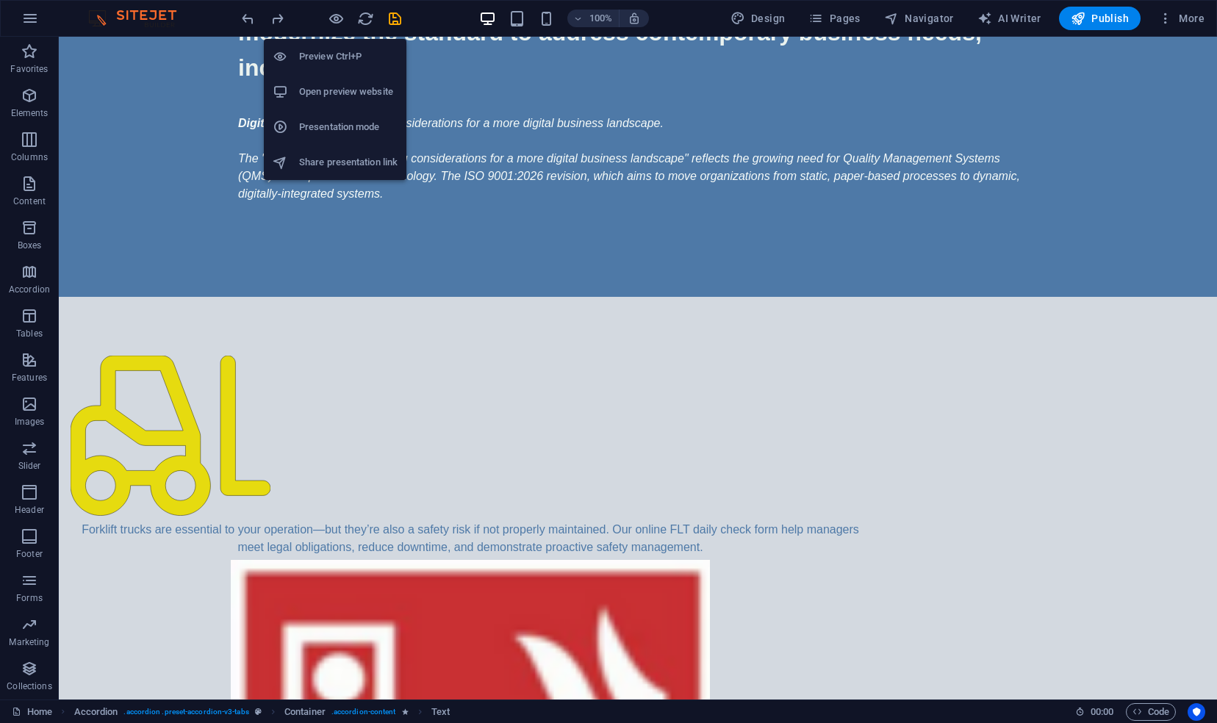
click at [334, 50] on h6 "Preview Ctrl+P" at bounding box center [348, 57] width 99 height 18
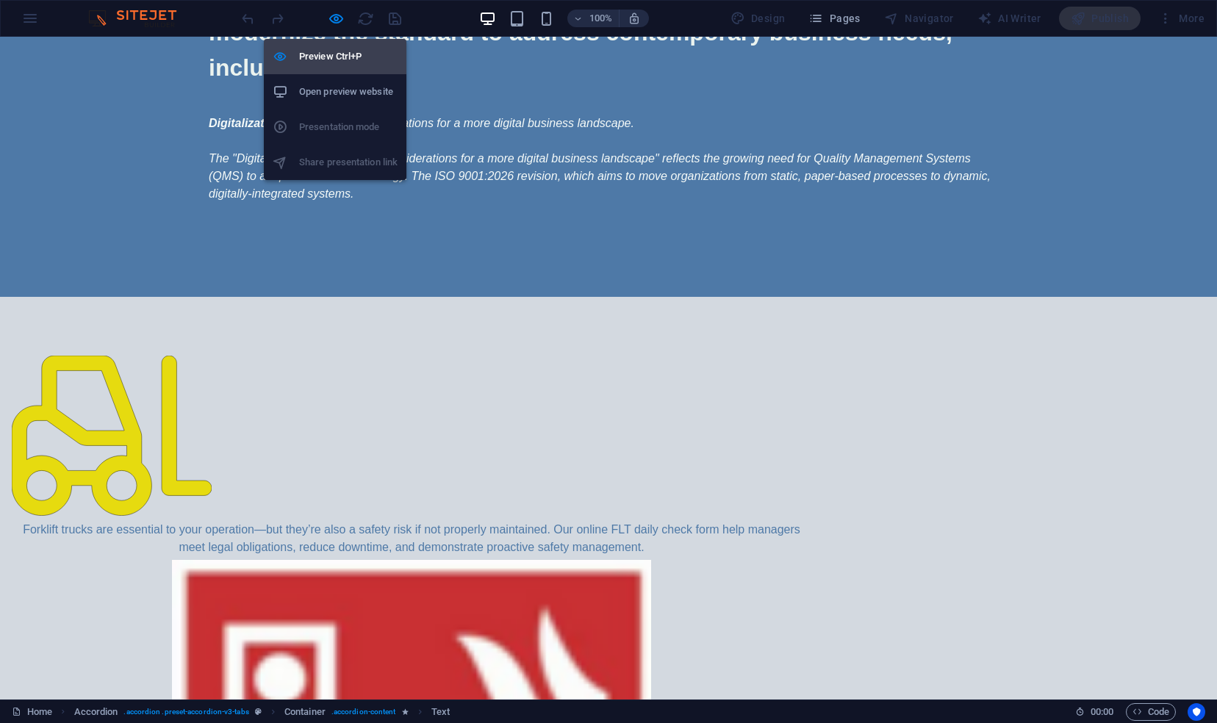
click at [334, 50] on h6 "Preview Ctrl+P" at bounding box center [348, 57] width 99 height 18
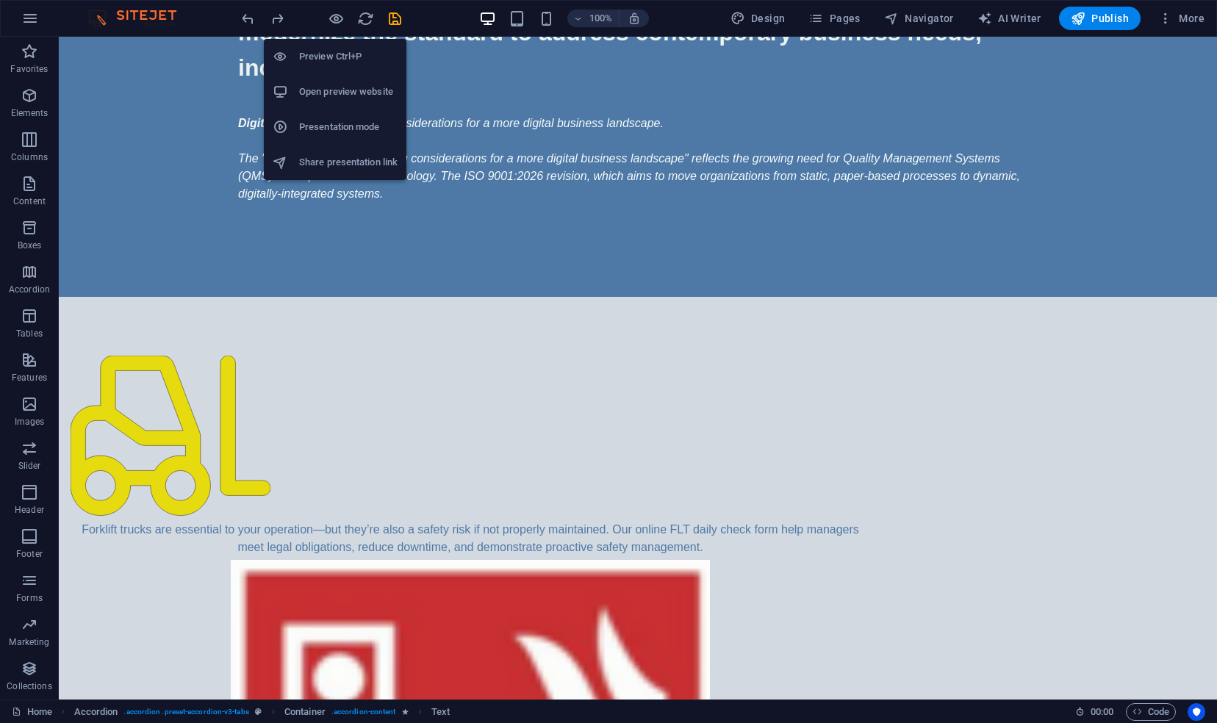
click at [334, 50] on h6 "Preview Ctrl+P" at bounding box center [348, 57] width 99 height 18
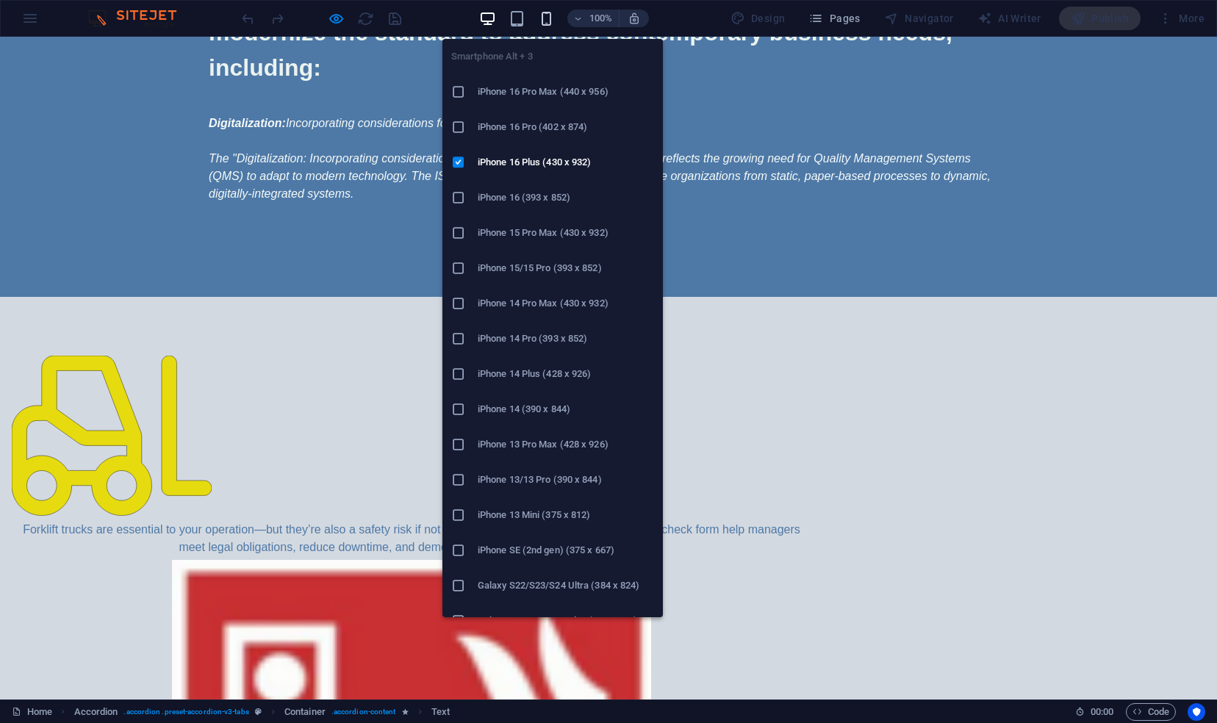
click at [549, 19] on icon "button" at bounding box center [546, 18] width 17 height 17
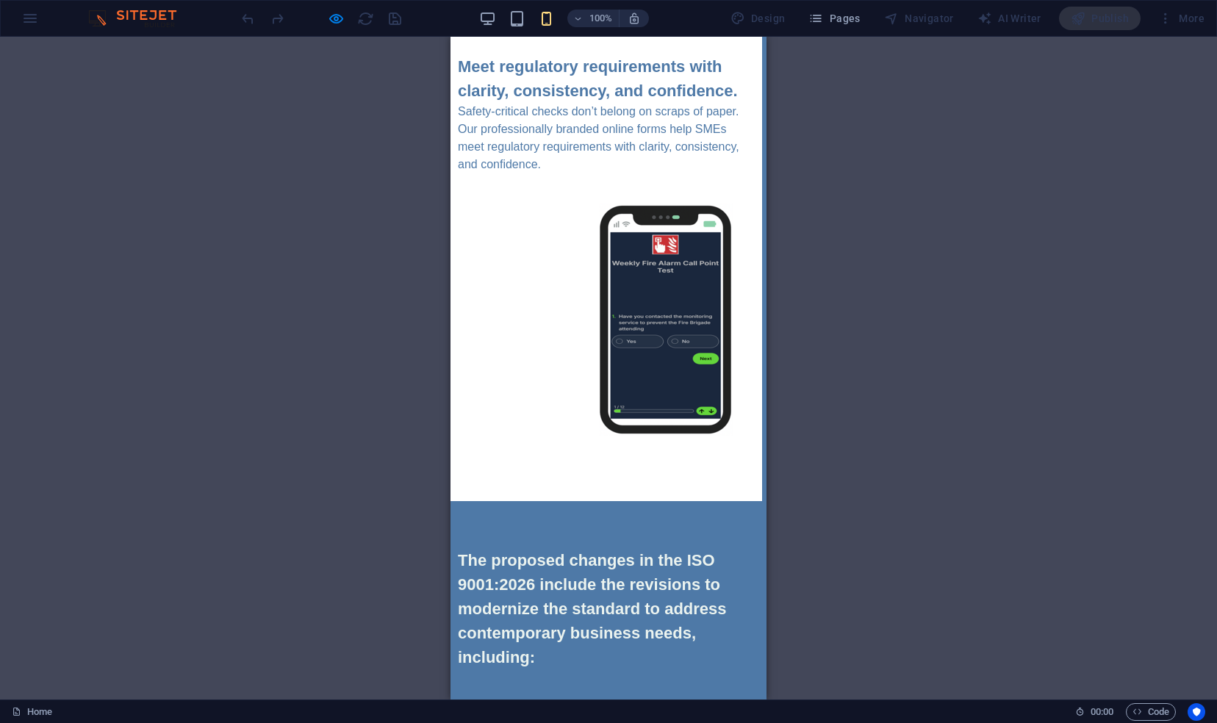
scroll to position [0, 4]
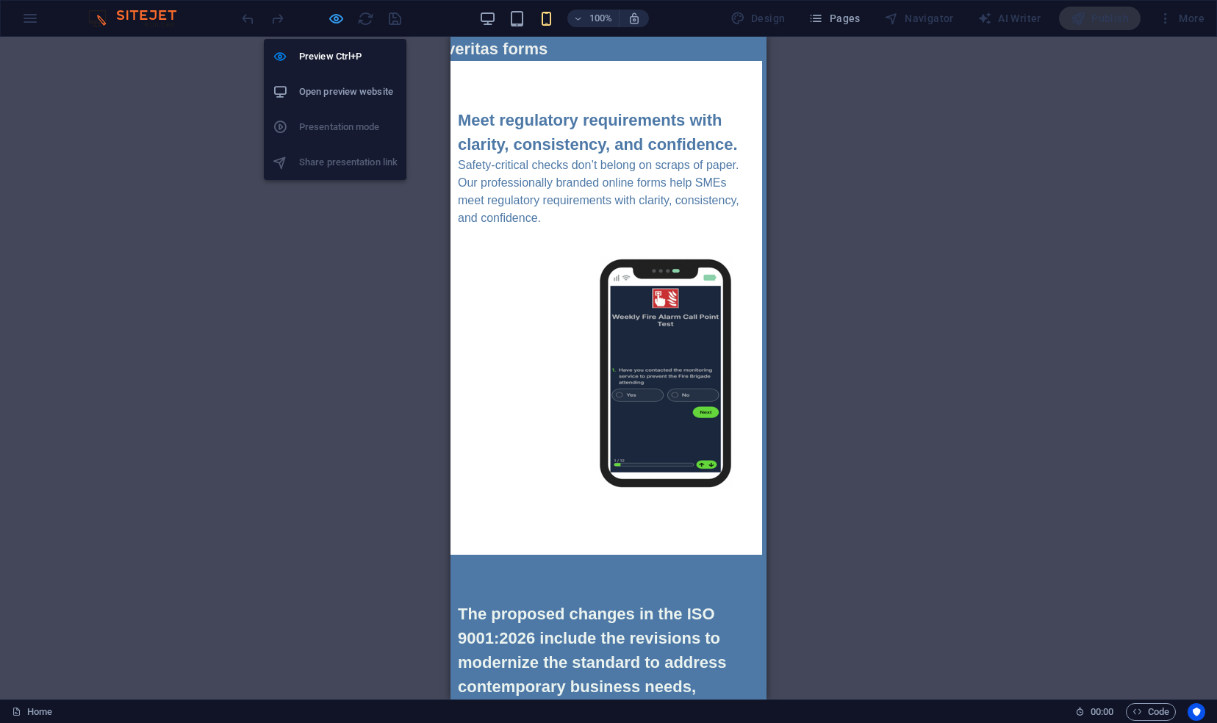
click at [337, 15] on icon "button" at bounding box center [336, 18] width 17 height 17
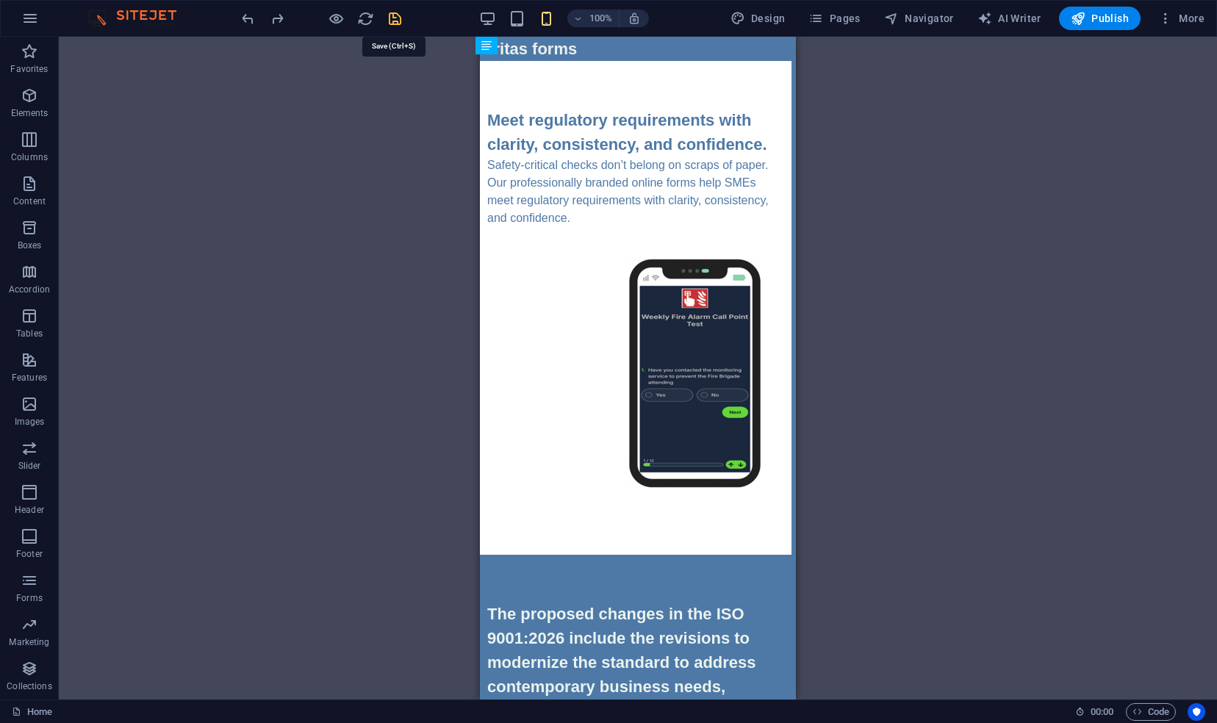
click at [396, 17] on icon "save" at bounding box center [395, 18] width 17 height 17
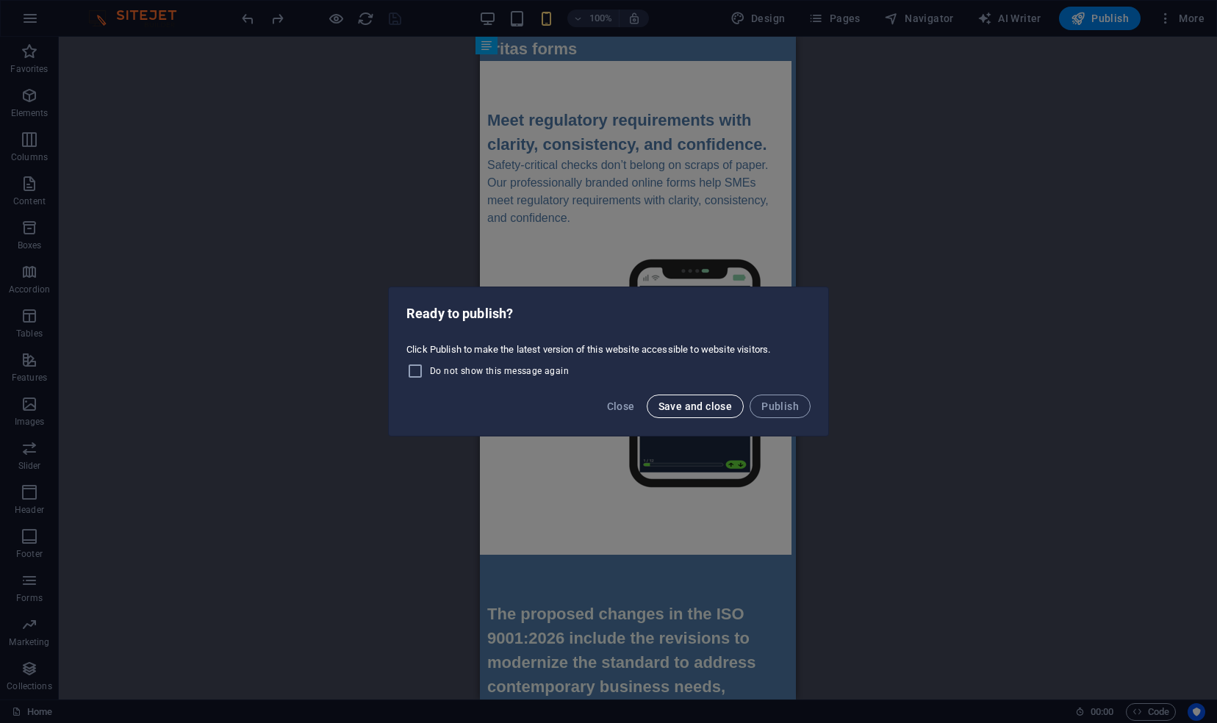
click at [697, 407] on span "Save and close" at bounding box center [696, 407] width 74 height 12
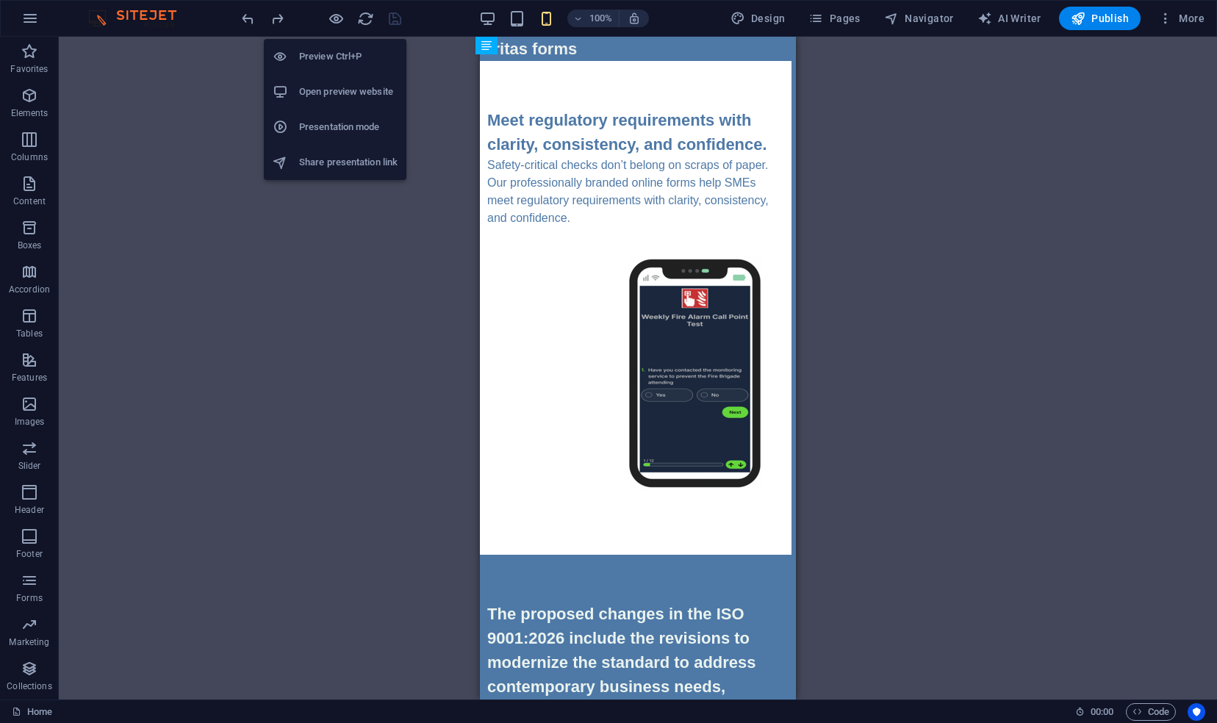
click at [328, 161] on h6 "Share presentation link" at bounding box center [348, 163] width 99 height 18
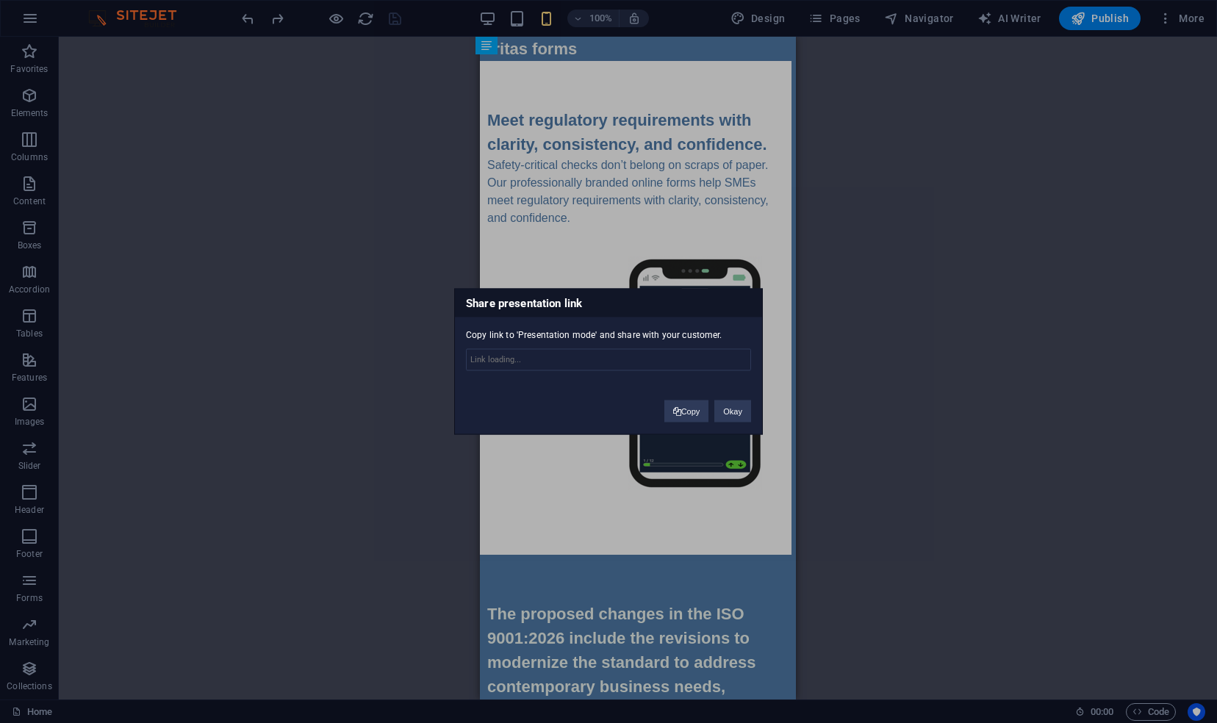
type input "[URL][DOMAIN_NAME]"
click at [688, 409] on button "Copy" at bounding box center [687, 412] width 45 height 22
click at [748, 407] on button "Okay" at bounding box center [733, 412] width 37 height 22
